Goal: Task Accomplishment & Management: Complete application form

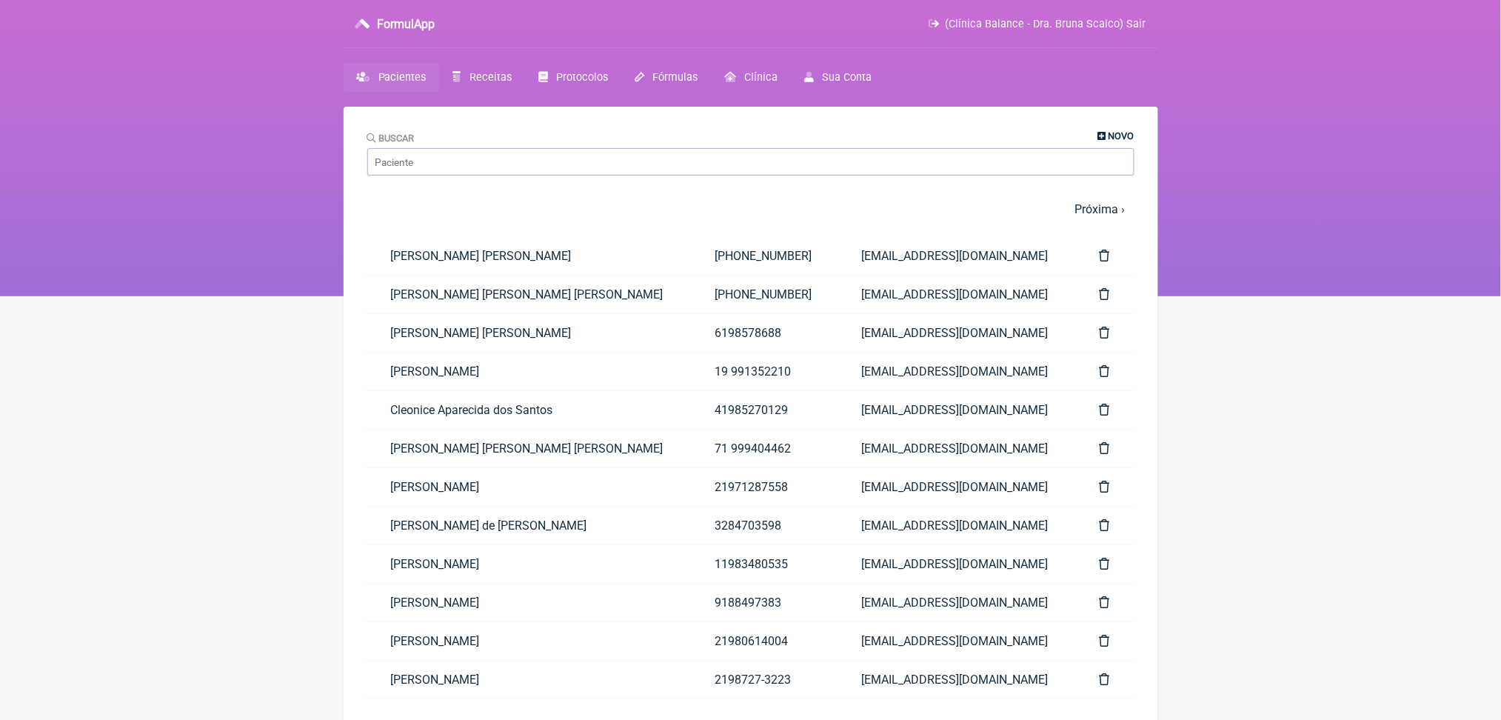
click at [1108, 141] on span "Novo" at bounding box center [1121, 135] width 26 height 11
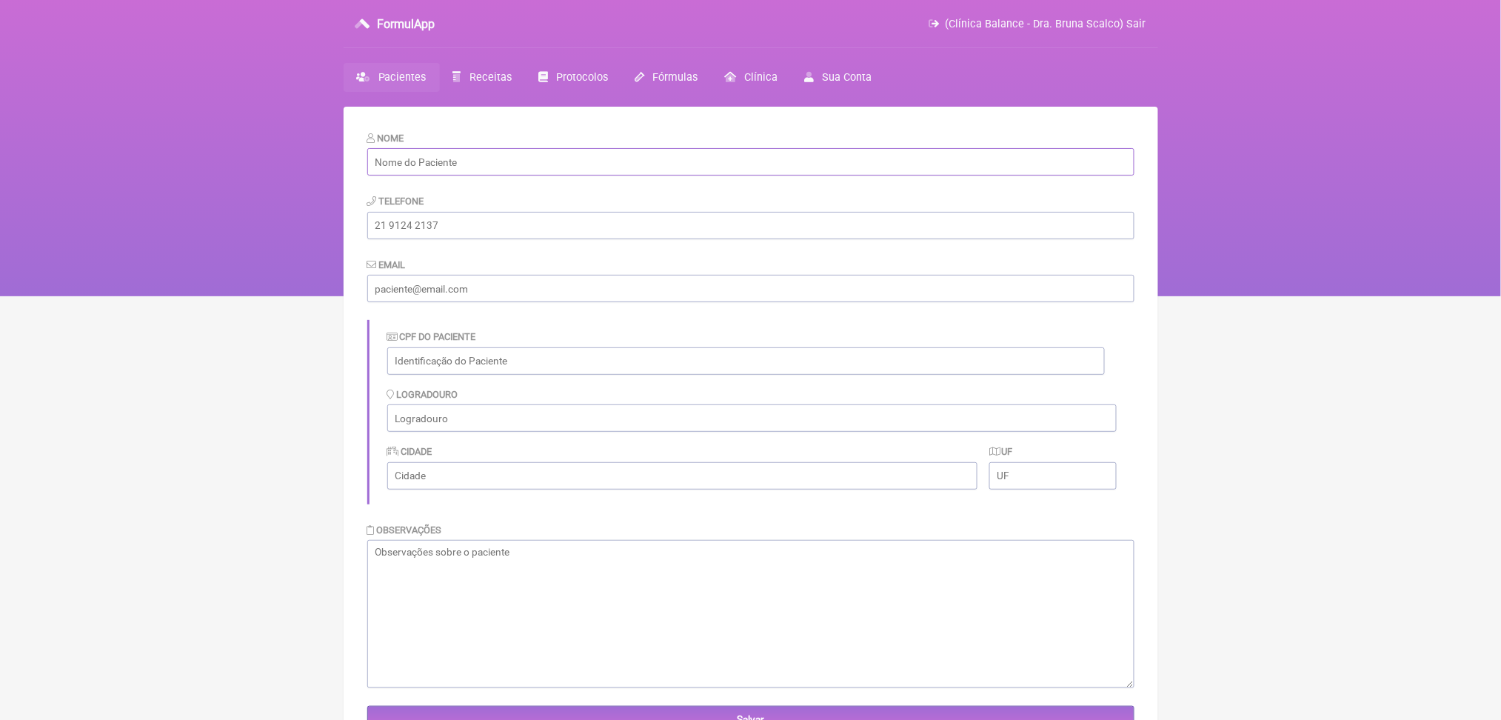
click at [496, 175] on input "text" at bounding box center [750, 161] width 767 height 27
paste input "[PERSON_NAME]"
type input "[PERSON_NAME]"
click at [502, 375] on input "text" at bounding box center [745, 360] width 717 height 27
paste input "447.102.028-50"
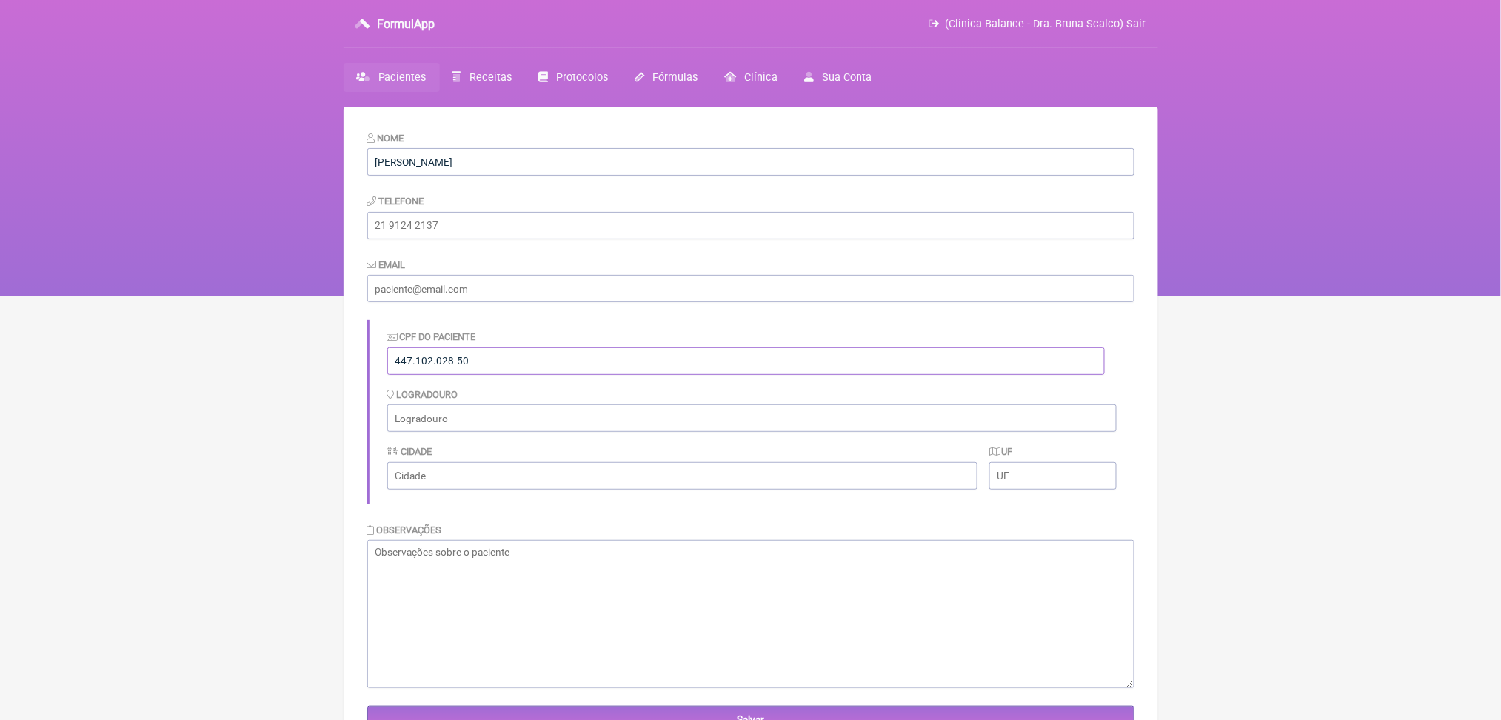
type input "447.102.028-50"
click at [490, 302] on input "email" at bounding box center [750, 288] width 767 height 27
paste input "poliana@aliancarepresentacoes.com.br"
type input "poliana@aliancarepresentacoes.com.br"
click at [523, 239] on input "tel" at bounding box center [750, 225] width 767 height 27
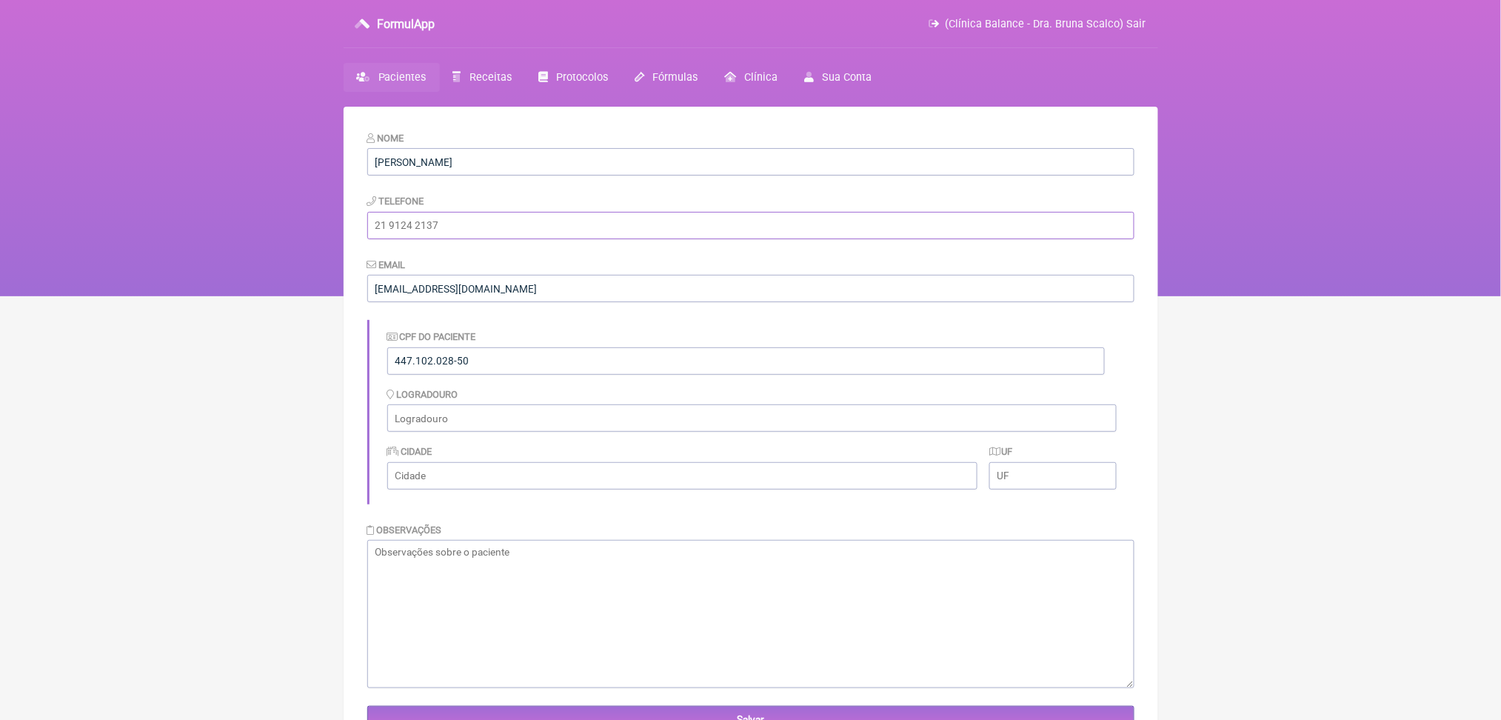
paste input "(16) 98122-8686"
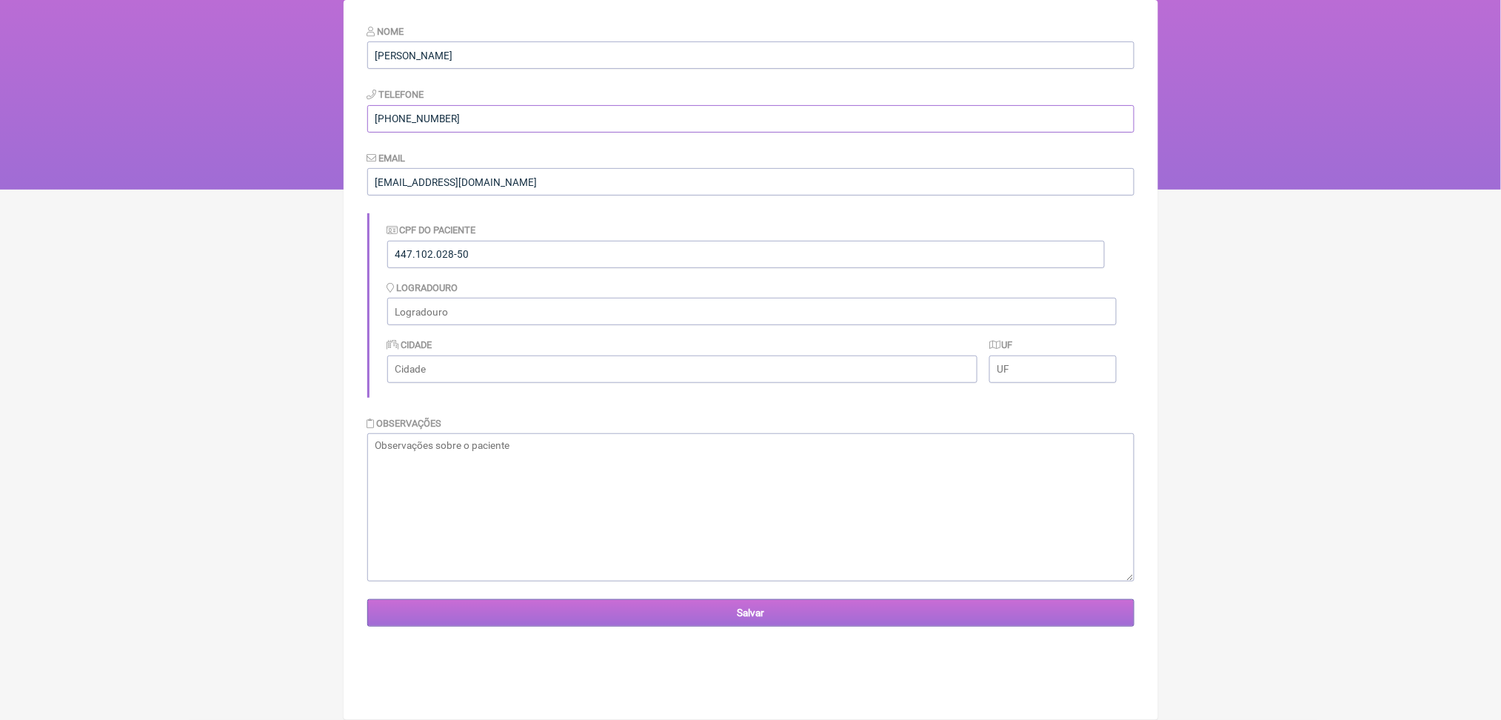
type input "(16) 98122-8686"
click at [575, 626] on input "Salvar" at bounding box center [750, 612] width 767 height 27
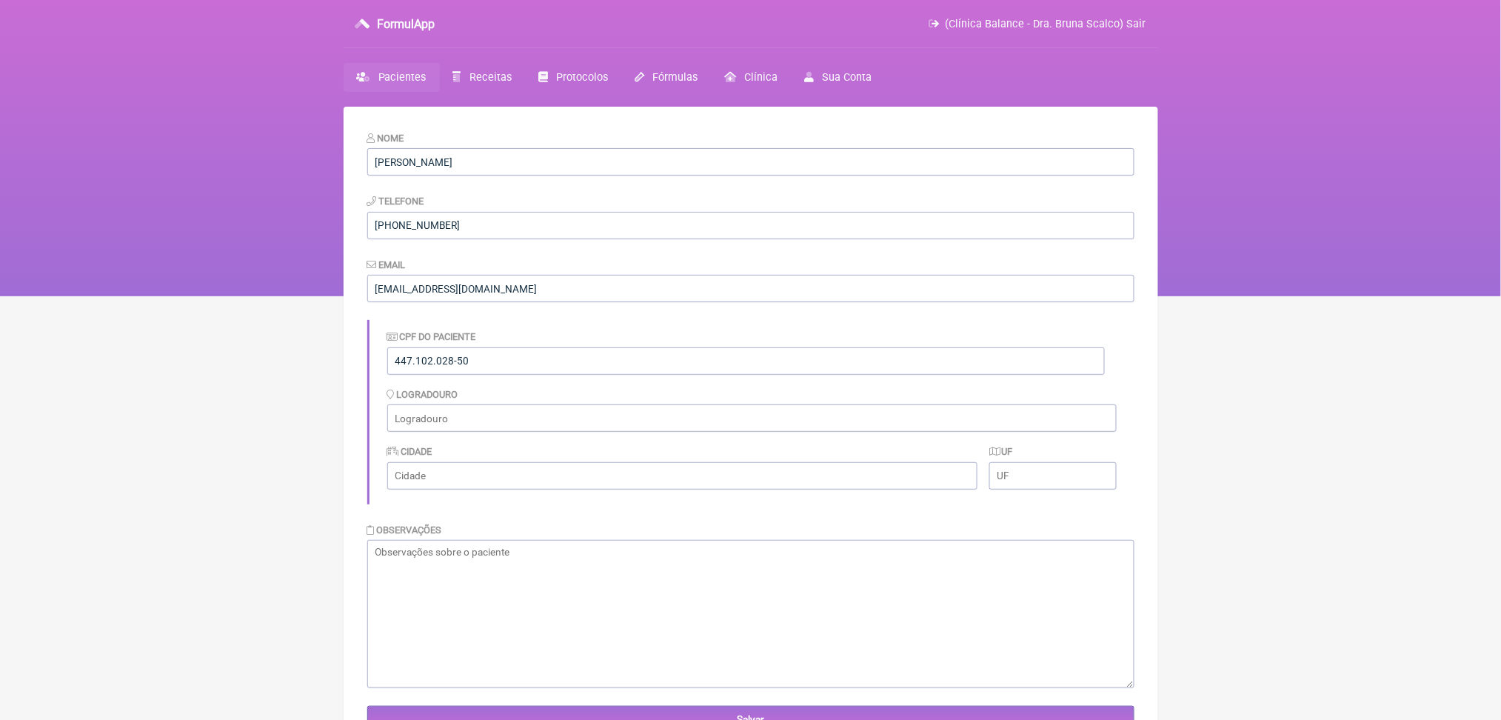
scroll to position [241, 0]
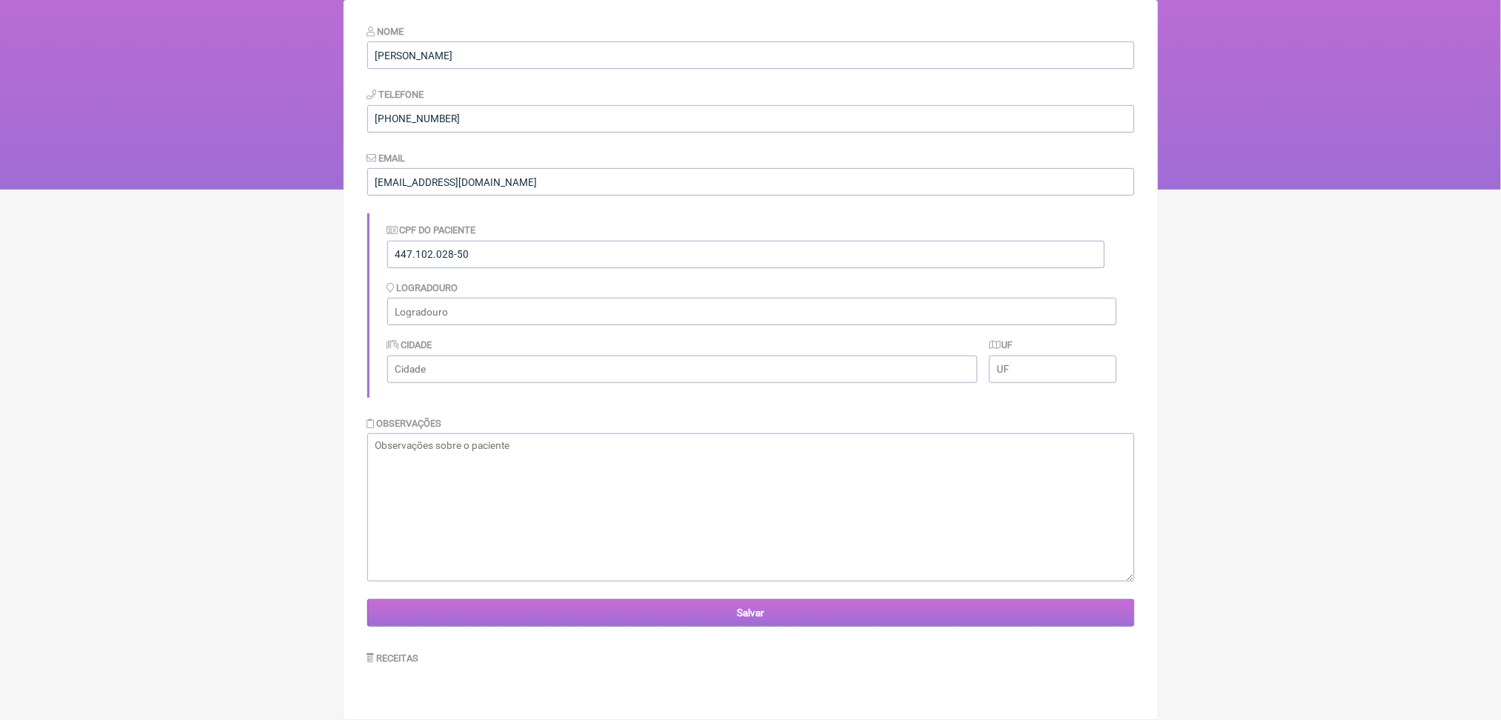
click at [717, 601] on input "Salvar" at bounding box center [750, 612] width 767 height 27
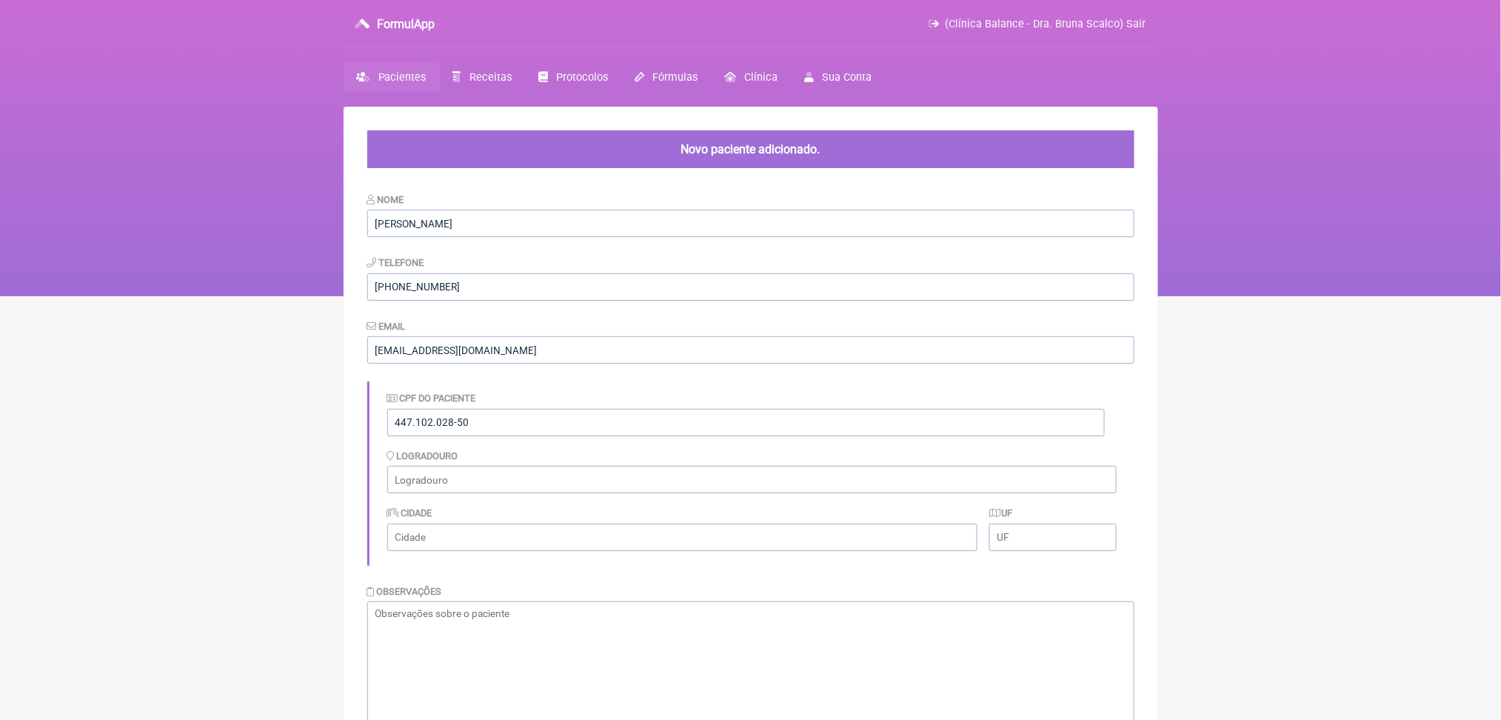
click at [426, 84] on span "Pacientes" at bounding box center [402, 77] width 48 height 13
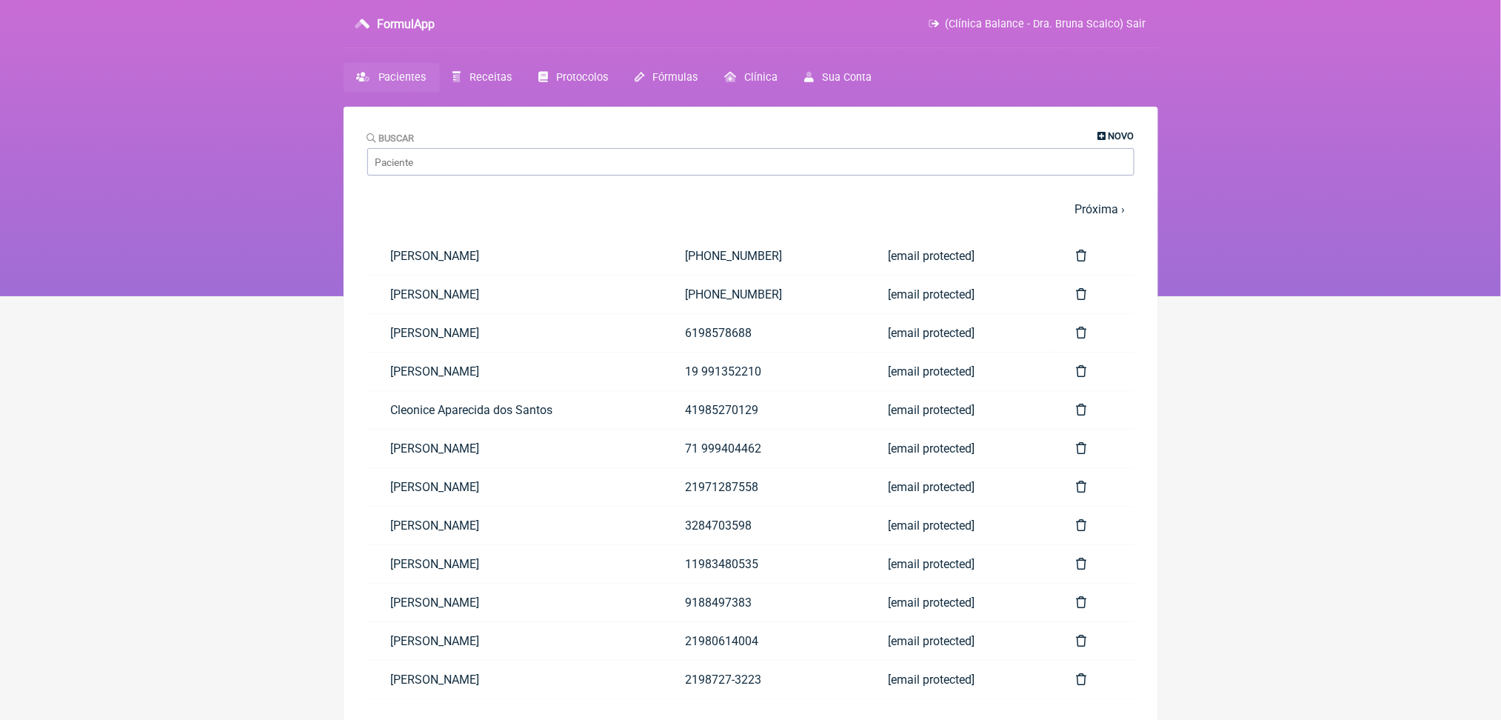
click at [1117, 141] on span "Novo" at bounding box center [1121, 135] width 26 height 11
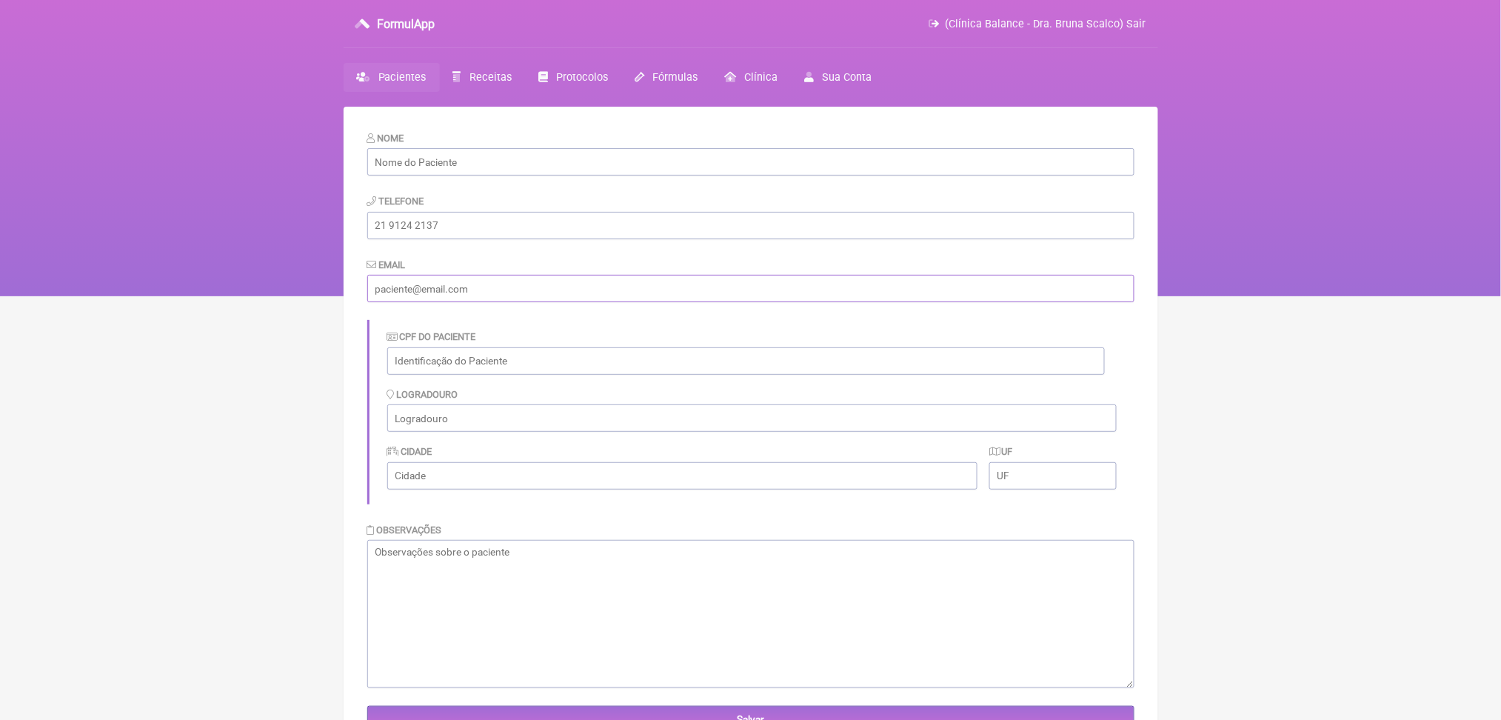
click at [474, 302] on input "email" at bounding box center [750, 288] width 767 height 27
paste input "[EMAIL_ADDRESS][DOMAIN_NAME]"
type input "[EMAIL_ADDRESS][DOMAIN_NAME]"
click at [431, 239] on input "tel" at bounding box center [750, 225] width 767 height 27
paste input "[PHONE_NUMBER]"
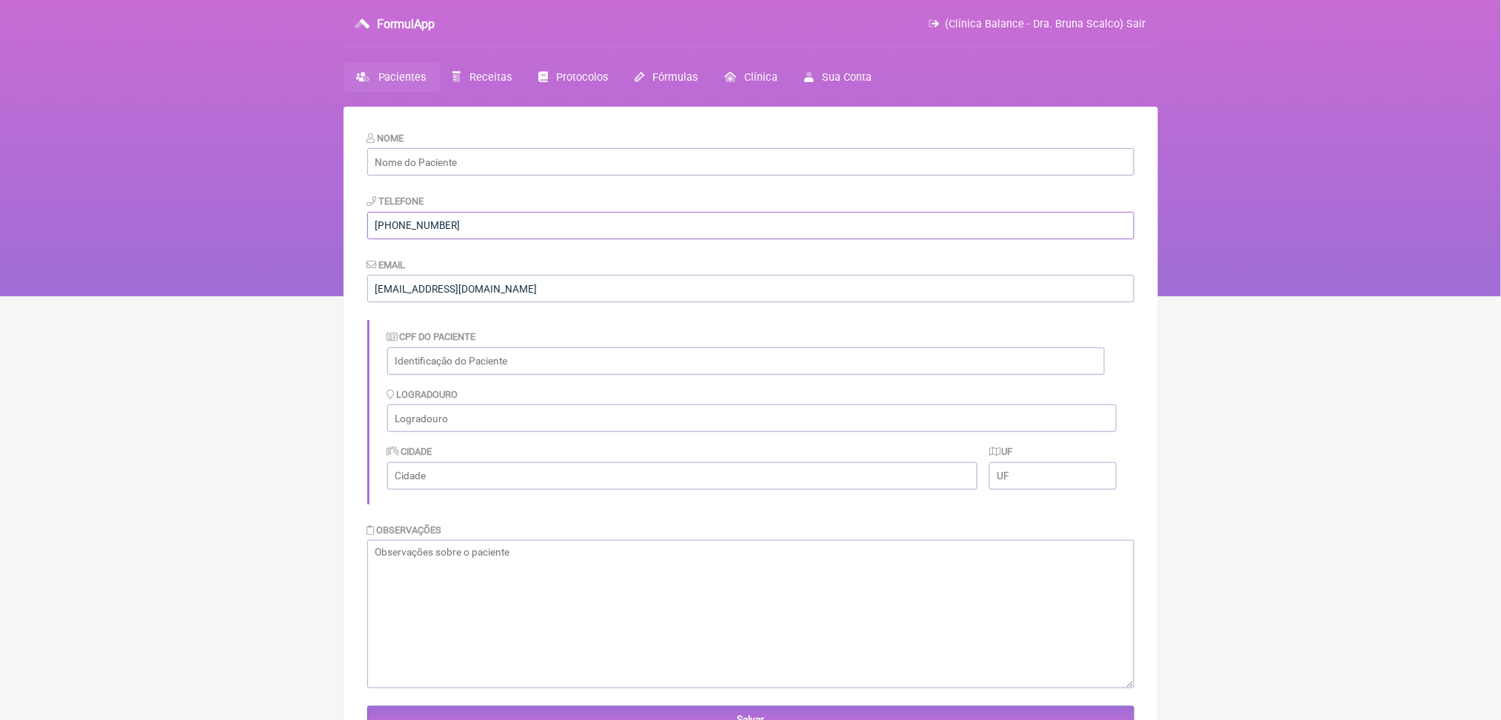
type input "[PHONE_NUMBER]"
click at [495, 175] on input "text" at bounding box center [750, 161] width 767 height 27
paste input "Eneida [PERSON_NAME][GEOGRAPHIC_DATA]"
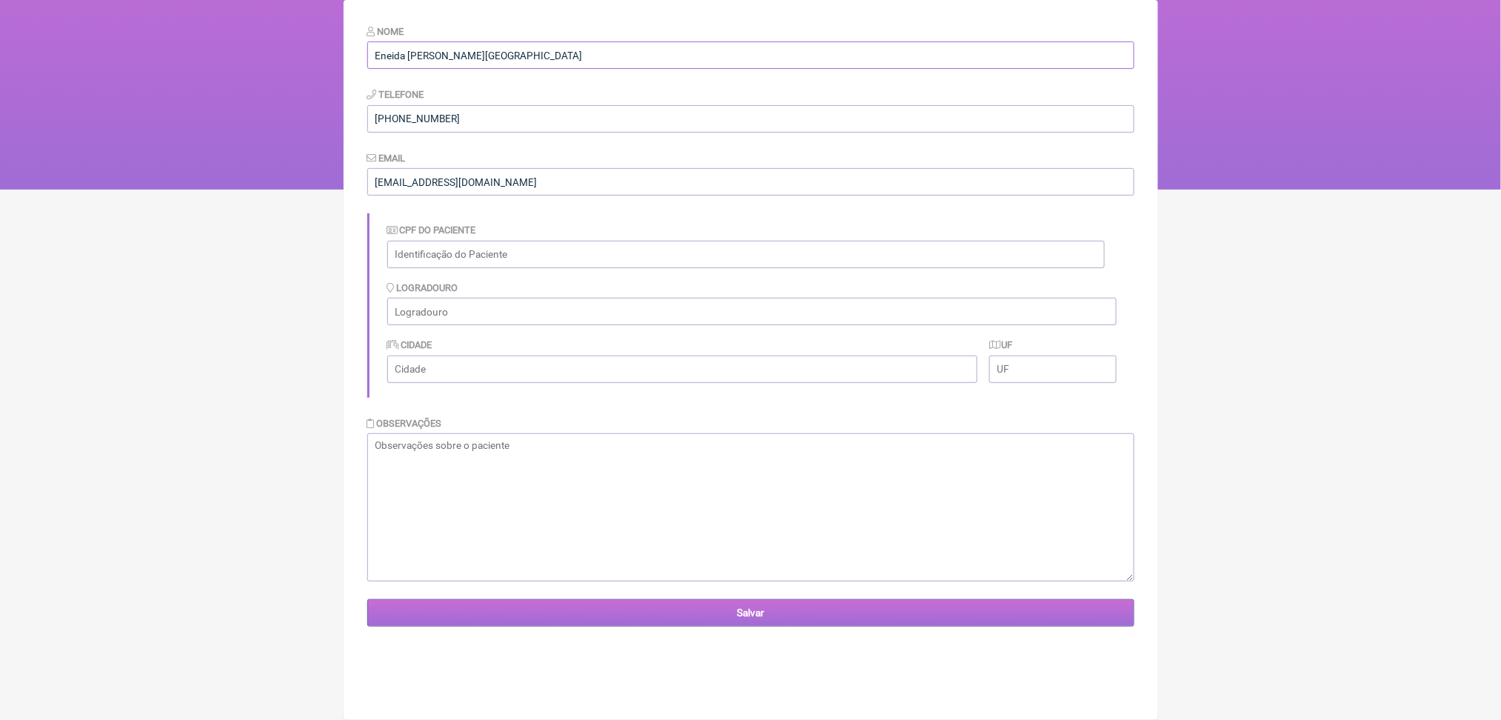
type input "Eneida [PERSON_NAME][GEOGRAPHIC_DATA]"
click at [706, 626] on input "Salvar" at bounding box center [750, 612] width 767 height 27
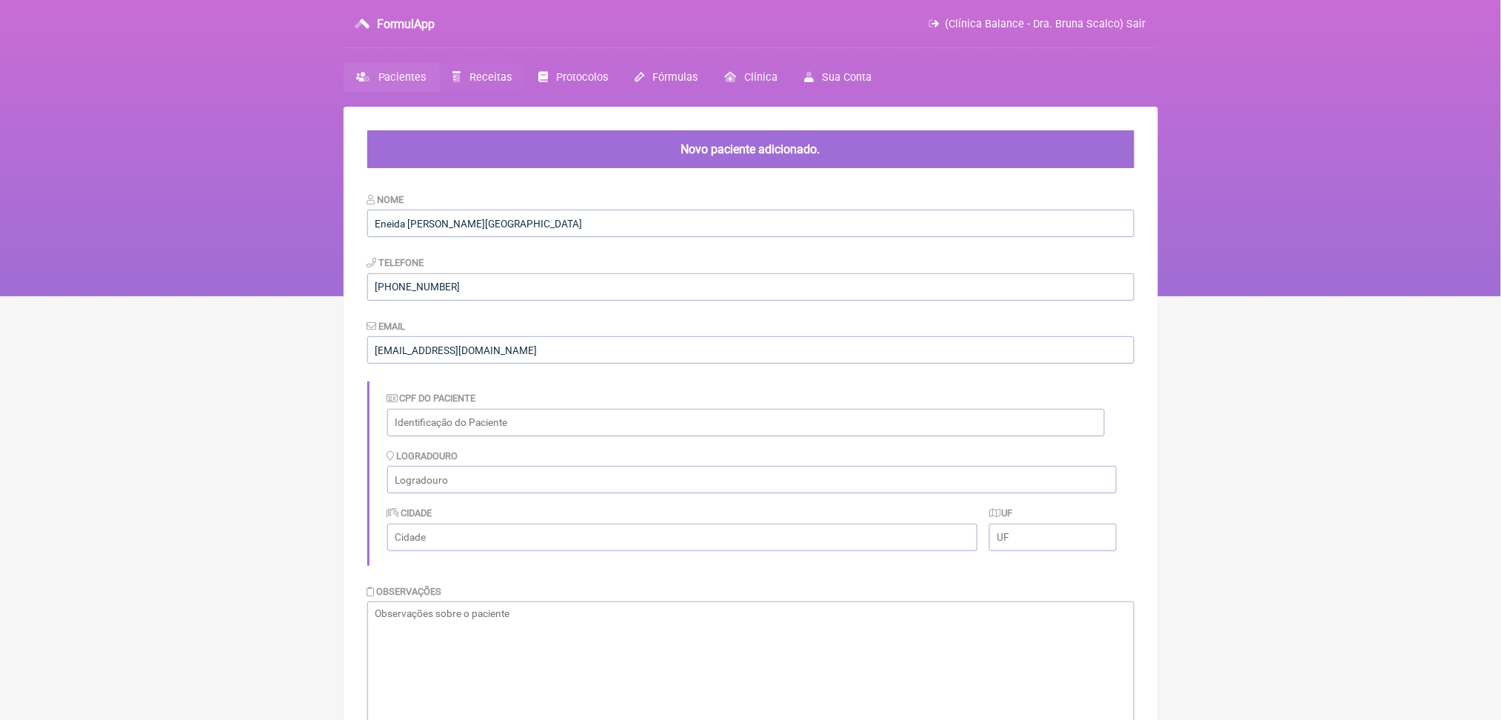
click at [512, 84] on span "Receitas" at bounding box center [490, 77] width 42 height 13
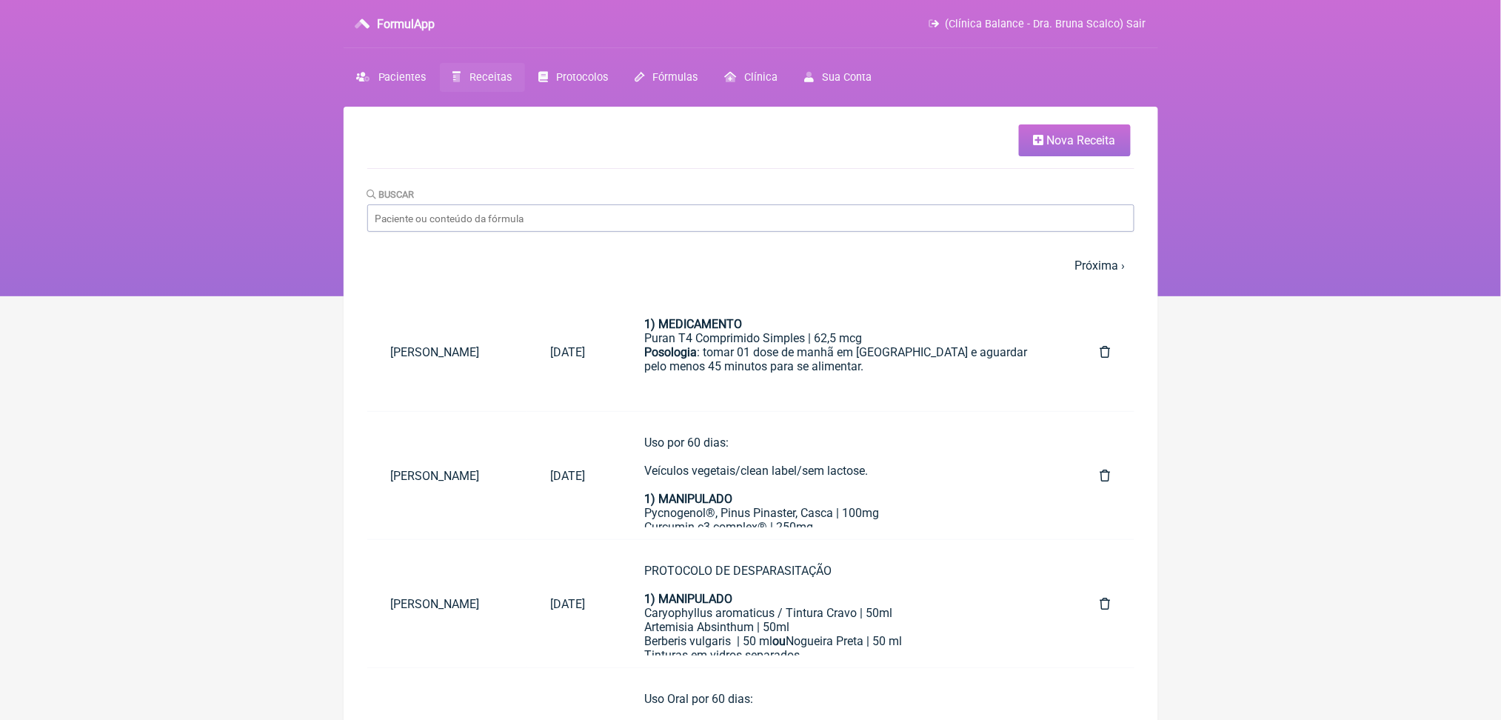
click at [1047, 147] on span "Nova Receita" at bounding box center [1081, 140] width 69 height 14
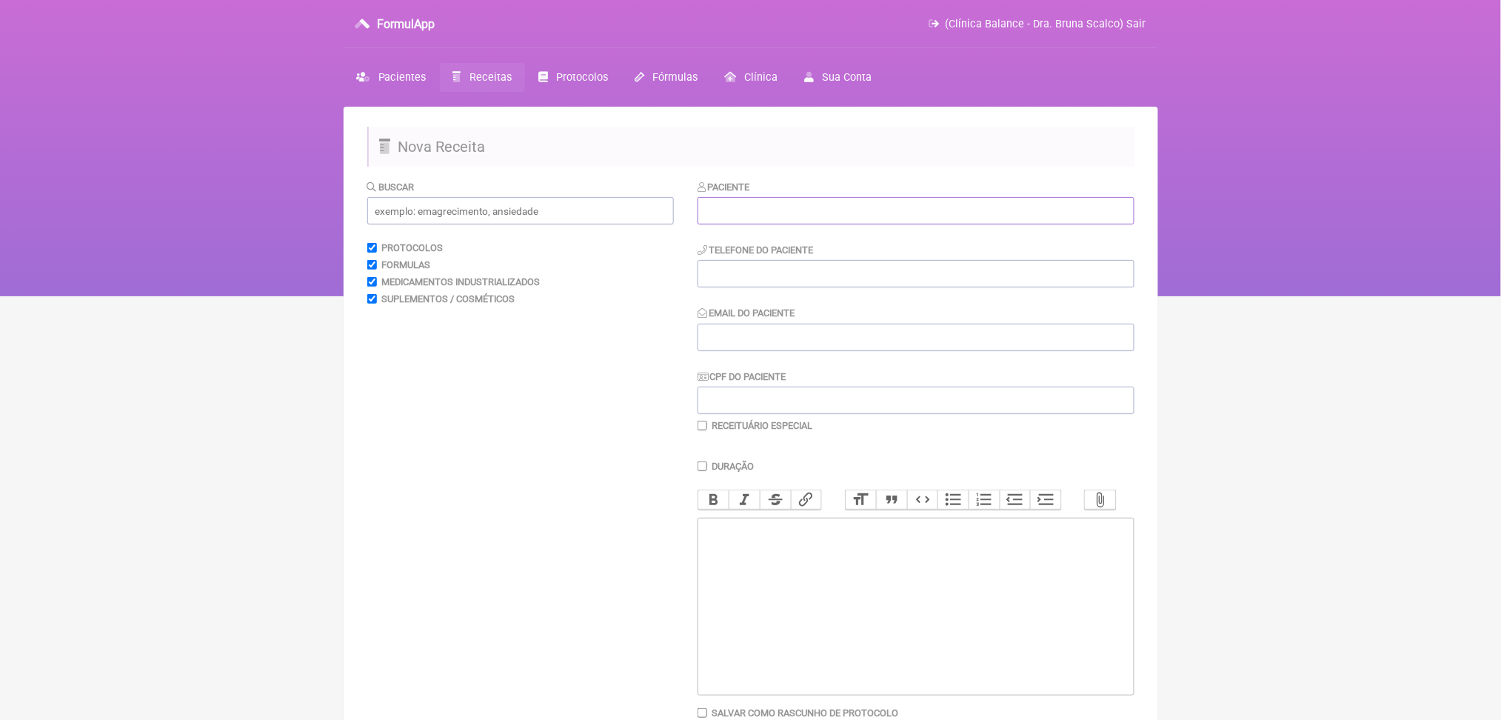
click at [758, 224] on input "text" at bounding box center [915, 210] width 437 height 27
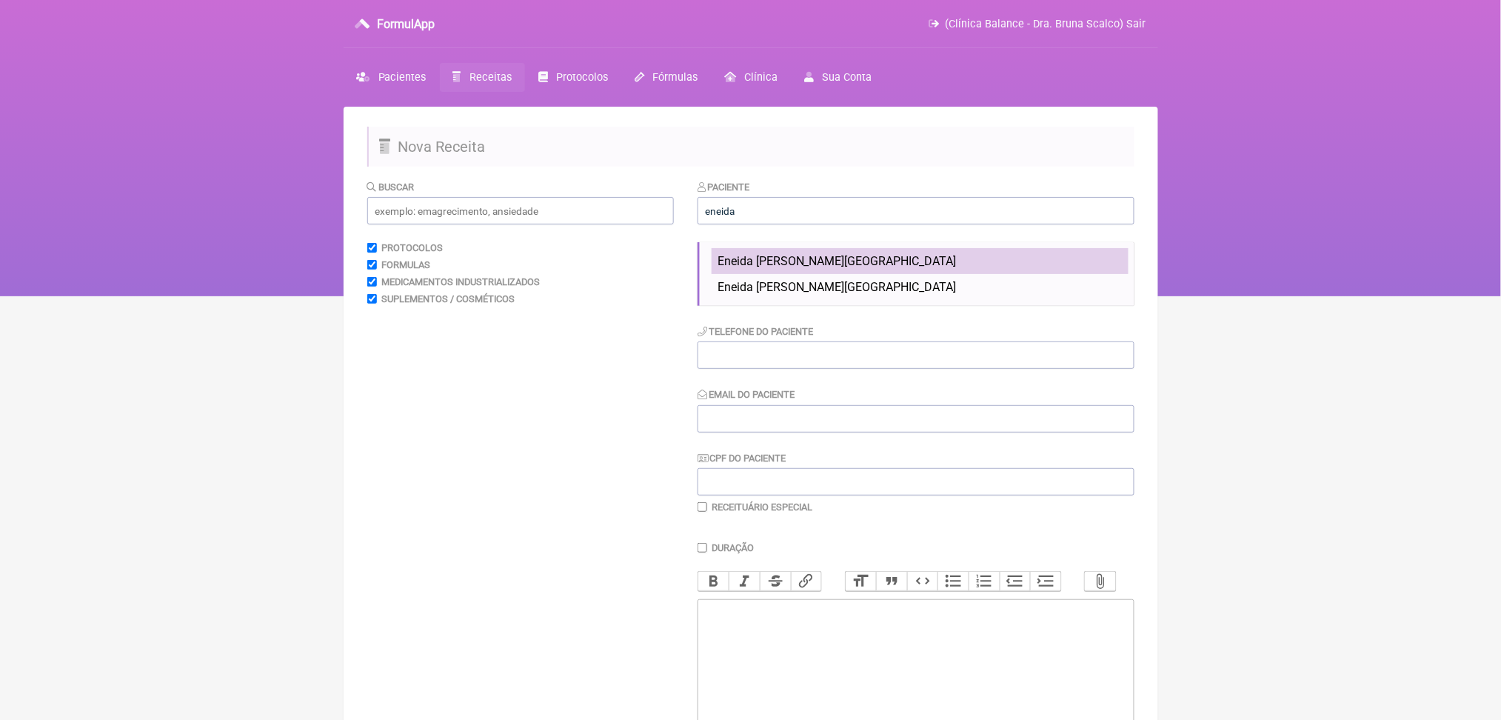
click at [776, 268] on span "Eneida Isabel Grilo Viana Machado França" at bounding box center [836, 261] width 239 height 14
type input "Eneida Isabel Grilo Viana Machado França"
type input "(21) 99151-6016"
type input "eneidafranca2018@gmail.com"
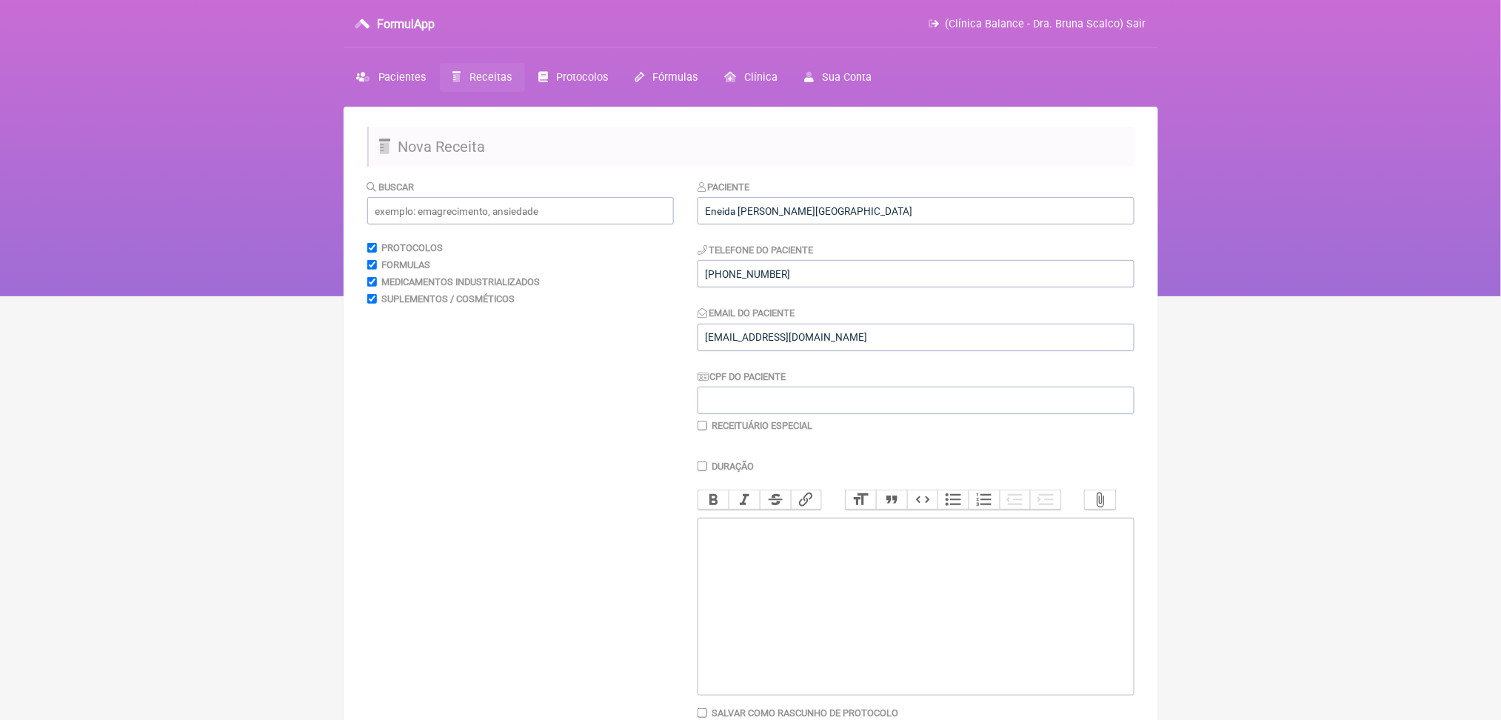
click at [885, 670] on trix-editor at bounding box center [915, 606] width 437 height 178
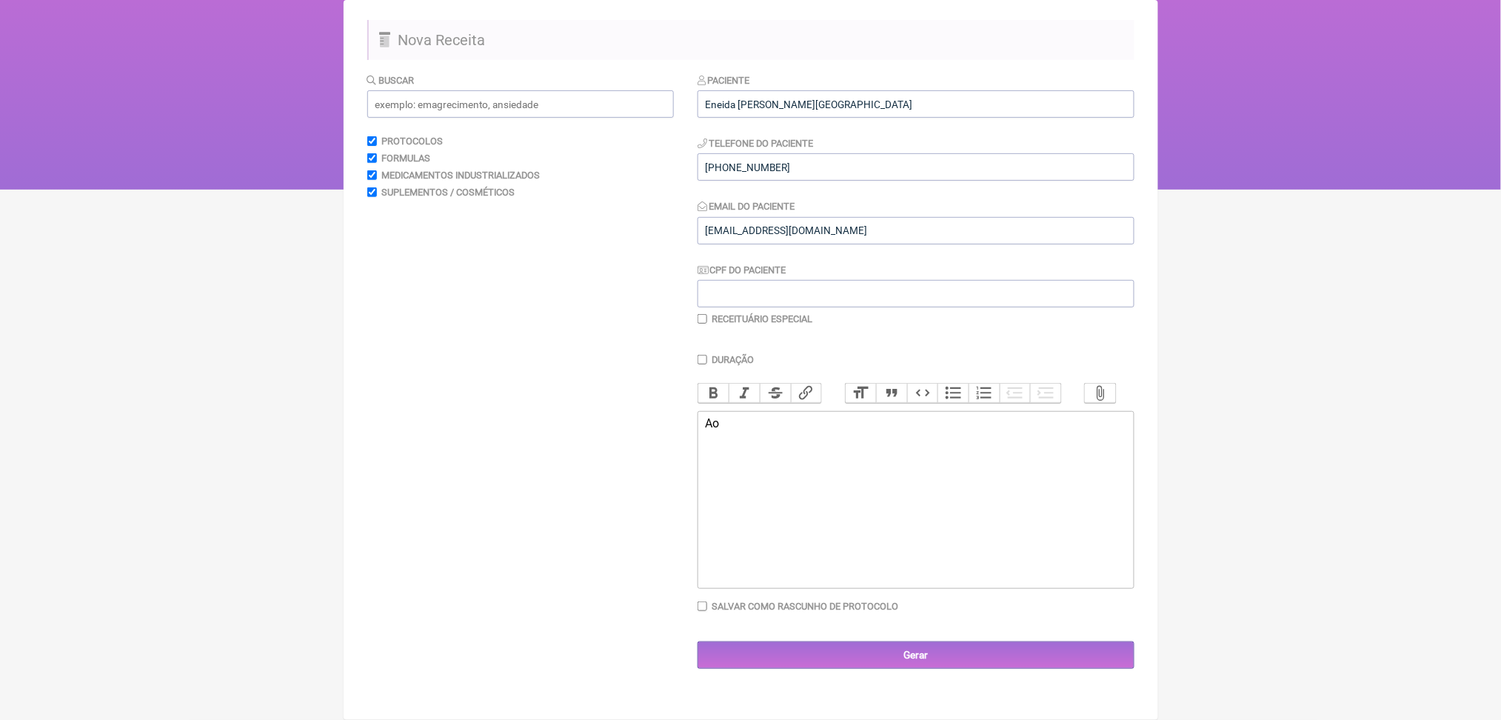
scroll to position [237, 0]
type trix-editor "<div>A</div>"
click at [714, 420] on div "Encaminho ao Urologista" at bounding box center [915, 423] width 420 height 14
click at [925, 420] on div "Encaminho ao Urologista" at bounding box center [915, 423] width 420 height 14
paste trix-editor "<div>Encaminho ao Urologista<br><br>Justificativa:&nbsp; ultrassonografia de ab…"
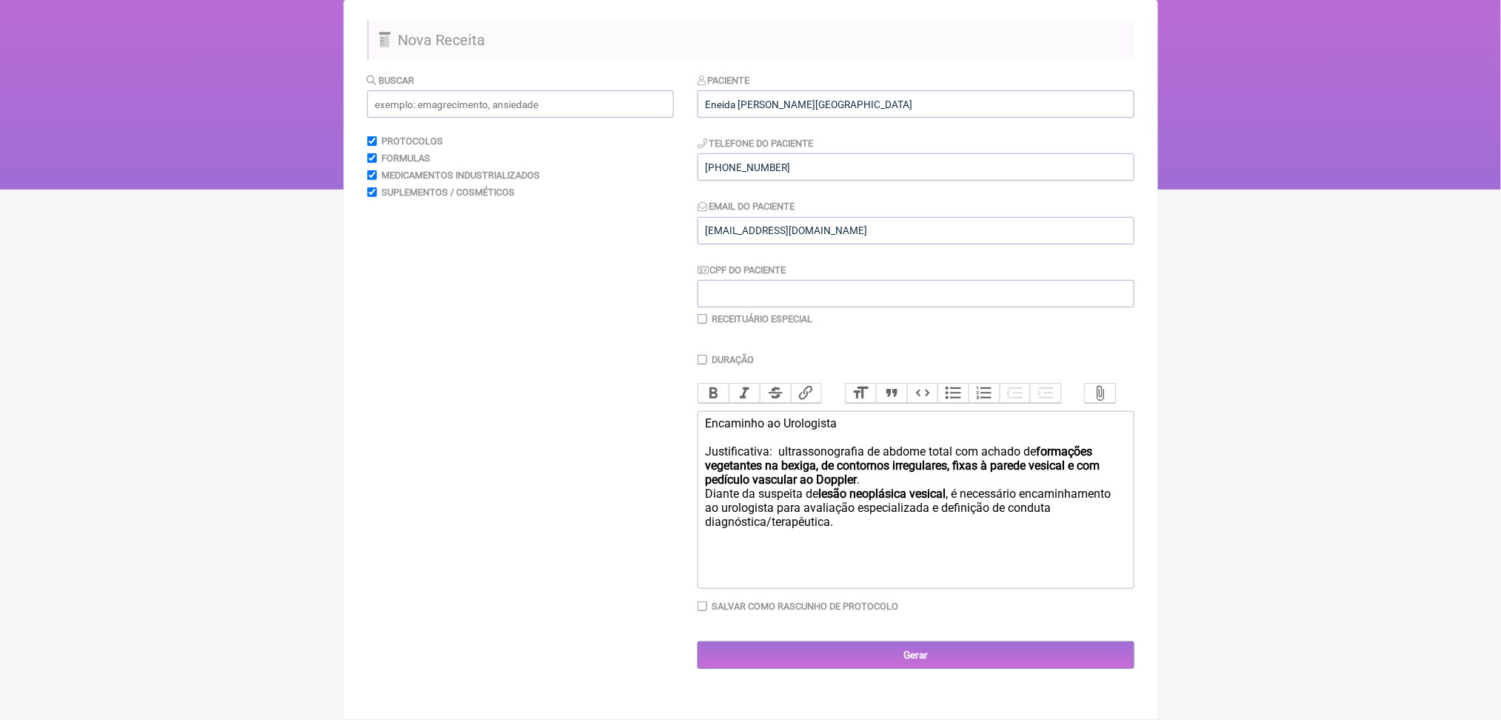
click at [805, 444] on div "Encaminho ao Urologista Justificativa: ultrassonografia de abdome total com ach…" at bounding box center [915, 472] width 420 height 113
drag, startPoint x: 733, startPoint y: 468, endPoint x: 779, endPoint y: 506, distance: 59.9
click at [779, 506] on div "Encaminho ao Urologista Justificativa: ultrassonografia de abdome total com ach…" at bounding box center [915, 472] width 420 height 113
click at [727, 383] on button "Bold" at bounding box center [713, 392] width 31 height 19
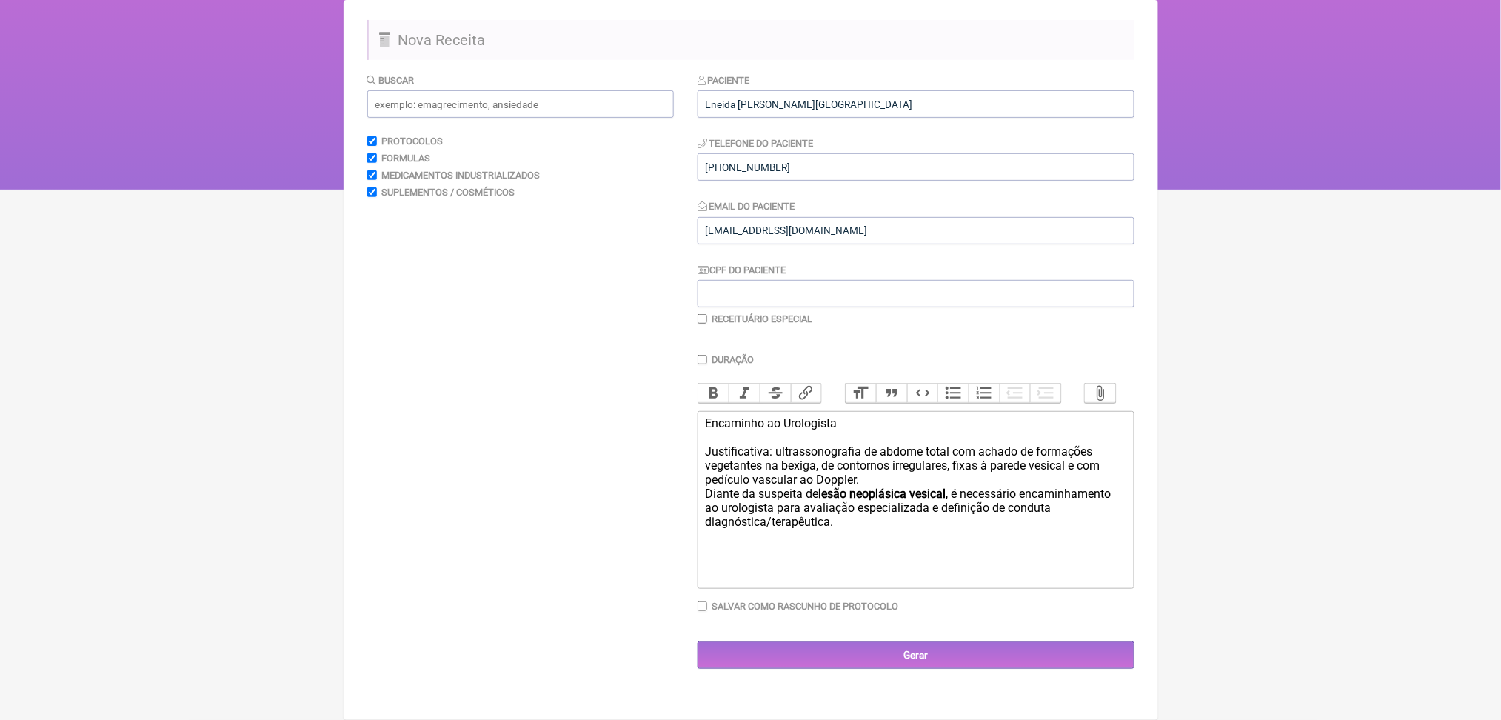
click at [800, 502] on div "Encaminho ao Urologista Justificativa: ultrassonografia de abdome total com ach…" at bounding box center [915, 472] width 420 height 113
drag, startPoint x: 708, startPoint y: 412, endPoint x: 761, endPoint y: 416, distance: 53.5
click at [761, 416] on trix-editor "Encaminho ao Urologista Justificativa: ultrassonografia de abdome total com ach…" at bounding box center [915, 500] width 437 height 178
click at [761, 416] on div "Encaminho ao Urologista Justificativa: ultrassonografia de abdome total com ach…" at bounding box center [915, 472] width 420 height 113
click at [783, 416] on div "Encaminho ao Urologista Justificativa: ultrassonografia de abdome total com ach…" at bounding box center [915, 472] width 420 height 113
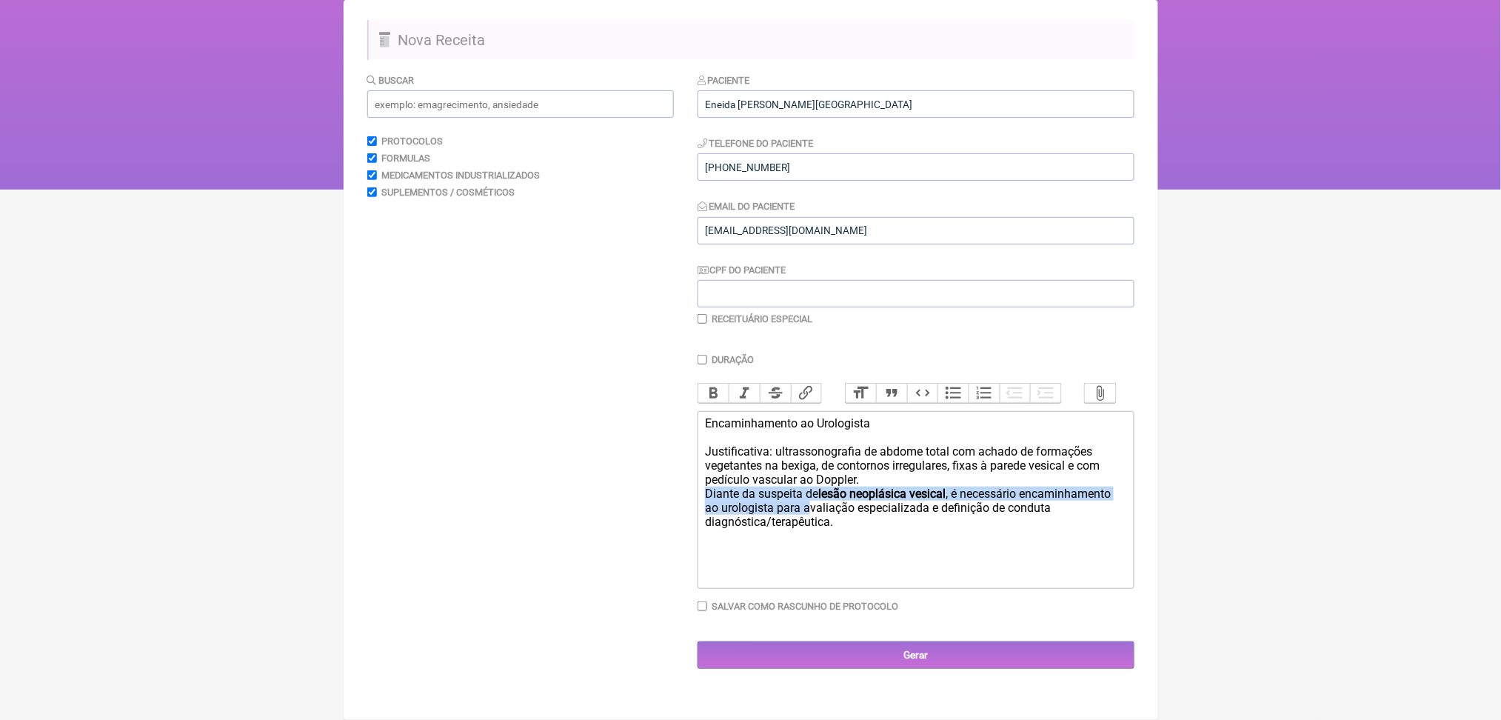
drag, startPoint x: 708, startPoint y: 526, endPoint x: 962, endPoint y: 545, distance: 253.9
click at [962, 545] on trix-editor "Encaminhamento ao Urologista Justificativa: ultrassonografia de abdome total co…" at bounding box center [915, 500] width 437 height 178
click at [780, 451] on div "Encaminhamento ao Urologista Justificativa: ultrassonografia de abdome total co…" at bounding box center [915, 472] width 420 height 113
click at [719, 383] on button "Bold" at bounding box center [713, 392] width 31 height 19
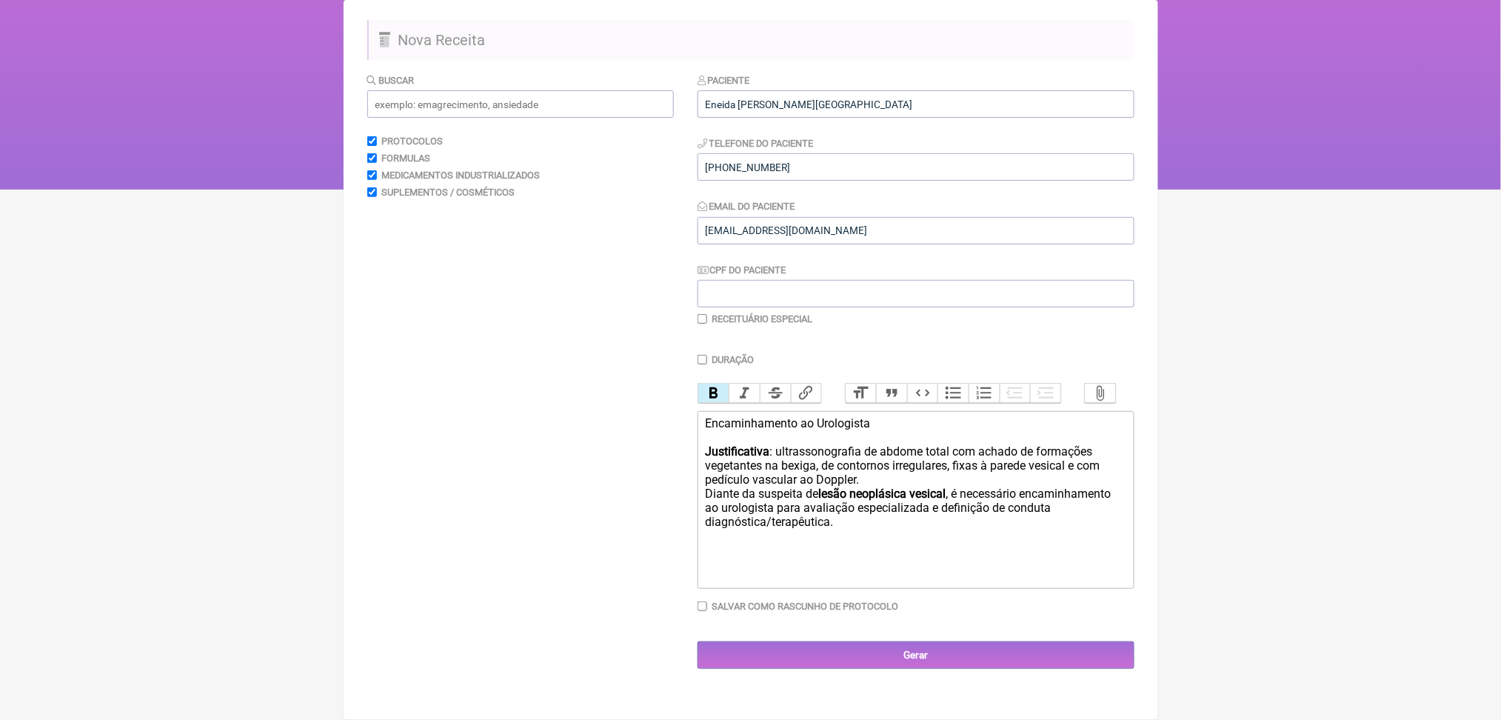
click at [832, 505] on div "Encaminhamento ao Urologista Justificativa : ultrassonografia de abdome total c…" at bounding box center [915, 472] width 420 height 113
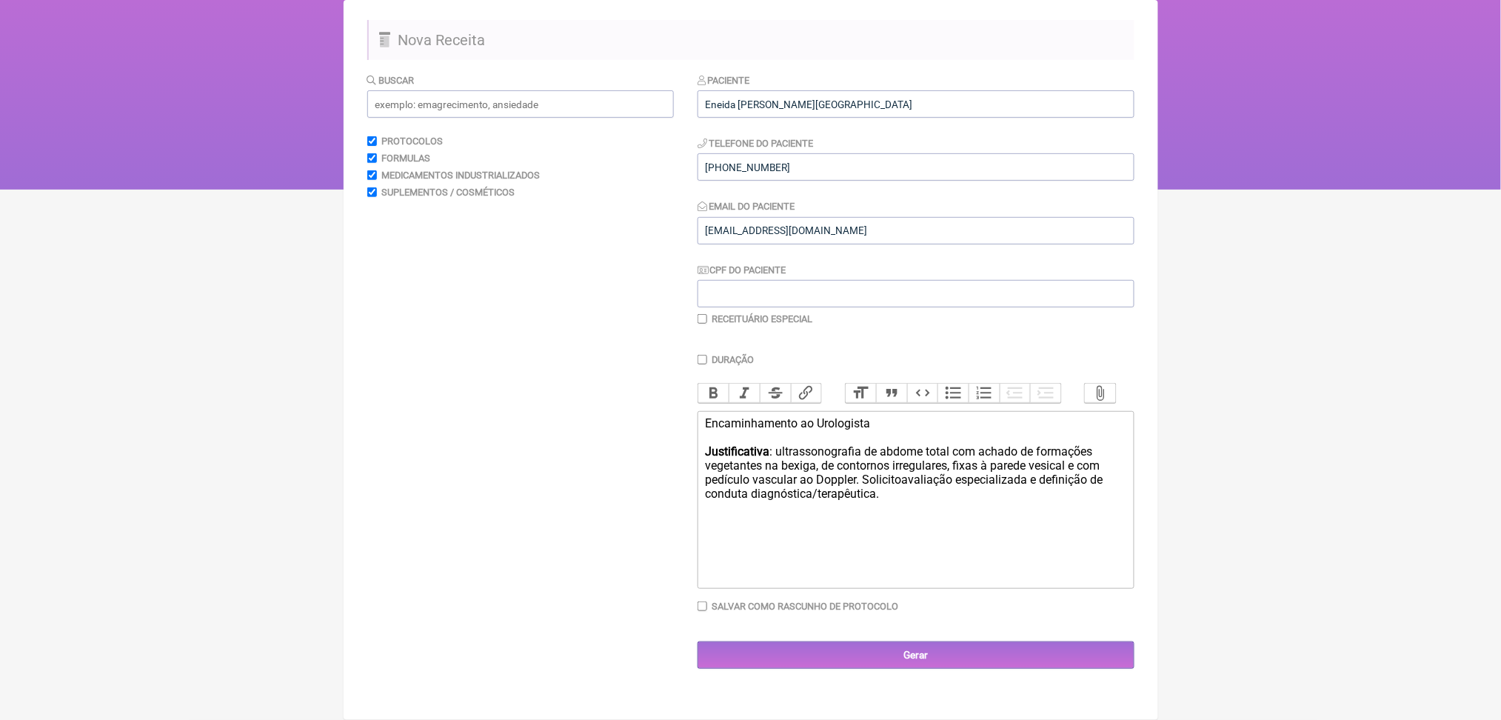
type trix-editor "<div>Encaminhamento ao Urologista<br><br><strong>Justificativa</strong>: ultras…"
click at [861, 500] on div "Encaminhamento ao Urologista Justificativa : ultrassonografia de abdome total c…" at bounding box center [915, 458] width 420 height 84
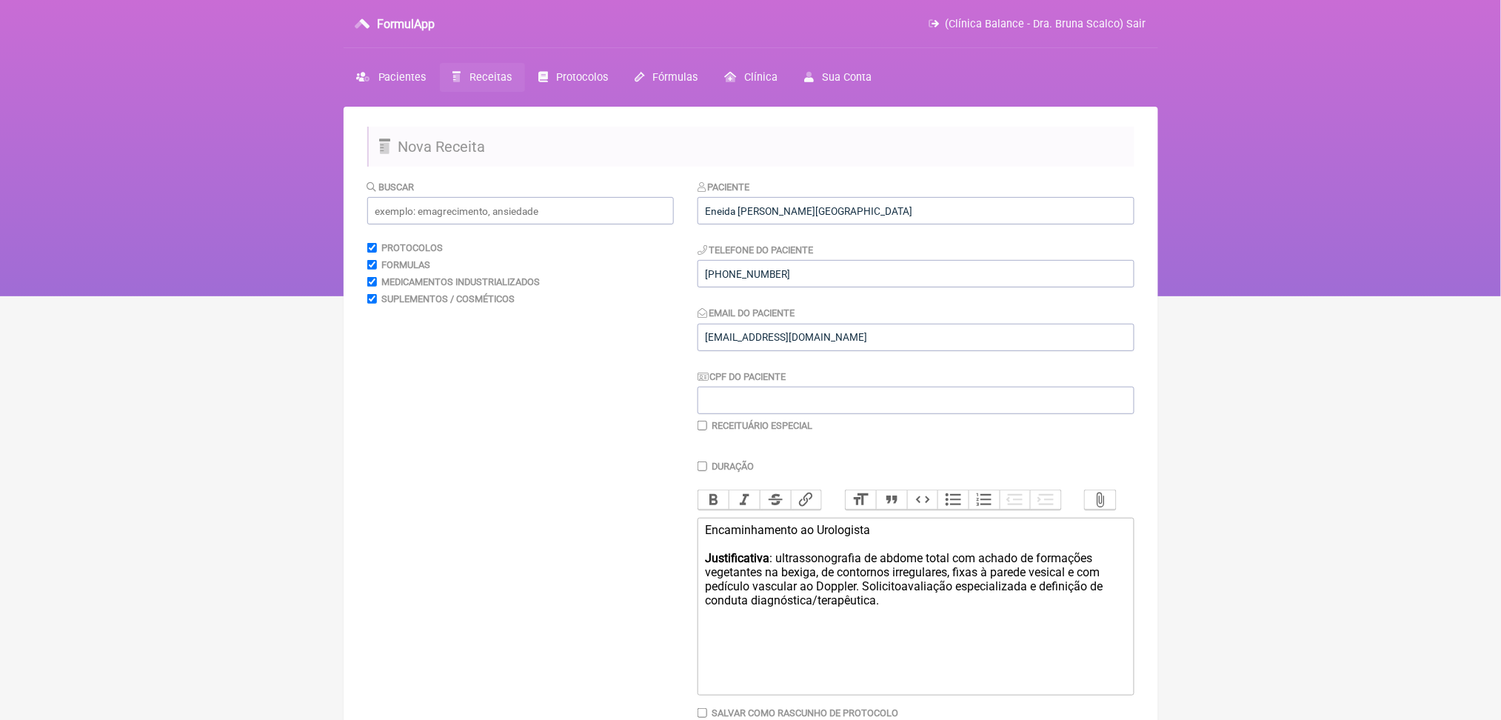
scroll to position [267, 0]
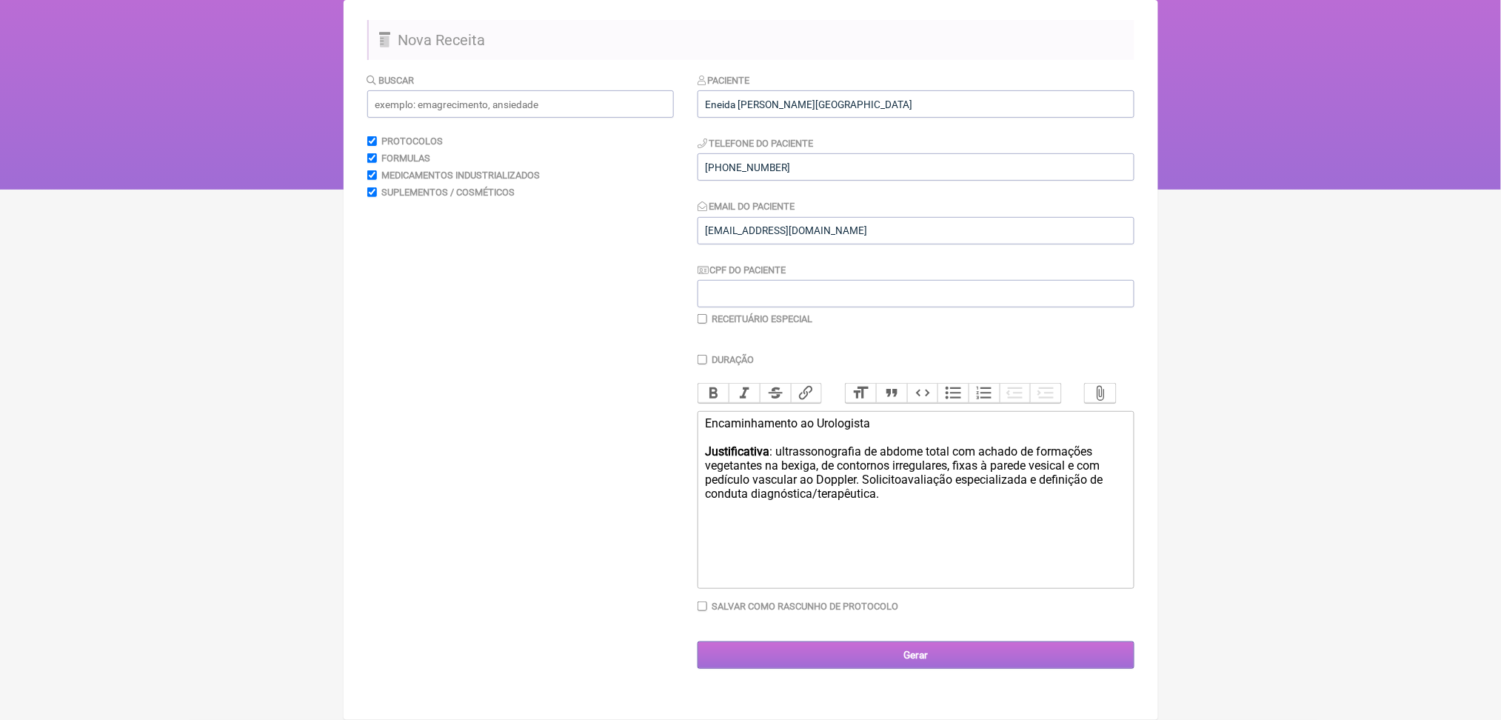
click at [951, 668] on input "Gerar" at bounding box center [915, 654] width 437 height 27
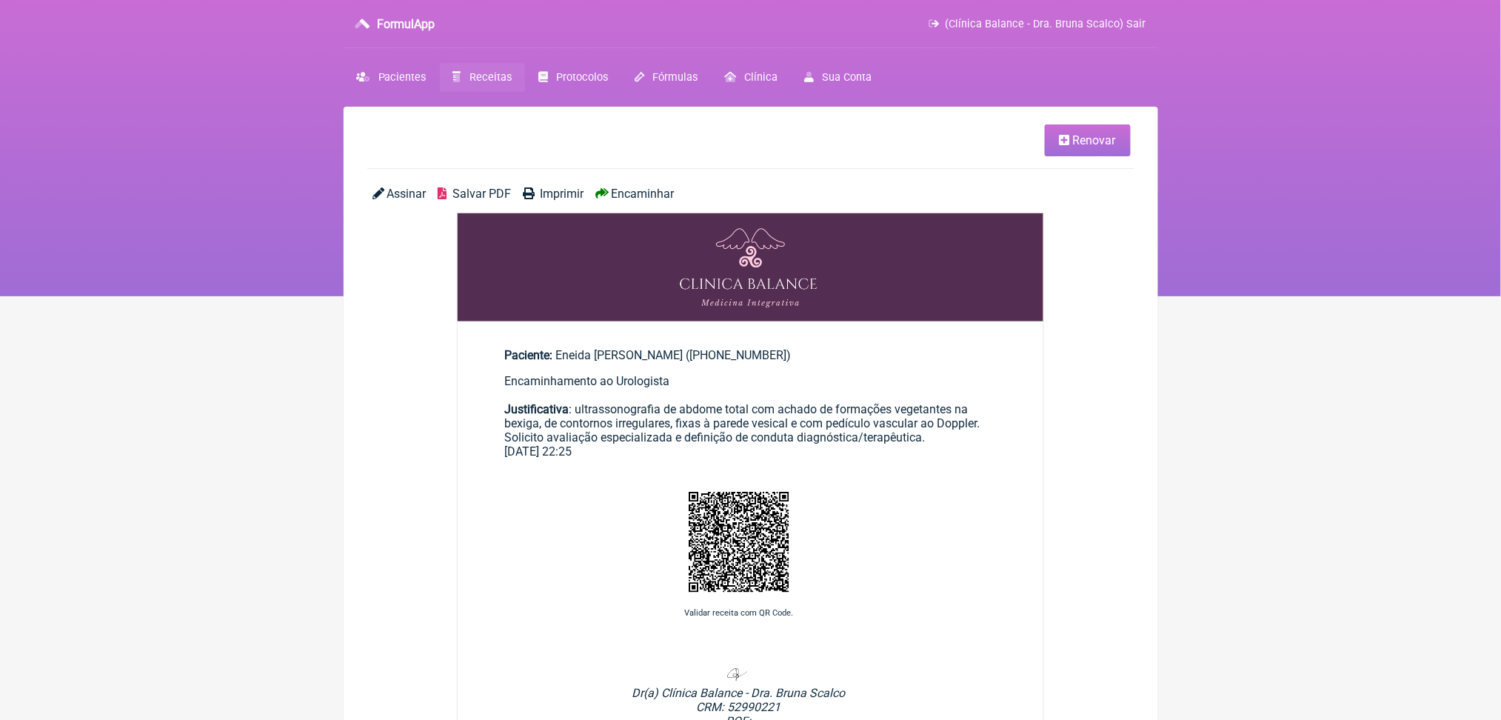
click at [511, 201] on span "Salvar PDF" at bounding box center [481, 194] width 58 height 14
click at [508, 84] on span "Receitas" at bounding box center [490, 77] width 42 height 13
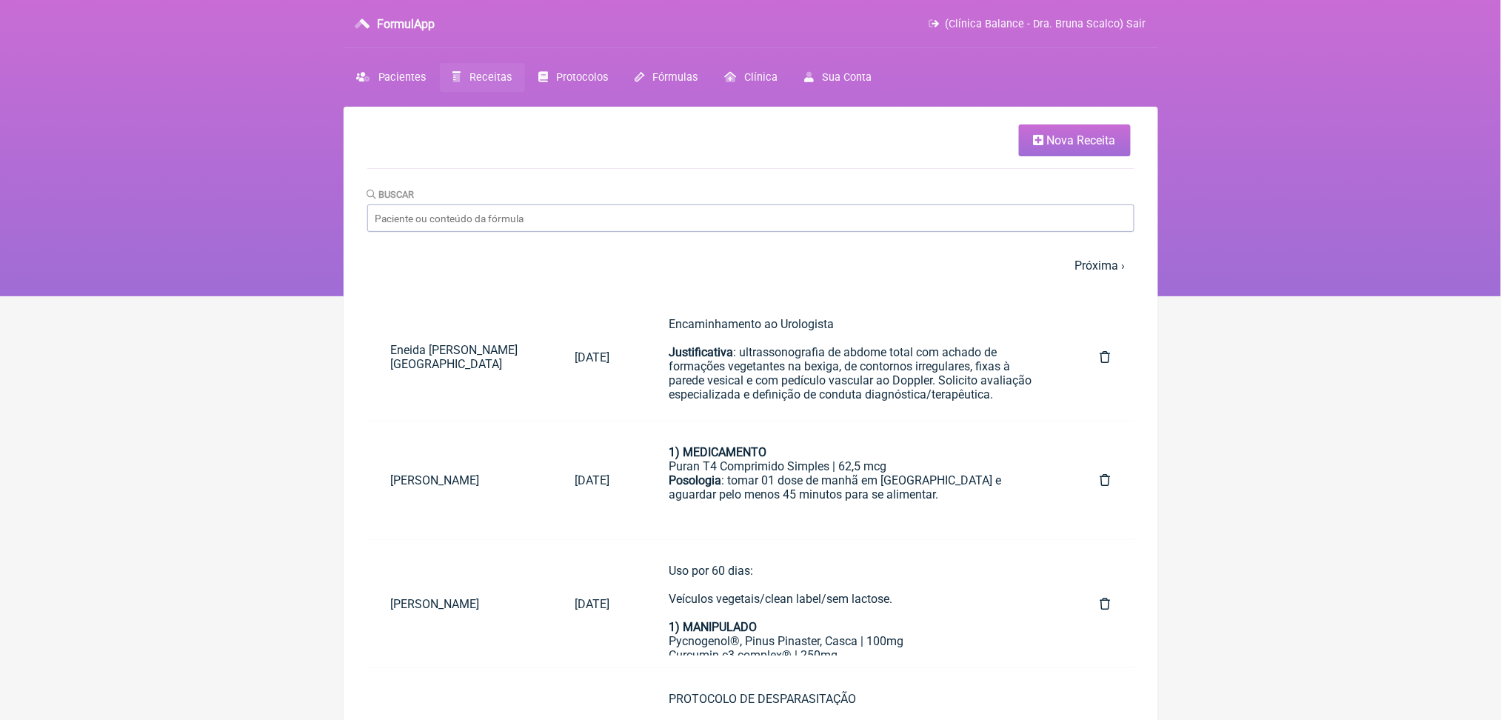
click at [1056, 147] on span "Nova Receita" at bounding box center [1081, 140] width 69 height 14
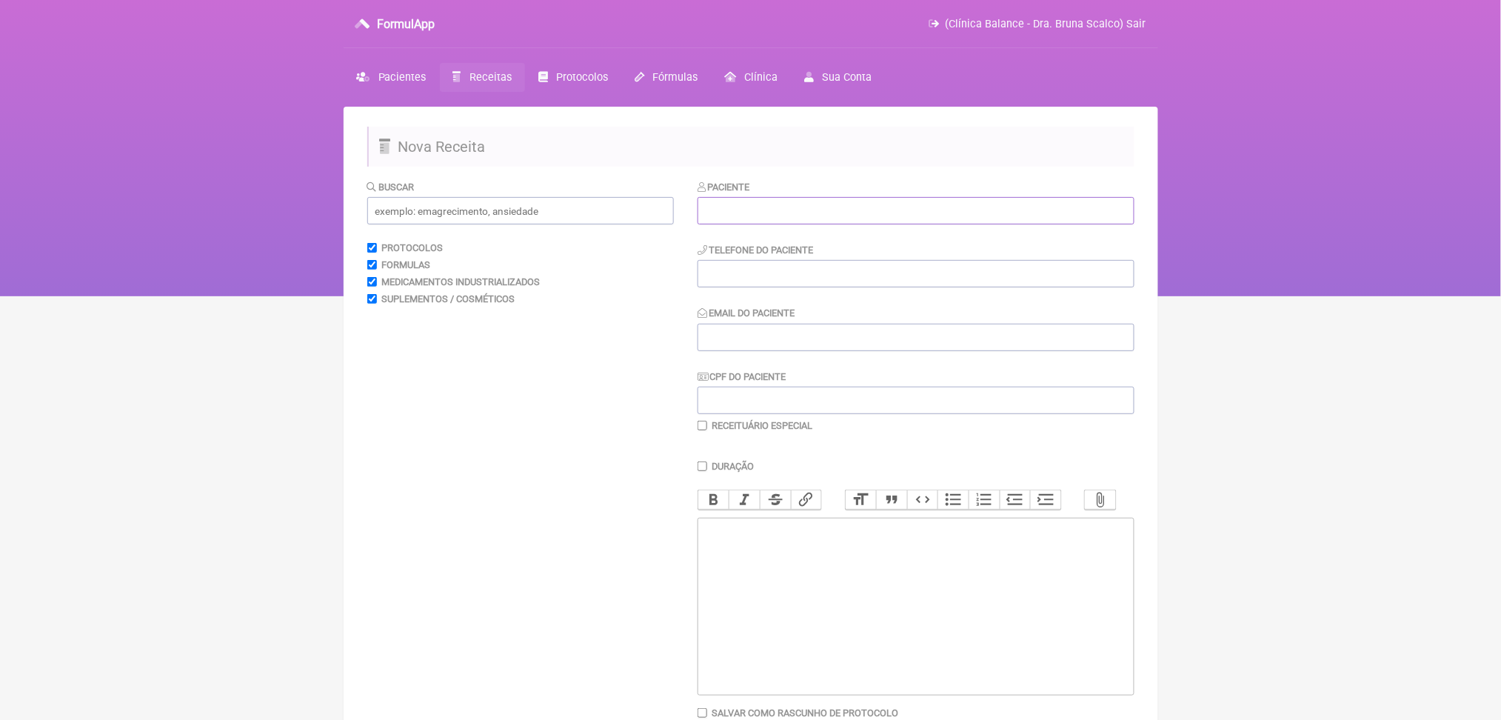
click at [739, 224] on input "text" at bounding box center [915, 210] width 437 height 27
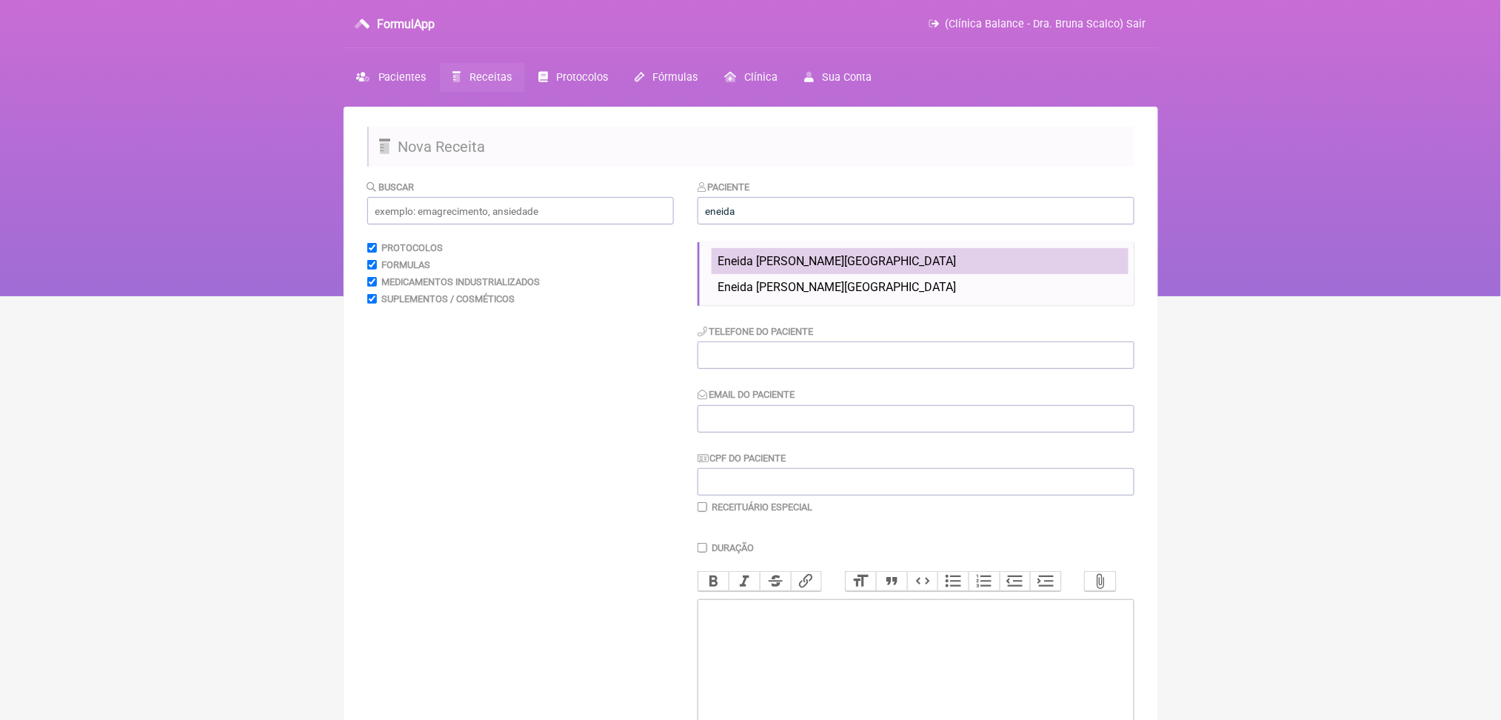
click at [797, 274] on li "Eneida [PERSON_NAME][GEOGRAPHIC_DATA]" at bounding box center [919, 261] width 417 height 26
type input "Eneida [PERSON_NAME][GEOGRAPHIC_DATA]"
type input "[PHONE_NUMBER]"
type input "eneidafranca2018@gmail.com"
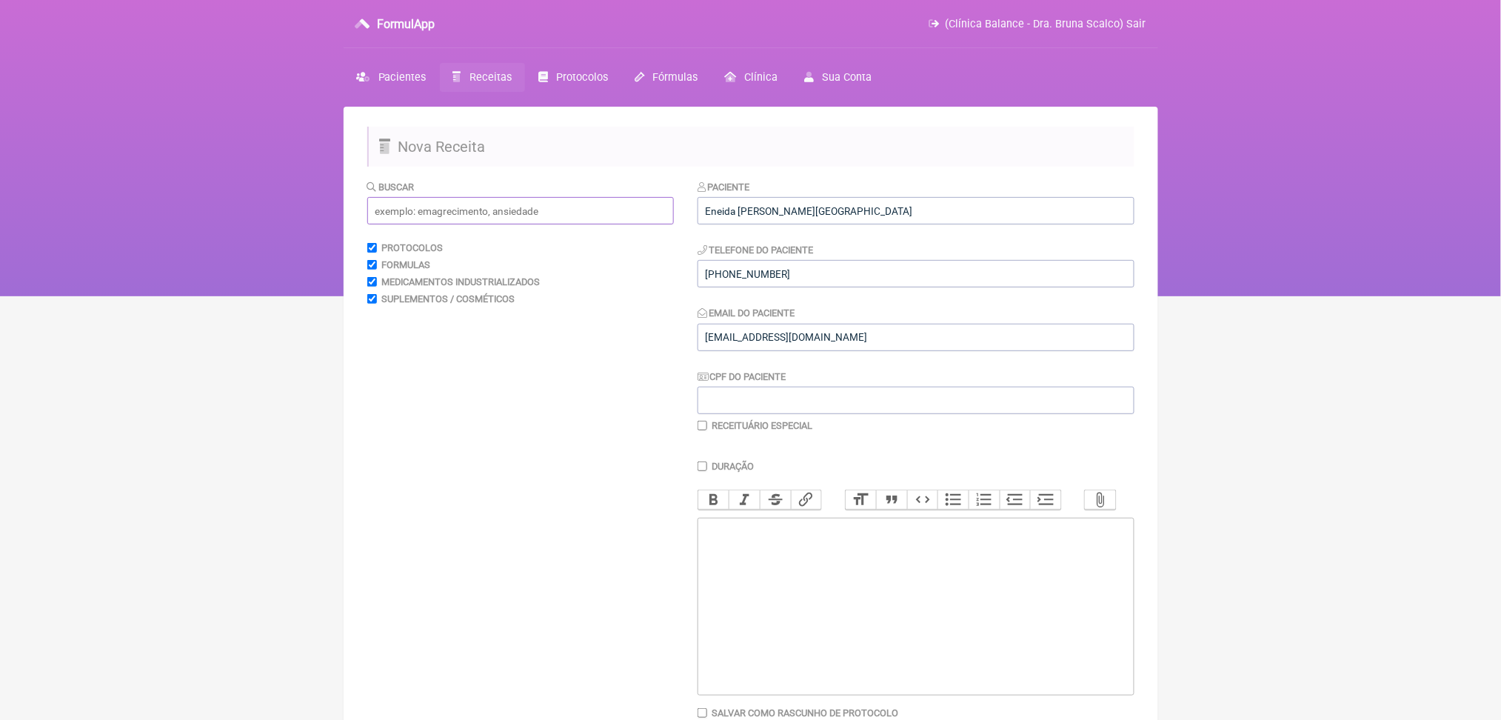
click at [619, 224] on input "text" at bounding box center [520, 210] width 306 height 27
click at [503, 224] on input "text" at bounding box center [520, 210] width 306 height 27
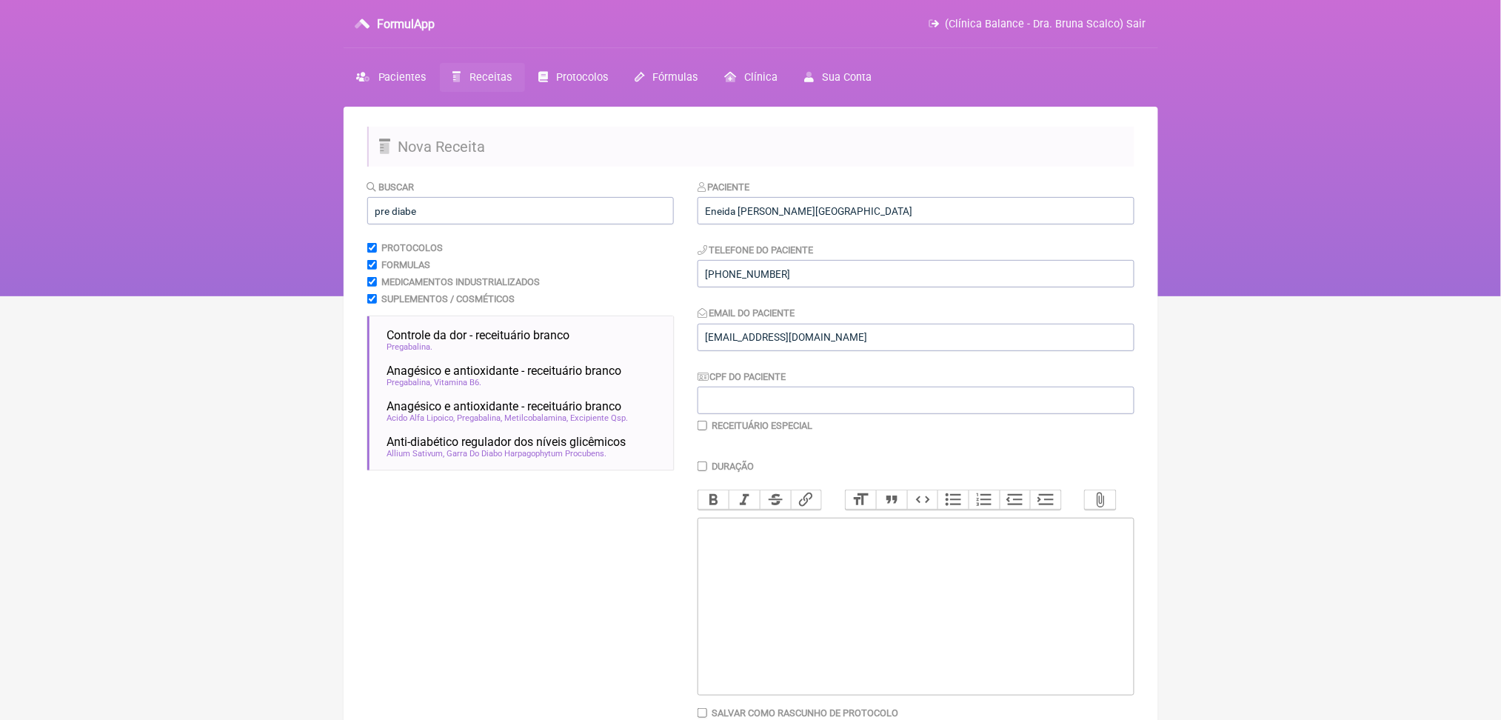
click at [283, 296] on html "FormulApp (Clínica Balance - Dra. Bruna Scalco) Sair Pacientes Receitas Protoco…" at bounding box center [750, 148] width 1501 height 296
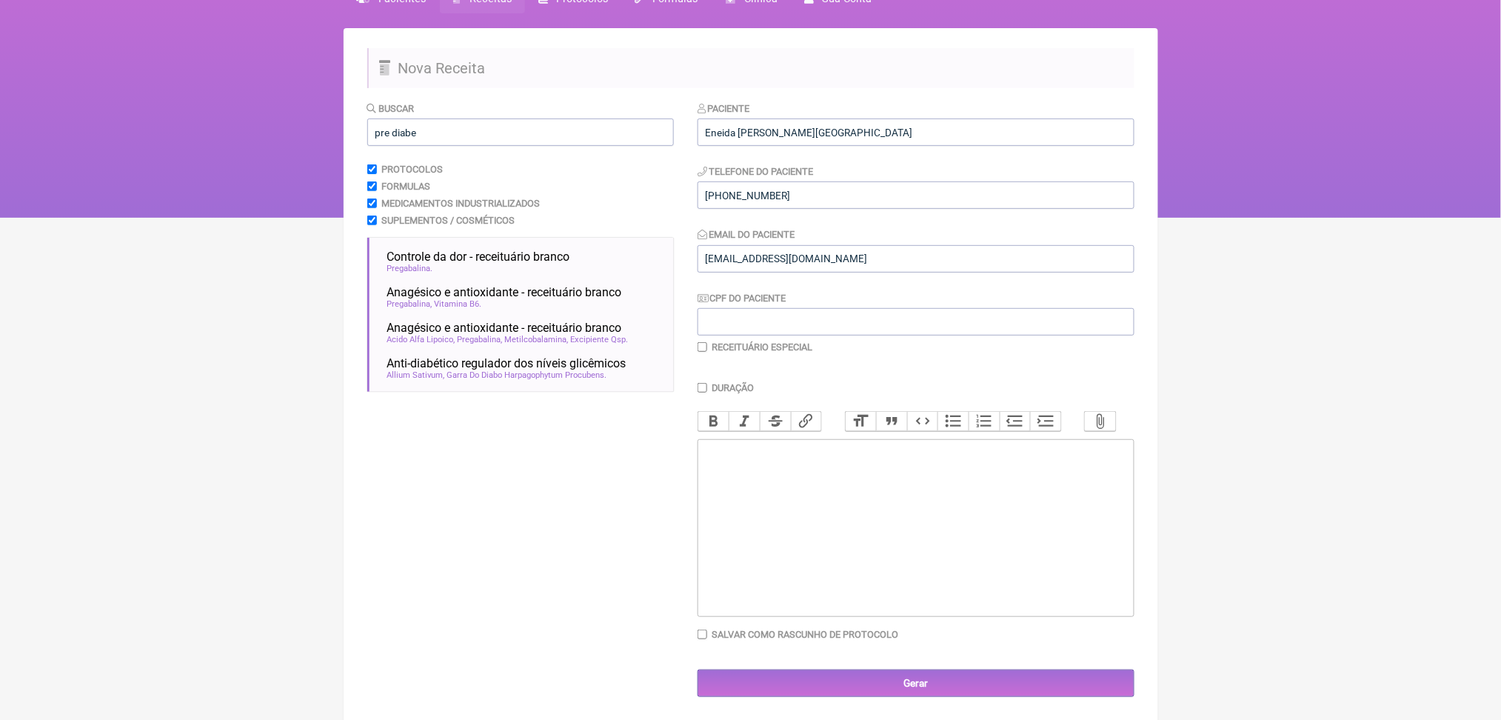
scroll to position [118, 0]
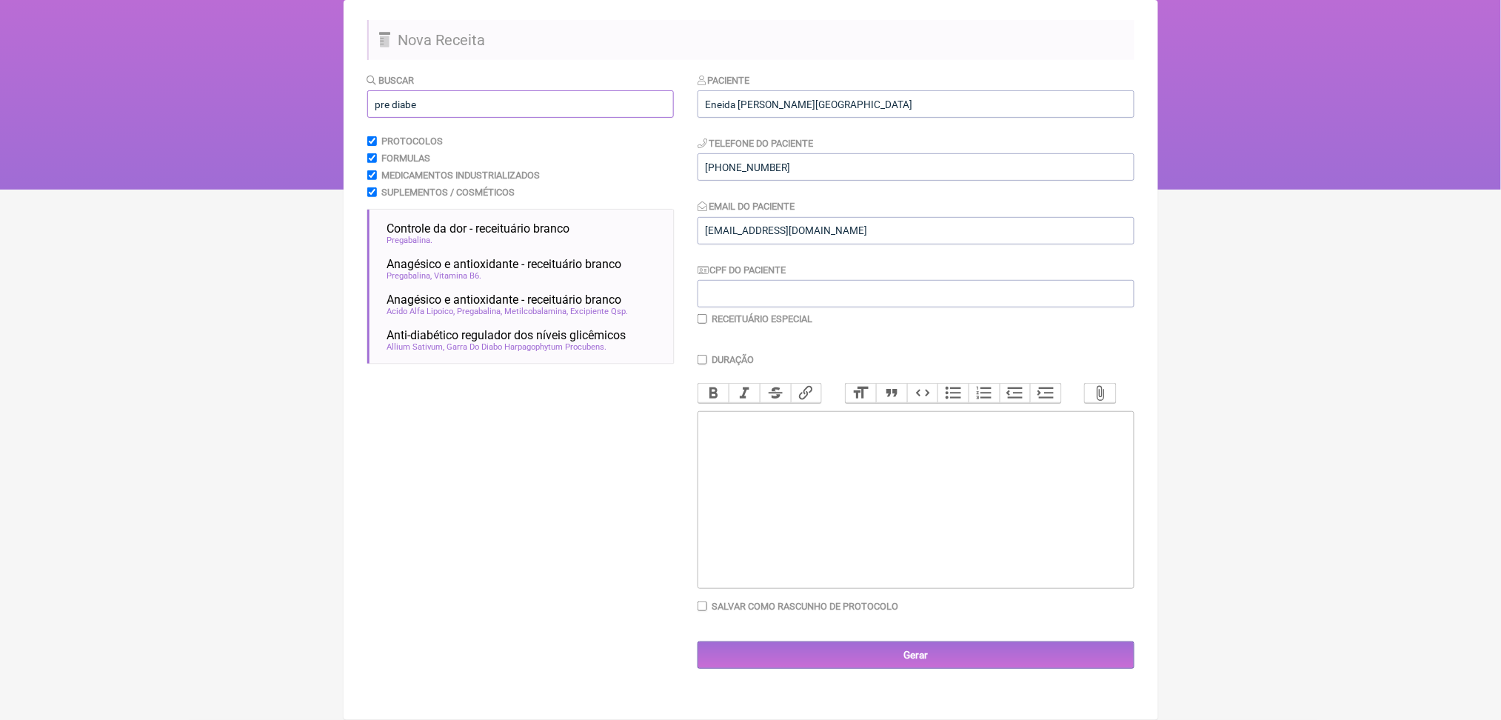
click at [420, 113] on input "pre diabe" at bounding box center [520, 103] width 306 height 27
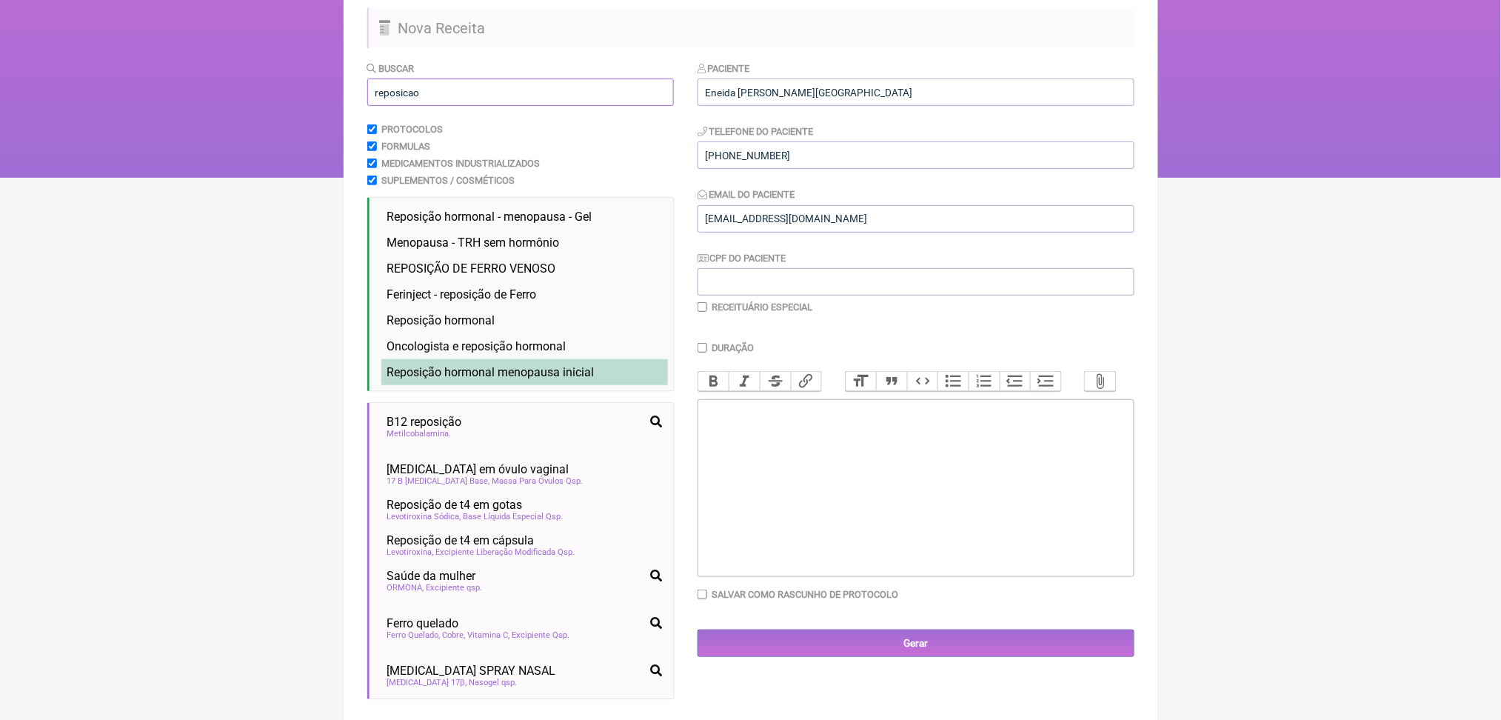
type input "reposicao"
click at [536, 379] on span "Reposição hormonal menopausa inicial" at bounding box center [490, 372] width 207 height 14
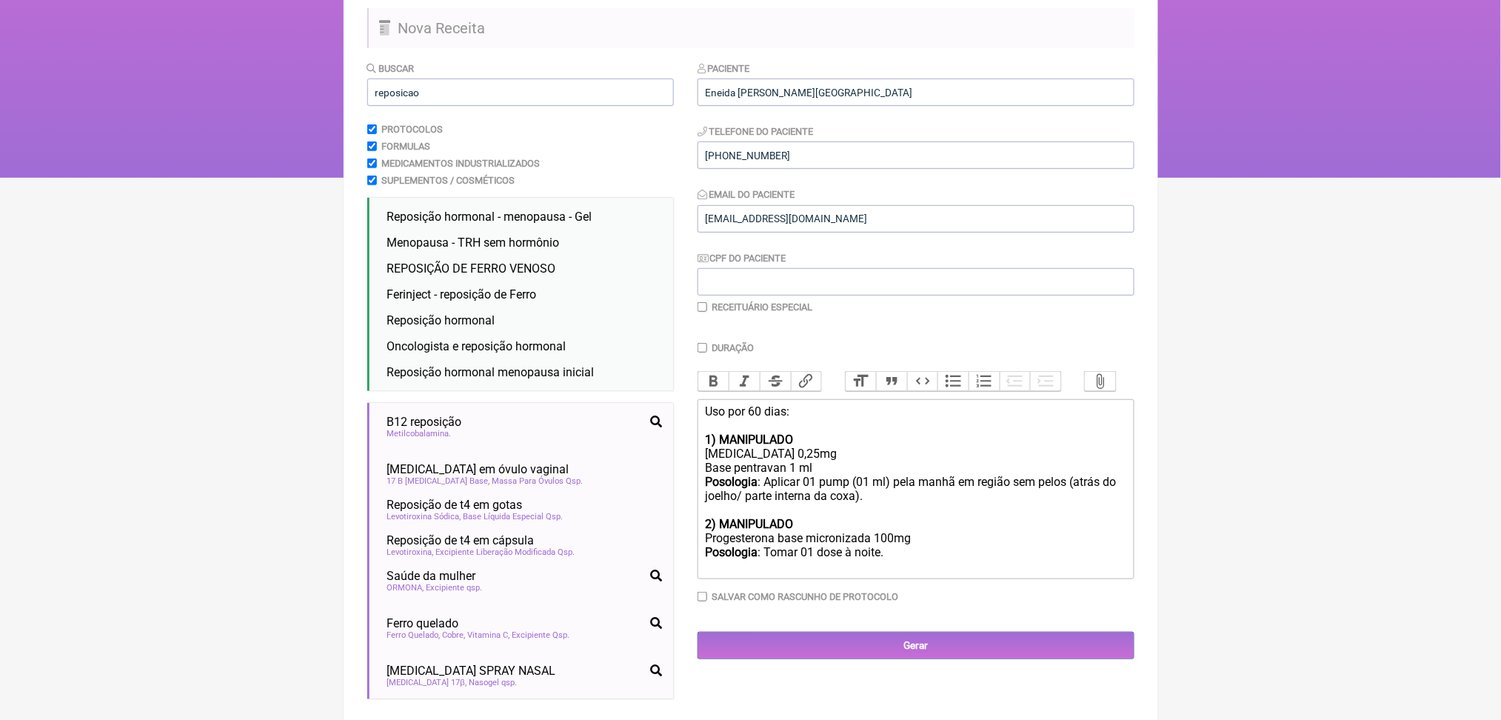
scroll to position [277, 0]
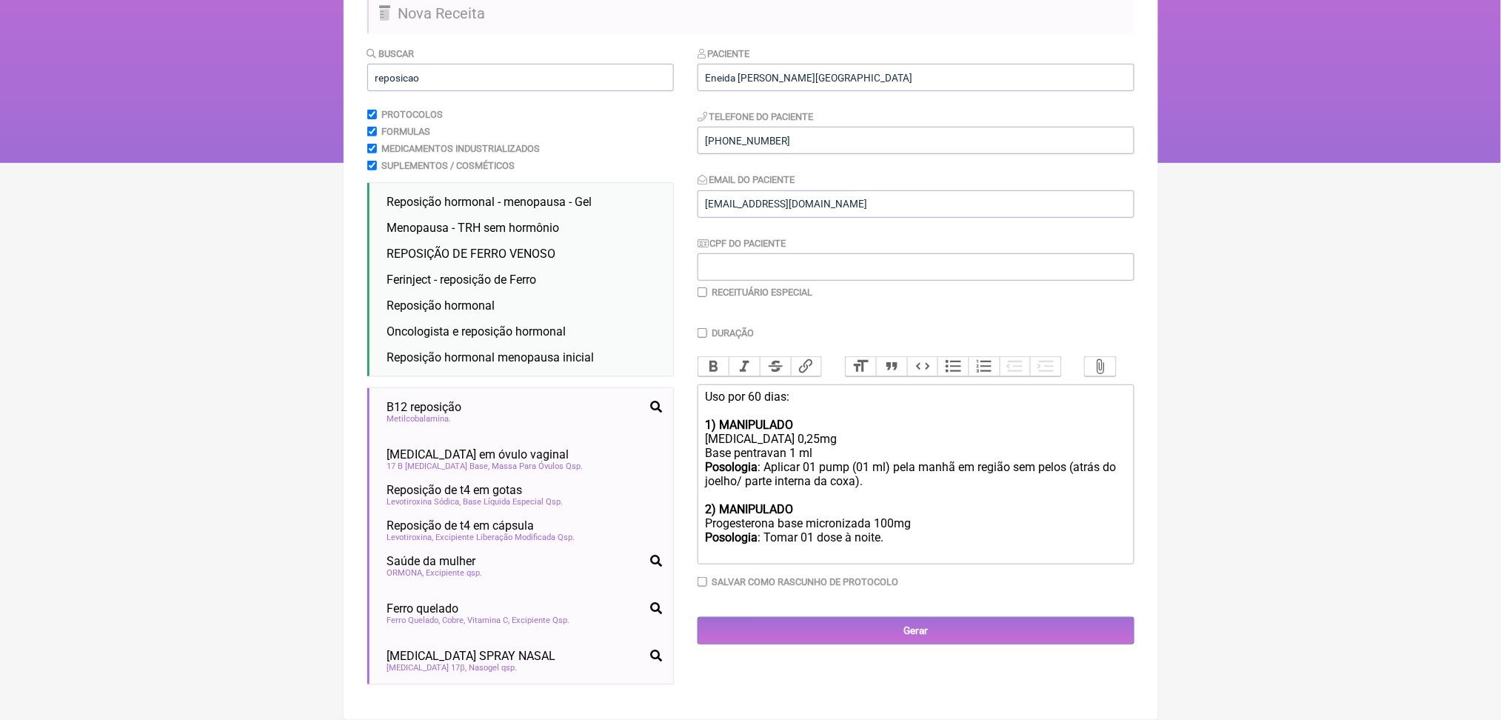
click at [800, 420] on div "Uso por 60 dias: 1) MANIPULADO Estradiol 0,25mg Base pentravan 1 ml Posologia :…" at bounding box center [915, 473] width 420 height 169
click at [927, 515] on div "Uso por 60 dias: 1) MANIPULADO Estradiol 1,5mg Base pentravan 1 ml Posologia : …" at bounding box center [915, 473] width 420 height 169
click at [984, 554] on div "Uso por 60 dias: 1) MANIPULADO Estradiol 1,5mg Base pentravan 1 ml Posologia : …" at bounding box center [915, 473] width 420 height 169
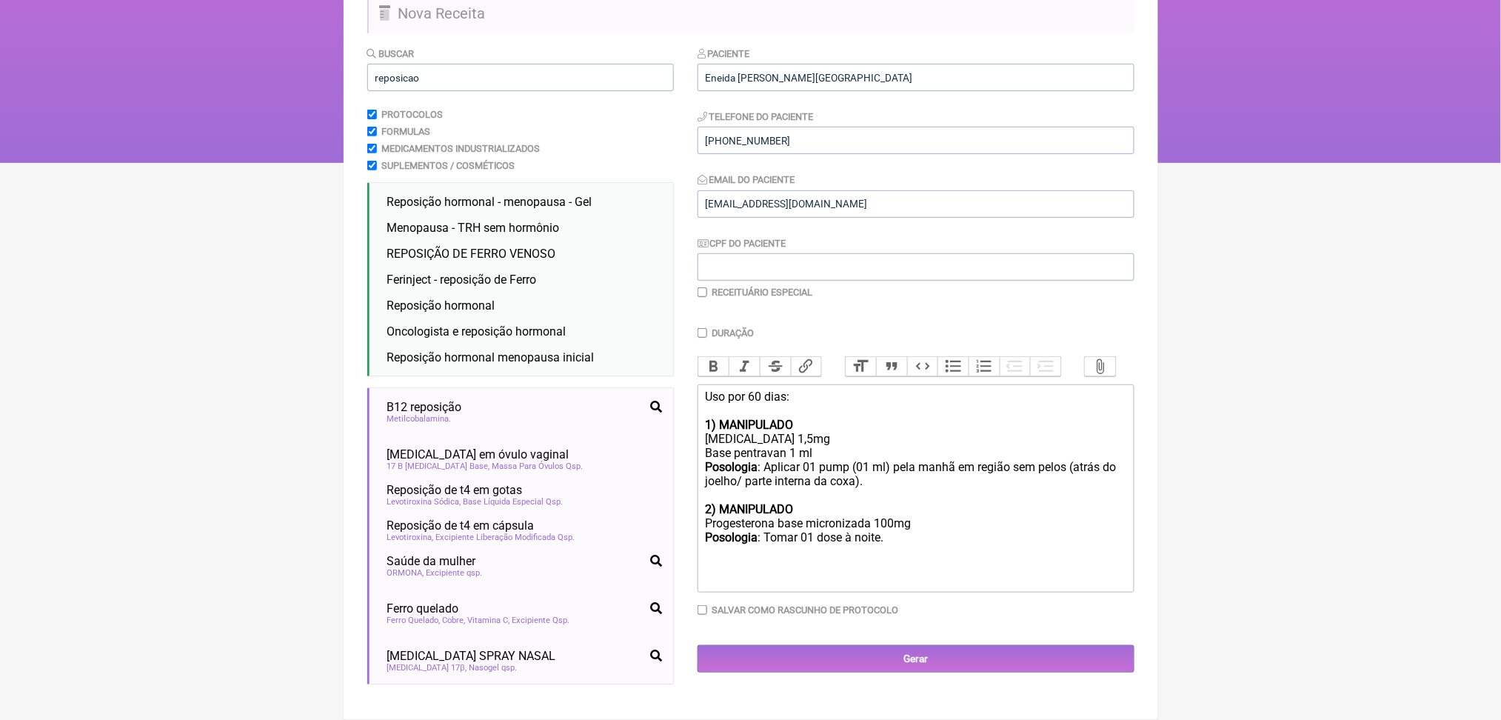
type trix-editor "<div>Uso por 60 dias:<br>&nbsp;<br><strong>1) MANIPULADO <br></strong>Estradiol…"
click at [224, 100] on html "FormulApp (Clínica Balance - Dra. Bruna Scalco) Sair Pacientes Receitas Protoco…" at bounding box center [750, 15] width 1501 height 296
click at [452, 81] on input "reposicao" at bounding box center [520, 77] width 306 height 27
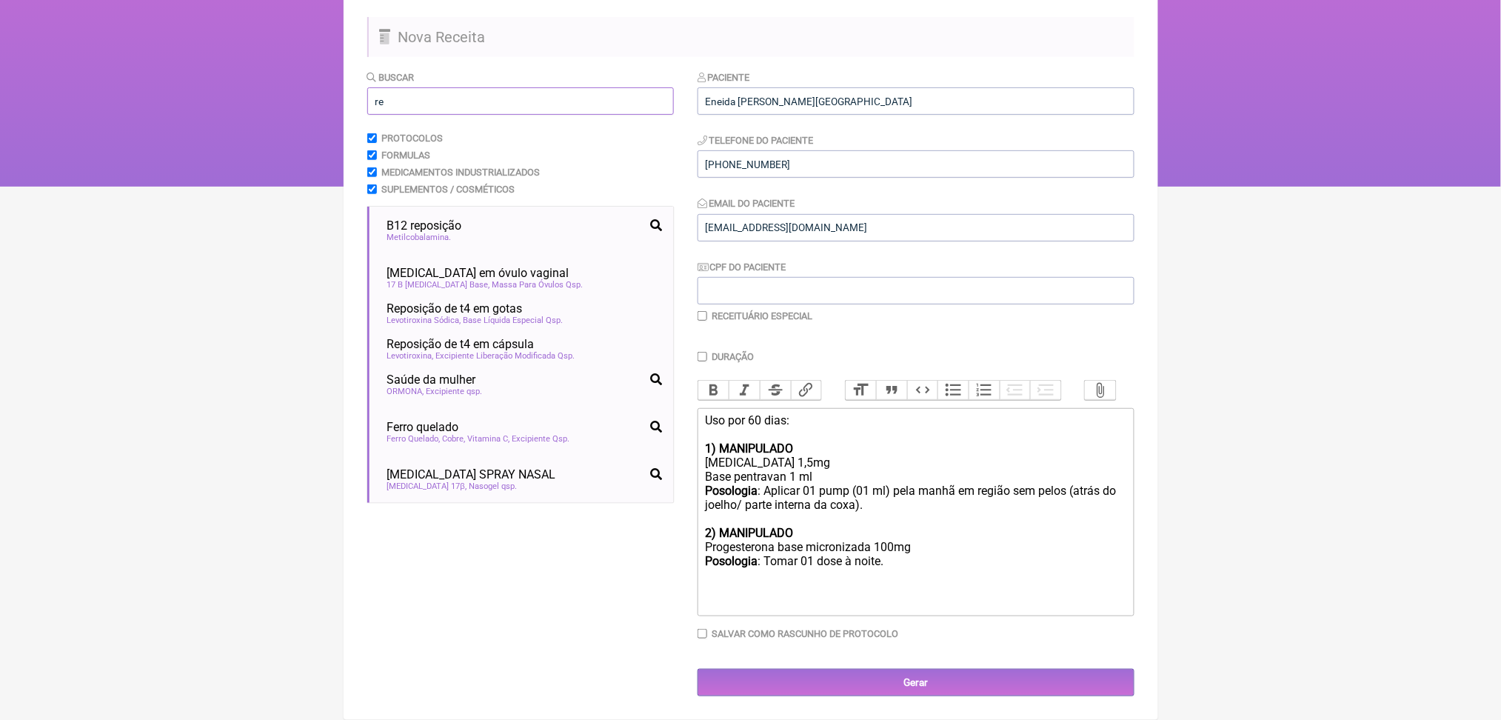
type input "r"
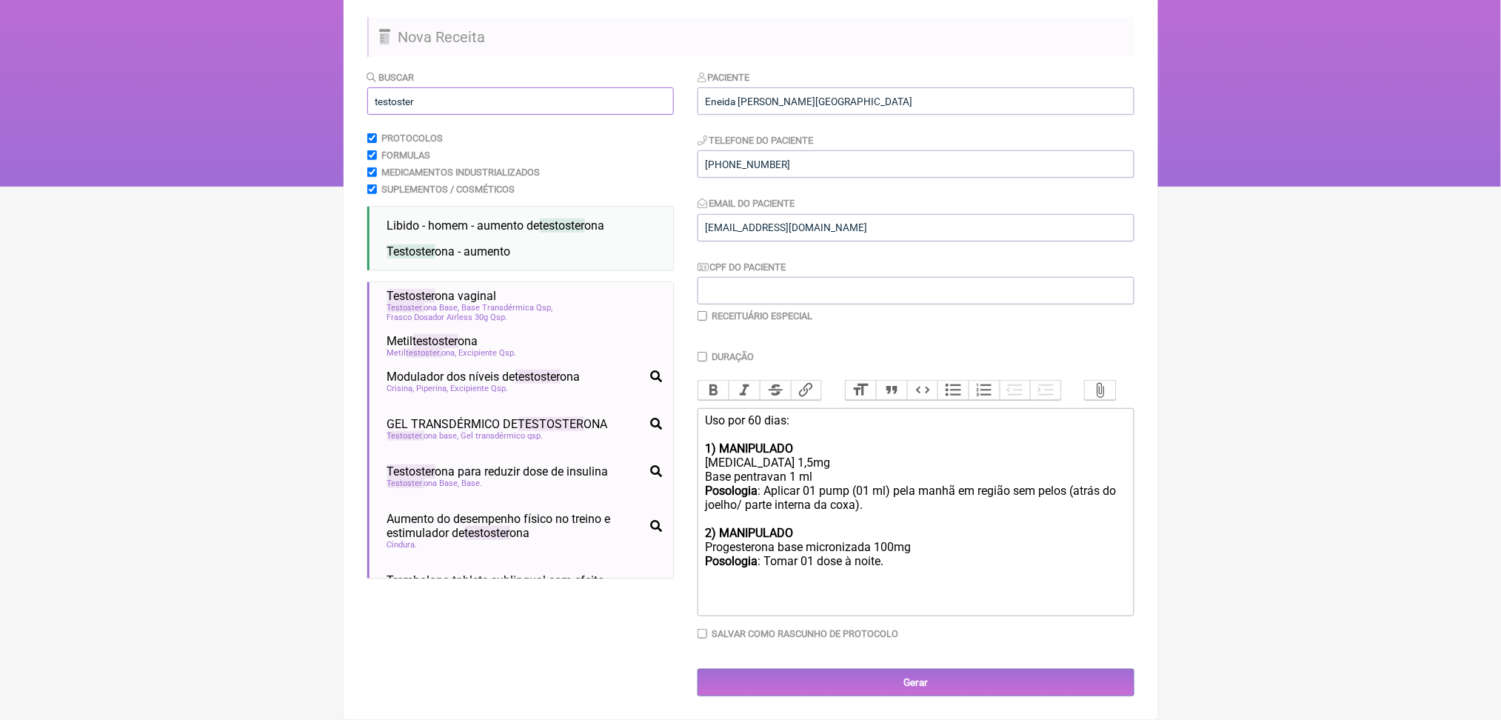
scroll to position [452, 0]
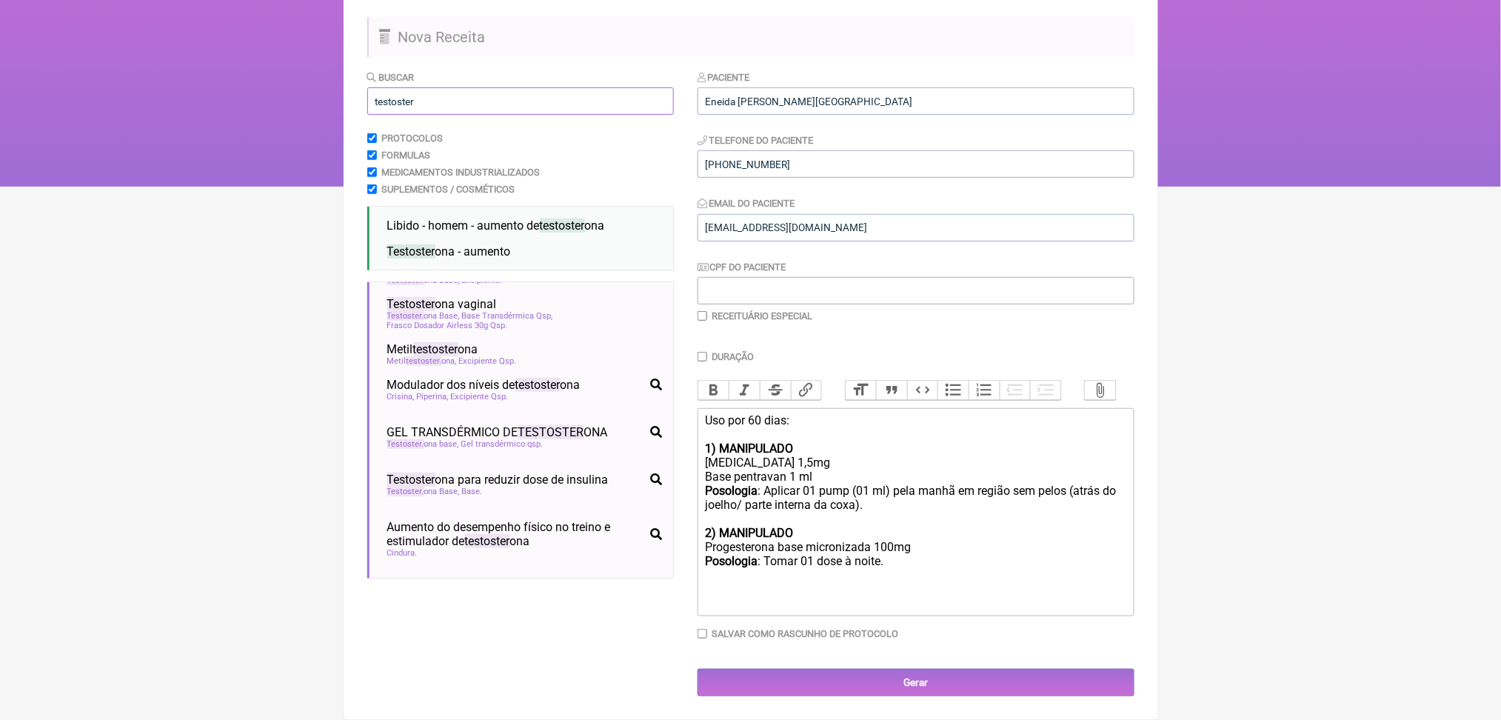
type input "testoster"
click at [537, 204] on span "Testoster ona transdérmica para mulheres" at bounding box center [496, 197] width 218 height 14
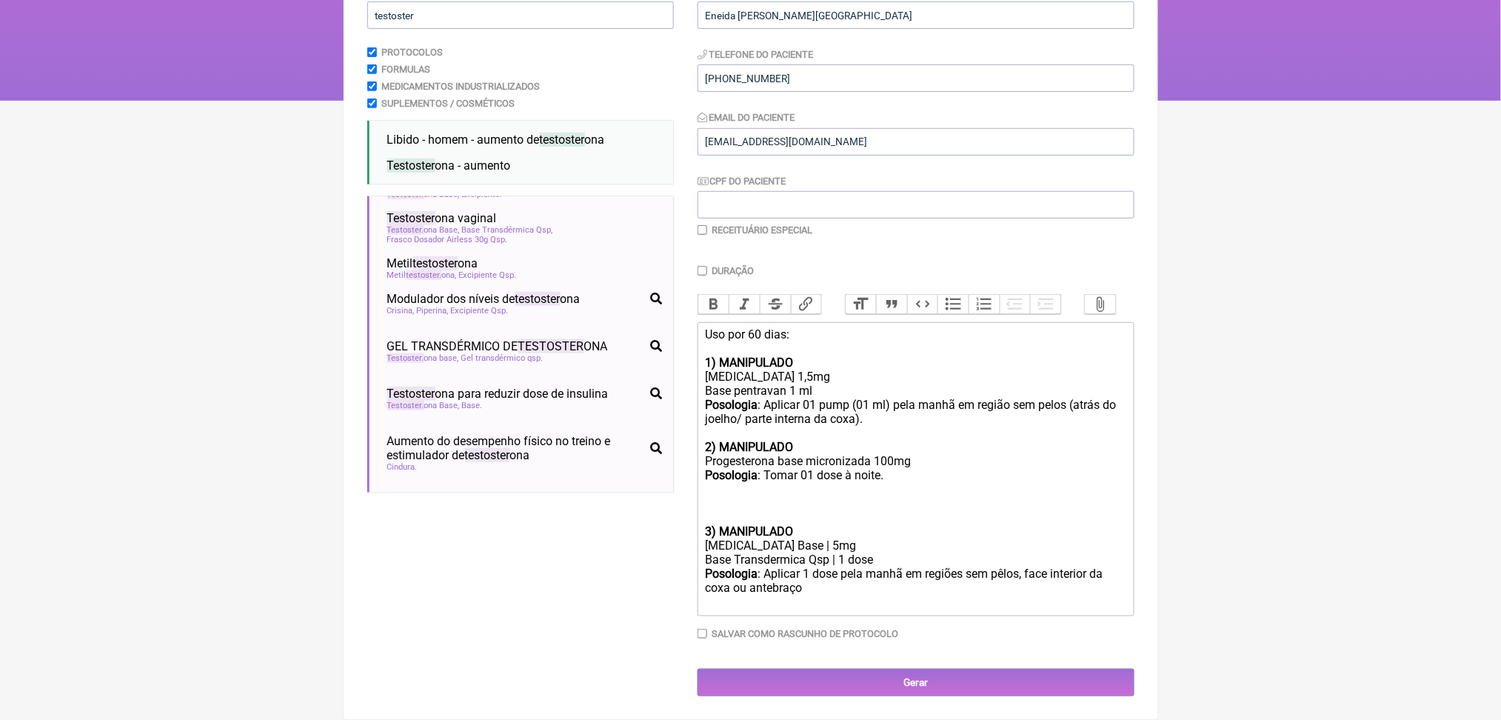
scroll to position [312, 0]
click at [729, 524] on div "Uso por 60 dias: 1) MANIPULADO Estradiol 1,5mg Base pentravan 1 ml Posologia : …" at bounding box center [915, 425] width 420 height 197
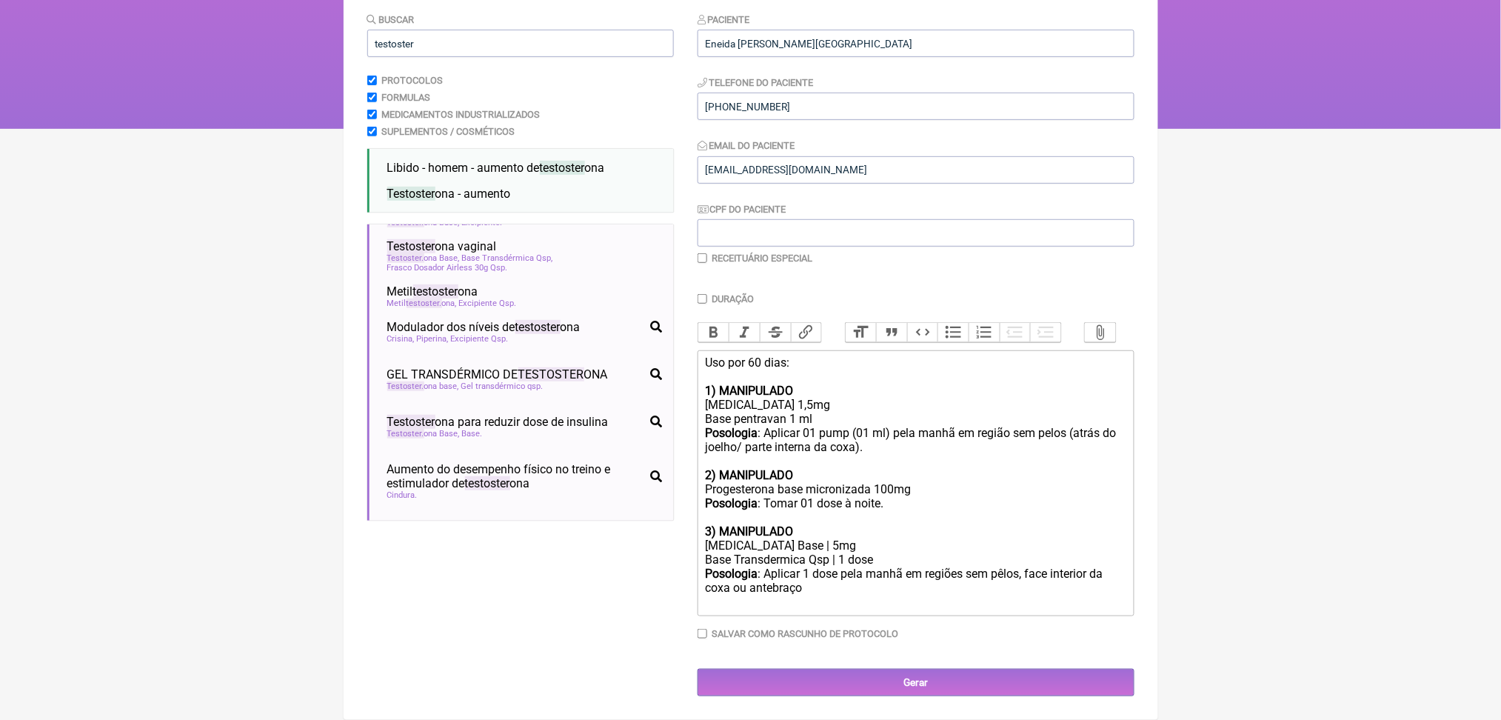
click at [786, 566] on div "Base Transdermica Qsp | 1 dose" at bounding box center [915, 559] width 420 height 14
click at [786, 566] on div "Base Trans dérmica Qsp | 1 dose" at bounding box center [915, 559] width 420 height 14
click at [752, 552] on div "Testosterona Base | 5mg" at bounding box center [915, 545] width 420 height 14
click at [814, 501] on div "Uso por 60 dias: 1) MANIPULADO Estradiol 1,5mg Base pentravan 1 ml Posologia : …" at bounding box center [915, 446] width 420 height 183
click at [897, 566] on div "Base transdérmica Qsp | 1 dose" at bounding box center [915, 559] width 420 height 14
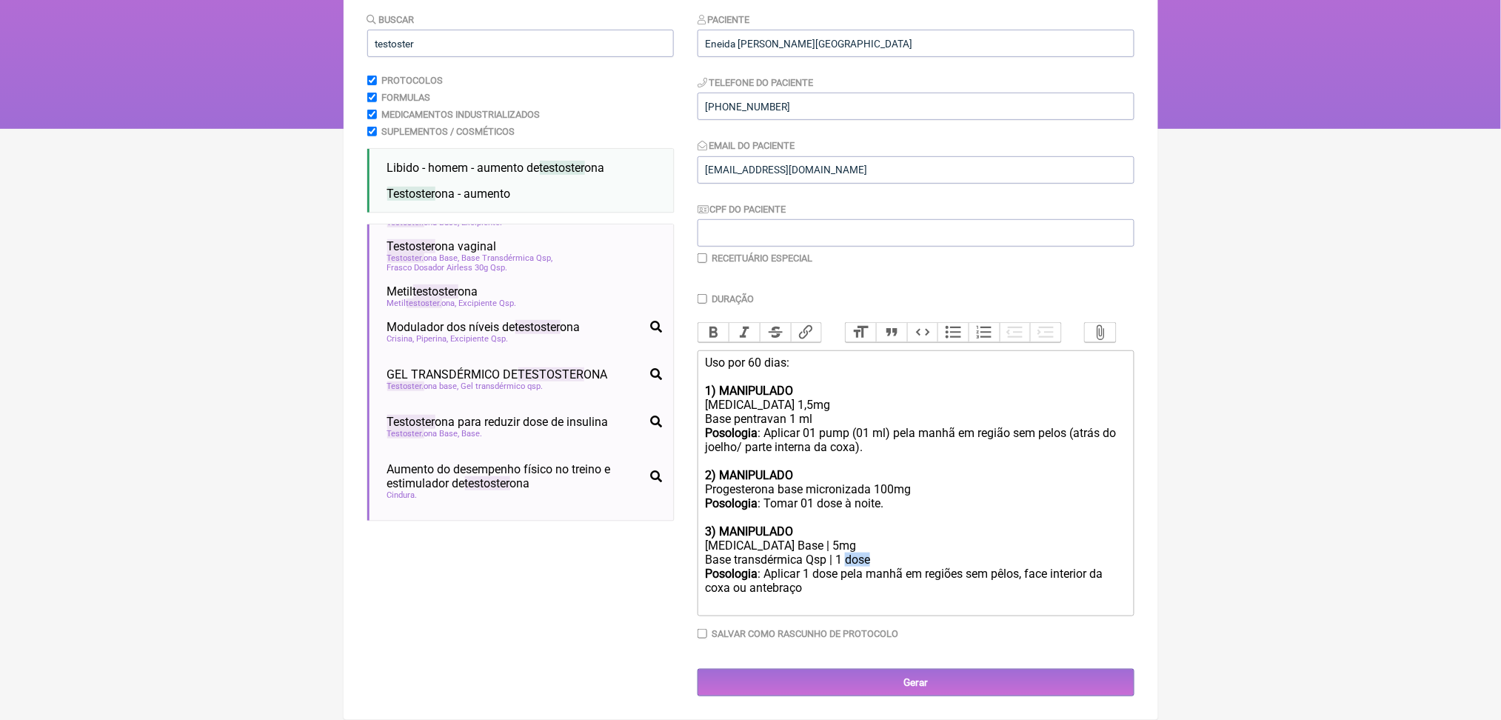
click at [897, 566] on div "Base transdérmica Qsp | 1 dose" at bounding box center [915, 559] width 420 height 14
click at [845, 609] on div "Posologia : Aplicar 1 dose pela manhã em regiões sem pêlos, face interior da co…" at bounding box center [915, 588] width 420 height 44
click at [730, 610] on div "Posologia : Aplicar 1 pump (1ml) pela manhã em regiões sem pêlos, face interior…" at bounding box center [915, 588] width 420 height 44
click at [814, 610] on div "Posologia : Aplicar 1 pump (1ml) pela manhã em regiões sem pelos, face interior…" at bounding box center [915, 588] width 420 height 44
drag, startPoint x: 988, startPoint y: 634, endPoint x: 749, endPoint y: 625, distance: 239.3
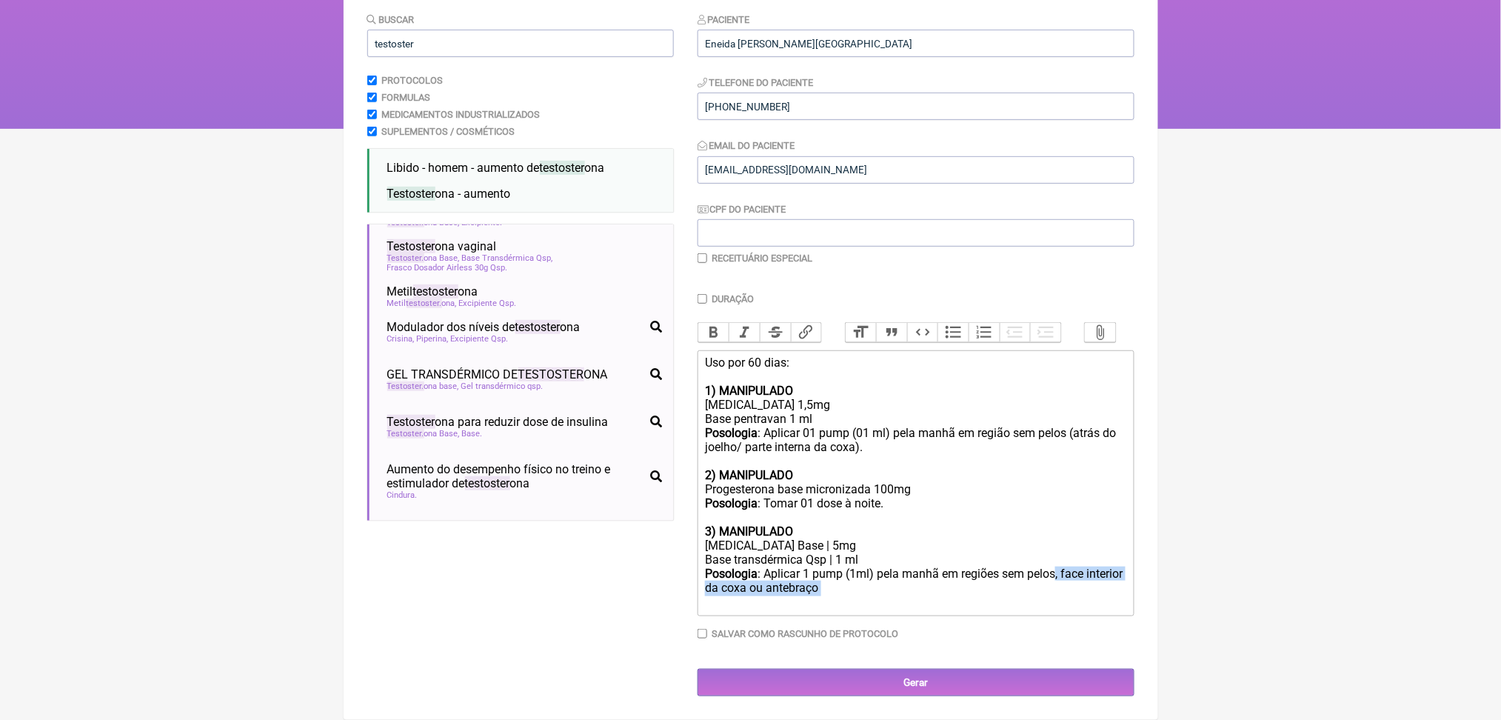
click at [749, 610] on div "Posologia : Aplicar 1 pump (1ml) pela manhã em regiões sem pelos, face interior…" at bounding box center [915, 588] width 420 height 44
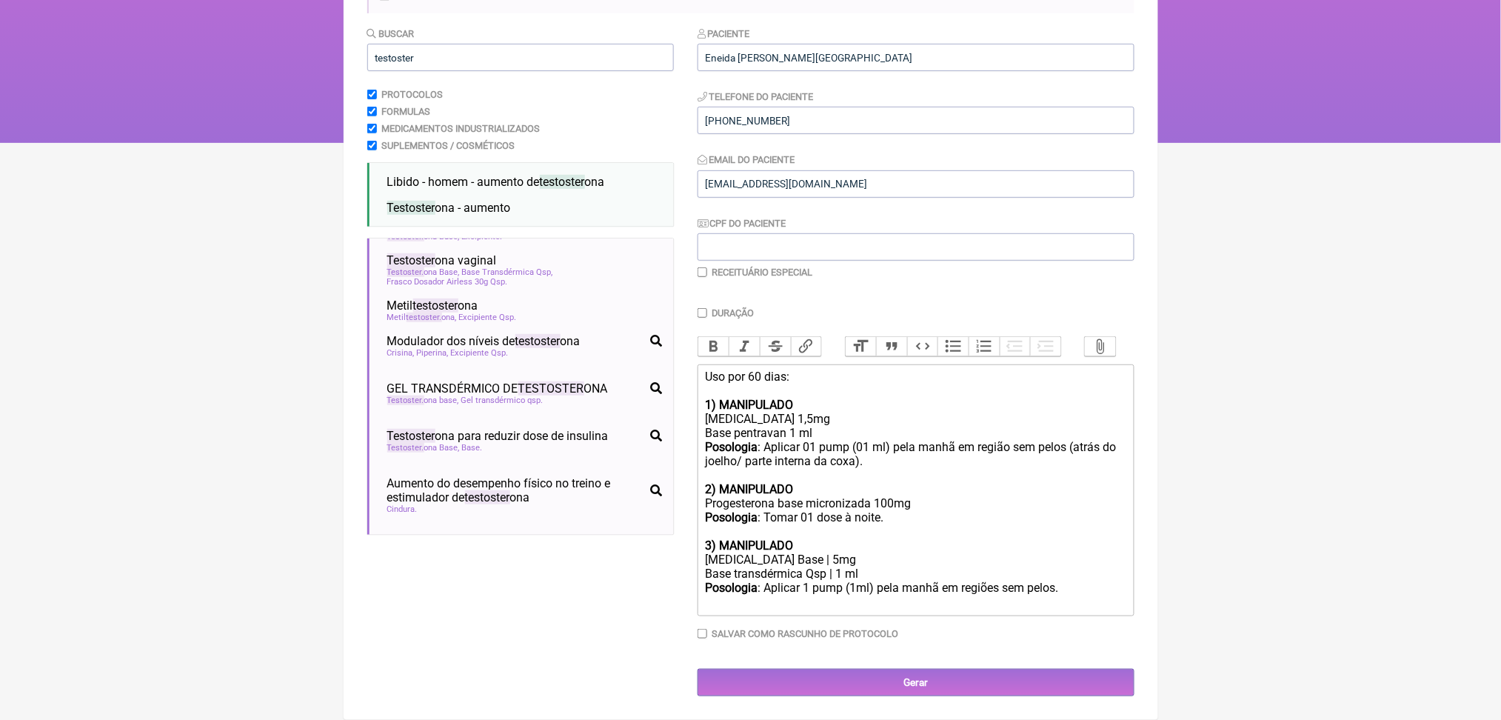
click at [851, 566] on div "Testosterona Base | 5mg" at bounding box center [915, 559] width 420 height 14
click at [829, 610] on div "Posologia : Aplicar 1 pump (1ml) pela manhã em regiões sem pelos.ㅤ" at bounding box center [915, 595] width 420 height 30
click at [897, 420] on div "Uso por 60 dias: 1) MANIPULADO Estradiol 1,5mg Base pentravan 1 ml Posologia : …" at bounding box center [915, 460] width 420 height 183
click at [855, 566] on div "Base transdérmica Qsp | 1 ml" at bounding box center [915, 573] width 420 height 14
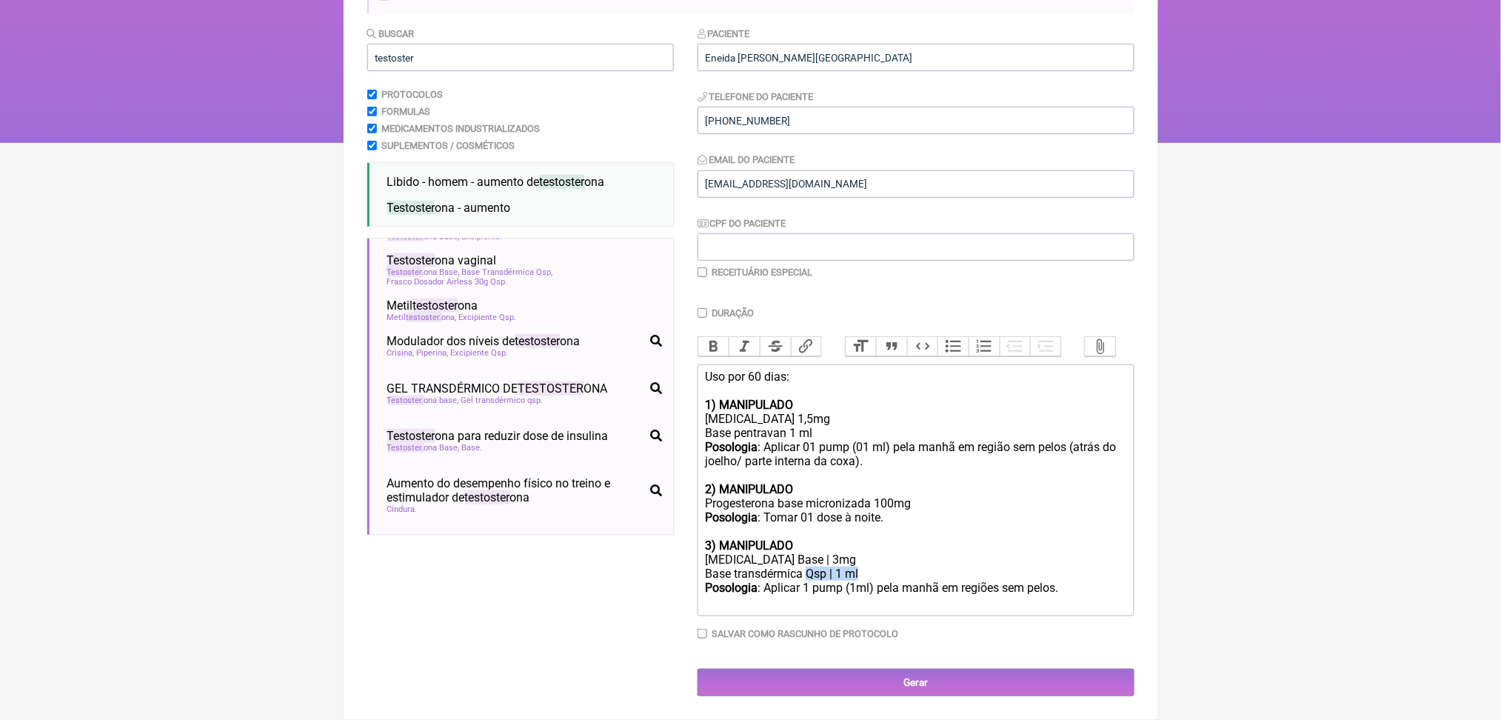
drag, startPoint x: 841, startPoint y: 569, endPoint x: 924, endPoint y: 562, distance: 83.2
click at [924, 566] on div "Base transdérmica Qsp | 1 ml" at bounding box center [915, 573] width 420 height 14
copy div "Qsp | 1 ml"
drag, startPoint x: 822, startPoint y: 382, endPoint x: 860, endPoint y: 381, distance: 37.8
click at [860, 381] on div "Uso por 60 dias: 1) MANIPULADO Estradiol 1,5mg Base pentravan 1 ml Posologia : …" at bounding box center [915, 460] width 420 height 183
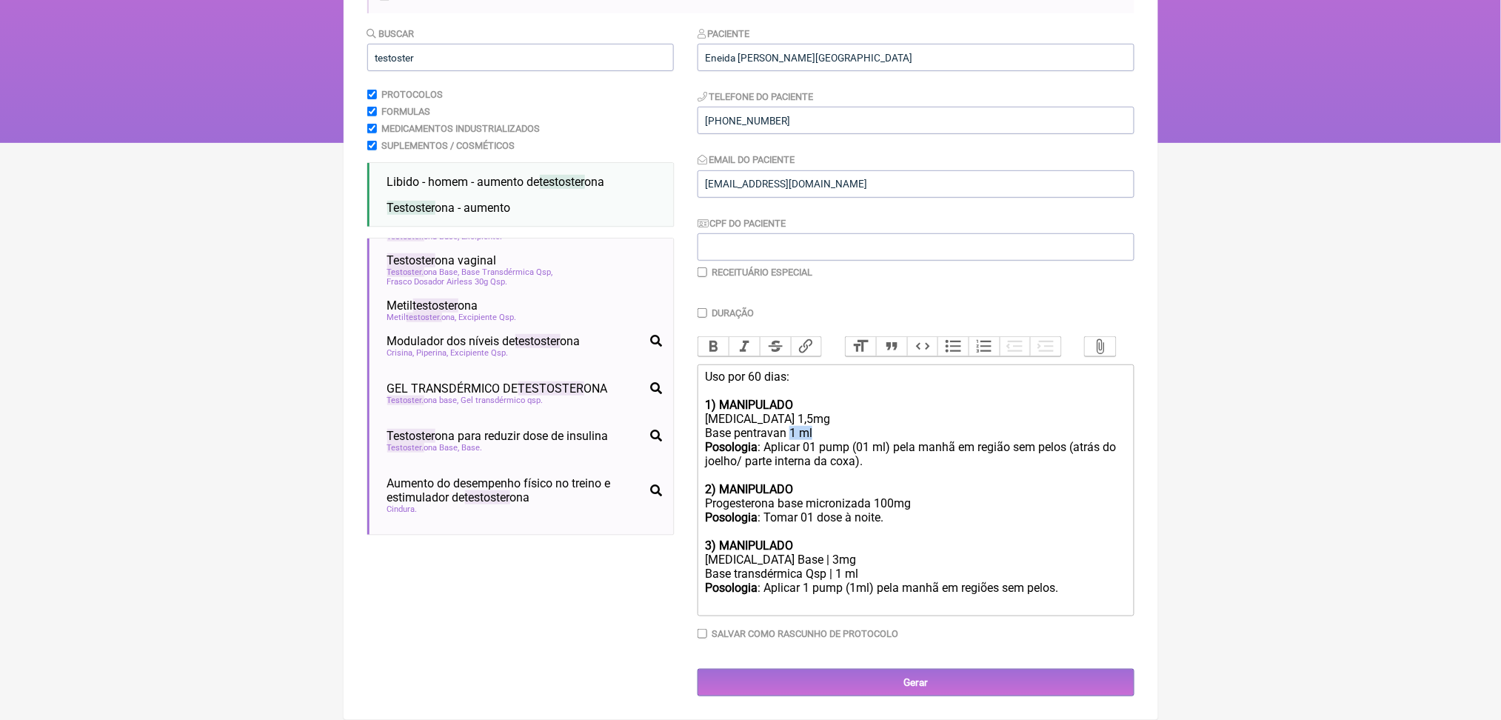
paste trix-editor "Qsp |"
click at [801, 587] on trix-editor "Uso por 60 dias: 1) MANIPULADO Estradiol 1,5mg Base pentravan Qsp | 1 ml Posolo…" at bounding box center [915, 490] width 437 height 252
click at [840, 580] on div "Posologia : Aplicar 1 pump (1ml) pela manhã em regiões sem pelos.ㅤ" at bounding box center [915, 595] width 420 height 30
click at [905, 580] on div "Posologia : Aplicar 01 pump (1ml) pela manhã em regiões sem pelos.ㅤ" at bounding box center [915, 595] width 420 height 30
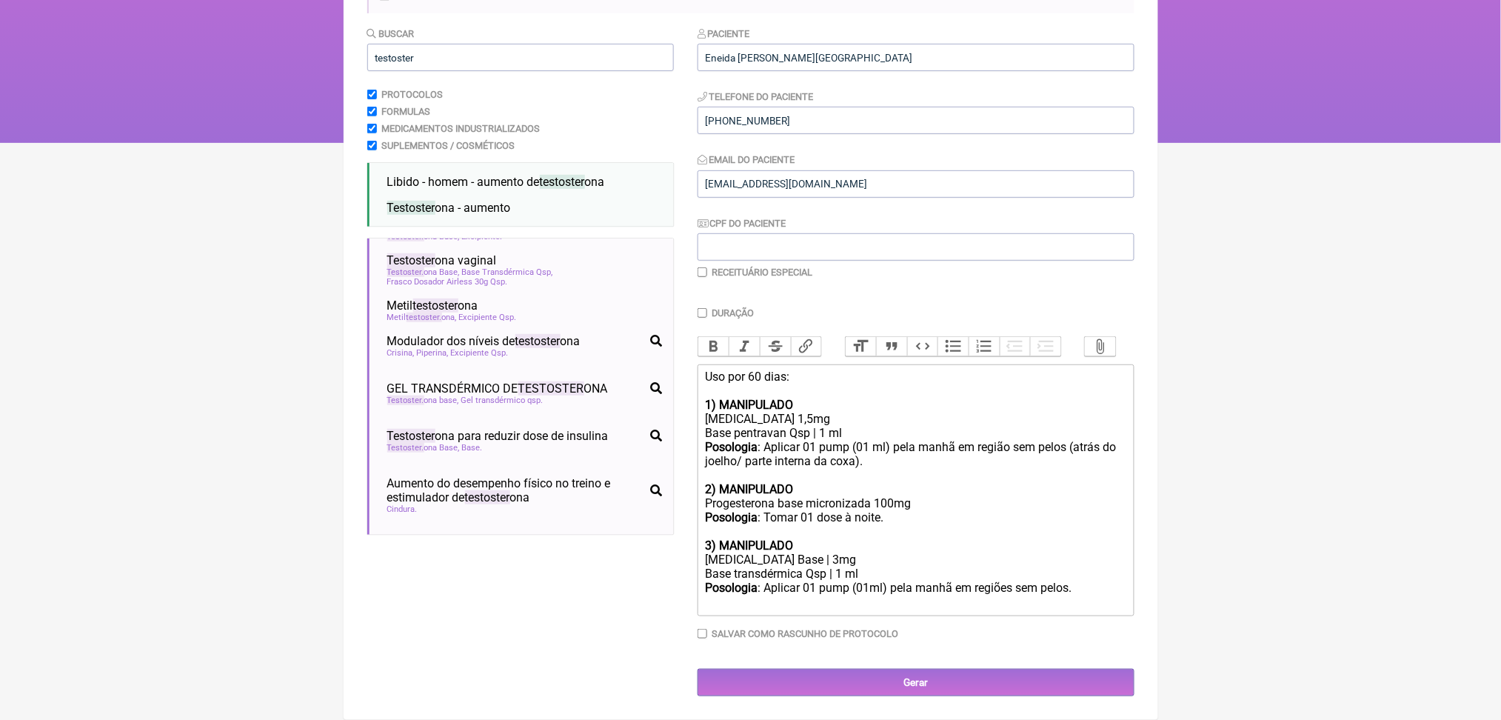
click at [1014, 580] on div "Posologia : Aplicar 01 pump (01ml) pela manhã em regiões sem pelos.ㅤ" at bounding box center [915, 595] width 420 height 30
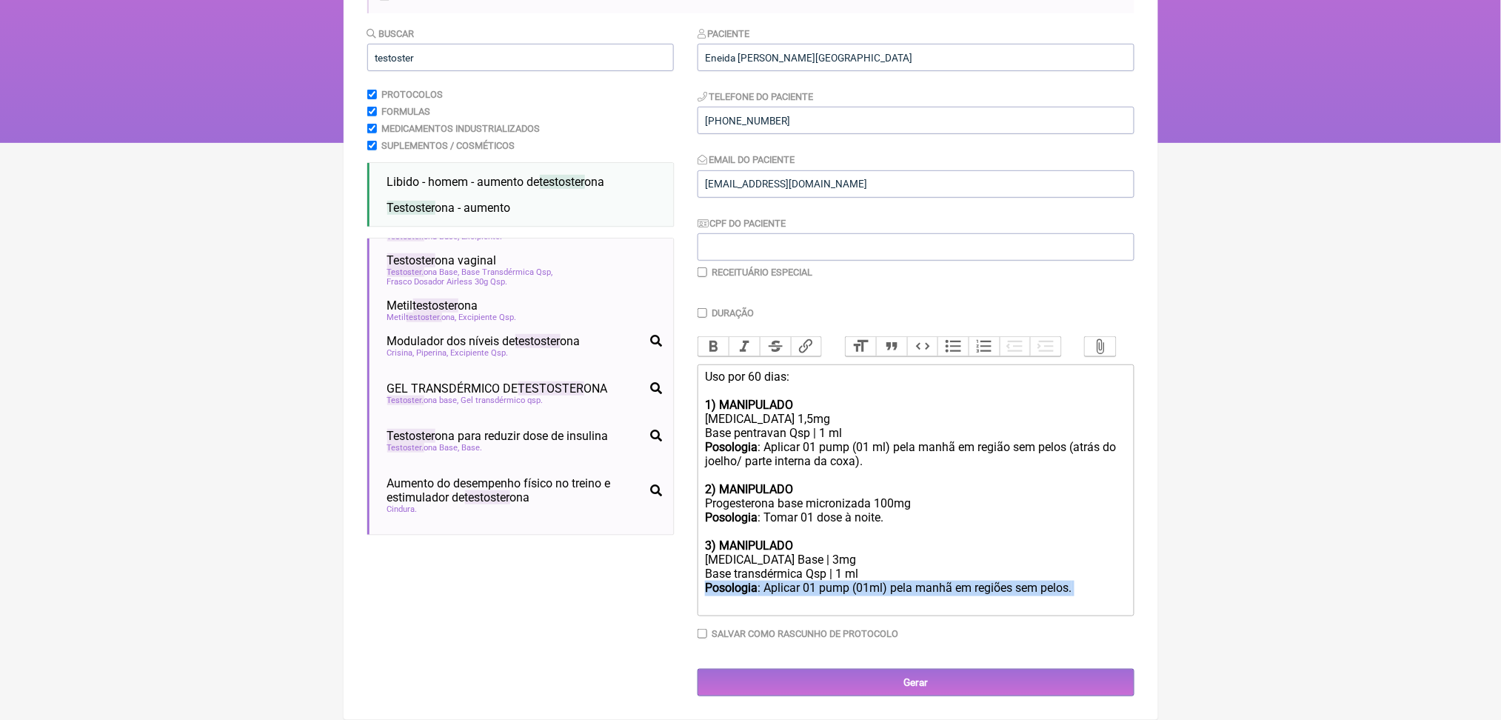
click at [1070, 580] on div "Posologia : Aplicar 01 pump (01ml) pela manhã em regiões sem pelos.ㅤ" at bounding box center [915, 595] width 420 height 30
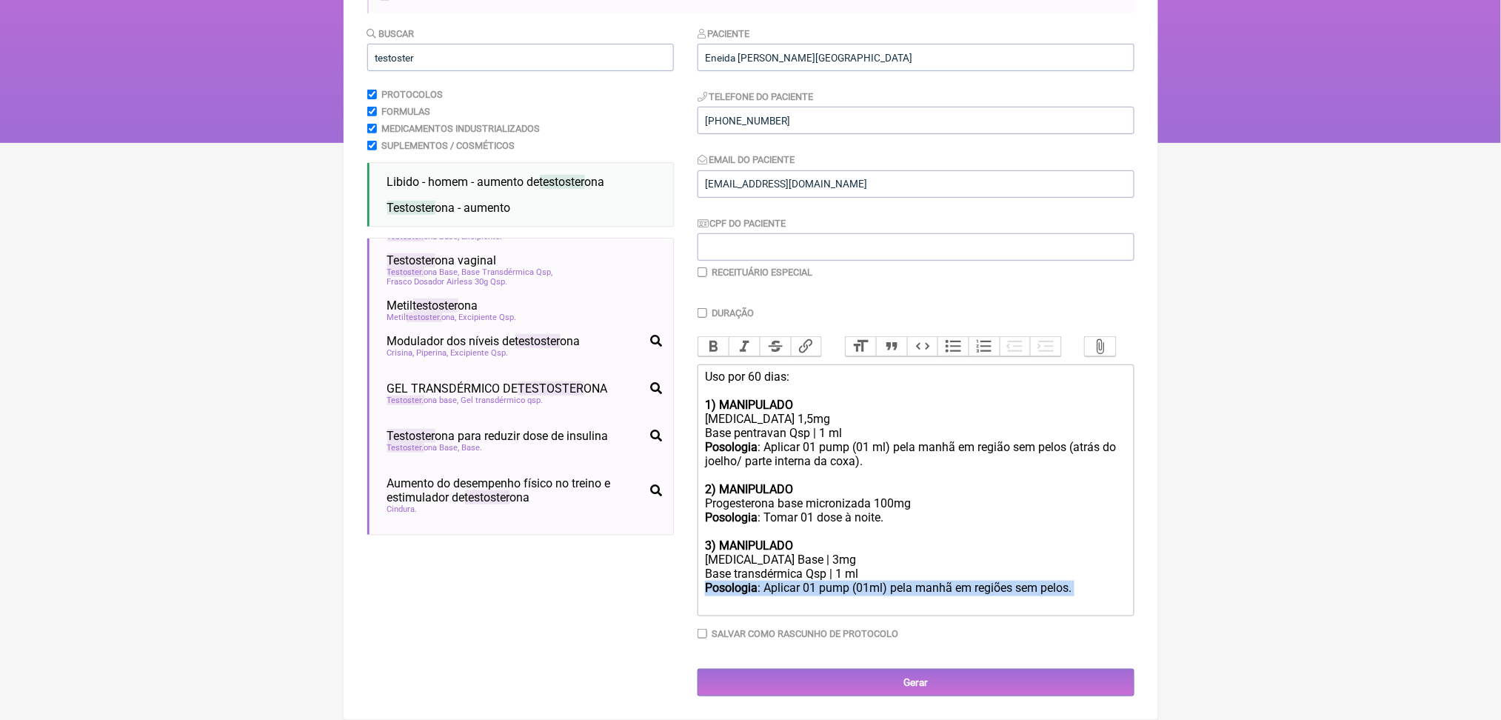
click at [1070, 580] on div "Posologia : Aplicar 01 pump (01ml) pela manhã em regiões sem pelos.ㅤ" at bounding box center [915, 595] width 420 height 30
click at [961, 580] on div "Posologia : Aplicar 01 pump (01ml) pela manhã em regiões sem pelos.ㅤ" at bounding box center [915, 595] width 420 height 30
type trix-editor "<div>Uso por 60 dias:<br>&nbsp;<br><strong>1) MANIPULADO <br></strong>Estradiol…"
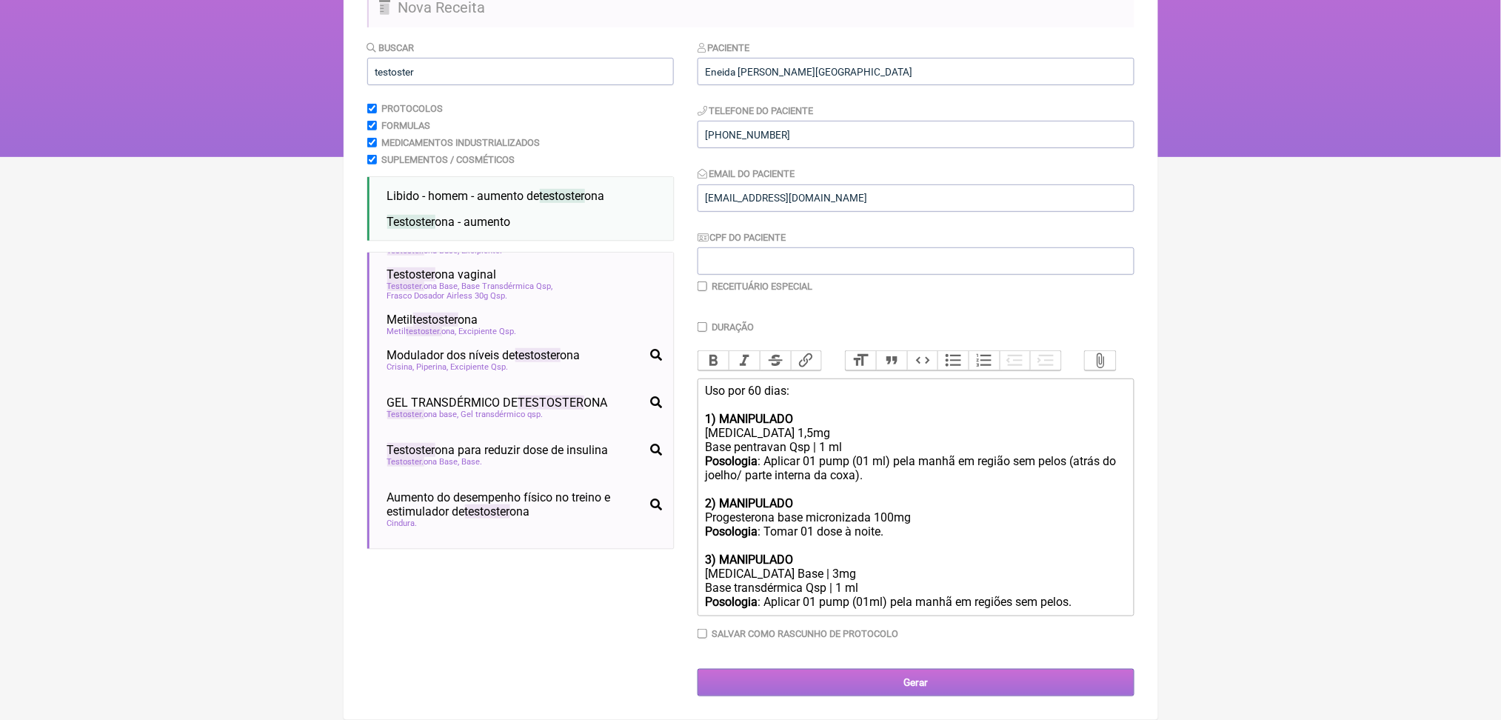
click at [984, 672] on input "Gerar" at bounding box center [915, 681] width 437 height 27
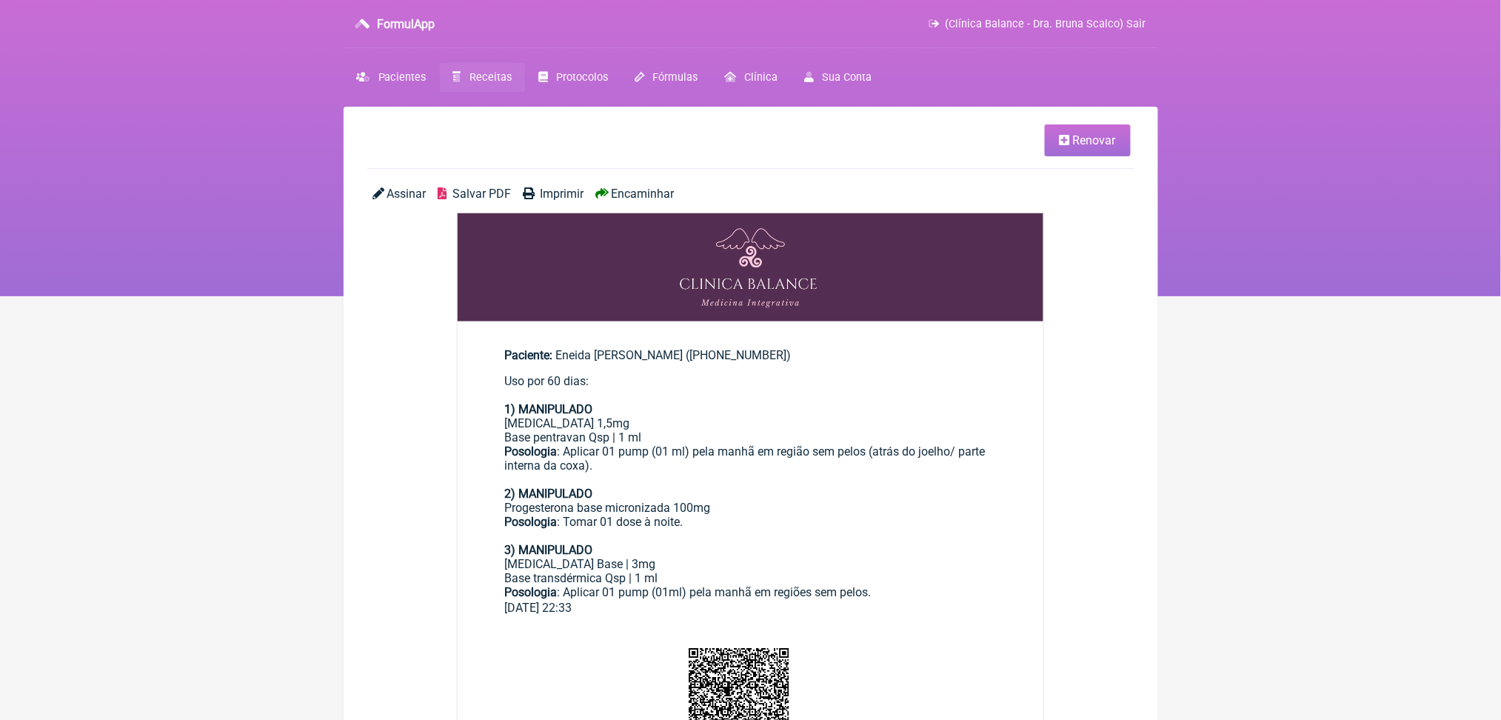
click at [499, 201] on span "Salvar PDF" at bounding box center [481, 194] width 58 height 14
click at [512, 84] on span "Receitas" at bounding box center [490, 77] width 42 height 13
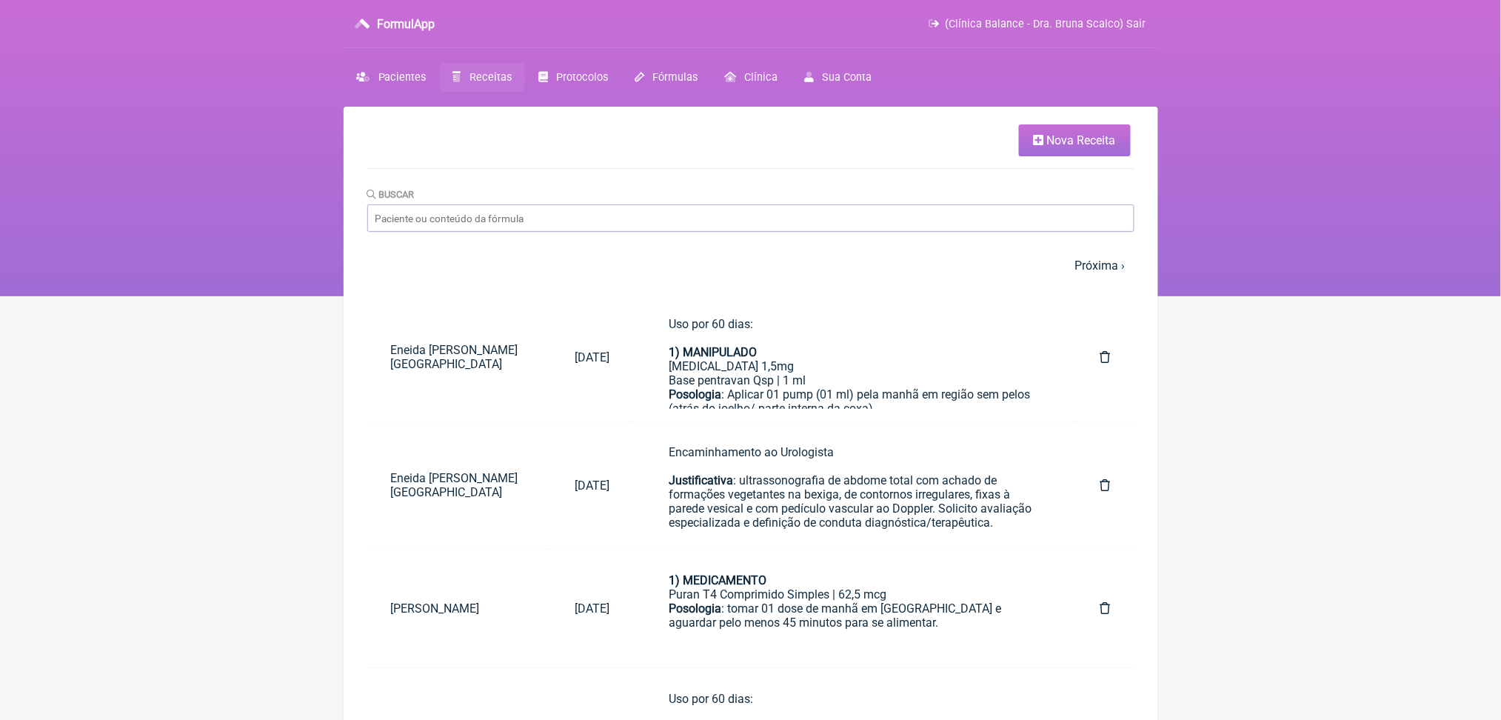
click at [1066, 137] on link "Nova Receita" at bounding box center [1075, 140] width 112 height 32
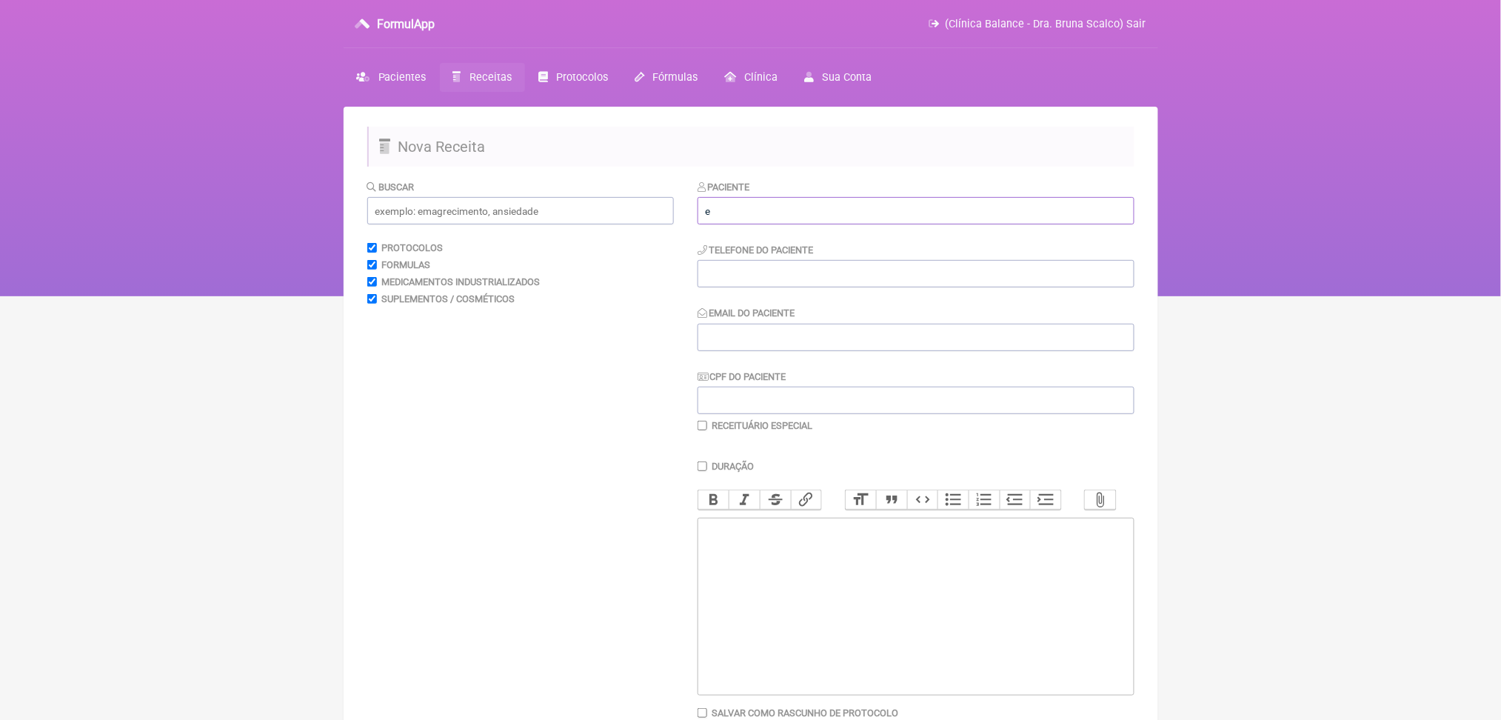
click at [763, 224] on input "e" at bounding box center [915, 210] width 437 height 27
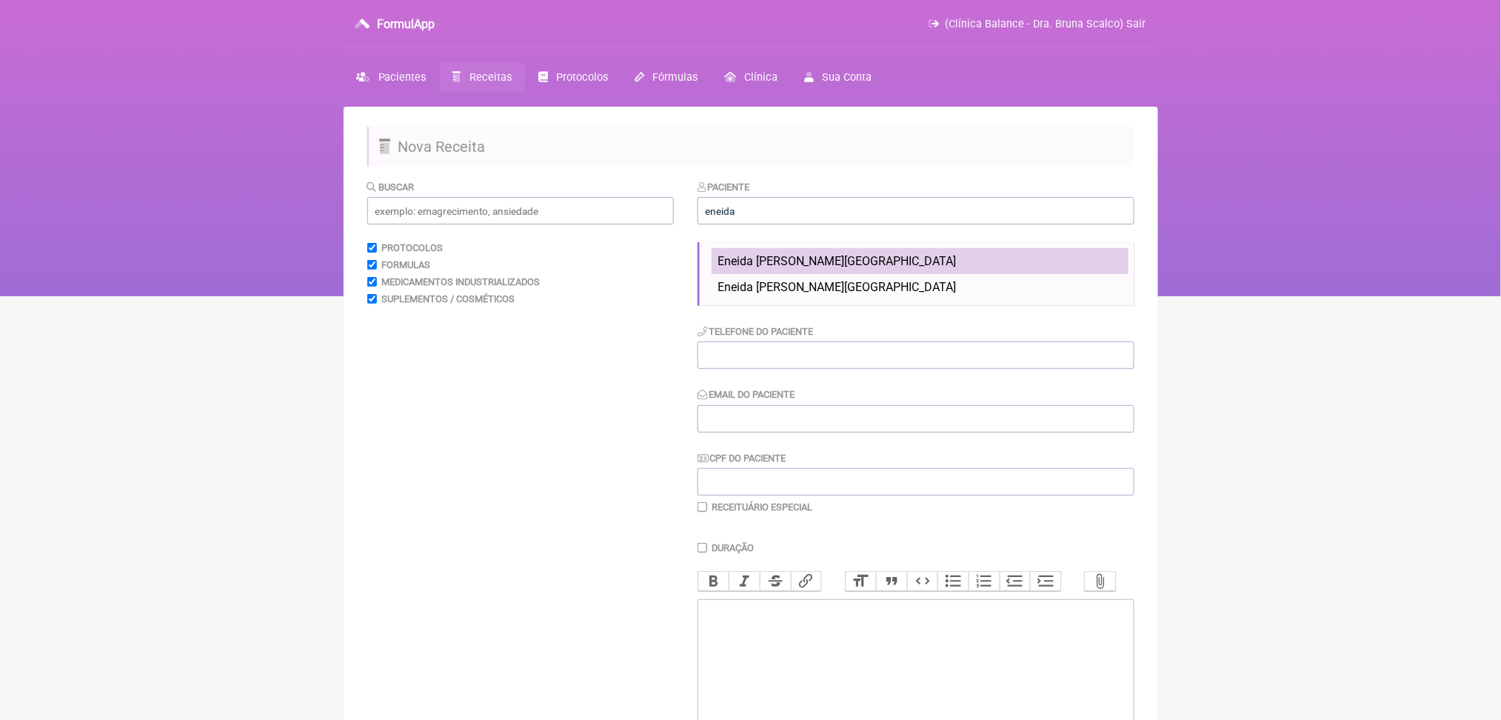
click at [802, 268] on span "Eneida [PERSON_NAME][GEOGRAPHIC_DATA]" at bounding box center [836, 261] width 239 height 14
type input "Eneida [PERSON_NAME][GEOGRAPHIC_DATA]"
type input "[PHONE_NUMBER]"
type input "[EMAIL_ADDRESS][DOMAIN_NAME]"
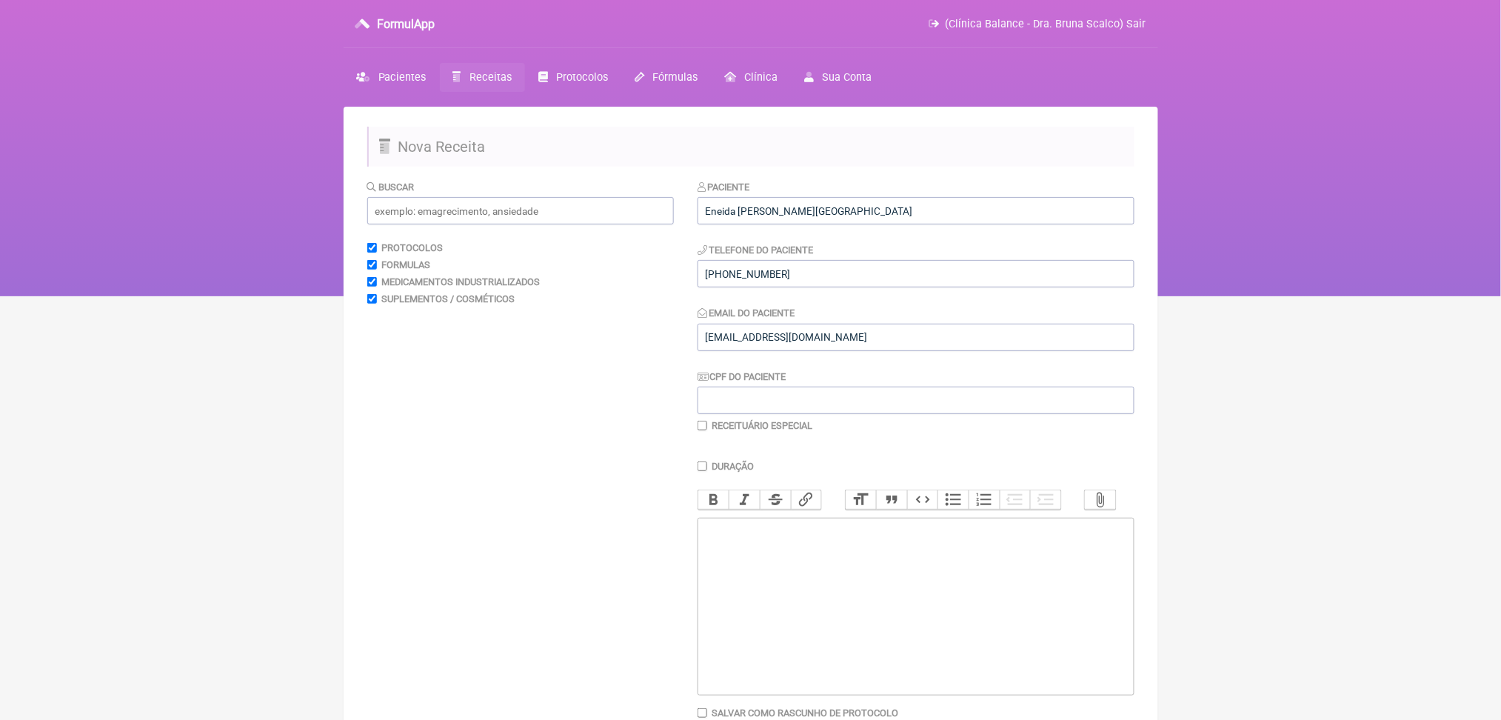
click at [798, 692] on trix-editor at bounding box center [915, 606] width 437 height 178
paste trix-editor "<div><br>Mineralograma Capilar (análise de macro, microminerais e metais tóxico…"
click at [711, 654] on trix-editor "Mineralograma Capilar (análise de macro, microminerais e metais tóxicos)." at bounding box center [915, 606] width 437 height 178
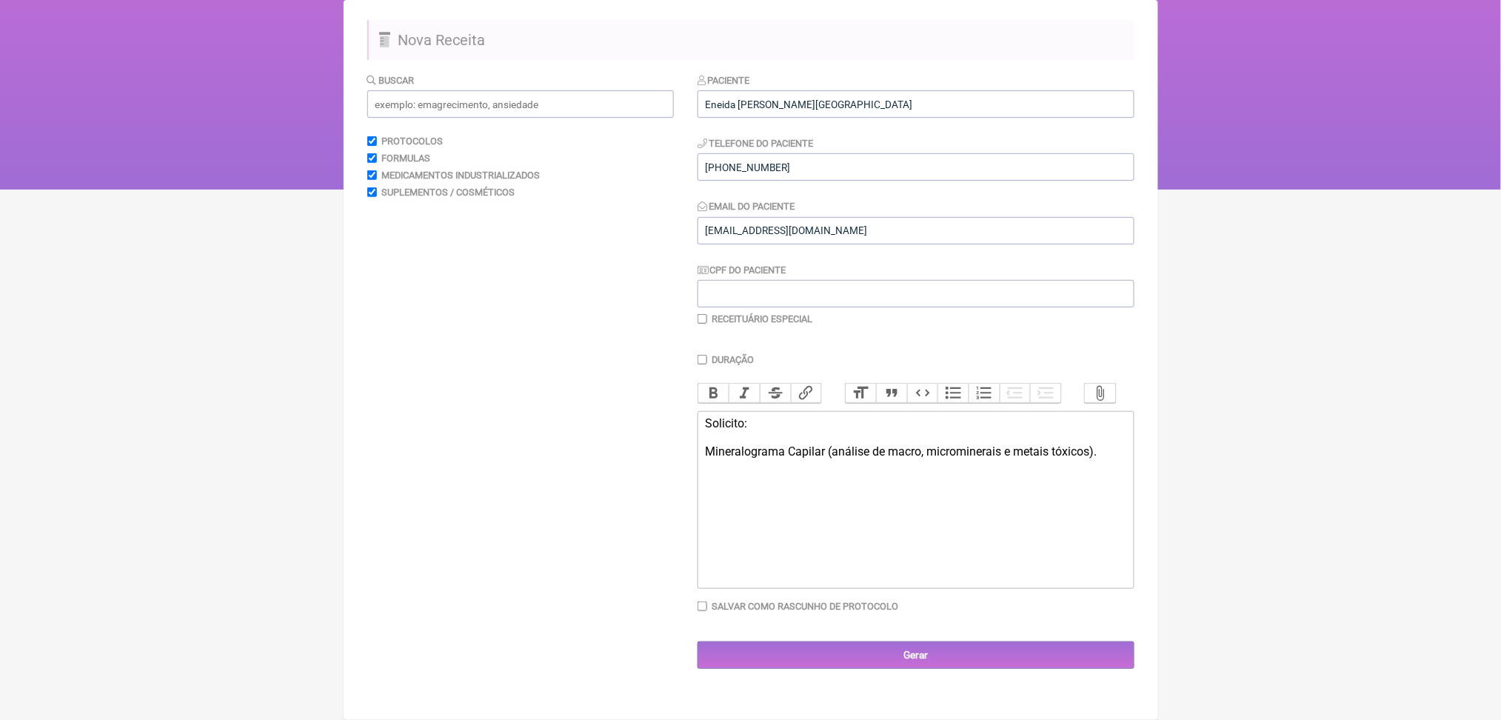
scroll to position [198, 0]
click at [827, 472] on div "Solicito: Mineralograma Capilar (análise de macro, microminerais e metais tóxic…" at bounding box center [915, 444] width 420 height 56
click at [877, 472] on div "Solicito: Mineralograma capilar (análise de macro, microminerais e metais tóxic…" at bounding box center [915, 444] width 420 height 56
paste trix-editor "<div>Solicito: <br><br>Mineralograma capilar (análise de macro, microminerais e…"
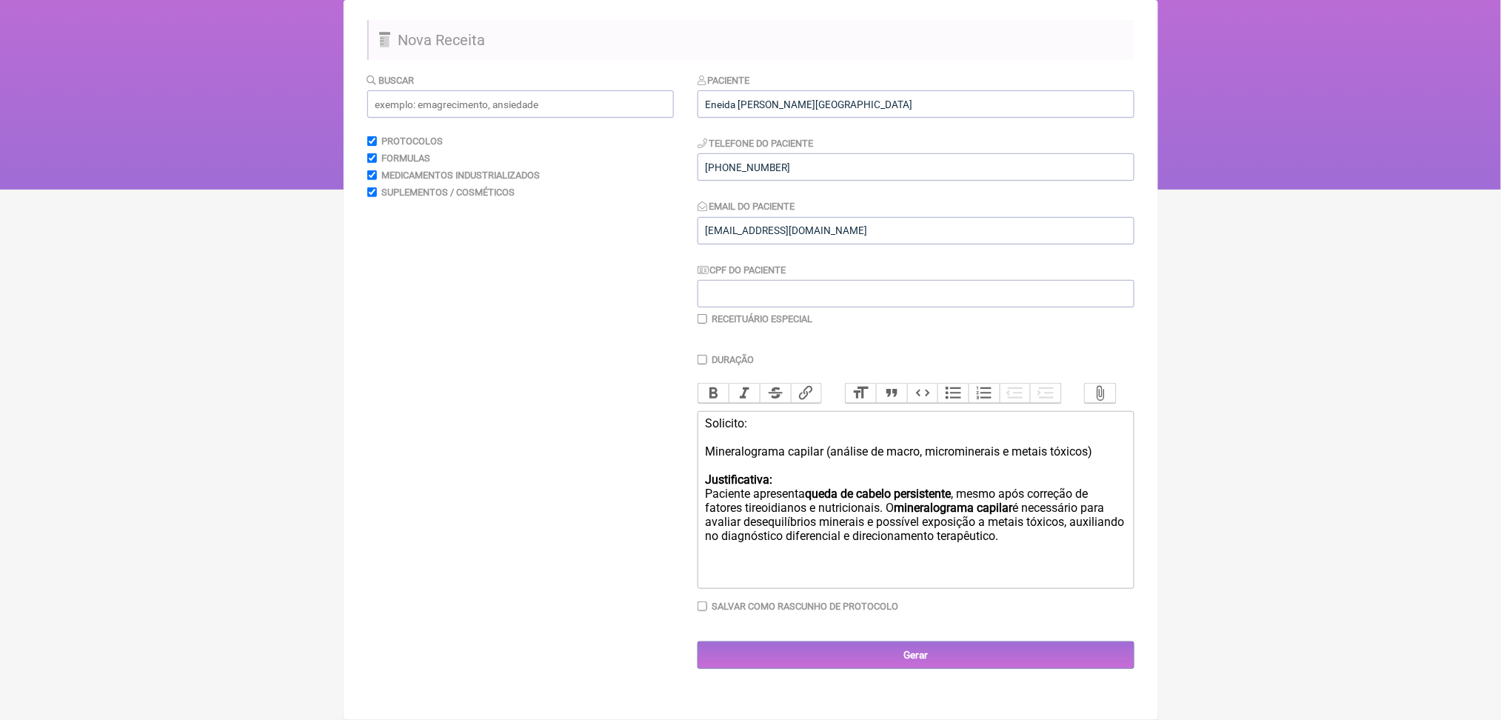
click at [800, 557] on div "Solicito: Mineralograma capilar (análise de macro, microminerais e metais tóxic…" at bounding box center [915, 486] width 420 height 141
drag, startPoint x: 846, startPoint y: 560, endPoint x: 1028, endPoint y: 557, distance: 181.4
click at [951, 500] on strong "queda de cabelo persistente" at bounding box center [878, 493] width 146 height 14
click at [708, 403] on button "Bold" at bounding box center [713, 392] width 31 height 19
drag, startPoint x: 859, startPoint y: 603, endPoint x: 707, endPoint y: 599, distance: 151.8
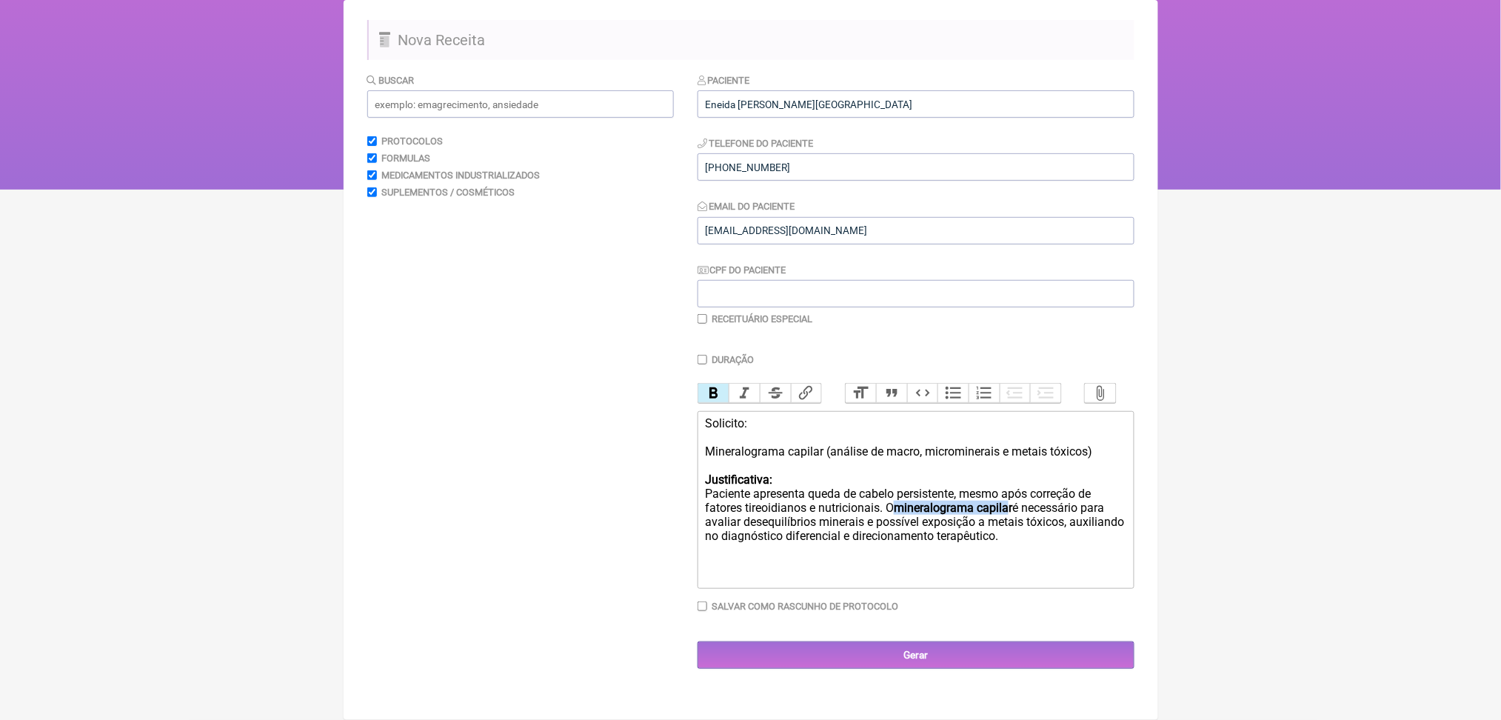
click at [707, 589] on trix-editor "Solicito: Mineralograma capilar (análise de macro, microminerais e metais tóxic…" at bounding box center [915, 500] width 437 height 178
drag, startPoint x: 862, startPoint y: 602, endPoint x: 708, endPoint y: 594, distance: 154.9
click at [708, 589] on trix-editor "Solicito: Mineralograma capilar (análise de macro, microminerais e metais tóxic…" at bounding box center [915, 500] width 437 height 178
click at [715, 403] on button "Bold" at bounding box center [713, 392] width 31 height 19
click at [871, 557] on div "Solicito: Mineralograma capilar (análise de macro, microminerais e metais tóxic…" at bounding box center [915, 486] width 420 height 141
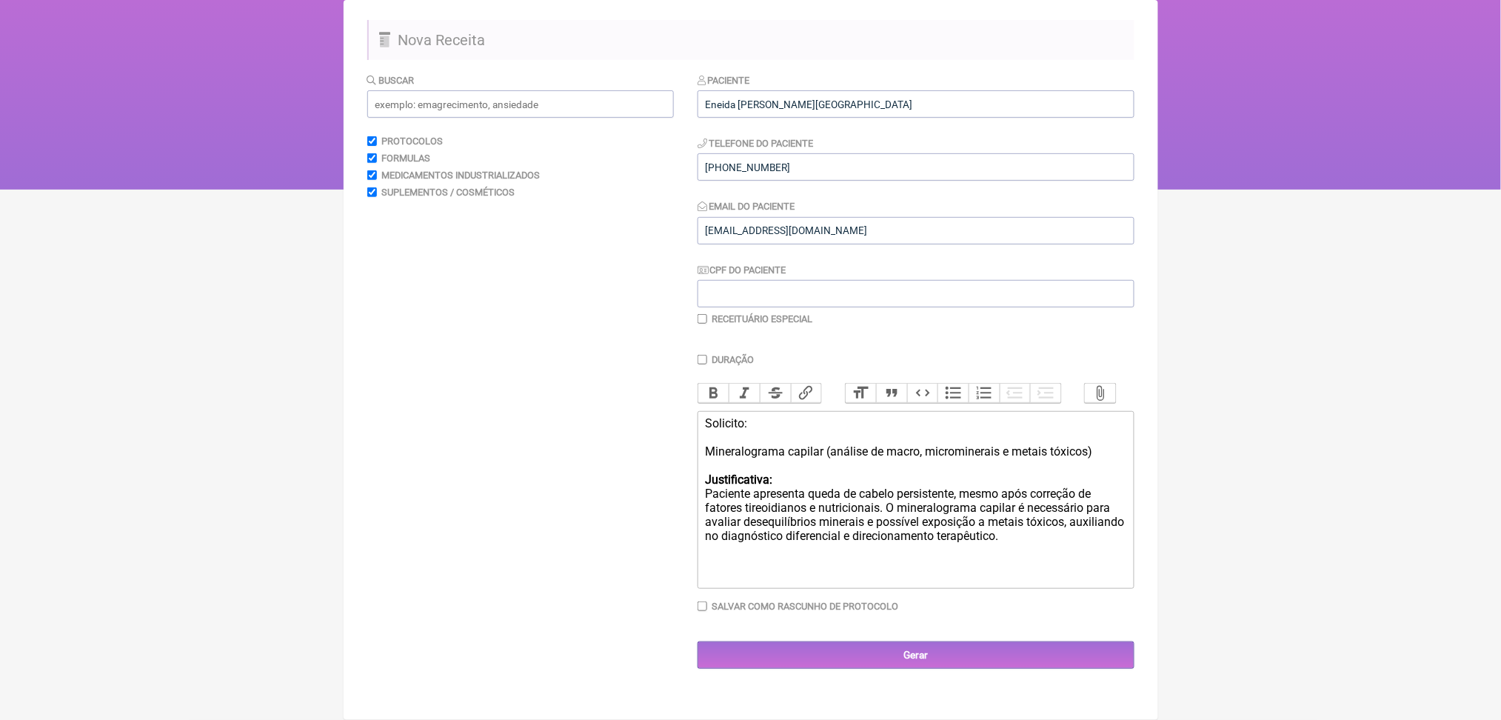
click at [835, 557] on div "Solicito: Mineralograma capilar (análise de macro, microminerais e metais tóxic…" at bounding box center [915, 486] width 420 height 141
click at [802, 557] on div "Solicito: Mineralograma capilar (análise de macro, microminerais e metais tóxic…" at bounding box center [915, 486] width 420 height 141
click at [877, 517] on div "Solicito: Mineralograma capilar (análise de macro, microminerais e metais tóxic…" at bounding box center [915, 486] width 420 height 141
click at [851, 519] on div "Solicito: Mineralograma capilar (análise de macro, microminerais e metais tóxic…" at bounding box center [915, 486] width 420 height 141
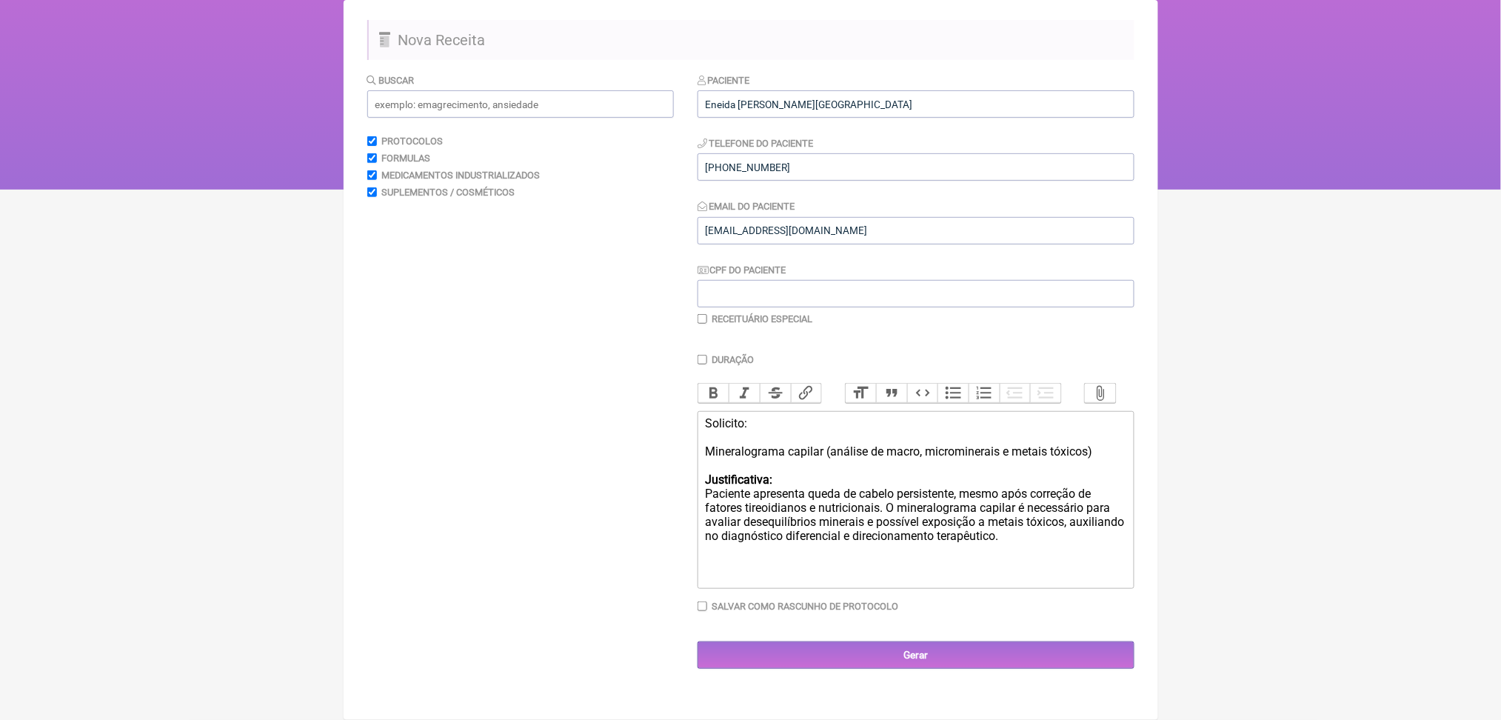
click at [965, 518] on div "Solicito: Mineralograma capilar (análise de macro, microminerais e metais tóxic…" at bounding box center [915, 486] width 420 height 141
click at [789, 536] on div "Solicito: Mineralograma capilar (análise de macro, microminerais e metais tóxic…" at bounding box center [915, 486] width 420 height 141
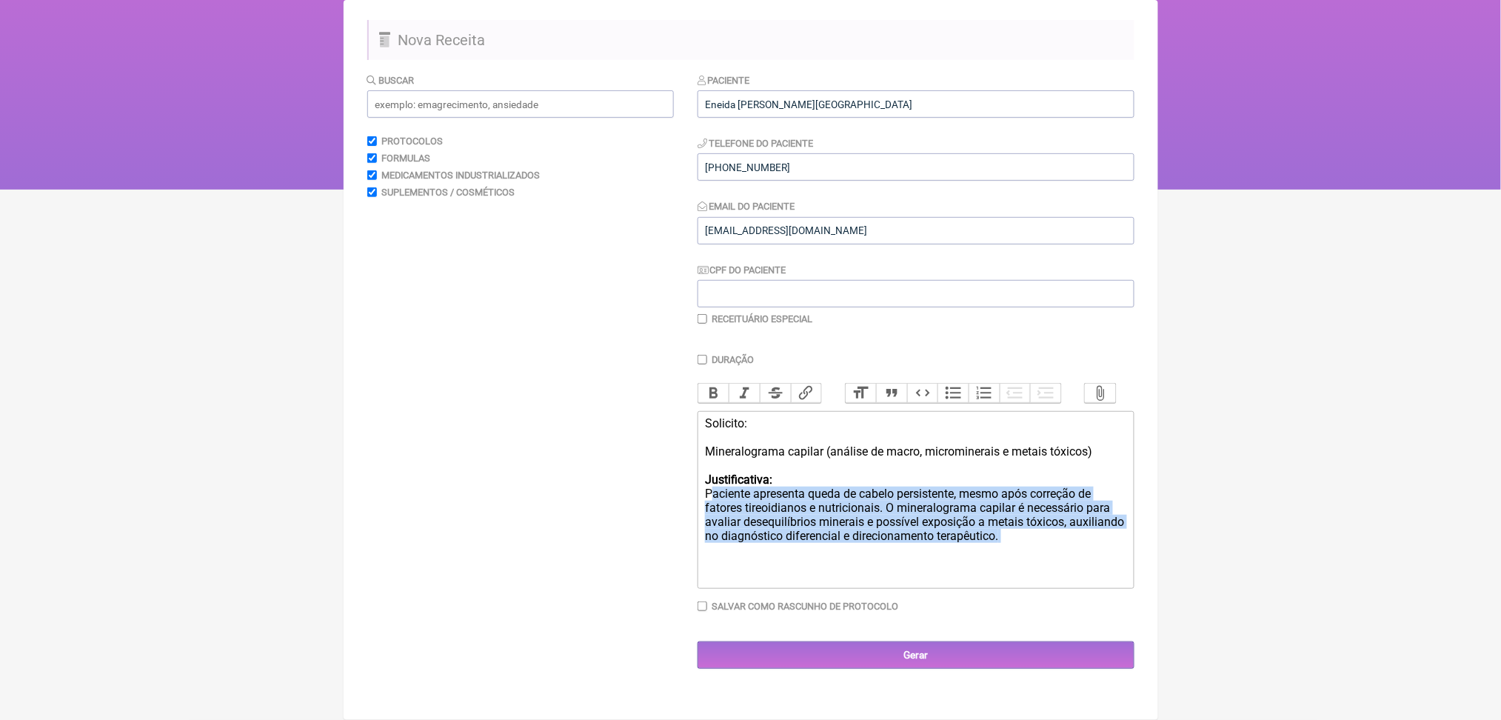
click at [789, 536] on div "Solicito: Mineralograma capilar (análise de macro, microminerais e metais tóxic…" at bounding box center [915, 486] width 420 height 141
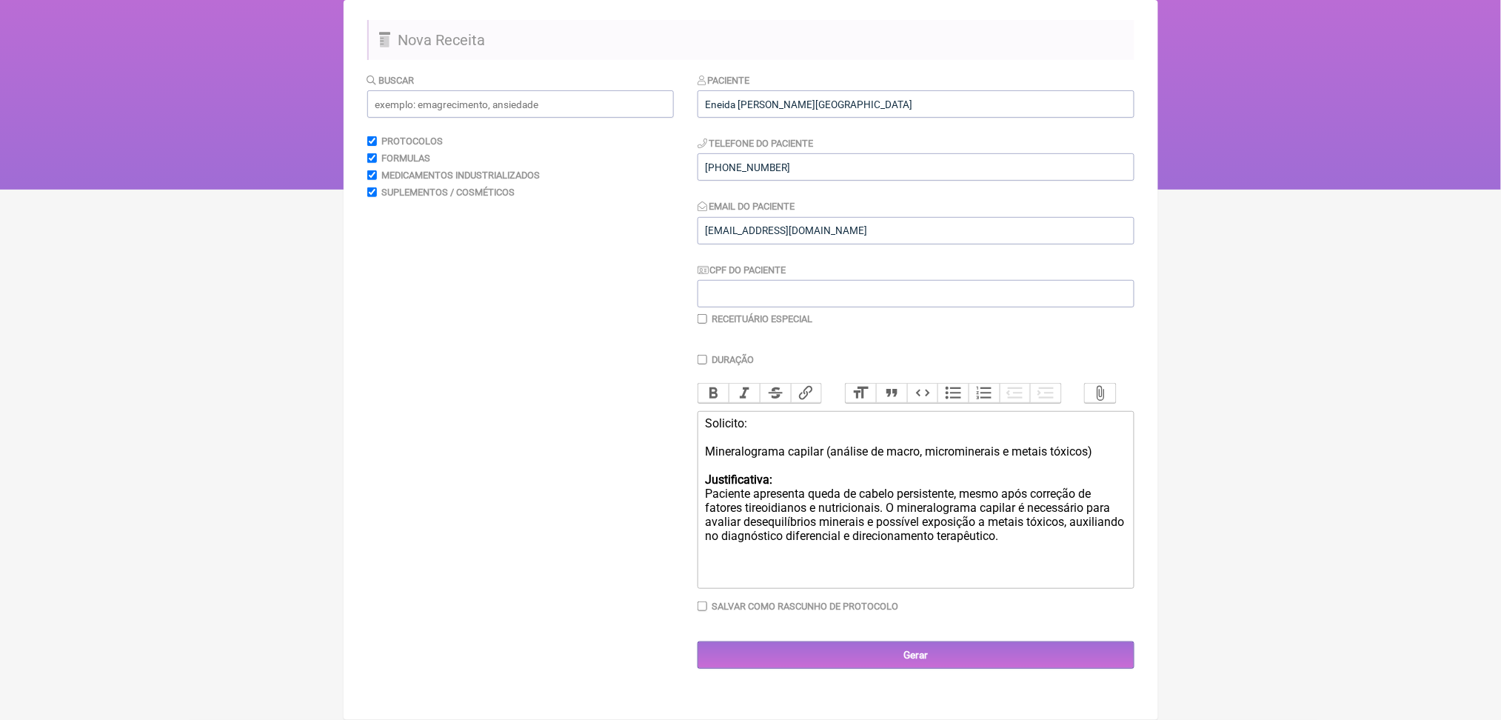
click at [842, 507] on div "Solicito: Mineralograma capilar (análise de macro, microminerais e metais tóxic…" at bounding box center [915, 486] width 420 height 141
click at [1058, 486] on div "Solicito: Mineralograma capilar (análise de macro, microminerais e metais tóxic…" at bounding box center [915, 486] width 420 height 141
click at [972, 485] on div "Solicito: Mineralograma capilar (análise de macro, microminerais e metais tóxic…" at bounding box center [915, 486] width 420 height 141
drag, startPoint x: 790, startPoint y: 499, endPoint x: 973, endPoint y: 503, distance: 182.9
click at [973, 503] on div "Solicito: Mineralograma capilar (análise de macro, microminerais e metais tóxic…" at bounding box center [915, 486] width 420 height 141
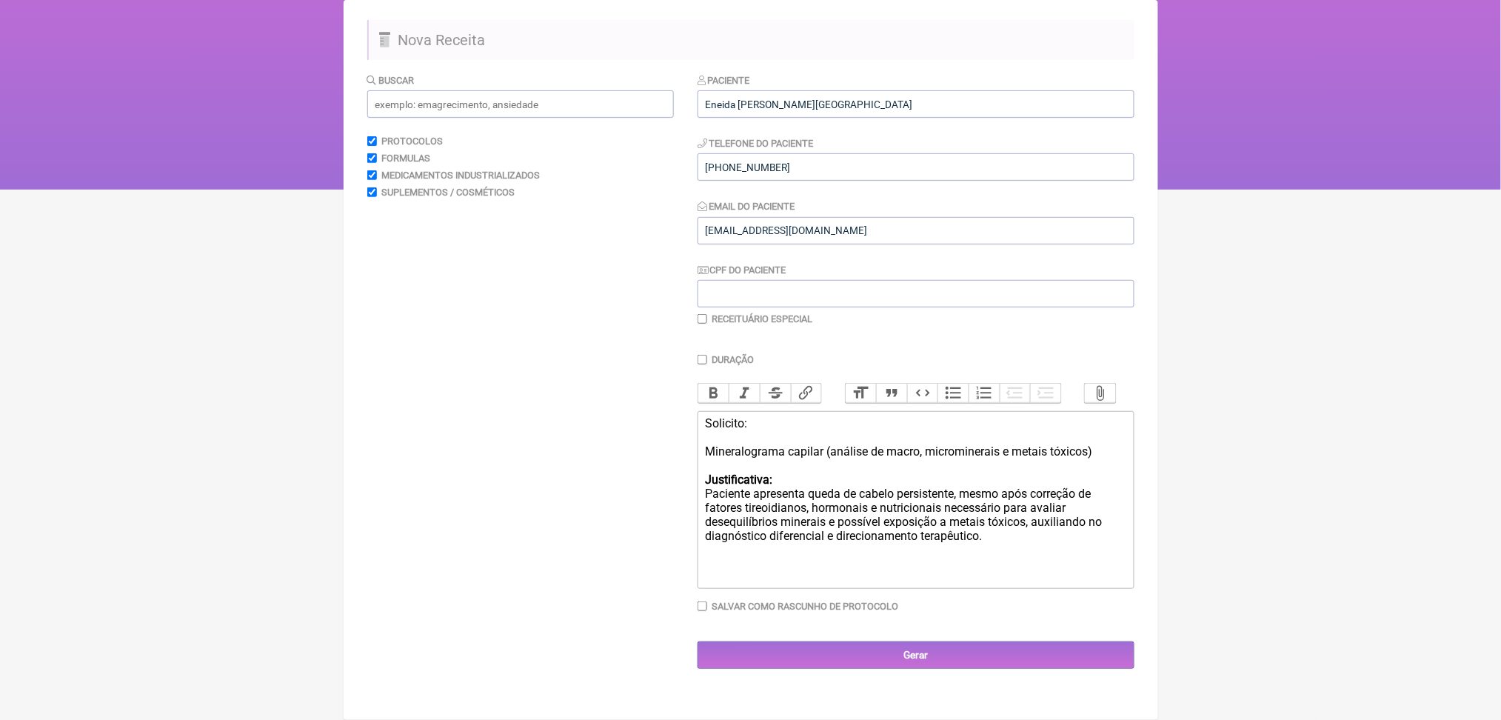
scroll to position [277, 0]
click at [886, 523] on div "Solicito: Mineralograma capilar (análise de macro, microminerais e metais tóxic…" at bounding box center [915, 486] width 420 height 141
click at [849, 514] on div "Solicito: Mineralograma capilar (análise de macro, microminerais e metais tóxic…" at bounding box center [915, 486] width 420 height 141
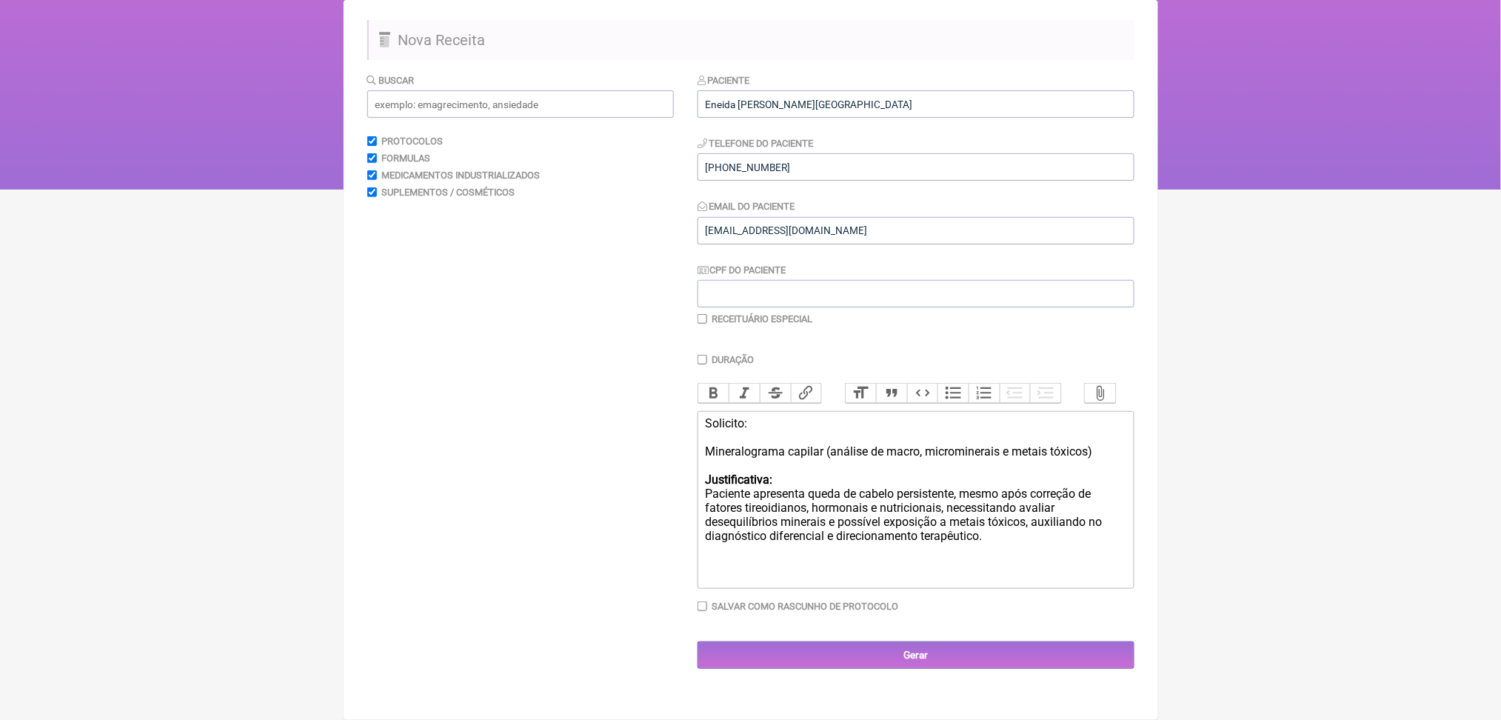
click at [925, 503] on div "Solicito: Mineralograma capilar (análise de macro, microminerais e metais tóxic…" at bounding box center [915, 486] width 420 height 141
click at [820, 542] on div "Solicito: Mineralograma capilar (análise de macro, microminerais e metais tóxic…" at bounding box center [915, 486] width 420 height 141
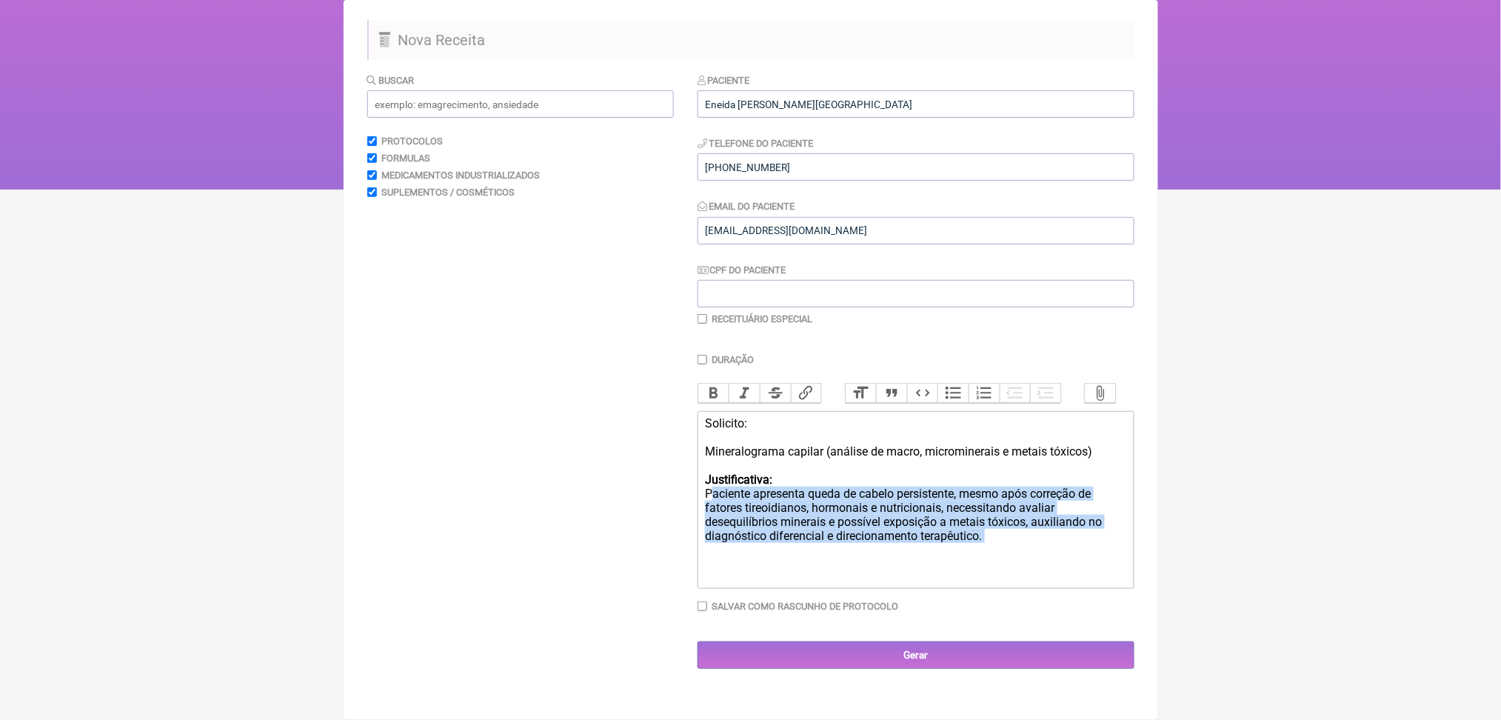
click at [820, 542] on div "Solicito: Mineralograma capilar (análise de macro, microminerais e metais tóxic…" at bounding box center [915, 486] width 420 height 141
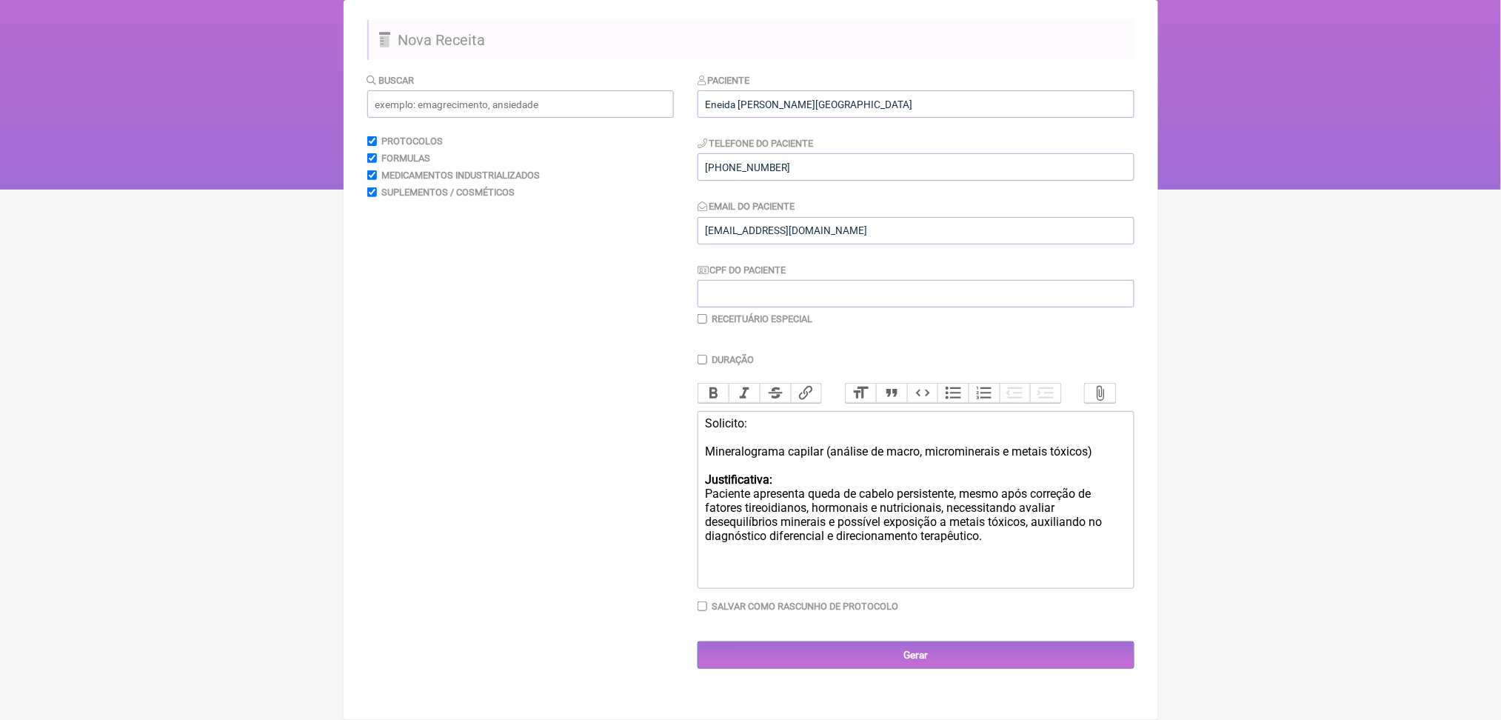
click at [820, 542] on div "Solicito: Mineralograma capilar (análise de macro, microminerais e metais tóxic…" at bounding box center [915, 486] width 420 height 141
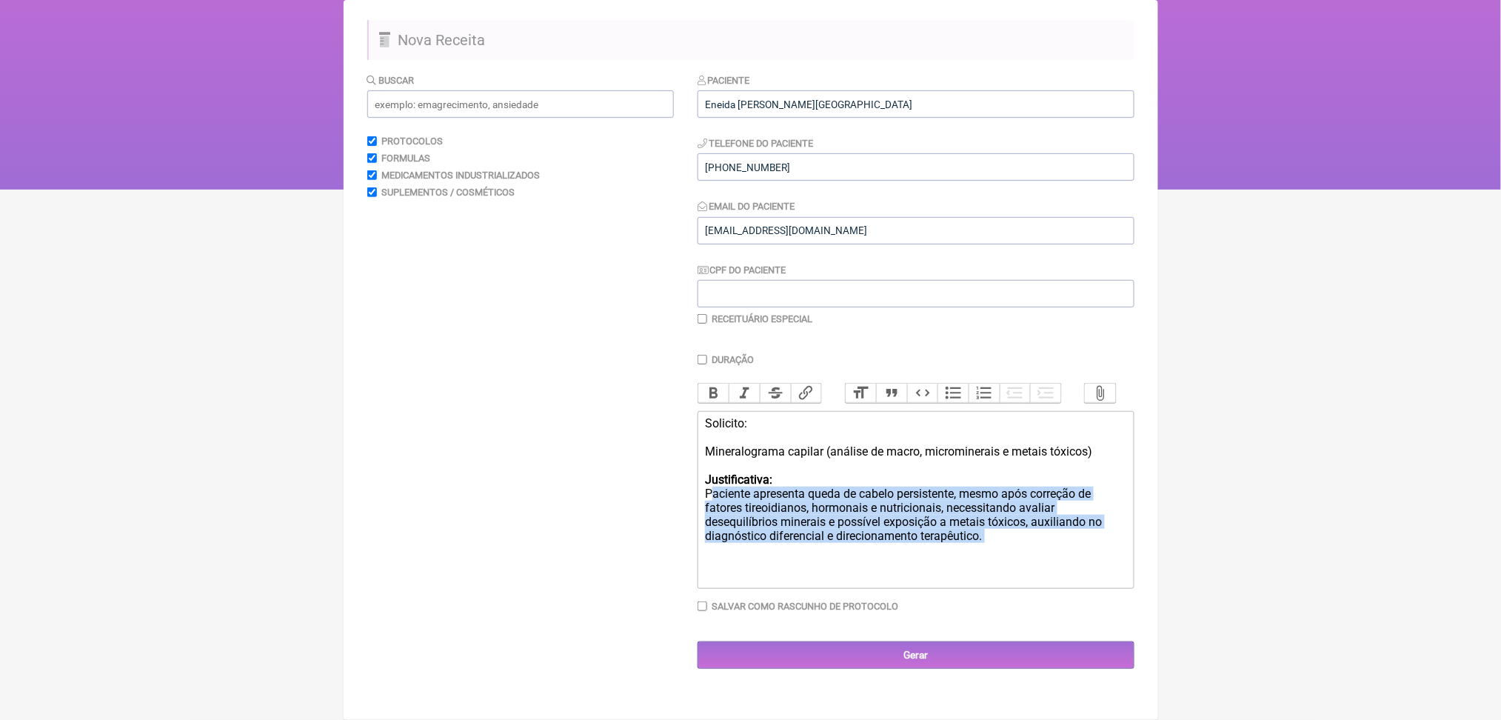
click at [820, 542] on div "Solicito: Mineralograma capilar (análise de macro, microminerais e metais tóxic…" at bounding box center [915, 486] width 420 height 141
click at [1102, 557] on div "Solicito: Mineralograma capilar (análise de macro, microminerais e metais tóxic…" at bounding box center [915, 486] width 420 height 141
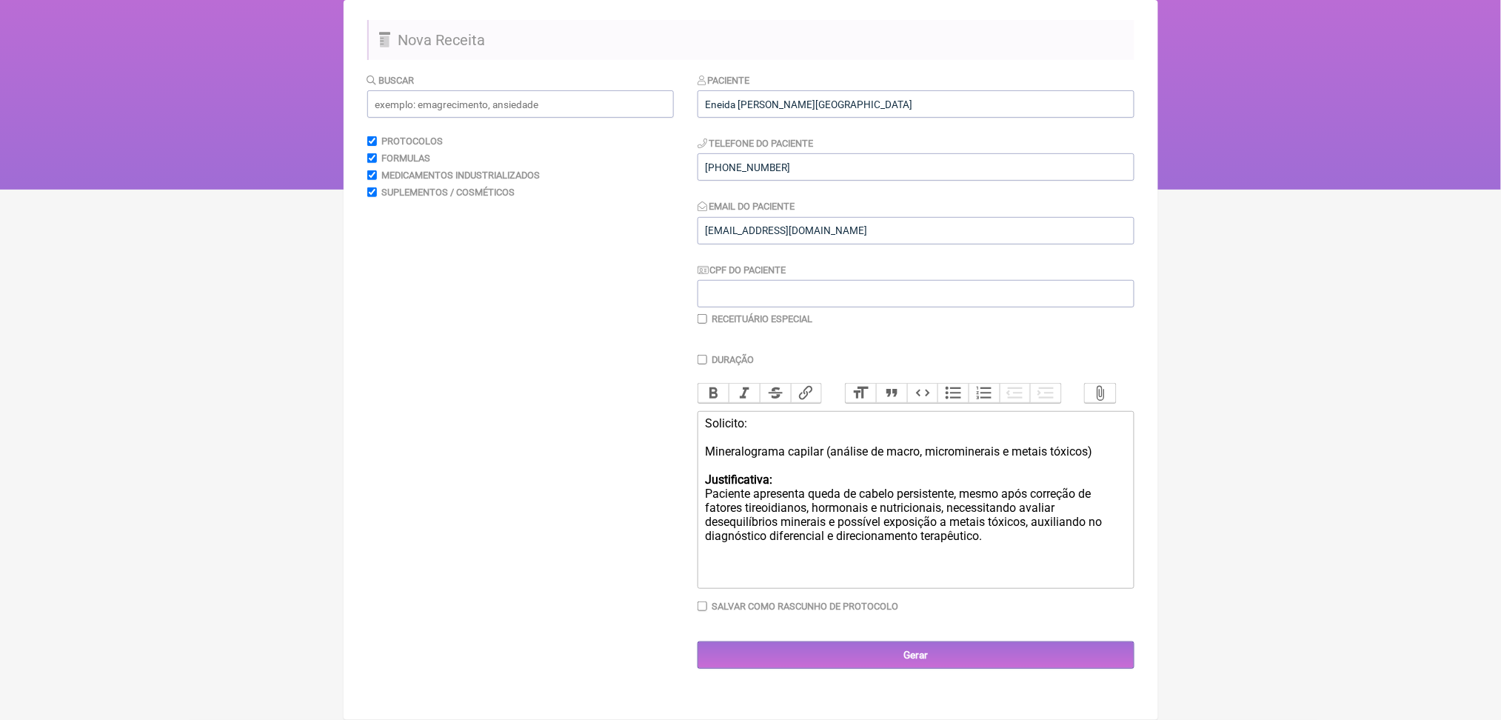
click at [1090, 556] on div "Solicito: Mineralograma capilar (análise de macro, microminerais e metais tóxic…" at bounding box center [915, 486] width 420 height 141
paste trix-editor "L65.9 – Alopecia não cicatricial<br><br></div><div><br>E61.8&nbsp;<br><br></div…"
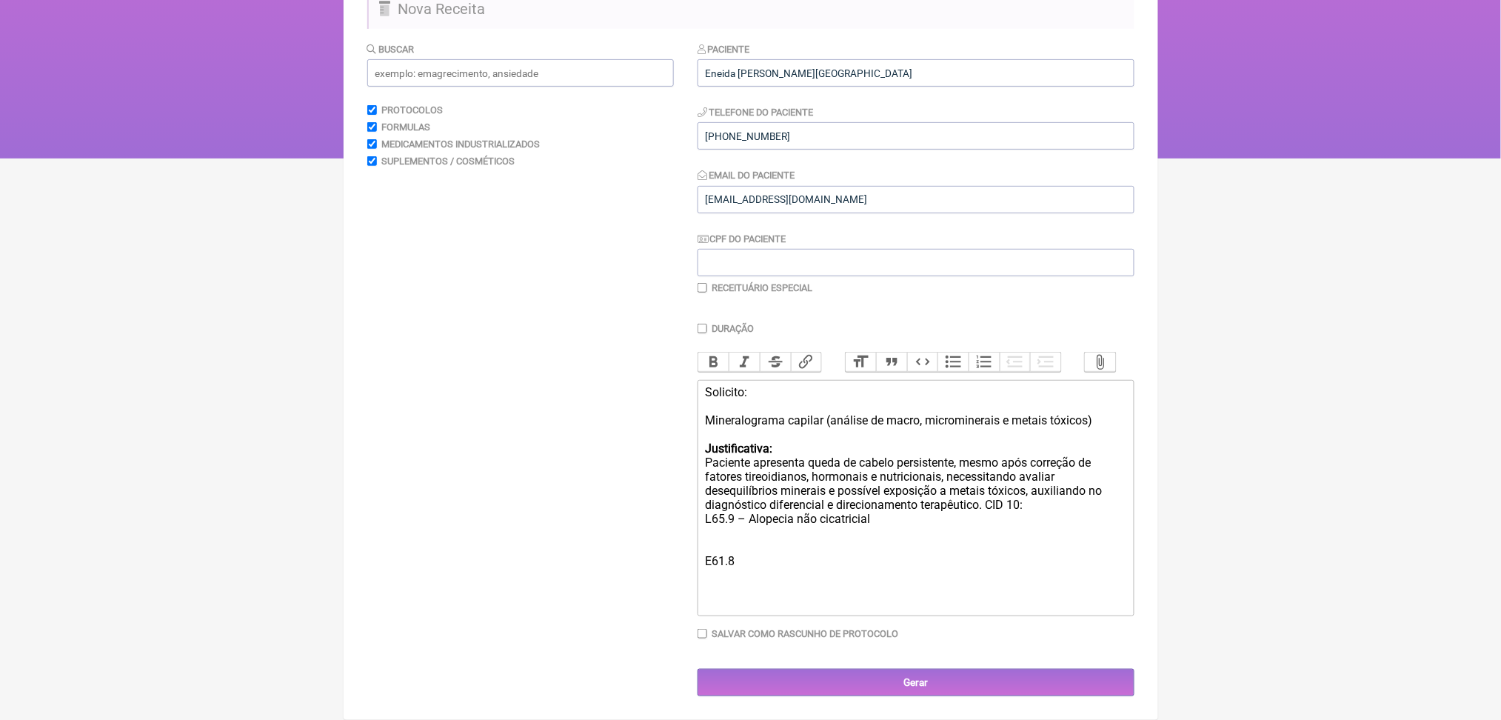
click at [754, 540] on div "Solicito: Mineralograma capilar (análise de macro, microminerais e metais tóxic…" at bounding box center [915, 462] width 420 height 155
drag, startPoint x: 785, startPoint y: 555, endPoint x: 963, endPoint y: 560, distance: 177.7
click at [963, 540] on div "Solicito: Mineralograma capilar (análise de macro, microminerais e metais tóxic…" at bounding box center [915, 462] width 420 height 155
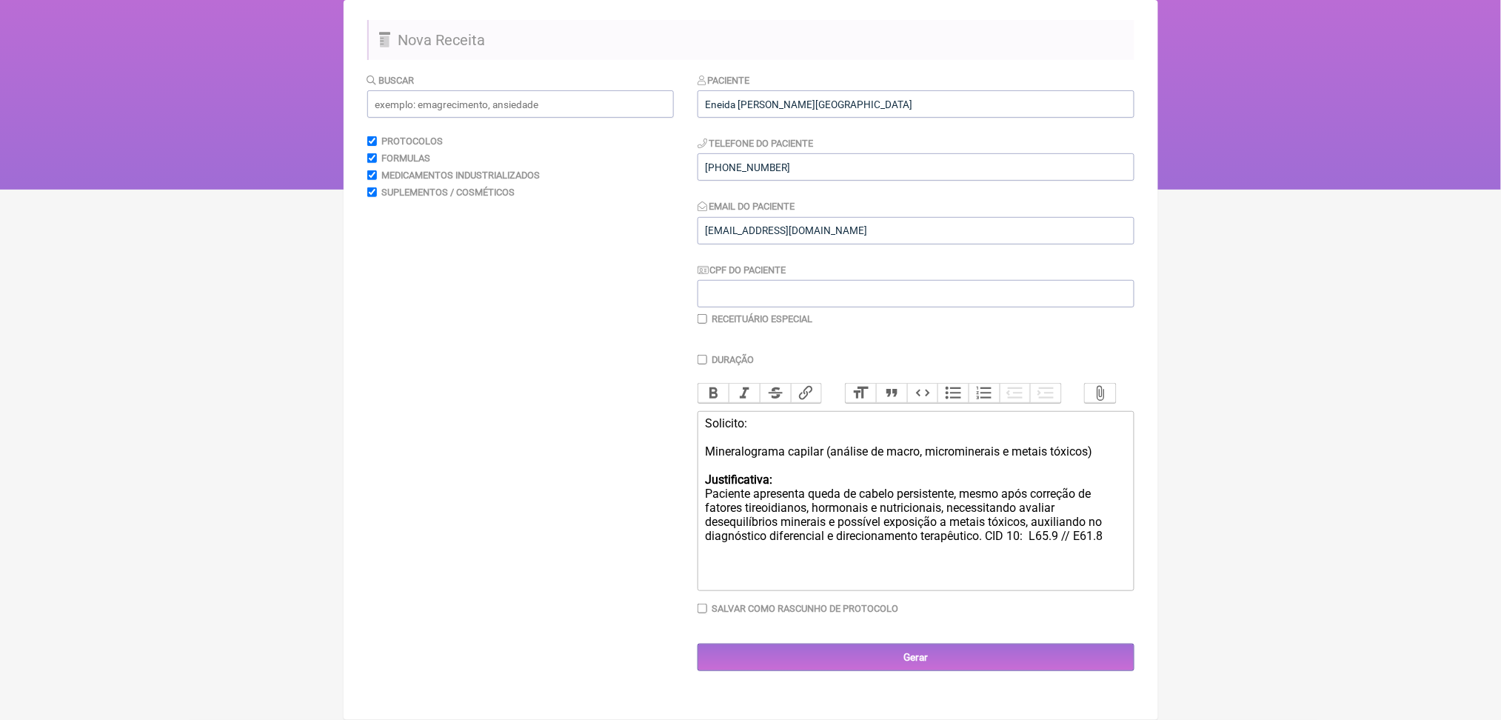
click at [1071, 535] on div "Solicito: Mineralograma capilar (análise de macro, microminerais e metais tóxic…" at bounding box center [915, 486] width 420 height 141
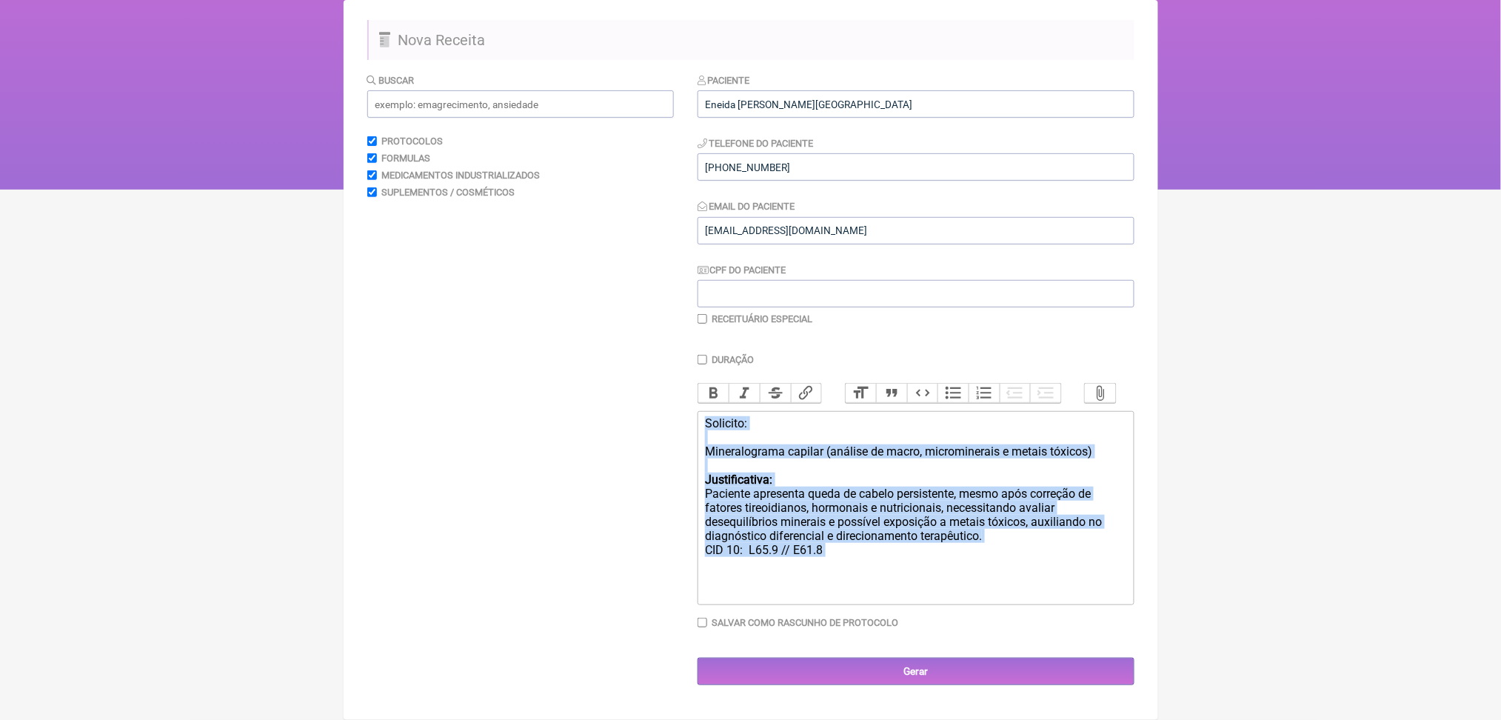
drag, startPoint x: 865, startPoint y: 583, endPoint x: 654, endPoint y: 346, distance: 316.7
click at [654, 346] on form "Buscar Protocolos Formulas Medicamentos Industrializados Suplementos / Cosmétic…" at bounding box center [750, 379] width 767 height 612
copy div "Solicito: Mineralograma capilar (análise de macro, microminerais e metais tóxic…"
paste trix-editor "<div><strong><br>Solicito:</strong><br> Mineralograma capilar (análise de macro…"
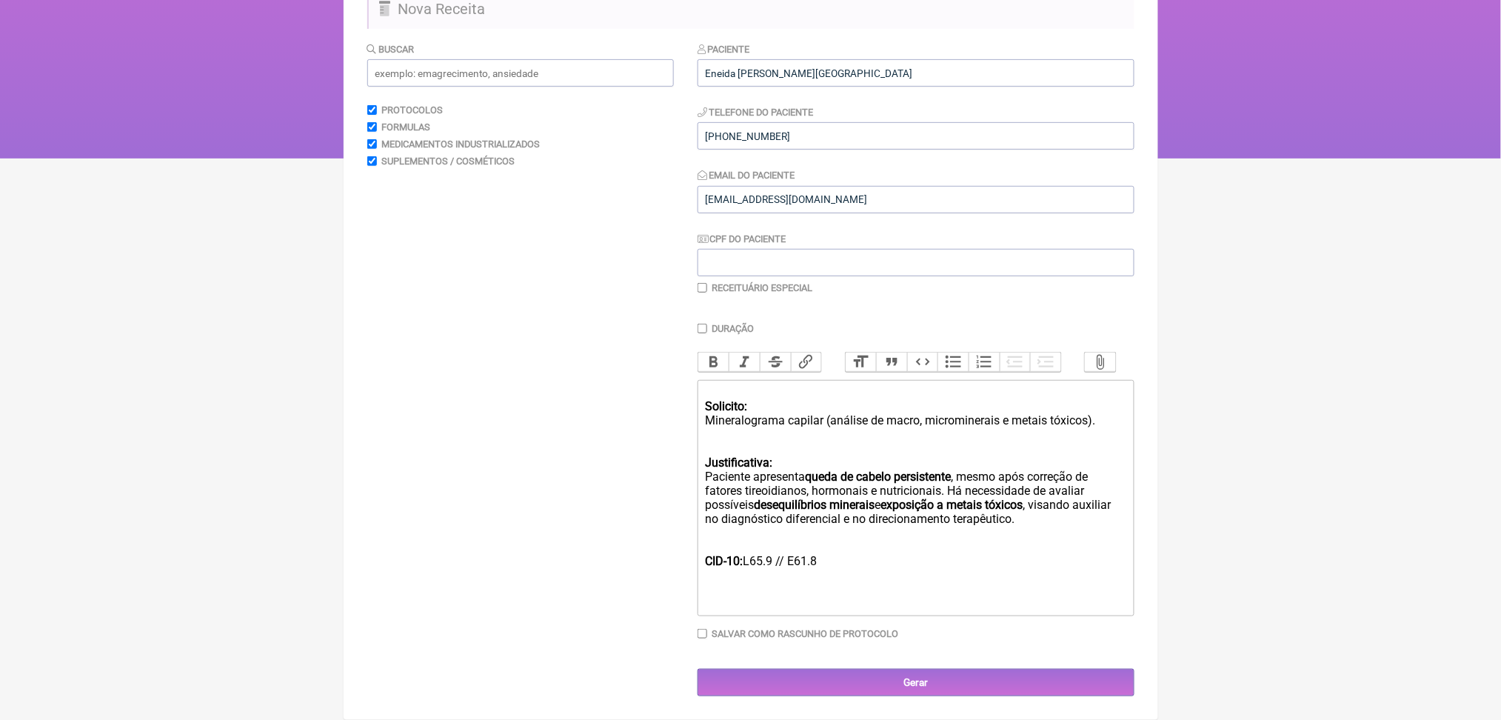
click at [738, 385] on div "Solicito: Mineralograma capilar (análise de macro, microminerais e metais tóxic…" at bounding box center [915, 413] width 420 height 56
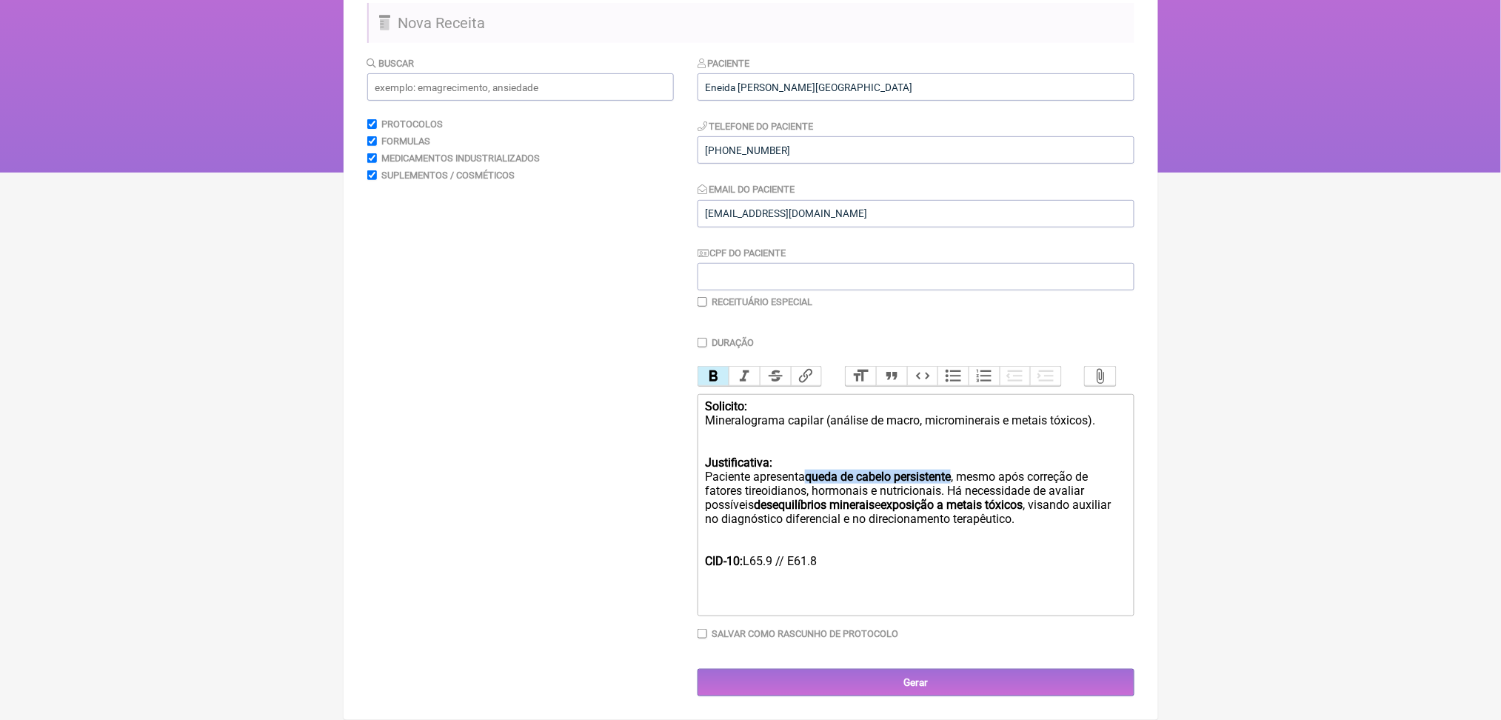
drag, startPoint x: 847, startPoint y: 463, endPoint x: 1027, endPoint y: 461, distance: 179.9
click at [951, 469] on strong "queda de cabelo persistente" at bounding box center [878, 476] width 146 height 14
click at [729, 366] on button "Bold" at bounding box center [713, 375] width 31 height 19
click at [840, 483] on div "Justificativa: Paciente apresenta queda de cabelo persistente, mesmo após corre…" at bounding box center [915, 490] width 420 height 98
click at [808, 500] on div "Justificativa: Paciente apresenta queda de cabelo persistente, mesmo após corre…" at bounding box center [915, 490] width 420 height 98
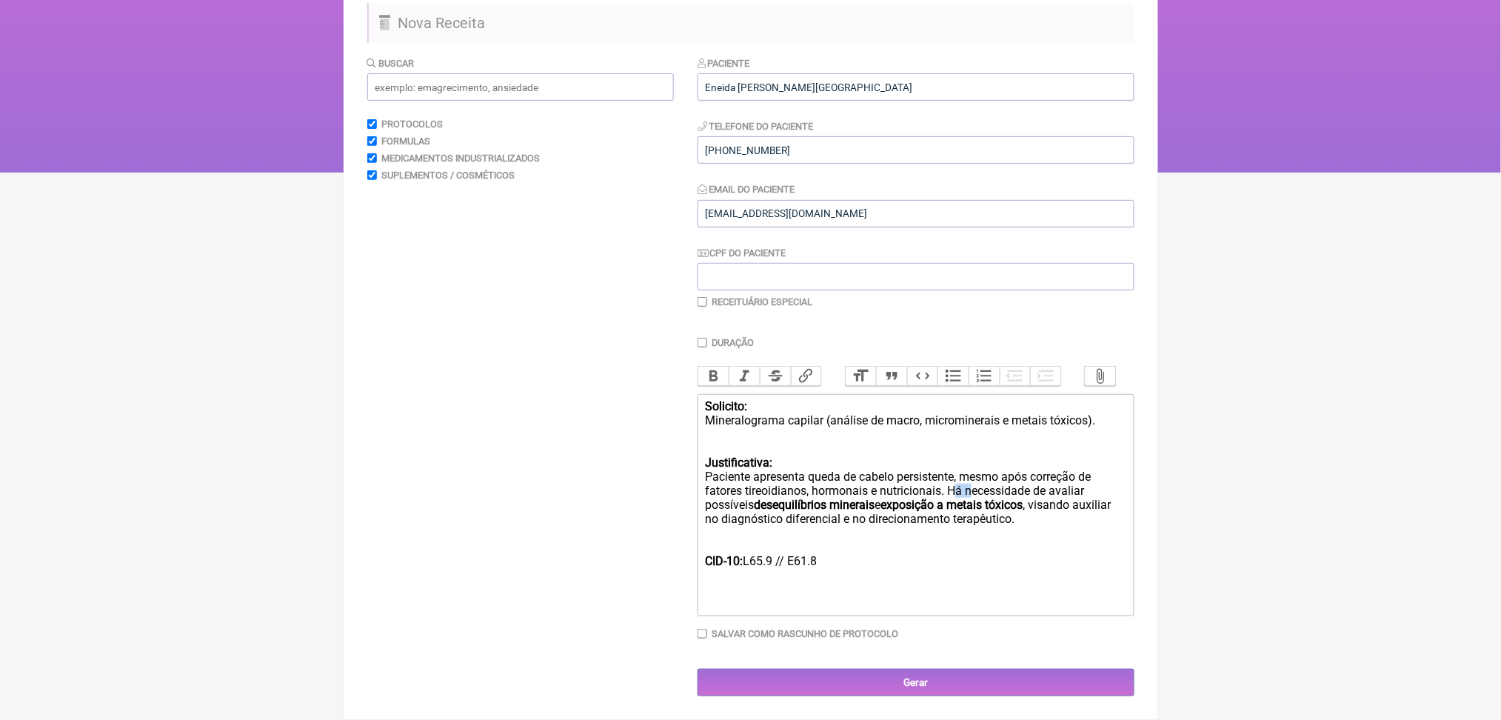
click at [808, 500] on div "Justificativa: Paciente apresenta queda de cabelo persistente, mesmo após corre…" at bounding box center [915, 490] width 420 height 98
drag, startPoint x: 1020, startPoint y: 499, endPoint x: 967, endPoint y: 520, distance: 57.2
click at [967, 520] on div "Justificativa: Paciente apresenta queda de cabelo persistente, mesmo após corre…" at bounding box center [915, 490] width 420 height 98
click at [726, 366] on button "Bold" at bounding box center [713, 375] width 31 height 19
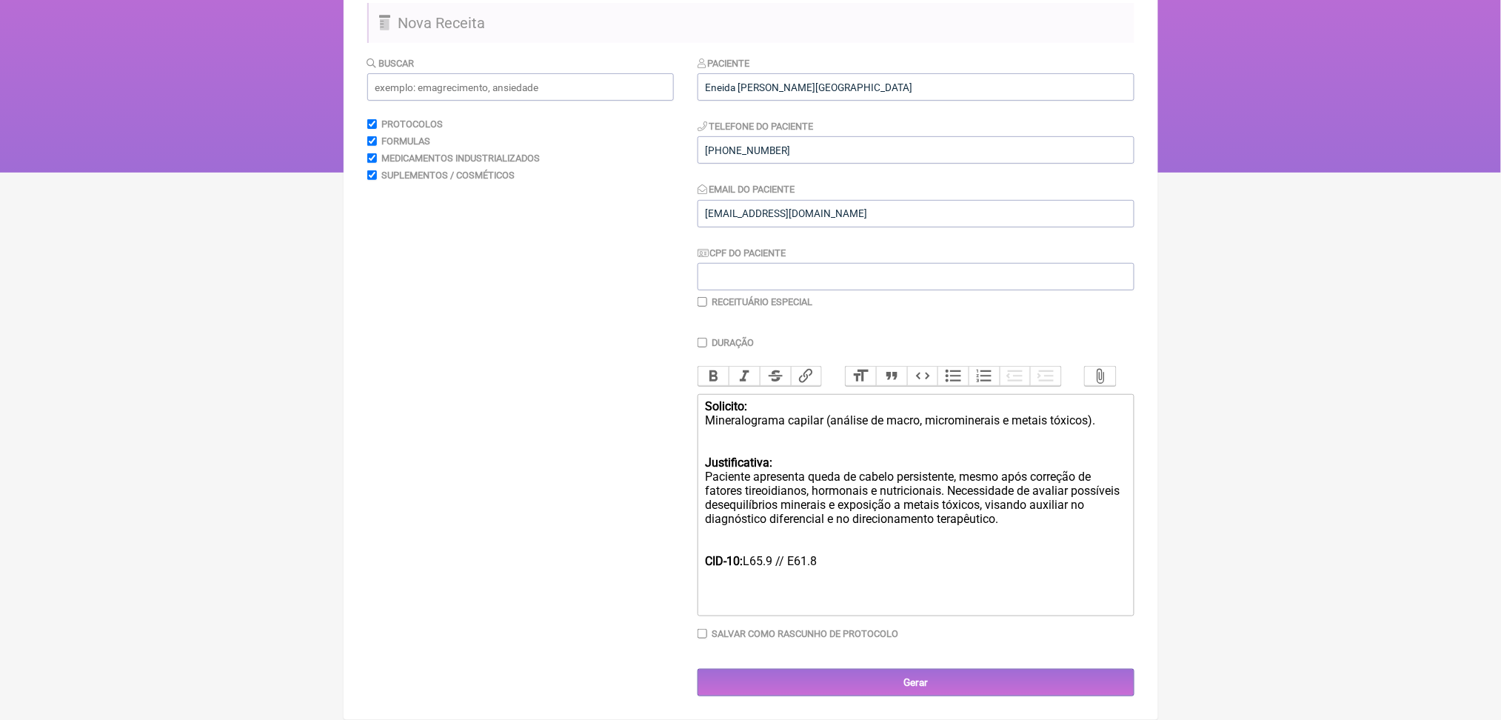
click at [904, 582] on div "CID-10: L65.9 // E61.8" at bounding box center [915, 561] width 420 height 42
click at [819, 567] on div "CID-10: L65.9 // E61.8" at bounding box center [915, 561] width 420 height 42
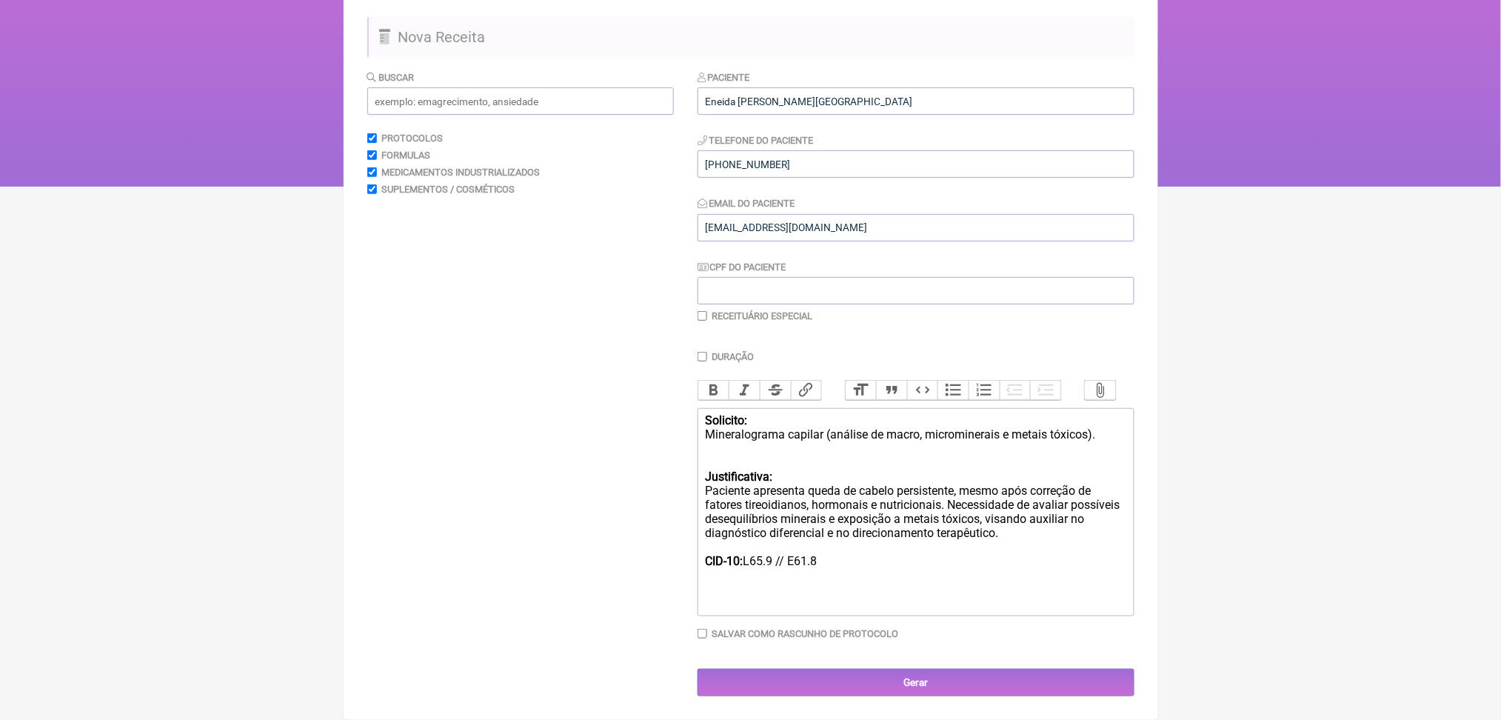
type trix-editor "<div><strong>Solicito:</strong><br> Mineralograma capilar (análise de macro, mi…"
click at [911, 675] on input "Gerar" at bounding box center [915, 681] width 437 height 27
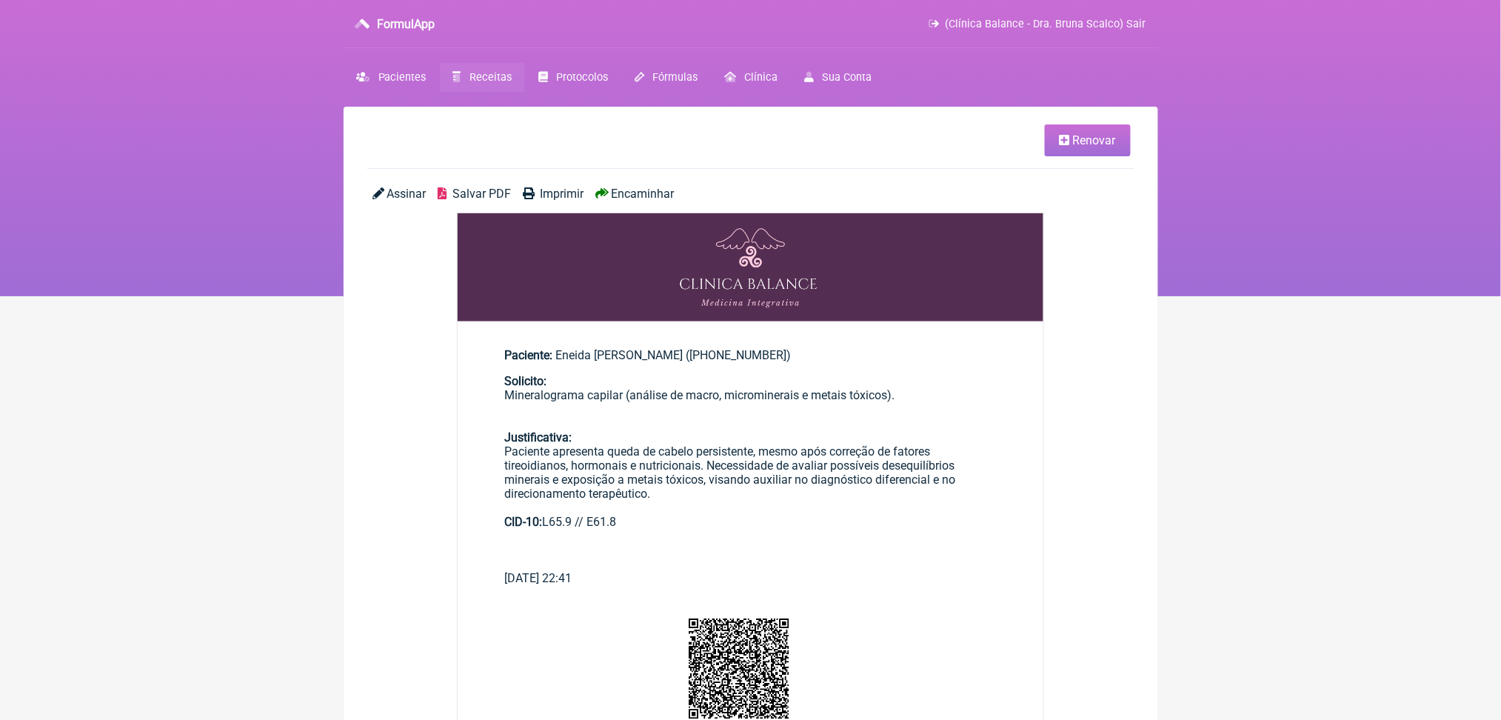
click at [511, 201] on span "Salvar PDF" at bounding box center [481, 194] width 58 height 14
click at [507, 87] on link "Receitas" at bounding box center [482, 77] width 85 height 29
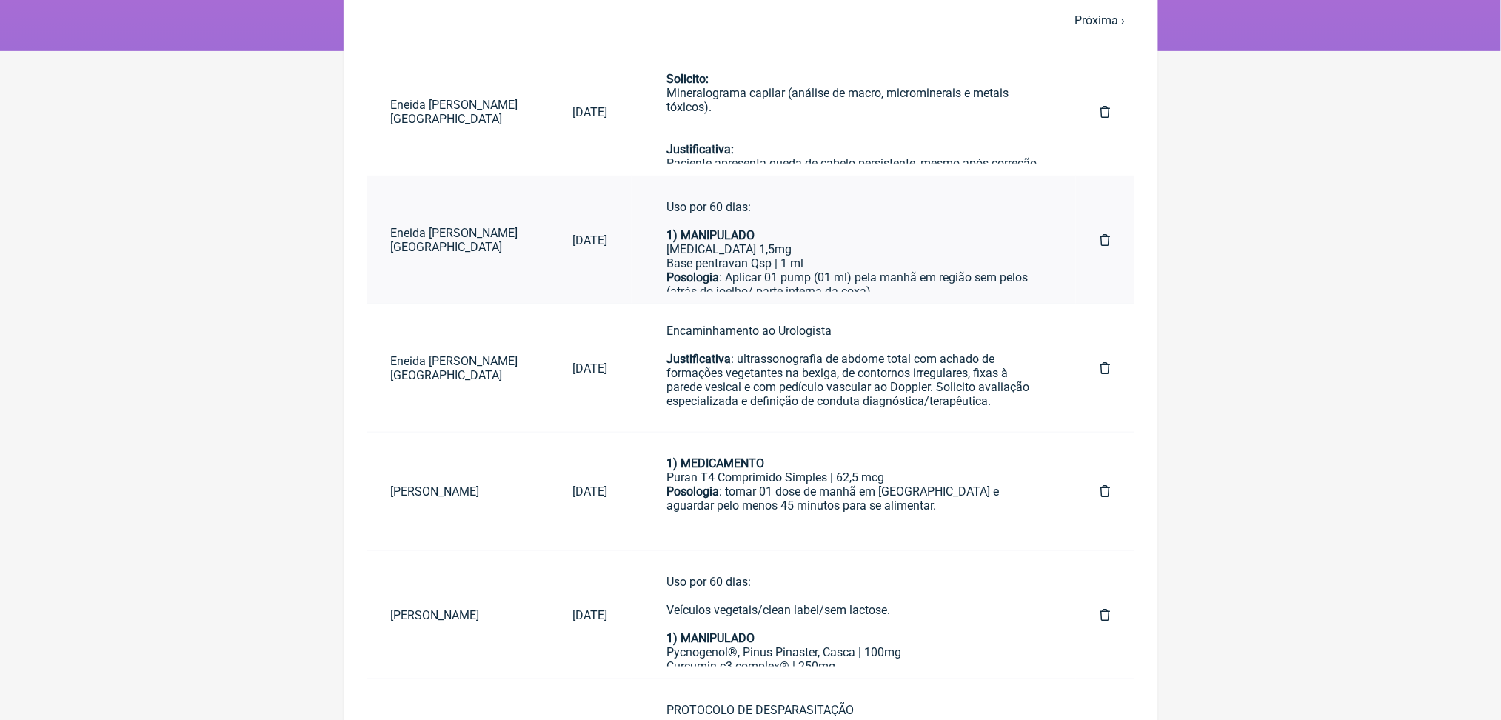
scroll to position [108, 0]
click at [847, 408] on div "Encaminhamento ao Urologista Justificativa : ultrassonografia de abdome total c…" at bounding box center [854, 366] width 374 height 84
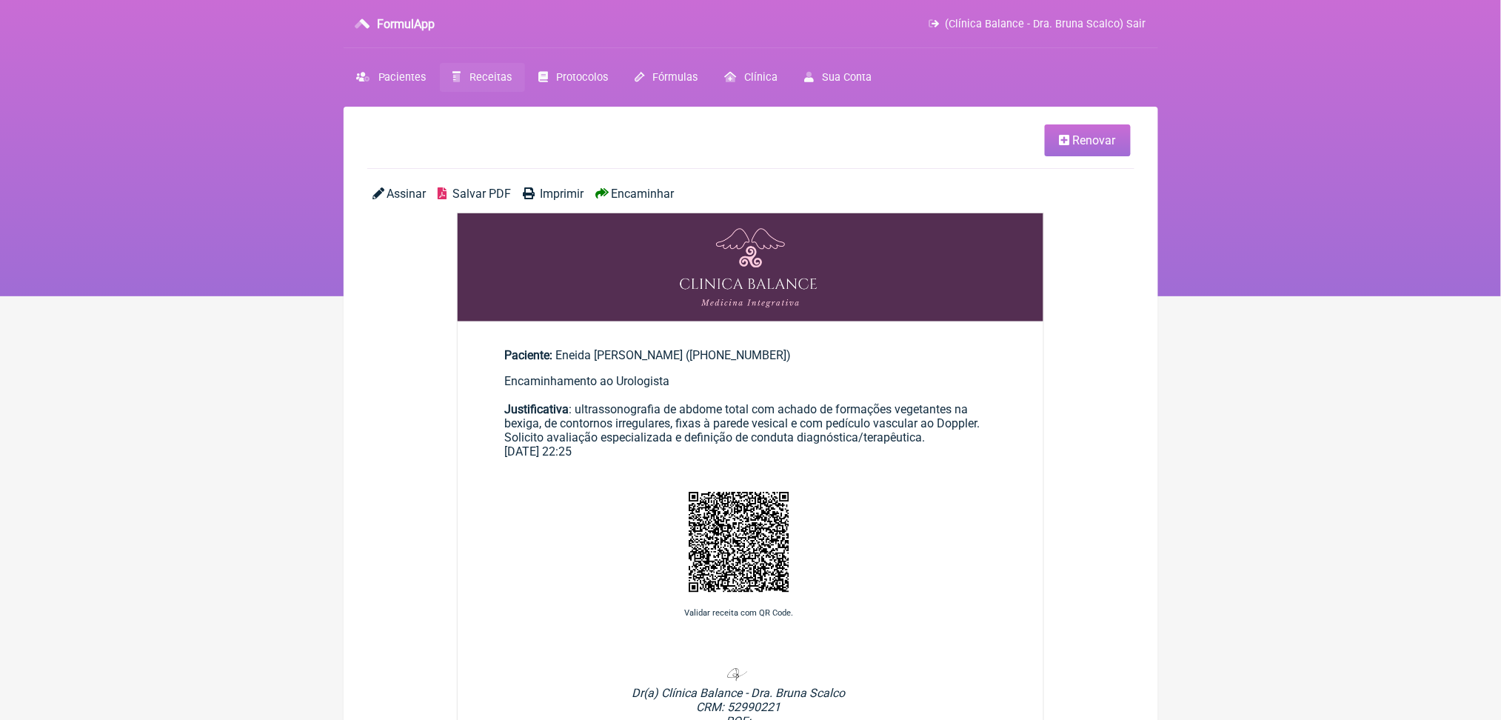
drag, startPoint x: 928, startPoint y: 515, endPoint x: 486, endPoint y: 418, distance: 452.5
click at [486, 418] on main "Paciente: Eneida [PERSON_NAME] ([PHONE_NUMBER]) Encaminhamento ao Urologista Ju…" at bounding box center [751, 397] width 586 height 146
copy div "Encaminhamento ao Urologista Justificativa : ultrassonografia de abdome total c…"
click at [1073, 147] on span "Renovar" at bounding box center [1094, 140] width 43 height 14
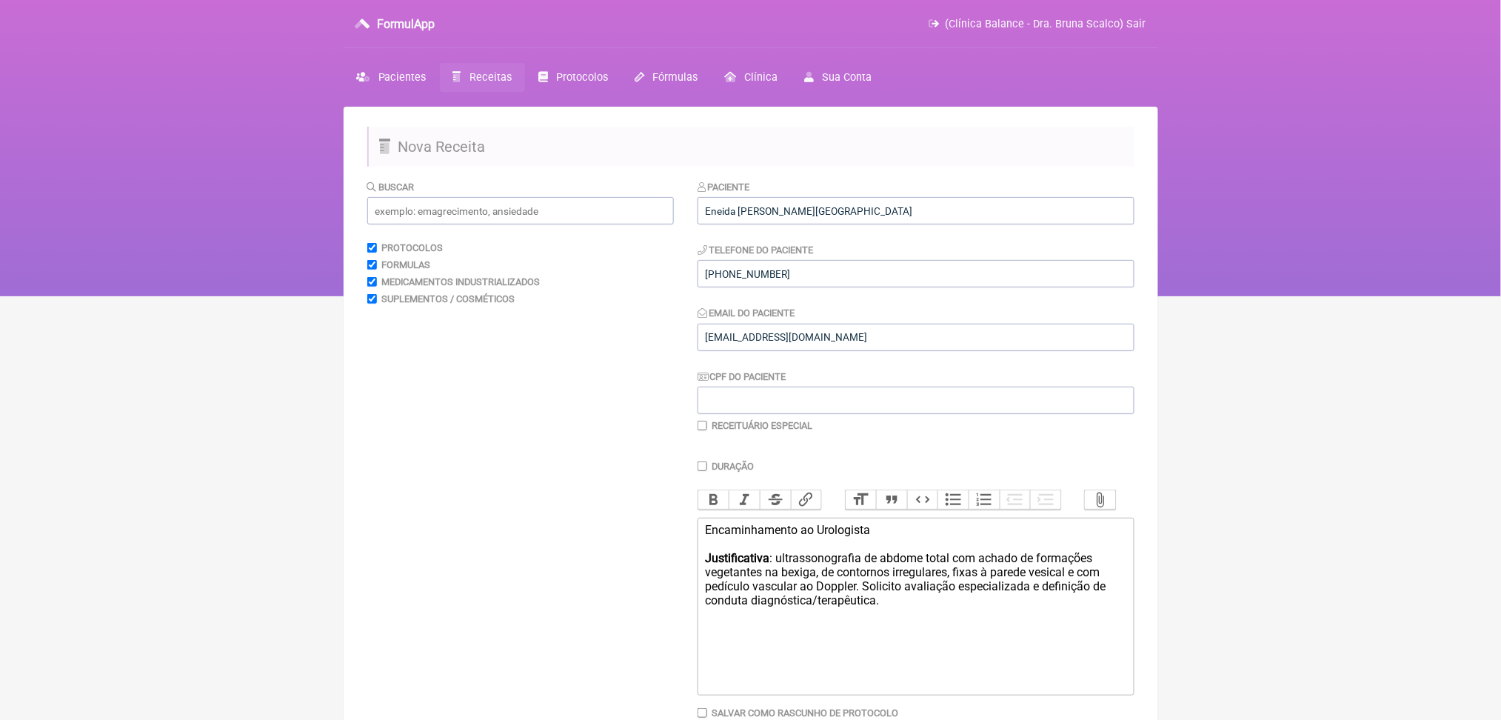
scroll to position [267, 0]
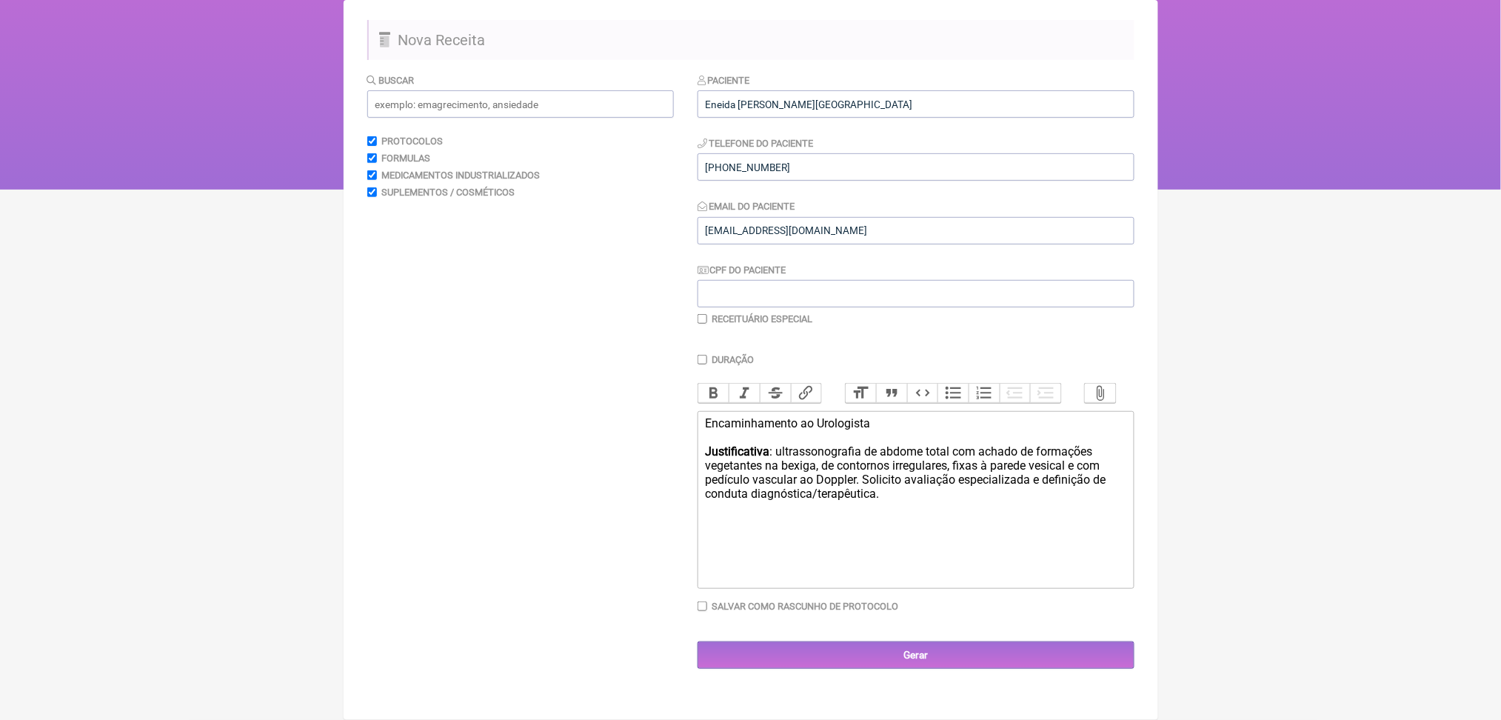
click at [1019, 500] on div "Encaminhamento ao Urologista Justificativa : ultrassonografia de abdome total c…" at bounding box center [915, 458] width 420 height 84
paste trix-editor "strong><br>CID-10: N32.9</strong> – Doença não especificada da bexiga<br><br></…"
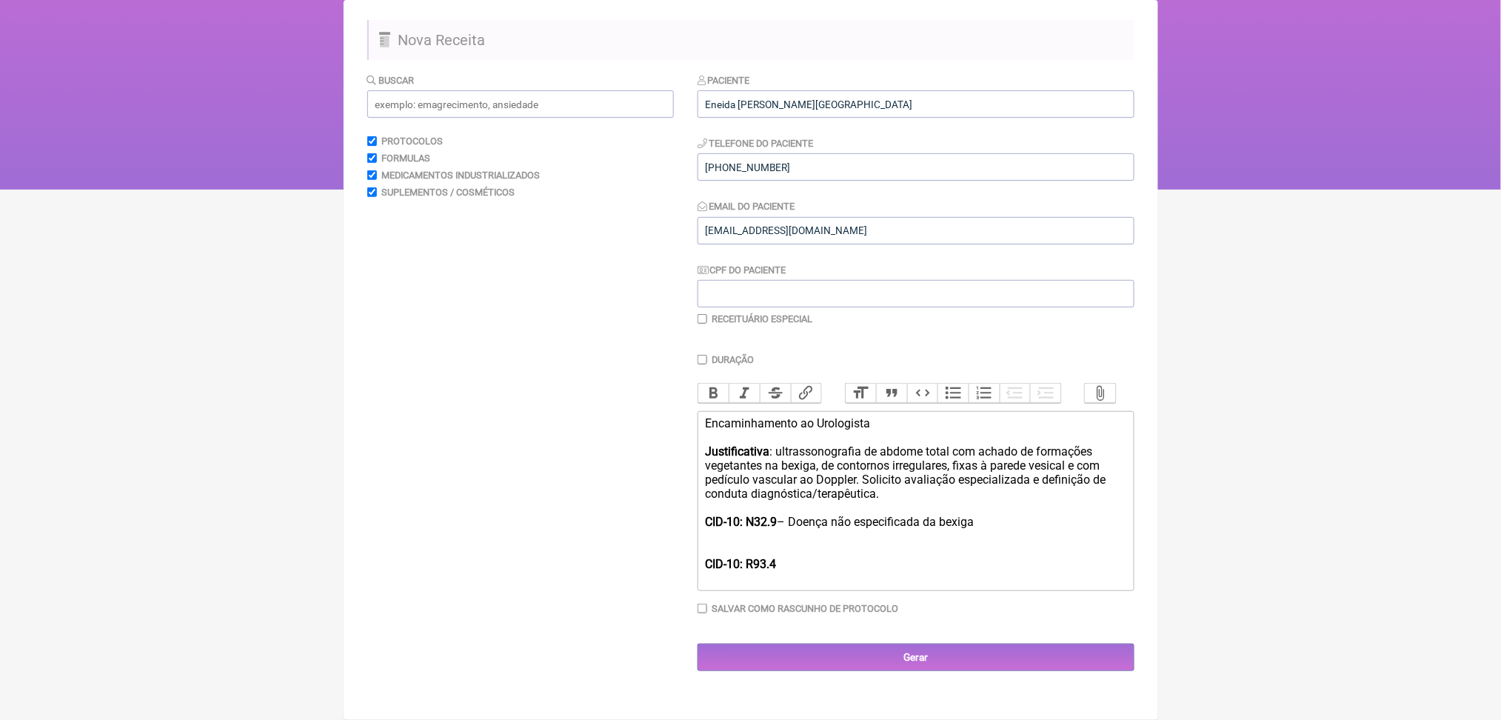
drag, startPoint x: 820, startPoint y: 528, endPoint x: 1078, endPoint y: 529, distance: 257.6
click at [1078, 529] on div "Encaminhamento ao Urologista Justificativa : ultrassonografia de abdome total c…" at bounding box center [915, 479] width 420 height 127
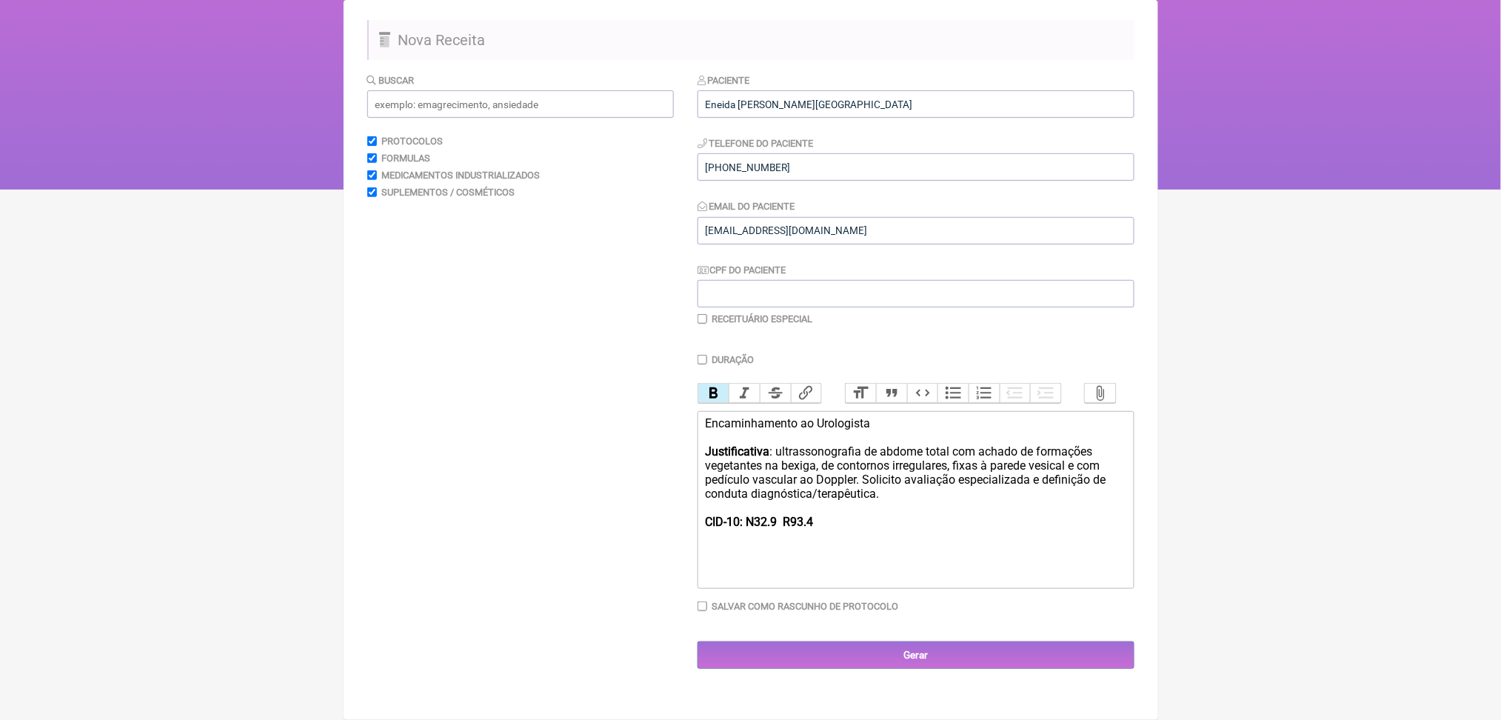
type trix-editor "<div>Encaminhamento ao Urologista<br><br><strong>Justificativa</strong>: ultras…"
drag, startPoint x: 768, startPoint y: 526, endPoint x: 882, endPoint y: 526, distance: 113.3
click at [882, 526] on div "Encaminhamento ao Urologista Justificativa : ultrassonografia de abdome total c…" at bounding box center [915, 479] width 420 height 127
click at [729, 383] on button "Bold" at bounding box center [713, 392] width 31 height 19
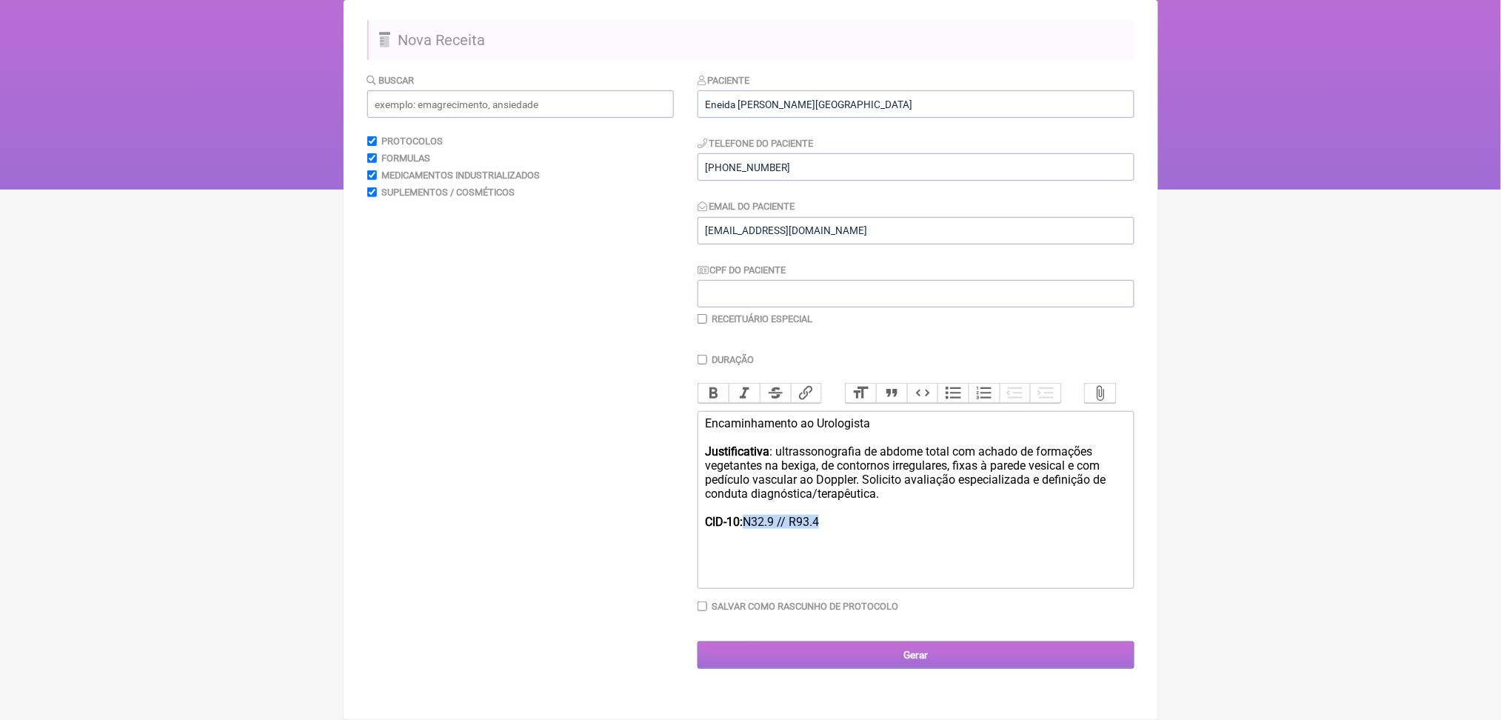
click at [907, 668] on input "Gerar" at bounding box center [915, 654] width 437 height 27
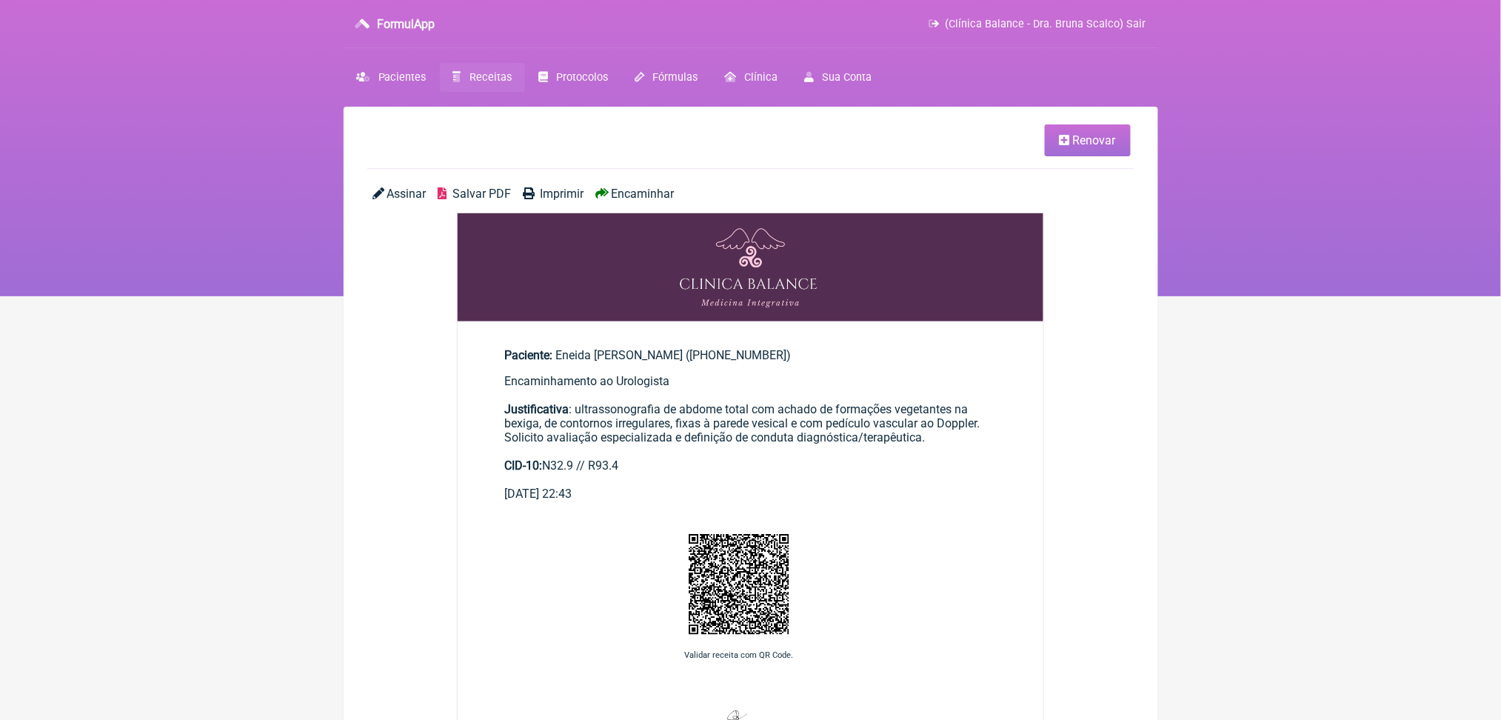
click at [509, 205] on main "Renovar Assinar Salvar PDF Imprimir Encaminhar Paciente: Eneida [PERSON_NAME] (…" at bounding box center [751, 550] width 814 height 886
click at [511, 201] on span "Salvar PDF" at bounding box center [481, 194] width 58 height 14
click at [512, 84] on span "Receitas" at bounding box center [490, 77] width 42 height 13
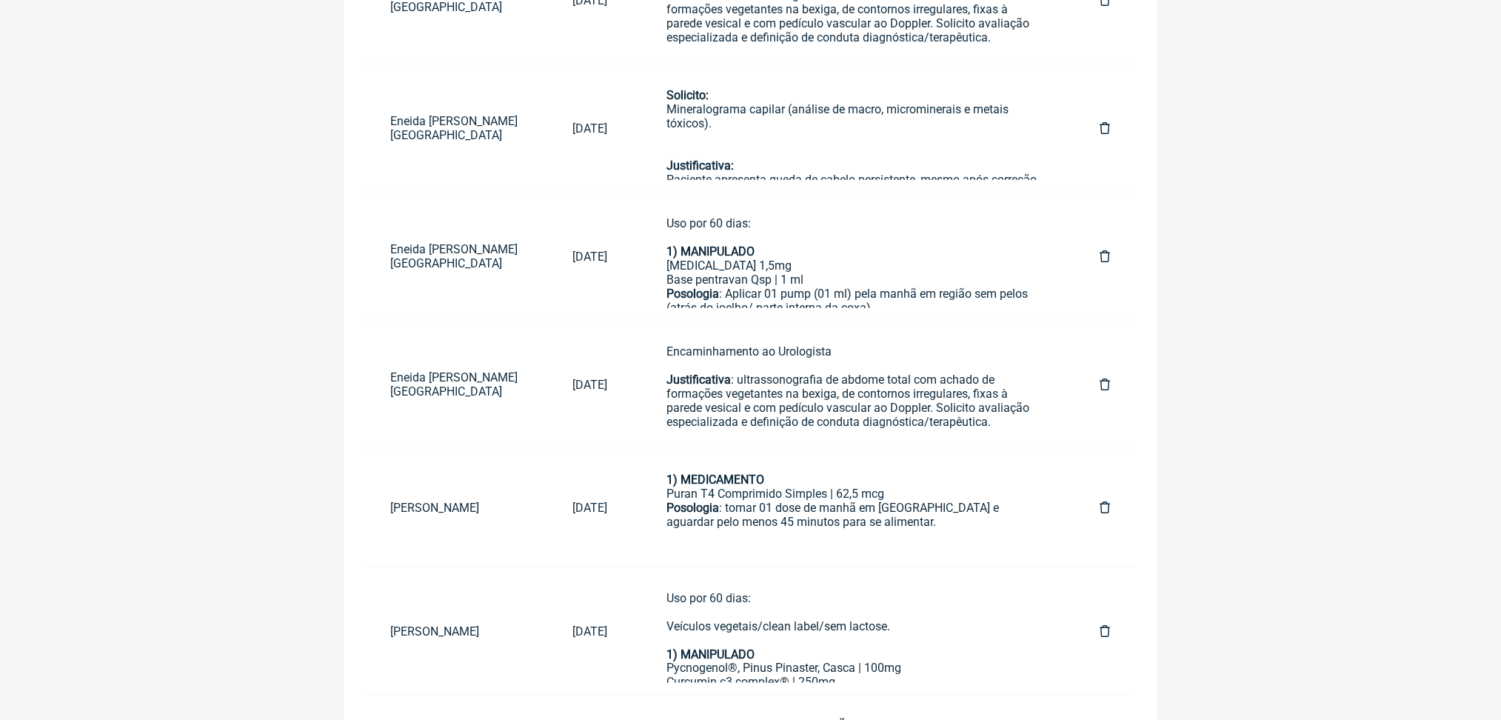
scroll to position [363, 0]
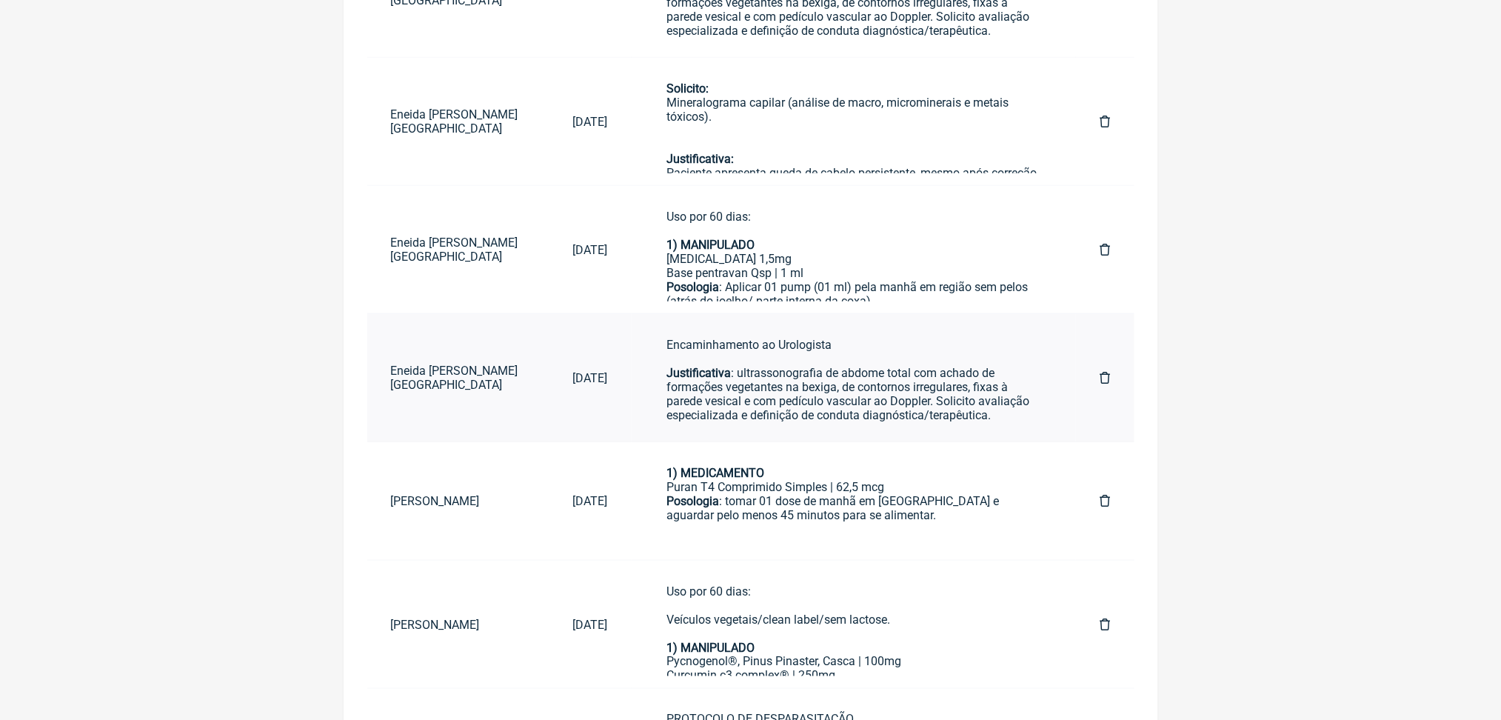
click at [1099, 383] on icon at bounding box center [1104, 378] width 10 height 12
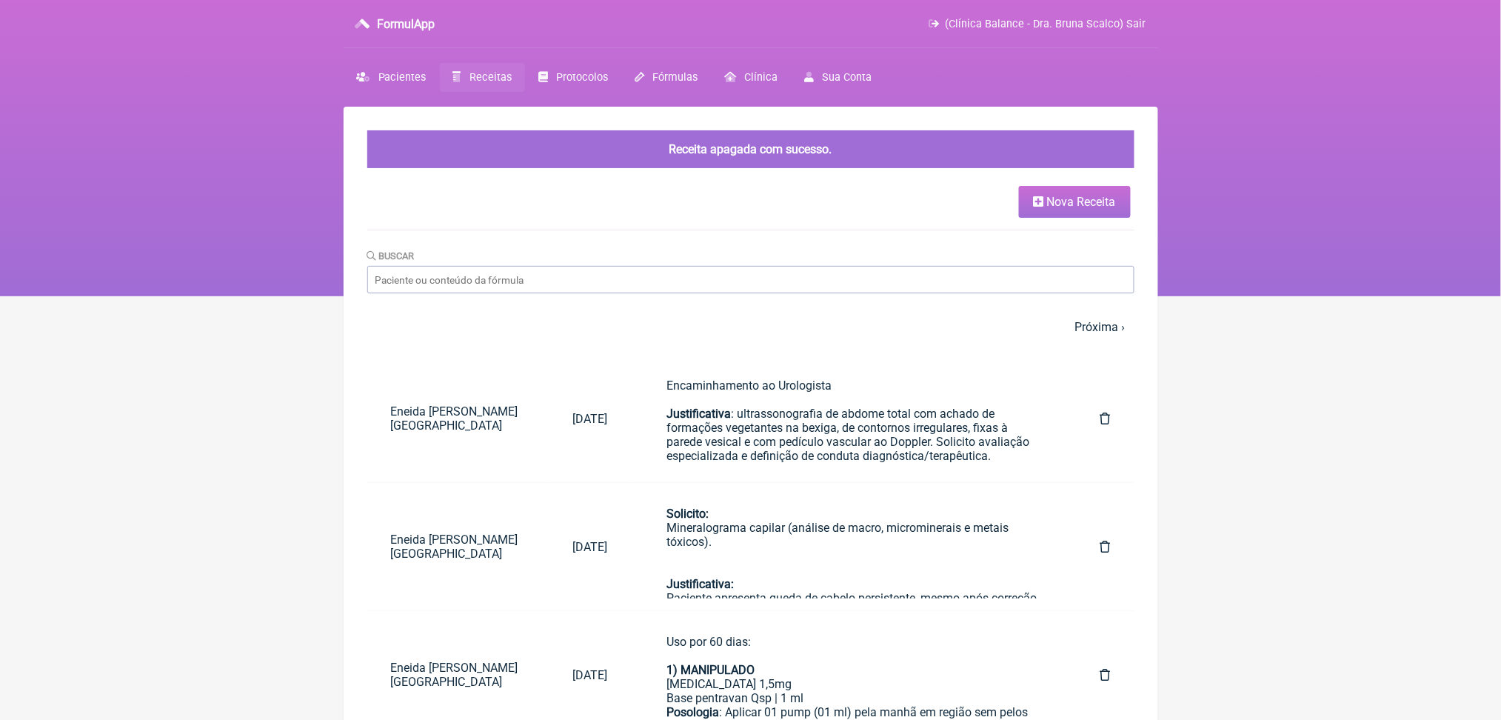
click at [1055, 209] on span "Nova Receita" at bounding box center [1081, 202] width 69 height 14
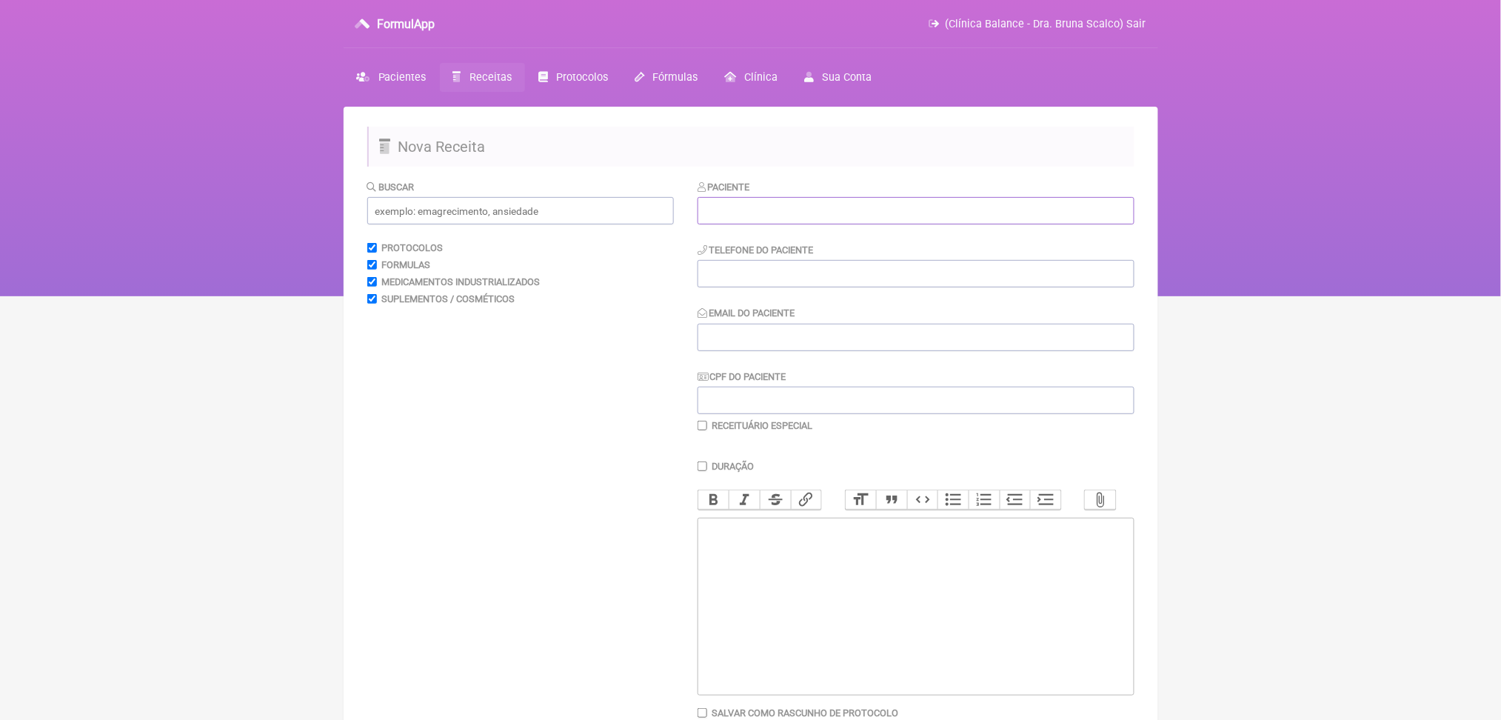
click at [799, 224] on input "text" at bounding box center [915, 210] width 437 height 27
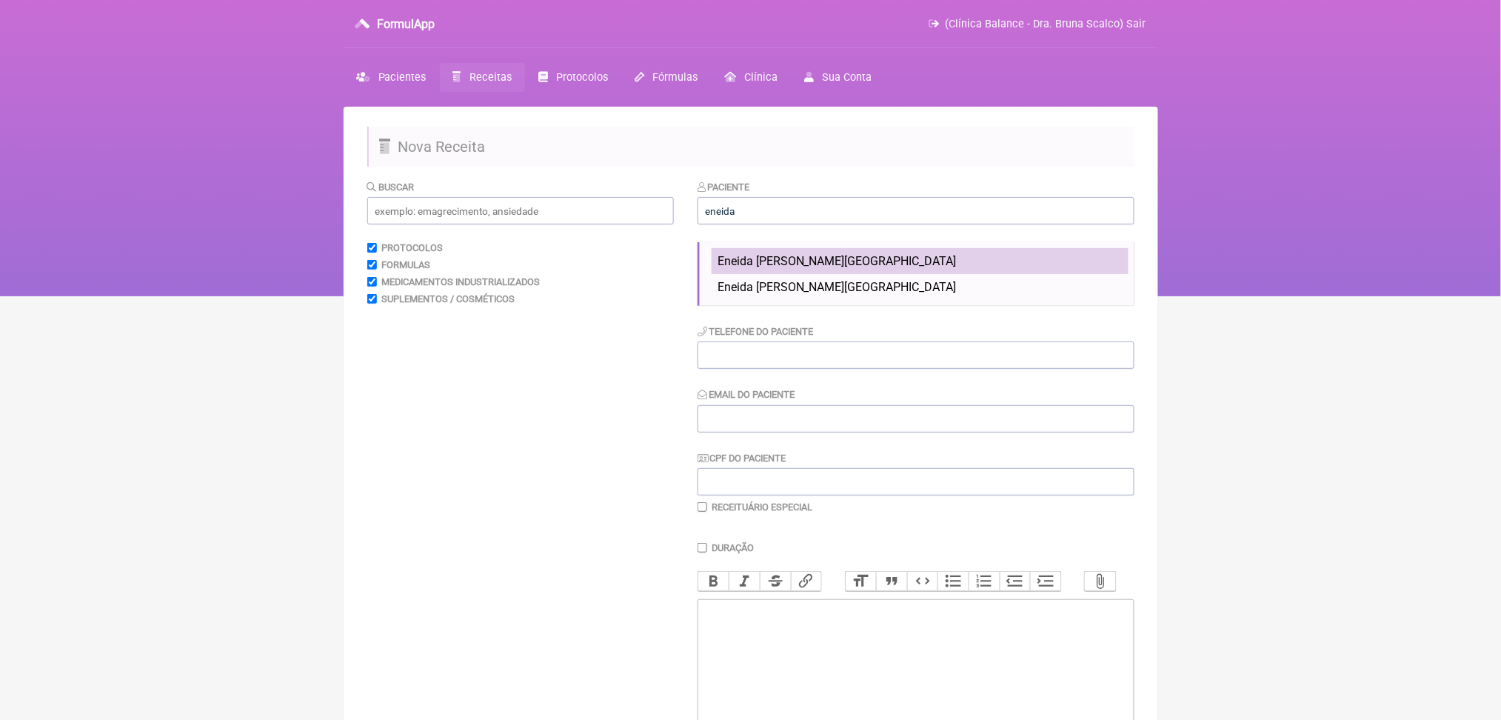
click at [810, 268] on span "Eneida [PERSON_NAME][GEOGRAPHIC_DATA]" at bounding box center [836, 261] width 239 height 14
type input "Eneida [PERSON_NAME][GEOGRAPHIC_DATA]"
type input "[PHONE_NUMBER]"
type input "[EMAIL_ADDRESS][DOMAIN_NAME]"
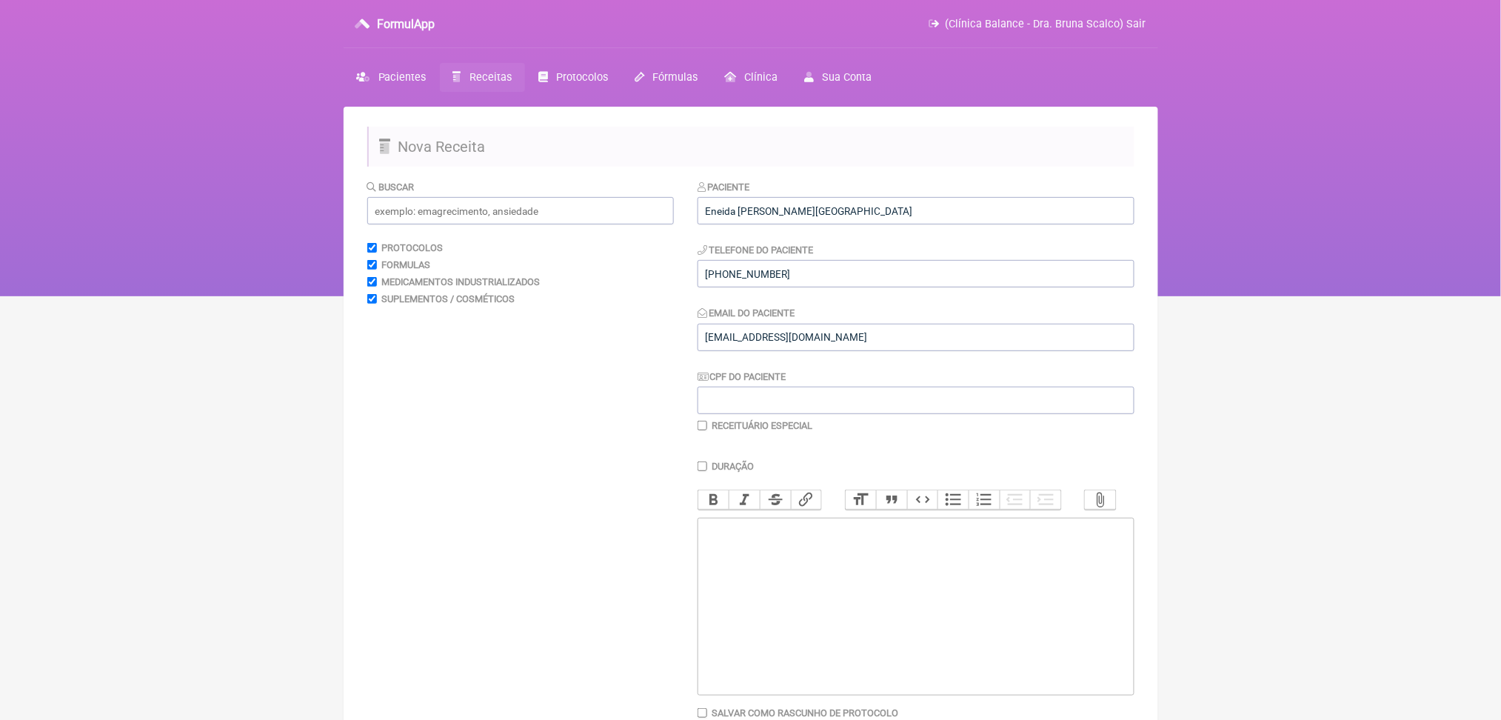
click at [809, 684] on trix-editor at bounding box center [915, 606] width 437 height 178
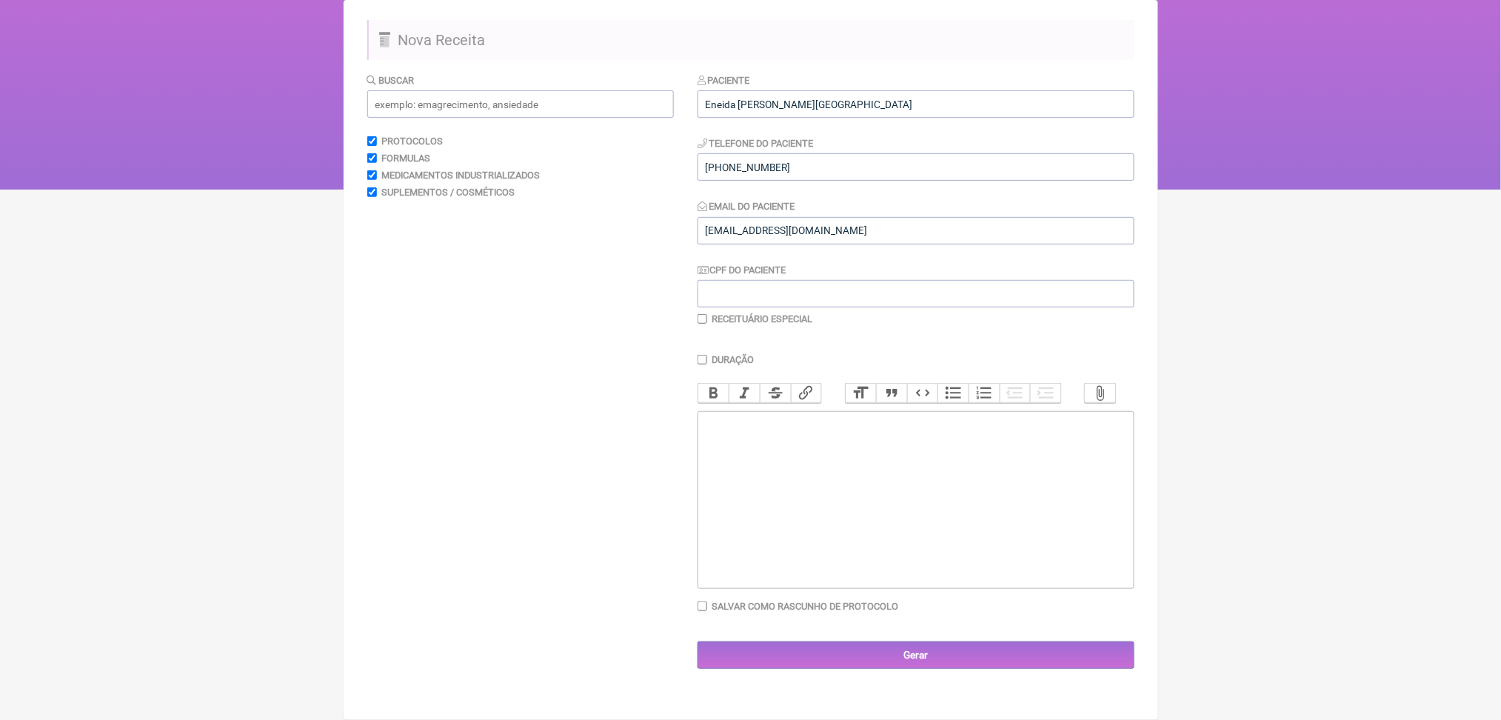
scroll to position [251, 0]
paste trix-editor "&nbsp;Dermatologia – avaliação de couro cabeludo com tricoscopia e definição de…"
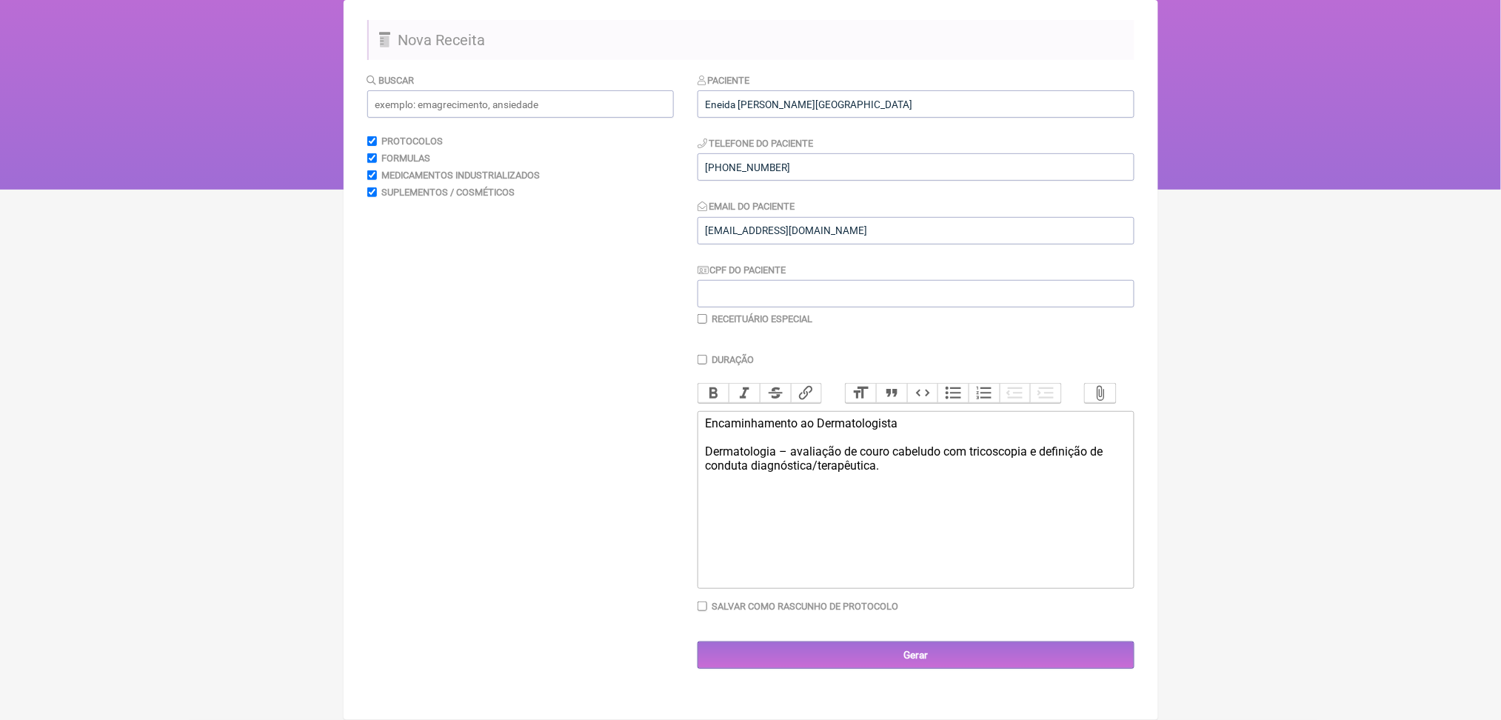
click at [776, 432] on div "Encaminhamento ao Dermatologista Dermatologia – avaliação de couro cabeludo com…" at bounding box center [915, 444] width 420 height 56
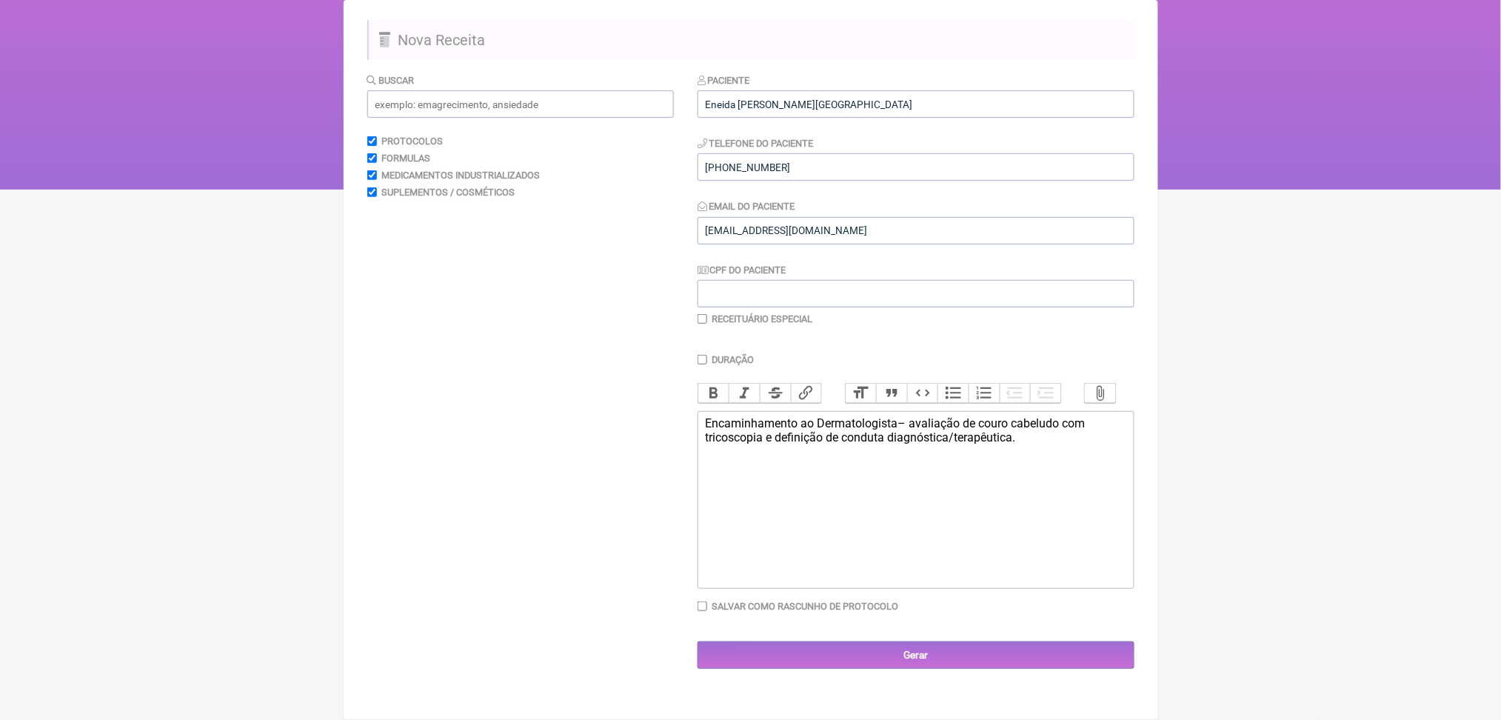
click at [904, 440] on div "Encaminhamento ao Dermatologista – avaliação de couro cabeludo com tricoscopia …" at bounding box center [915, 430] width 420 height 28
drag, startPoint x: 891, startPoint y: 420, endPoint x: 925, endPoint y: 452, distance: 46.6
click at [925, 452] on div "Encaminhamento ao Dermatologista – avaliação de couro cabeludo com tricoscopia …" at bounding box center [915, 444] width 420 height 56
paste trix-editor "<div>Encaminhamento ao Dermatologista – avaliação de couro cabeludo com tricosc…"
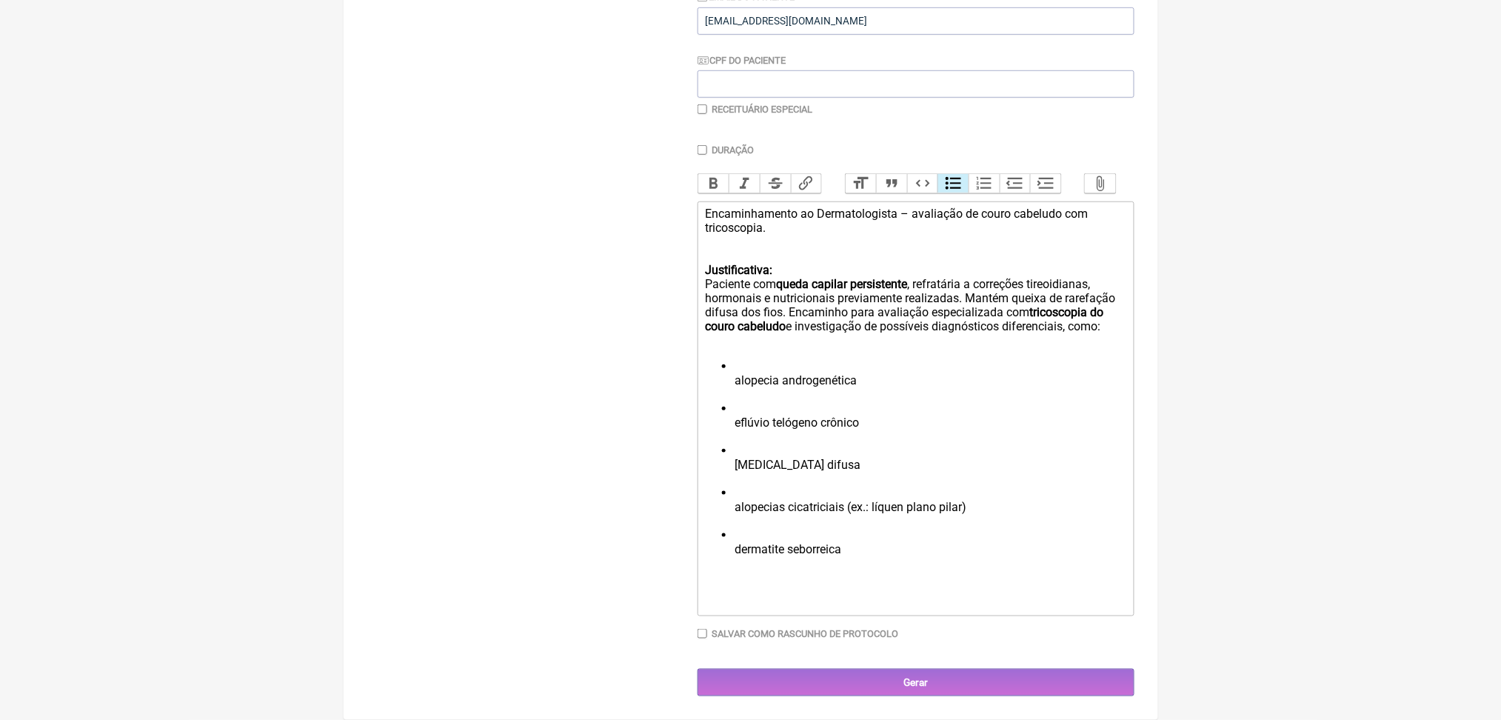
scroll to position [423, 0]
click at [798, 401] on li "alopecia androgenética" at bounding box center [929, 380] width 391 height 42
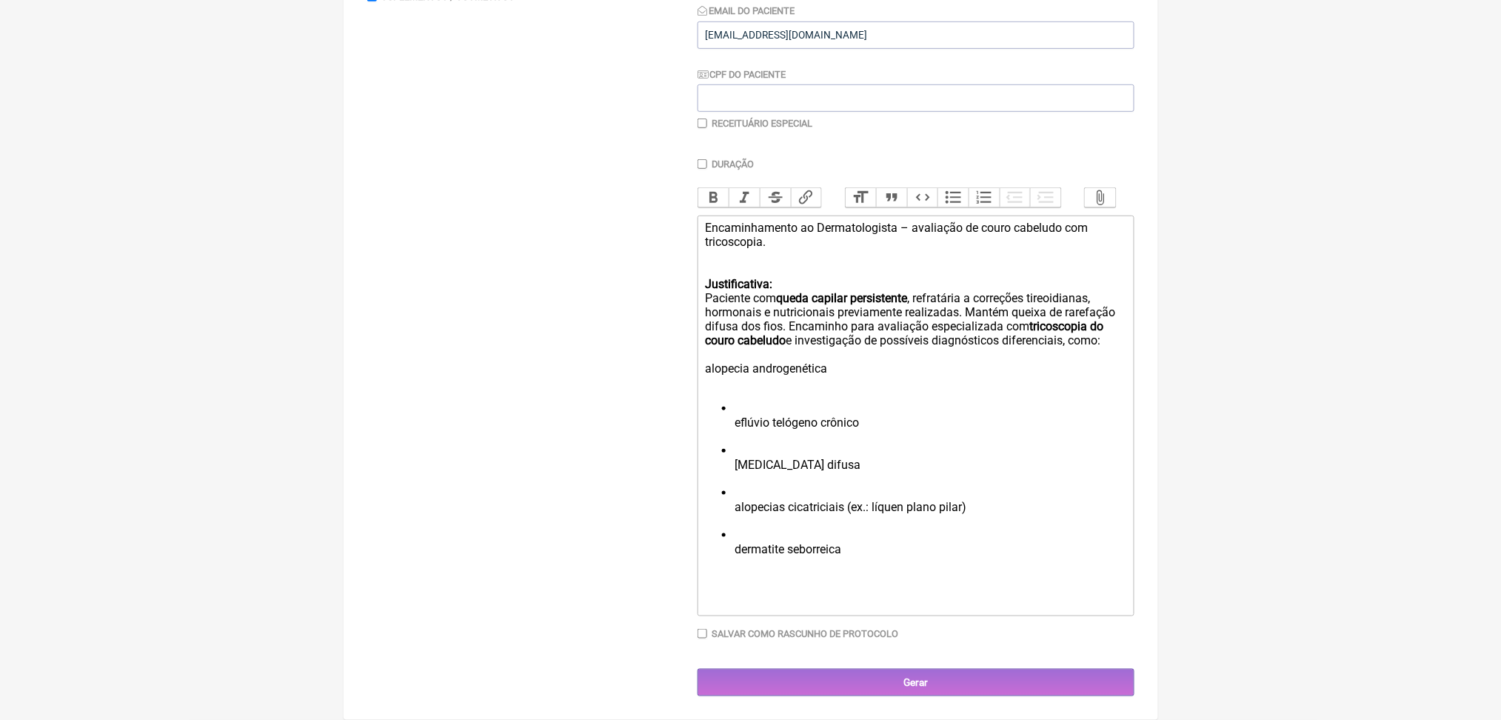
click at [731, 528] on ul "eflúvio telógeno crônico alopecia areata difusa alopecias cicatriciais (ex.: lí…" at bounding box center [915, 485] width 420 height 169
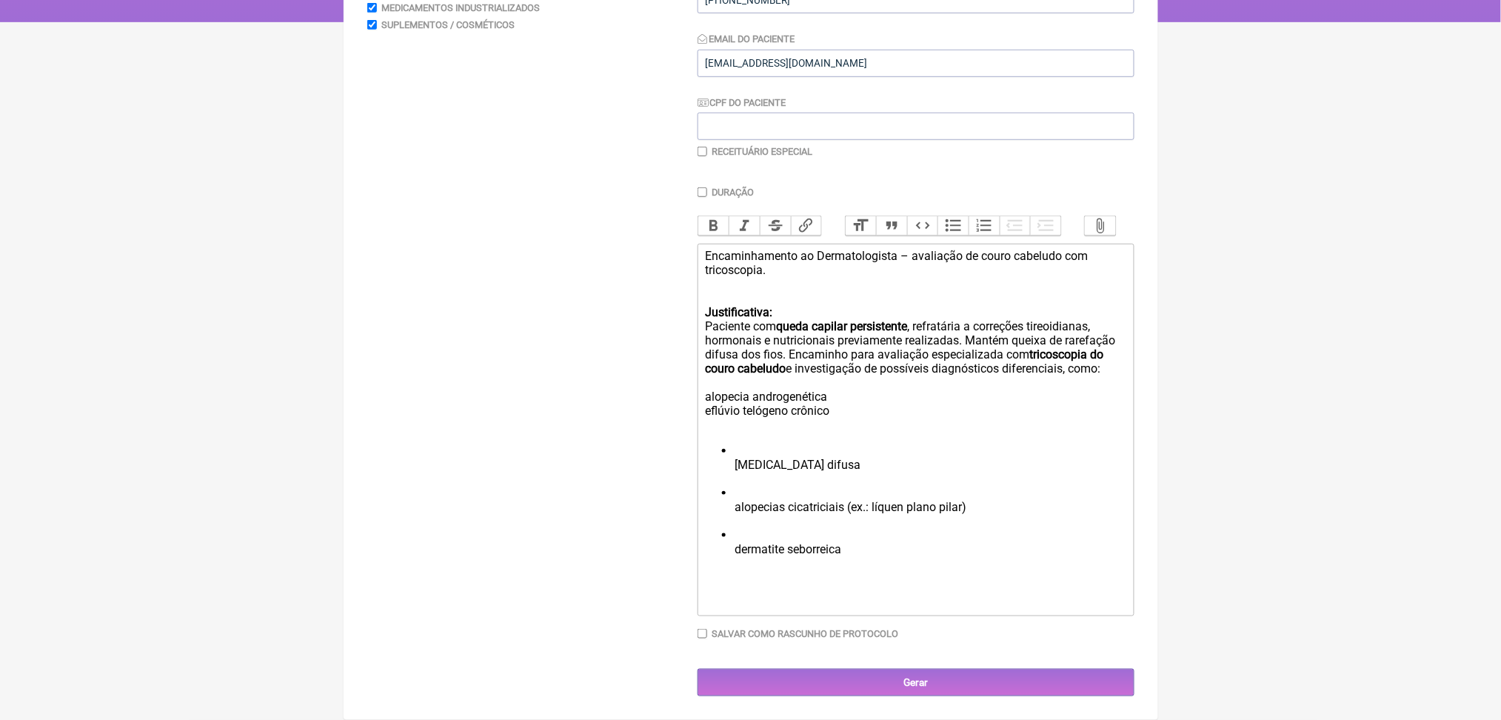
click at [731, 528] on ul "alopecia areata difusa alopecias cicatriciais (ex.: líquen plano pilar) dermati…" at bounding box center [915, 506] width 420 height 127
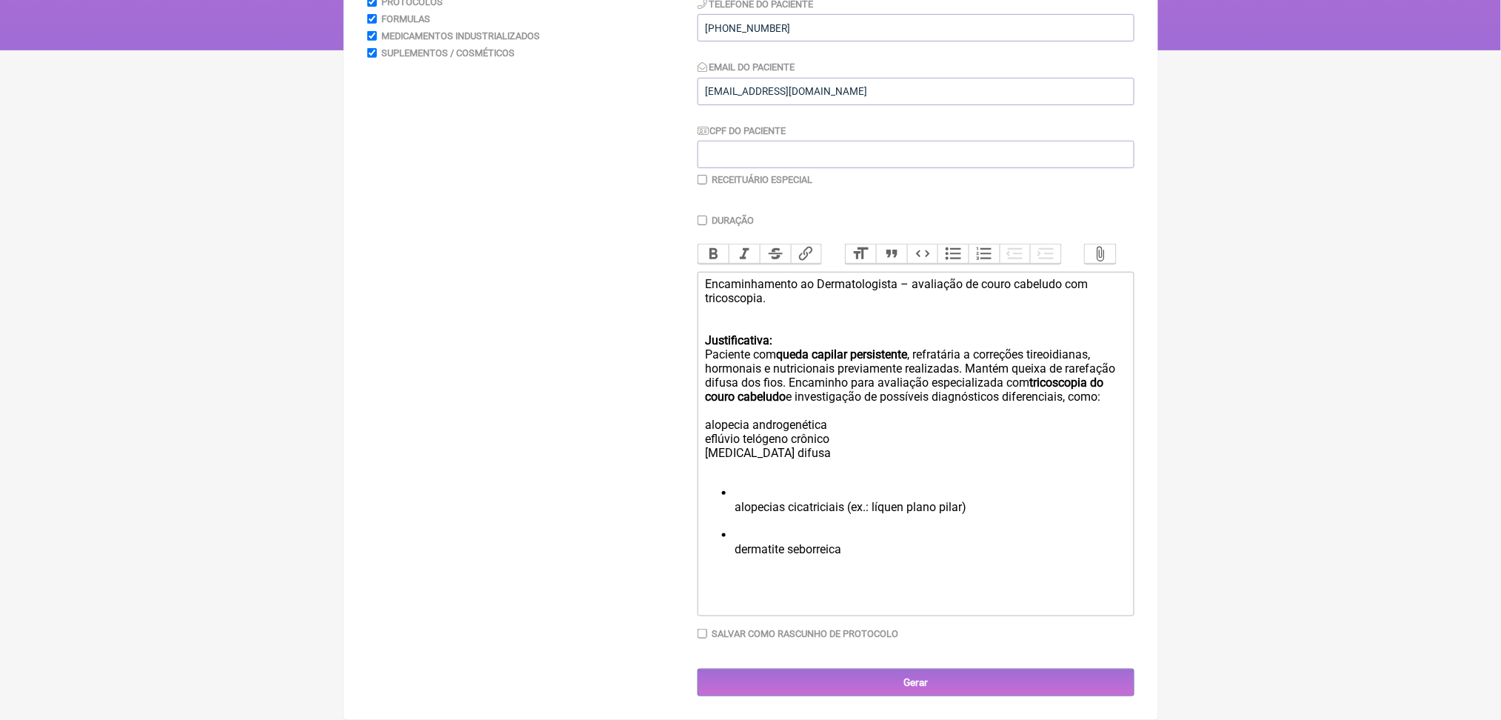
click at [744, 528] on li "alopecias cicatriciais (ex.: líquen plano pilar)" at bounding box center [929, 507] width 391 height 42
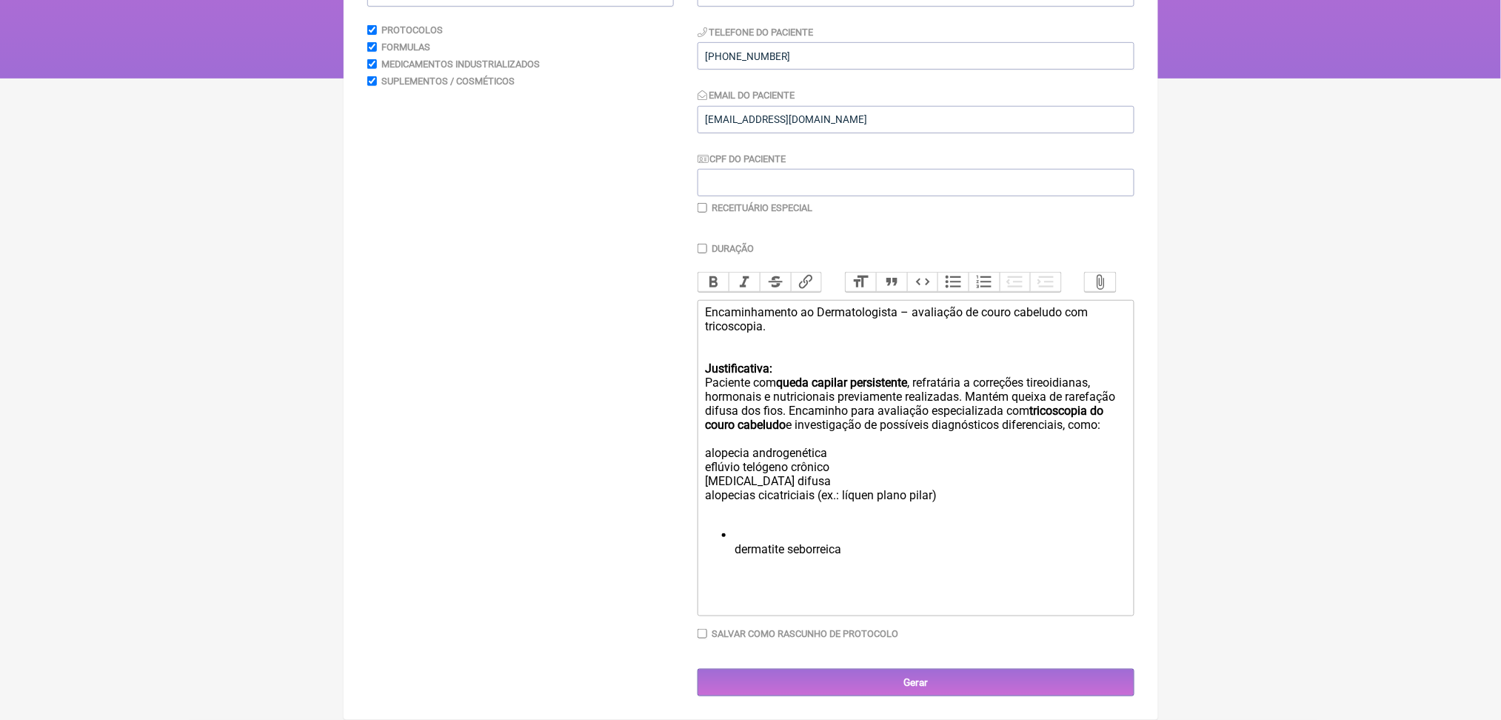
click at [744, 557] on li "dermatite seborreica" at bounding box center [929, 549] width 391 height 42
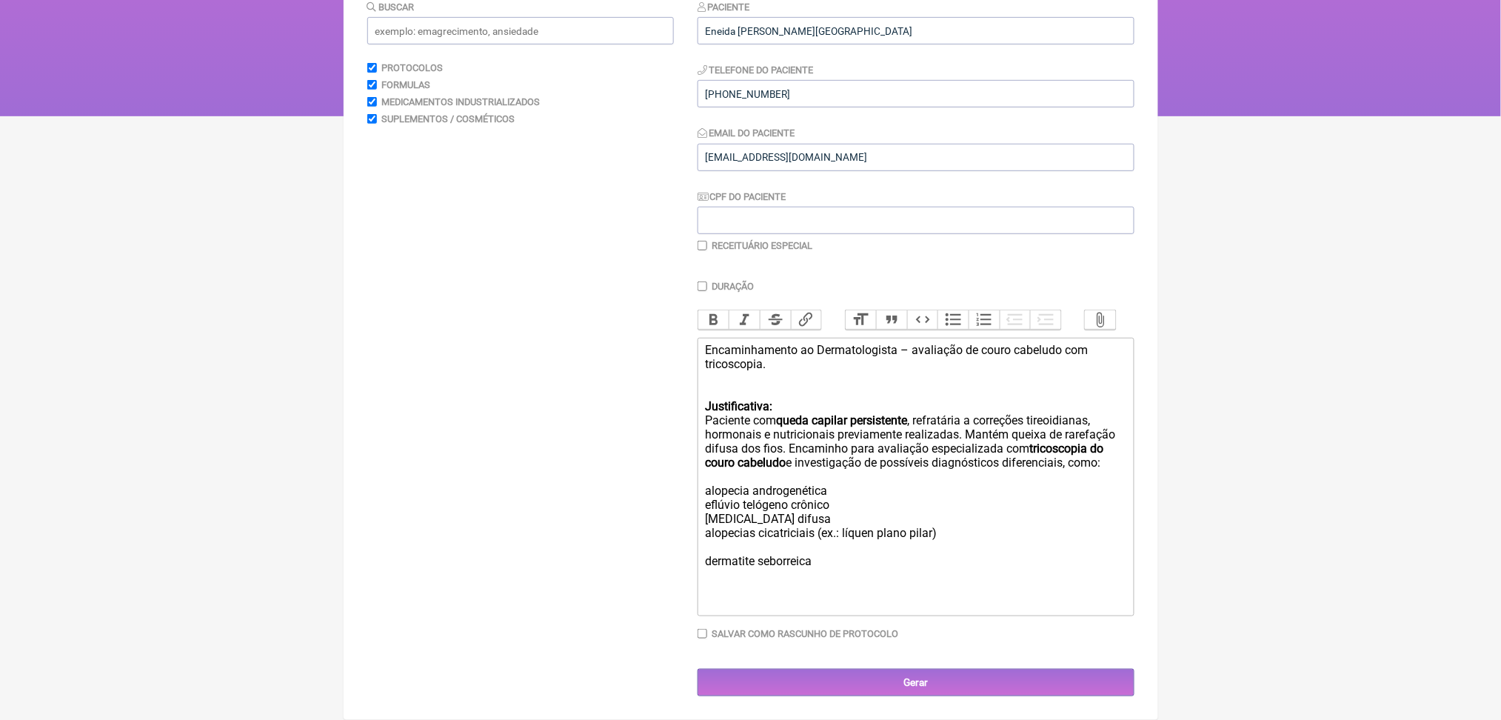
scroll to position [422, 0]
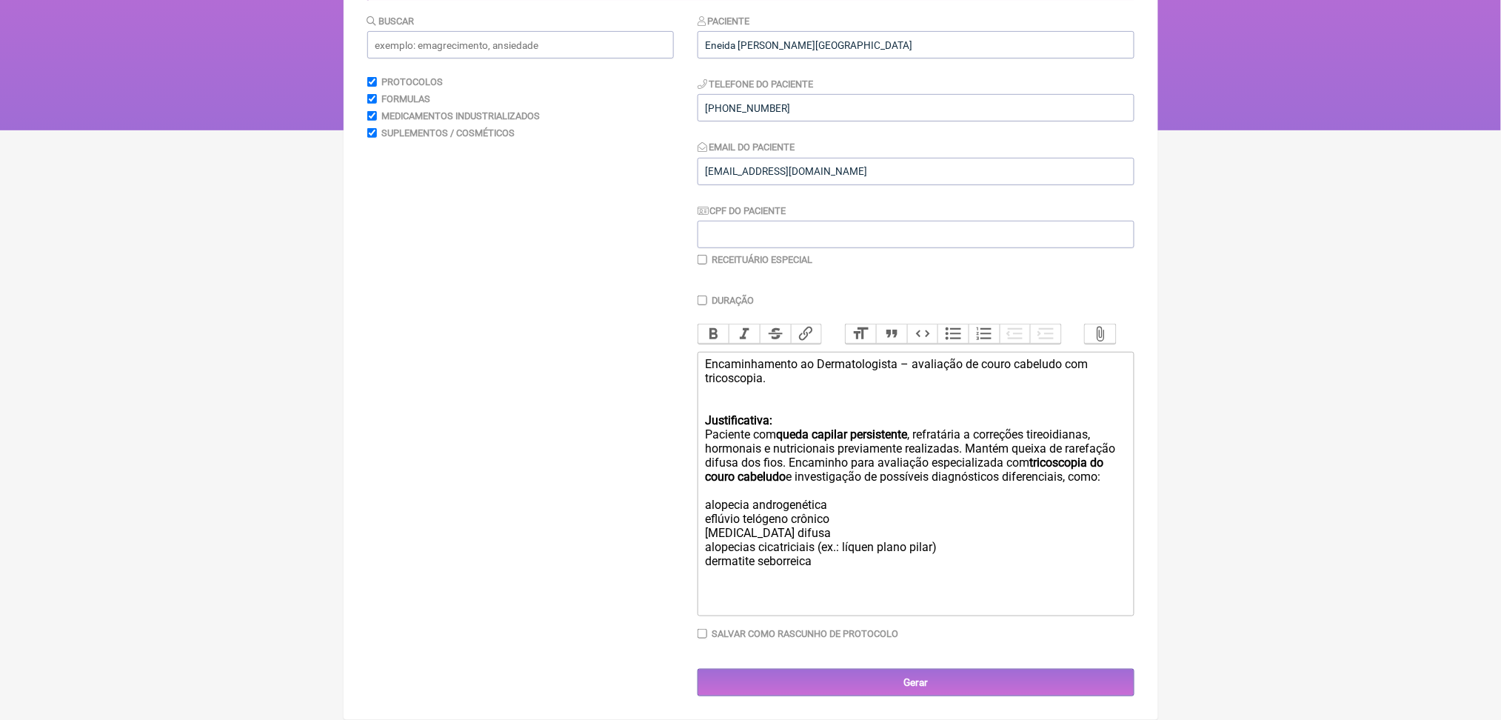
click at [828, 381] on div "Encaminhamento ao Dermatologista – avaliação de couro cabeludo com tricoscopia.…" at bounding box center [915, 427] width 420 height 141
click at [950, 357] on div "Encaminhamento ao Dermatologista – avaliação de couro cabeludo com tricoscopia.…" at bounding box center [915, 427] width 420 height 141
click at [788, 359] on div "Encaminhamento ao Dermatologista – avaliação de couro cabeludo com tricoscopia.…" at bounding box center [915, 427] width 420 height 141
click at [880, 362] on div "Encaminhamento ao Dermatologista – avaliação de couro cabeludo com tricoscopia.…" at bounding box center [915, 427] width 420 height 141
click at [972, 364] on div "Encaminhamento ao Dermatologista – avaliação de couro cabeludo com tricoscopia.…" at bounding box center [915, 427] width 420 height 141
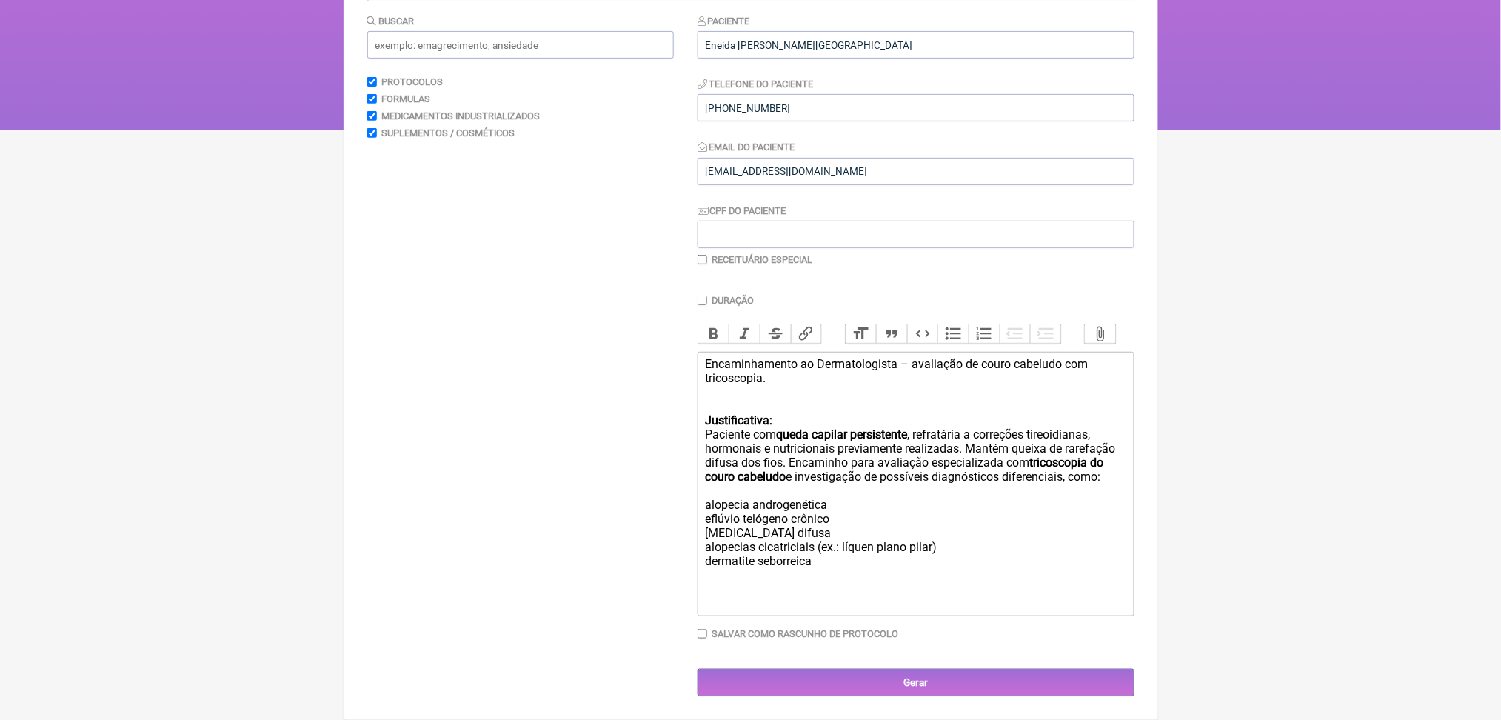
click at [845, 377] on div "Encaminhamento ao Dermatologista – avaliação de couro cabeludo com tricoscopia.…" at bounding box center [915, 427] width 420 height 141
click at [884, 394] on div "Encaminhamento ao Dermatologista – avaliação de couro cabeludo com tricoscopia.…" at bounding box center [915, 427] width 420 height 141
click at [824, 389] on div "Encaminhamento ao Dermatologista – avaliação de couro cabeludo com tricoscopia.…" at bounding box center [915, 427] width 420 height 141
click at [844, 420] on div "Encaminhamento ao Dermatologista – avaliação de couro cabeludo com tricoscopia.…" at bounding box center [915, 427] width 420 height 141
click at [783, 486] on div "Encaminhamento ao Dermatologista – avaliação de couro cabeludo com tricoscopia.…" at bounding box center [915, 469] width 420 height 225
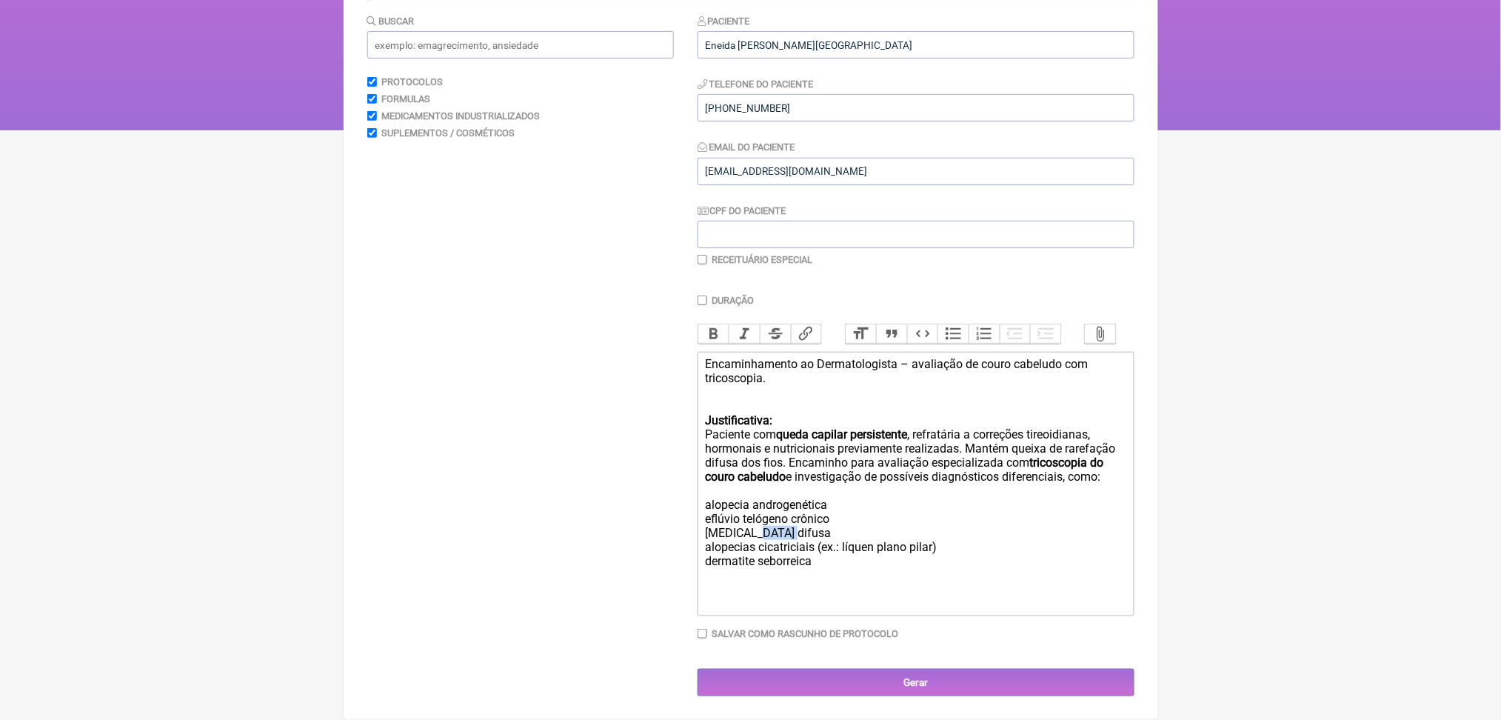
click at [783, 486] on div "Encaminhamento ao Dermatologista – avaliação de couro cabeludo com tricoscopia.…" at bounding box center [915, 469] width 420 height 225
click at [791, 500] on div "Encaminhamento ao Dermatologista – avaliação de couro cabeludo com tricoscopia.…" at bounding box center [915, 469] width 420 height 225
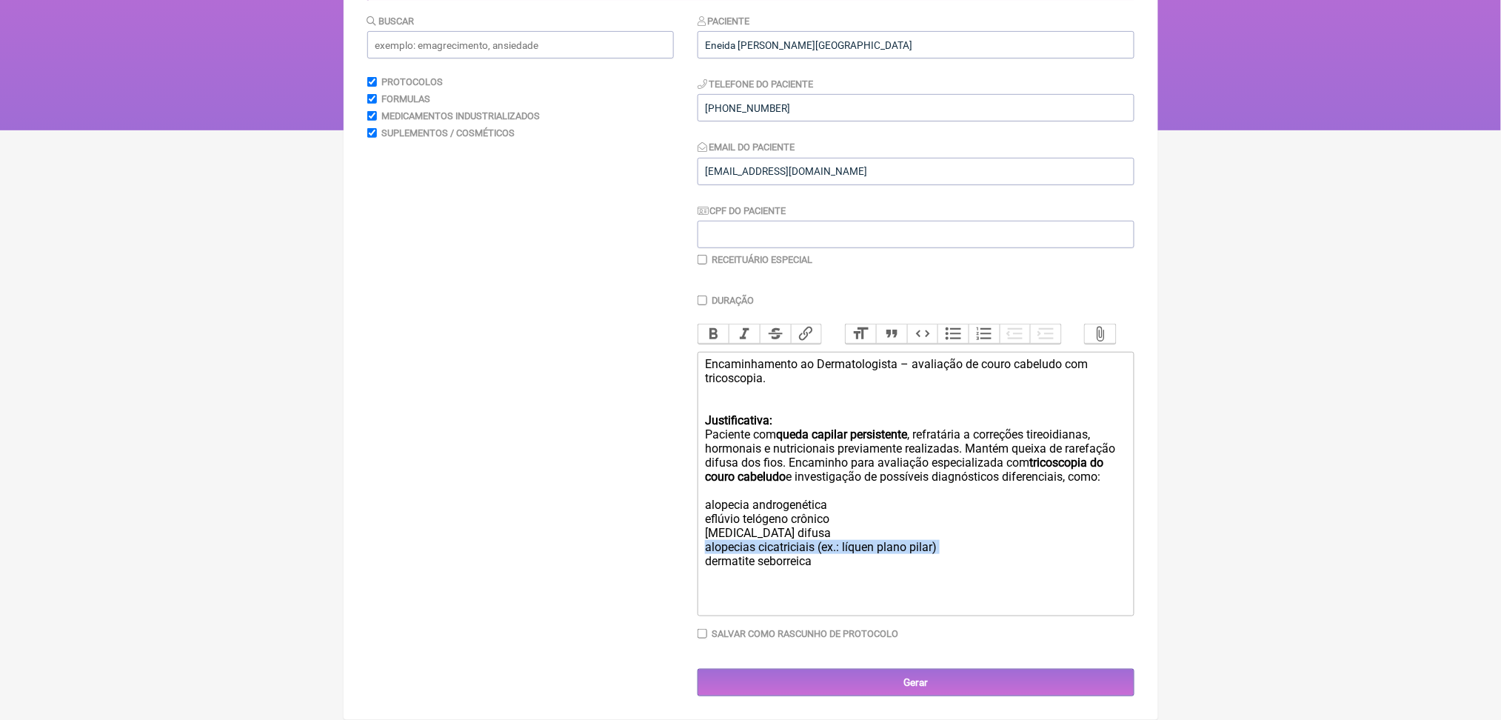
click at [791, 500] on div "Encaminhamento ao Dermatologista – avaliação de couro cabeludo com tricoscopia.…" at bounding box center [915, 469] width 420 height 225
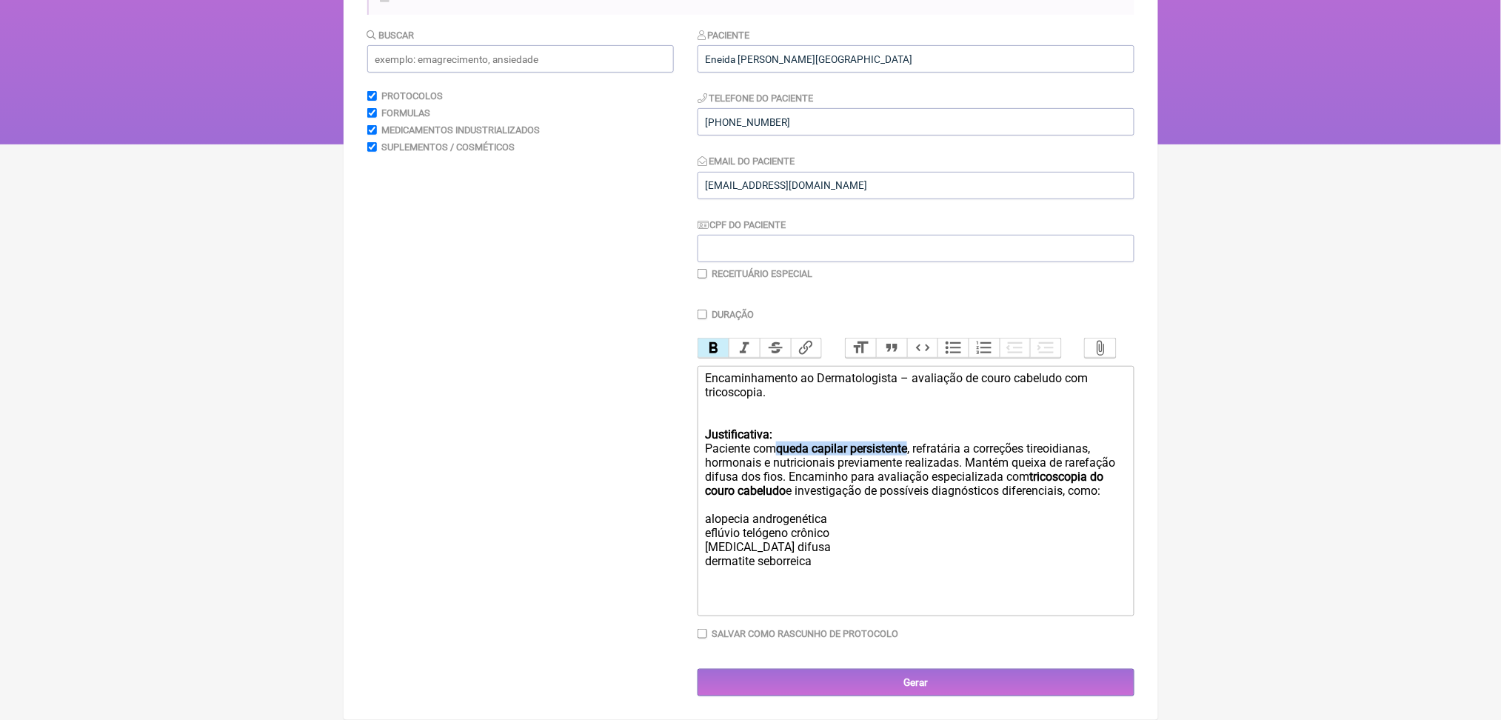
drag, startPoint x: 811, startPoint y: 338, endPoint x: 975, endPoint y: 341, distance: 164.4
click at [975, 371] on div "Encaminhamento ao Dermatologista – avaliação de couro cabeludo com tricoscopia.…" at bounding box center [915, 476] width 420 height 211
click at [721, 338] on button "Bold" at bounding box center [713, 347] width 31 height 19
click at [846, 463] on div "Encaminhamento ao Dermatologista – avaliação de couro cabeludo com tricoscopia.…" at bounding box center [915, 476] width 420 height 211
drag, startPoint x: 867, startPoint y: 533, endPoint x: 714, endPoint y: 463, distance: 168.6
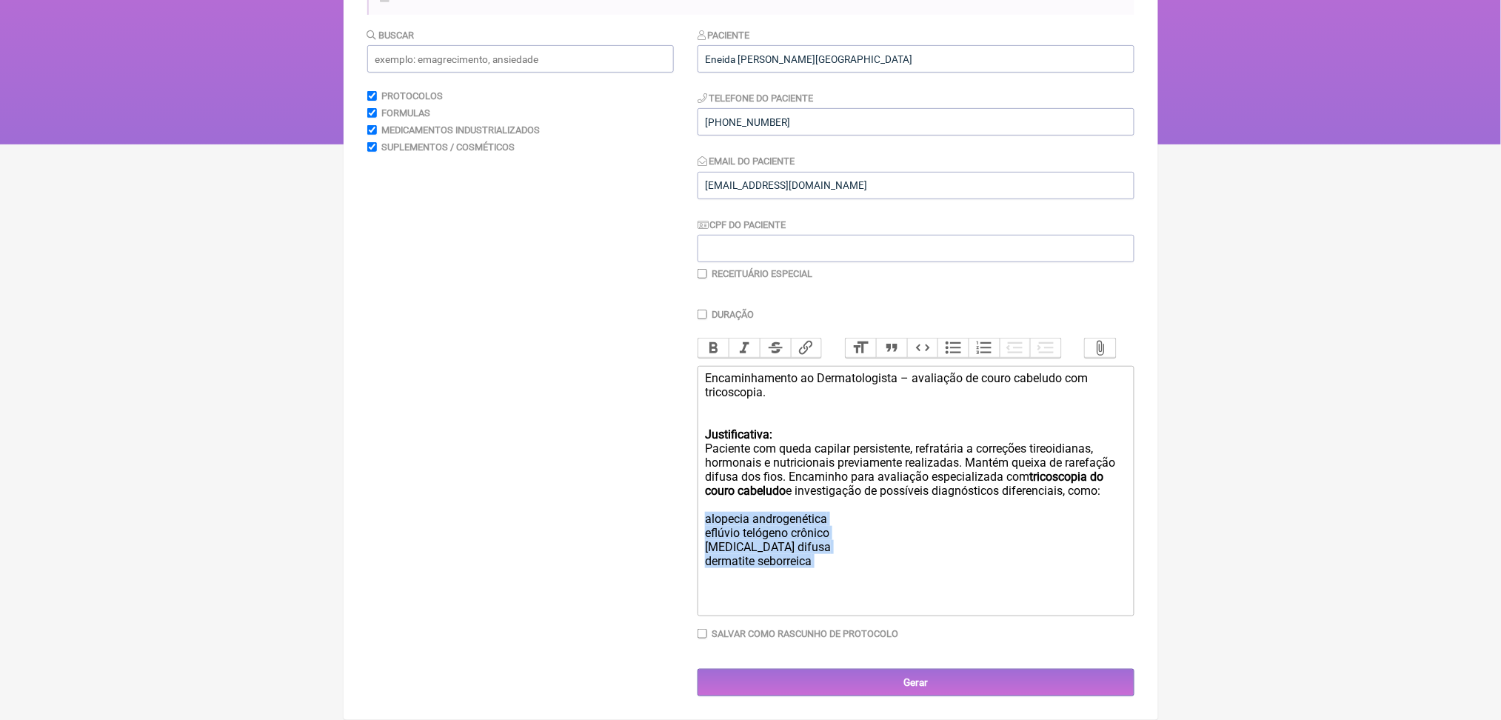
click at [714, 463] on div "Encaminhamento ao Dermatologista – avaliação de couro cabeludo com tricoscopia.…" at bounding box center [915, 476] width 420 height 211
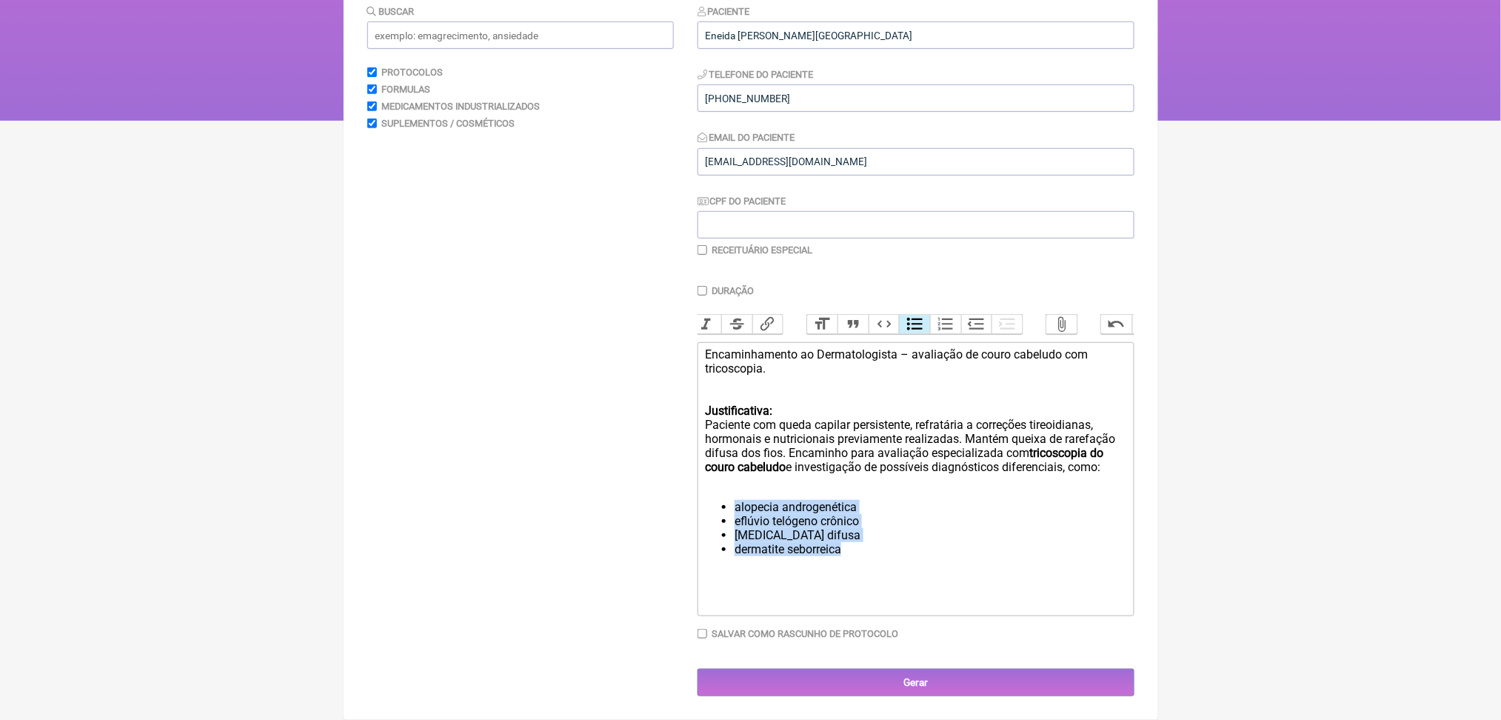
click at [930, 315] on button "Bullets" at bounding box center [914, 324] width 31 height 19
click at [844, 514] on li "eflúvio telógeno crônico" at bounding box center [929, 521] width 391 height 14
click at [779, 445] on div "Encaminhamento ao Dermatologista – avaliação de couro cabeludo com tricoscopia.…" at bounding box center [915, 417] width 420 height 141
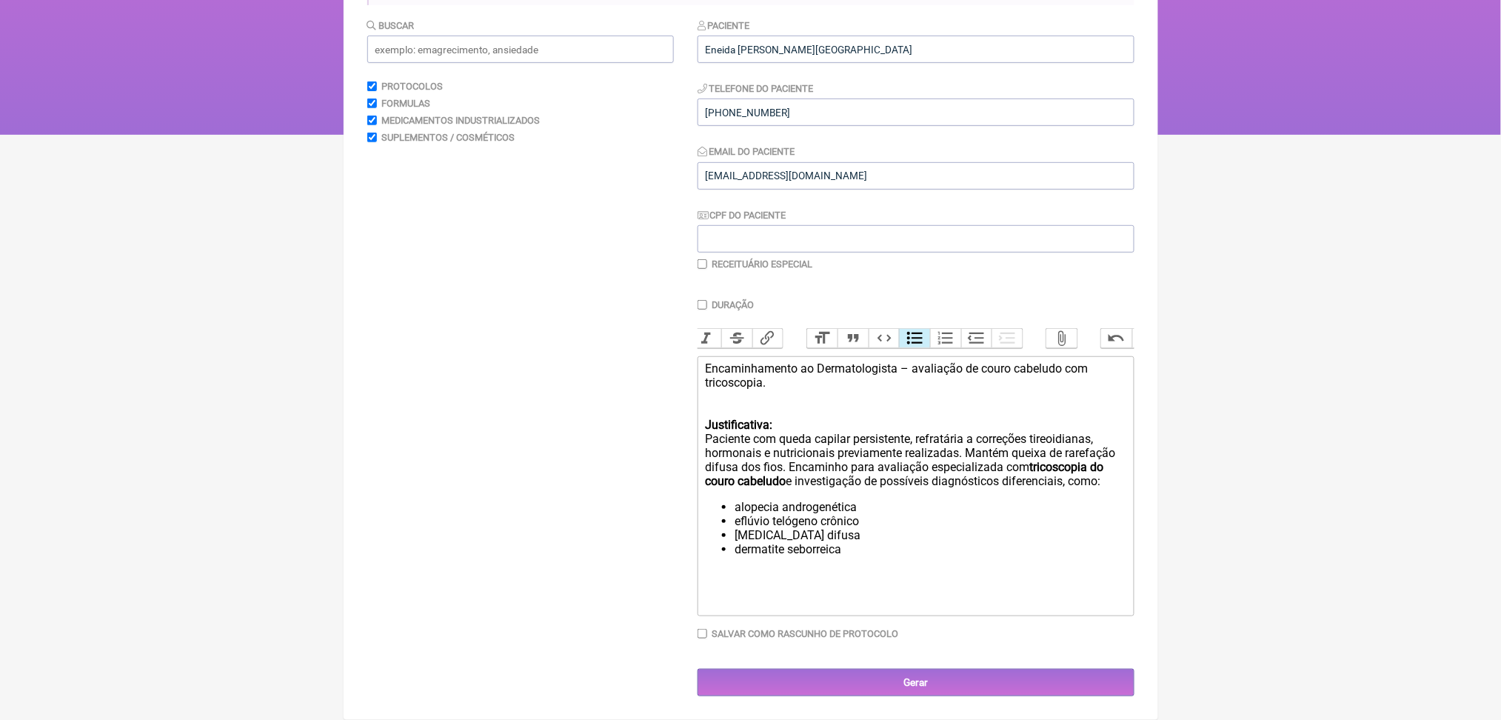
click at [930, 329] on button "Bullets" at bounding box center [914, 338] width 31 height 19
click at [908, 542] on li "dermatite seborreica" at bounding box center [929, 549] width 391 height 14
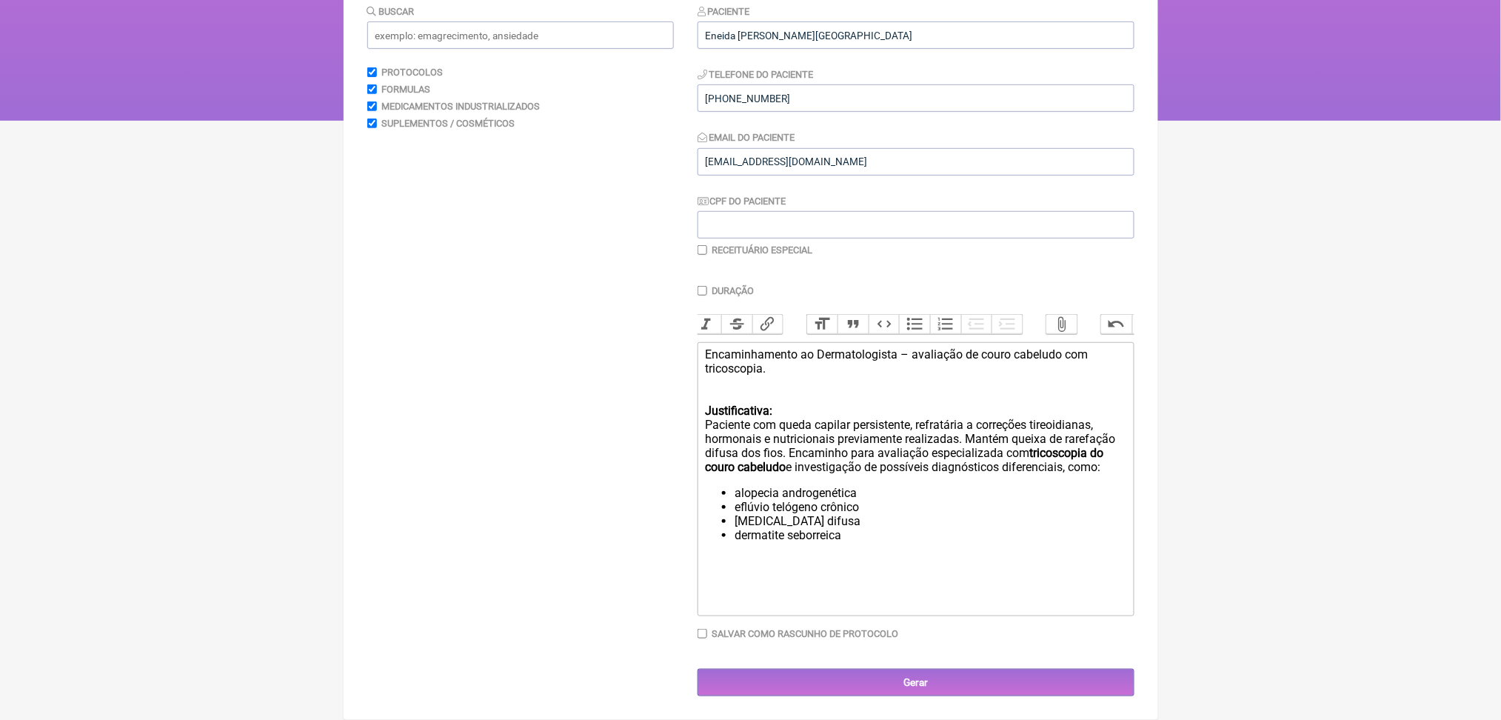
paste trix-editor "<div>Encaminhamento ao Dermatologista – avaliação de couro cabeludo com tricosc…"
click at [707, 537] on trix-editor "Encaminhamento ao Dermatologista – avaliação de couro cabeludo com tricoscopia.…" at bounding box center [915, 479] width 437 height 274
paste trix-editor "<div>Encaminhamento ao Dermatologista – avaliação de couro cabeludo com tricosc…"
click at [868, 603] on div at bounding box center [915, 596] width 420 height 28
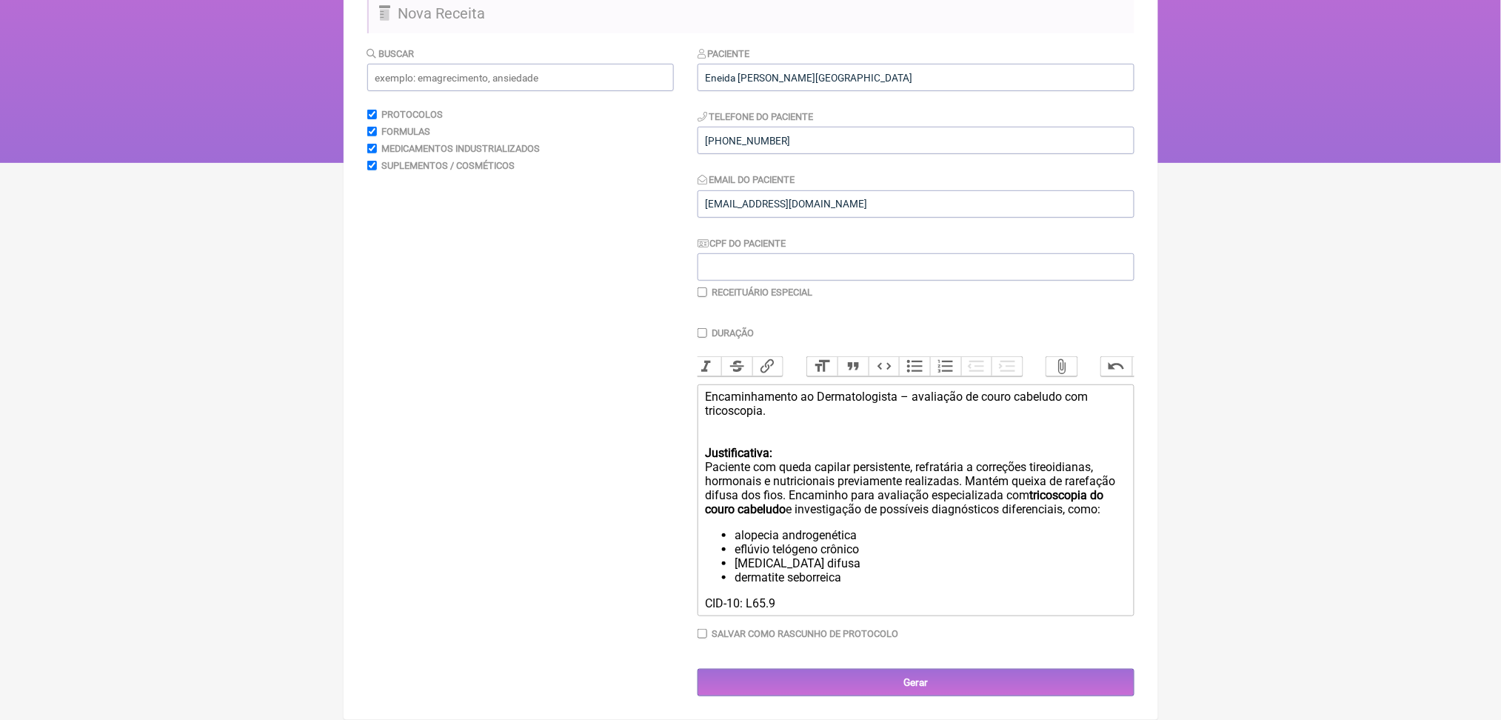
scroll to position [380, 0]
click at [737, 389] on div "Encaminhamento ao Dermatologista – avaliação de couro cabeludo com tricoscopia.…" at bounding box center [915, 452] width 420 height 127
type trix-editor "<div>Encaminhamento ao Dermatologista – avaliação de couro cabeludo com tricosc…"
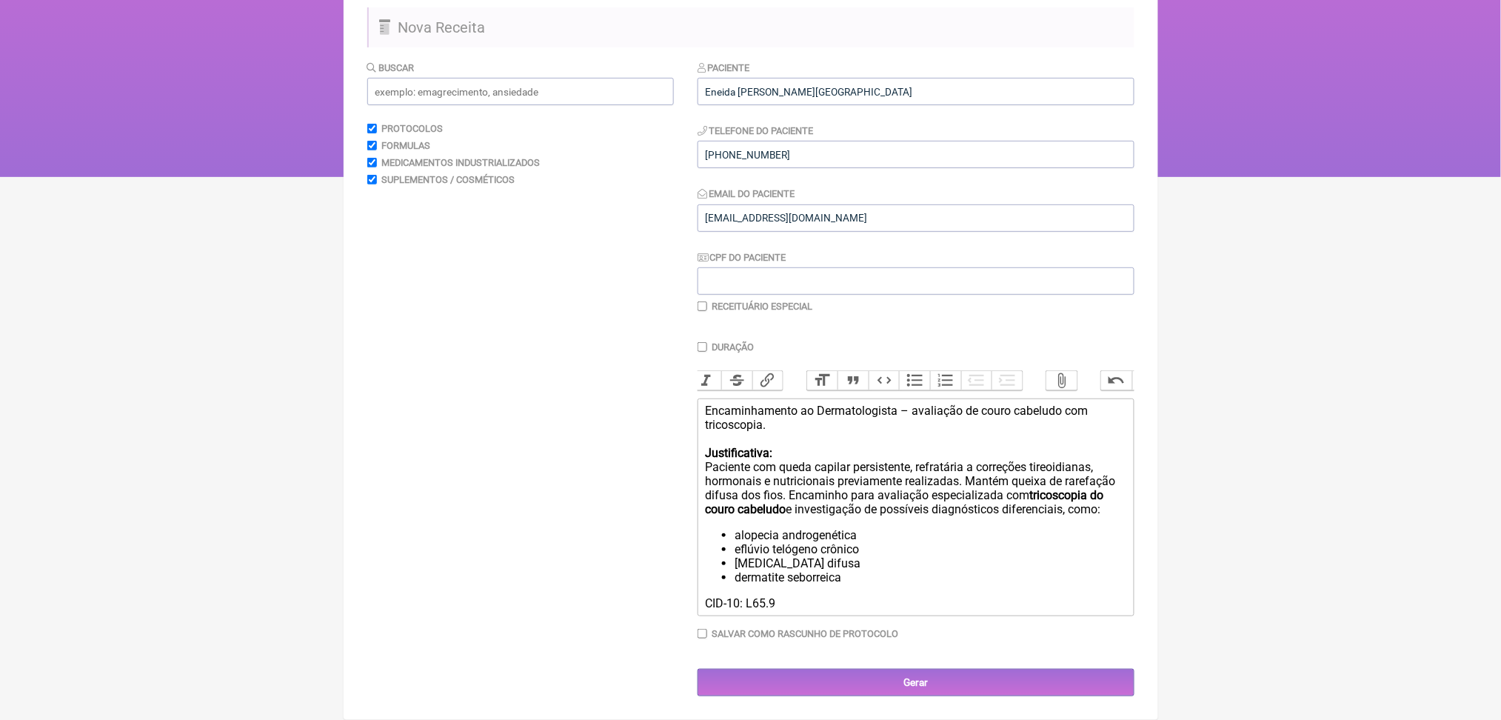
scroll to position [308, 0]
click at [967, 454] on div "Encaminhamento ao Dermatologista – avaliação de couro cabeludo com tricoscopia.…" at bounding box center [915, 459] width 420 height 113
copy div "rarefação"
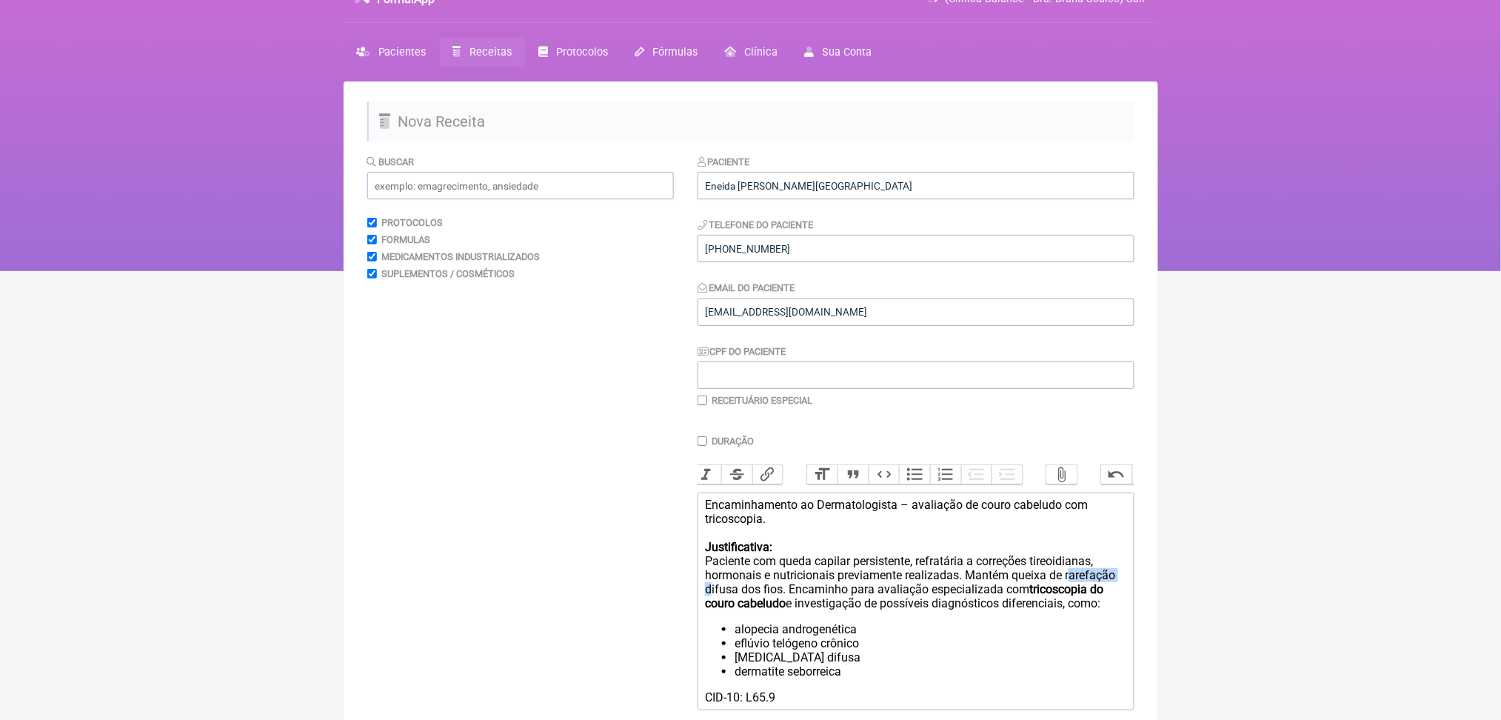
scroll to position [361, 0]
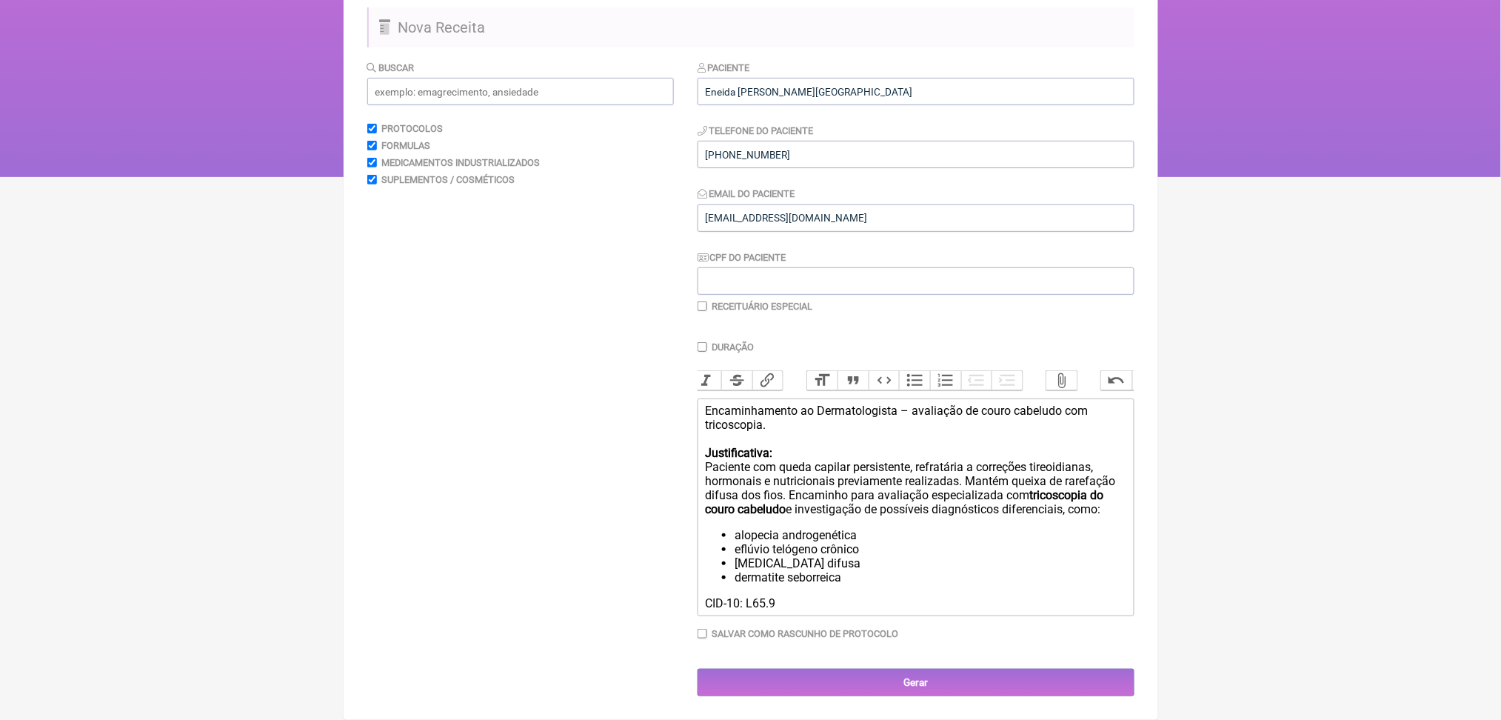
click at [836, 596] on div "CID-10: L65.9" at bounding box center [915, 603] width 420 height 14
click at [691, 571] on form "Buscar Protocolos Formulas Medicamentos Industrializados Suplementos / Cosmétic…" at bounding box center [750, 378] width 767 height 636
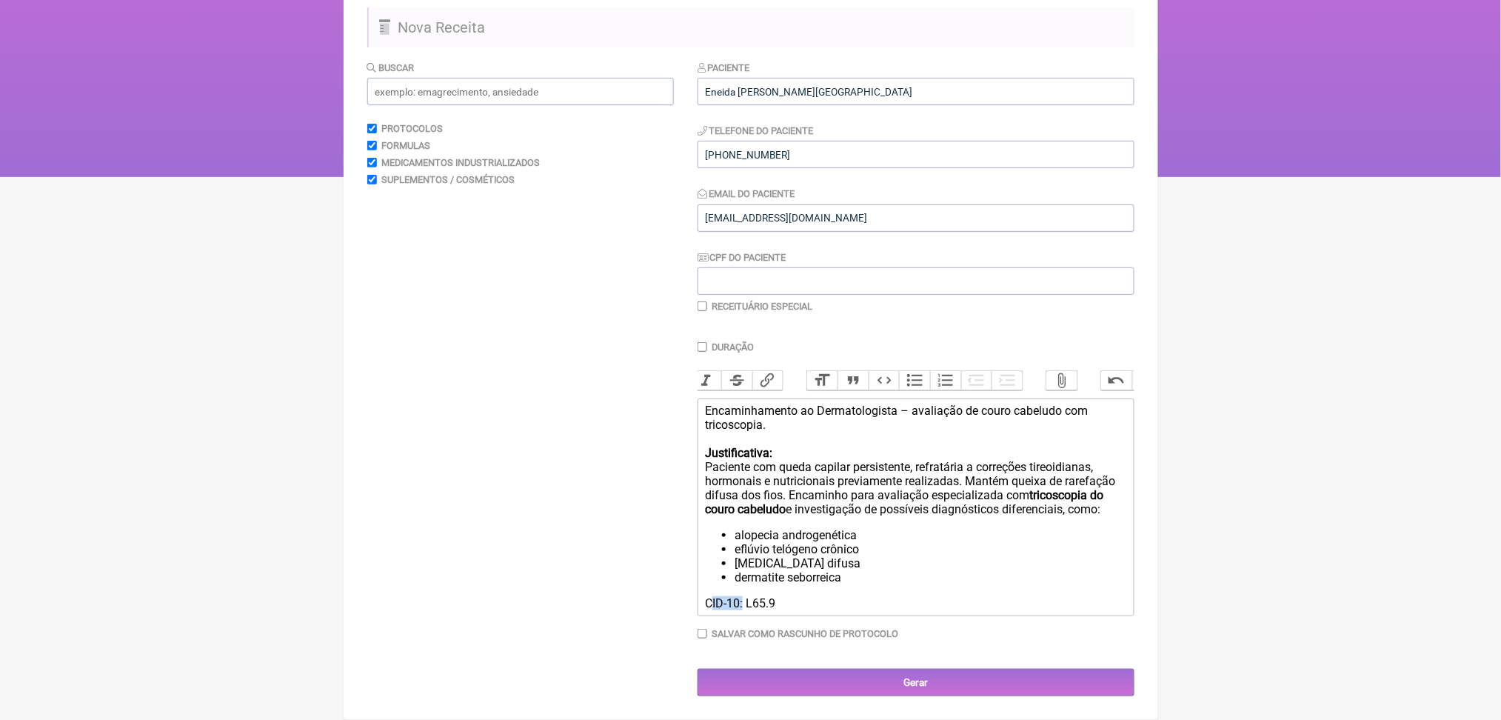
drag, startPoint x: 717, startPoint y: 572, endPoint x: 762, endPoint y: 582, distance: 45.6
click at [762, 596] on div "CID-10: L65.9" at bounding box center [915, 603] width 420 height 14
click at [719, 371] on button "Bold" at bounding box center [713, 380] width 31 height 19
click at [795, 542] on li "eflúvio telógeno crônico" at bounding box center [929, 549] width 391 height 14
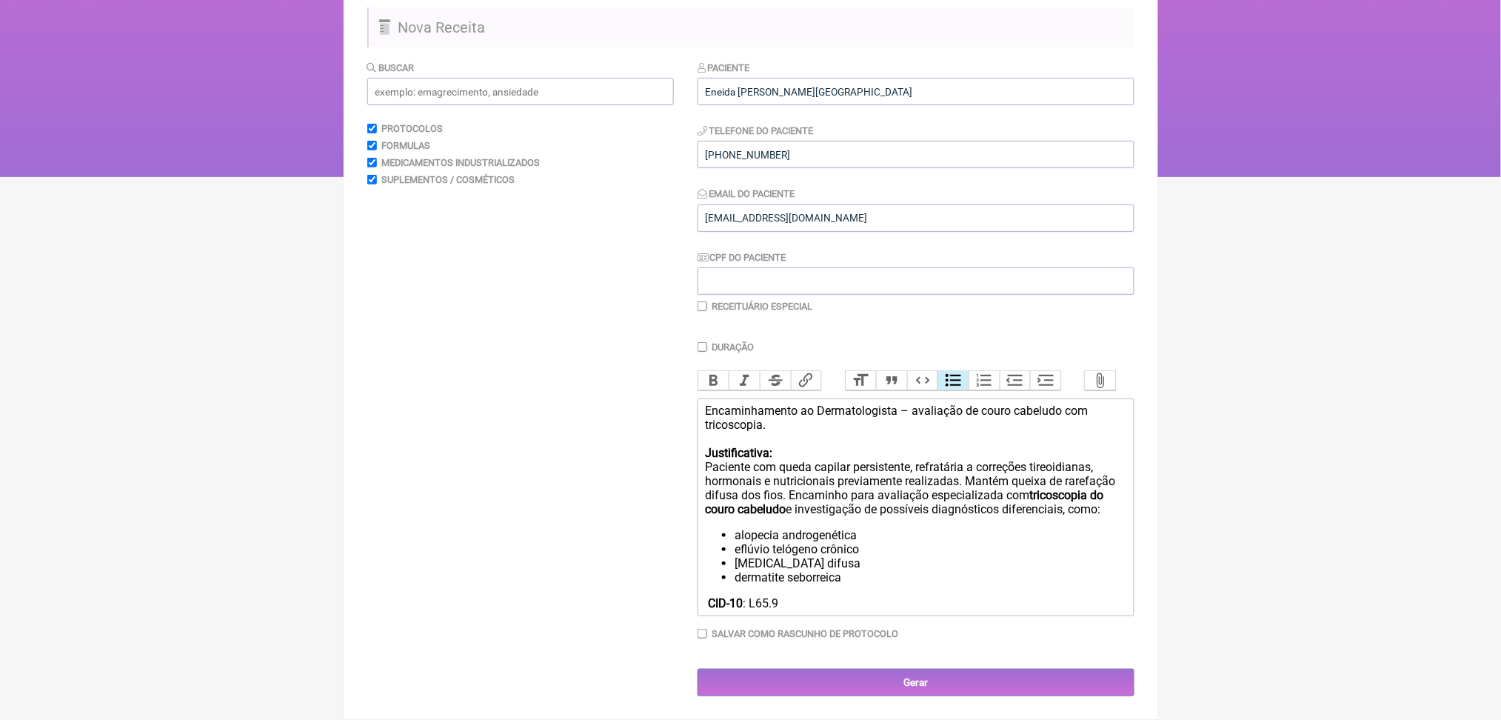
scroll to position [361, 0]
click at [934, 673] on input "Gerar" at bounding box center [915, 681] width 437 height 27
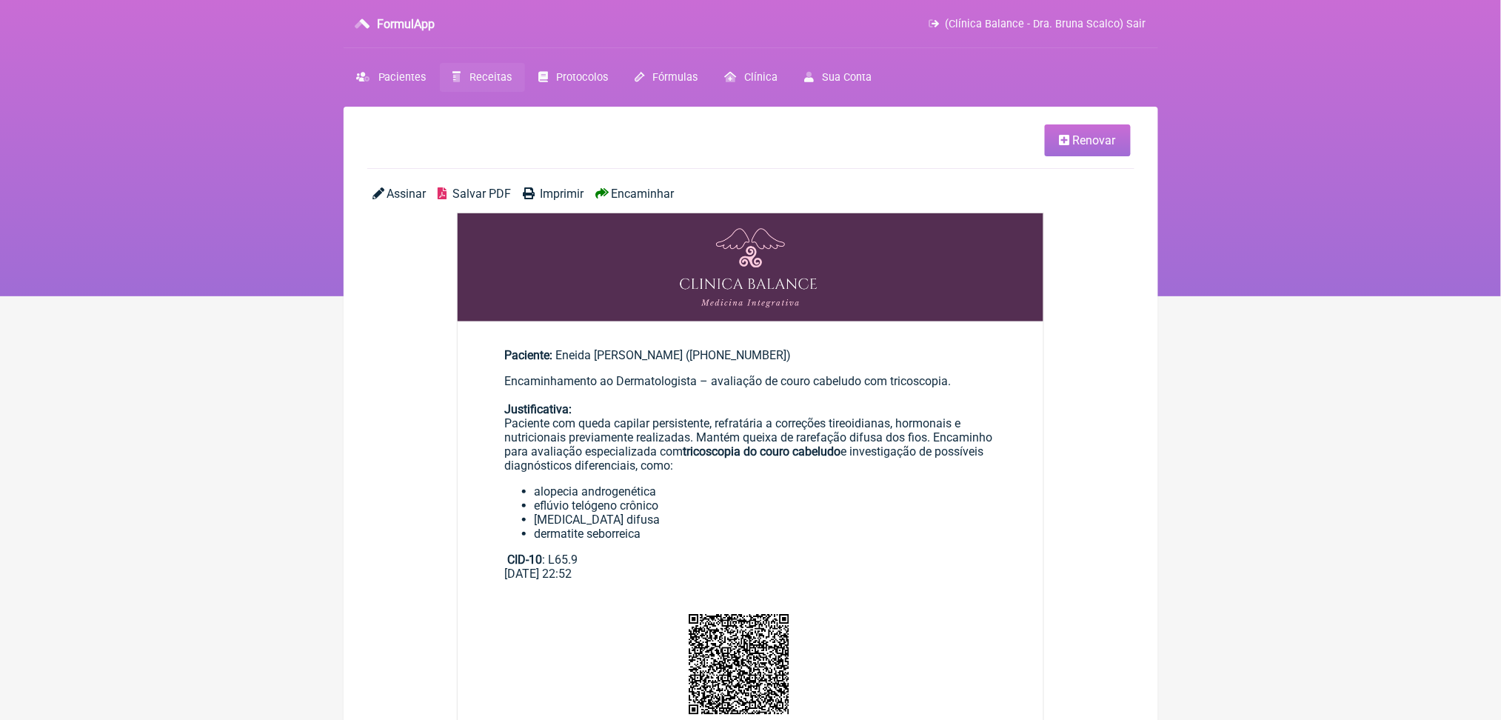
click at [511, 201] on span "Salvar PDF" at bounding box center [481, 194] width 58 height 14
click at [492, 92] on link "Receitas" at bounding box center [482, 77] width 85 height 29
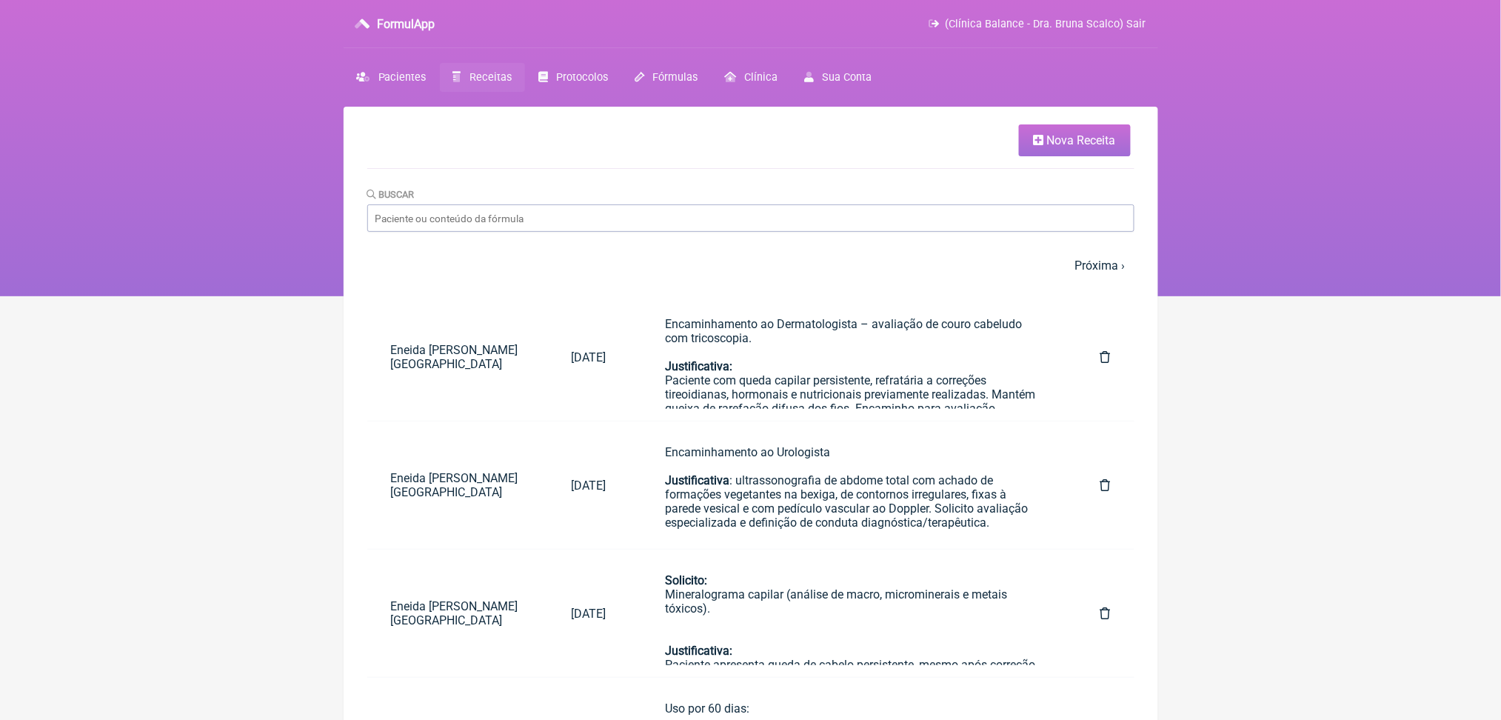
click at [1061, 141] on span "Nova Receita" at bounding box center [1081, 140] width 69 height 14
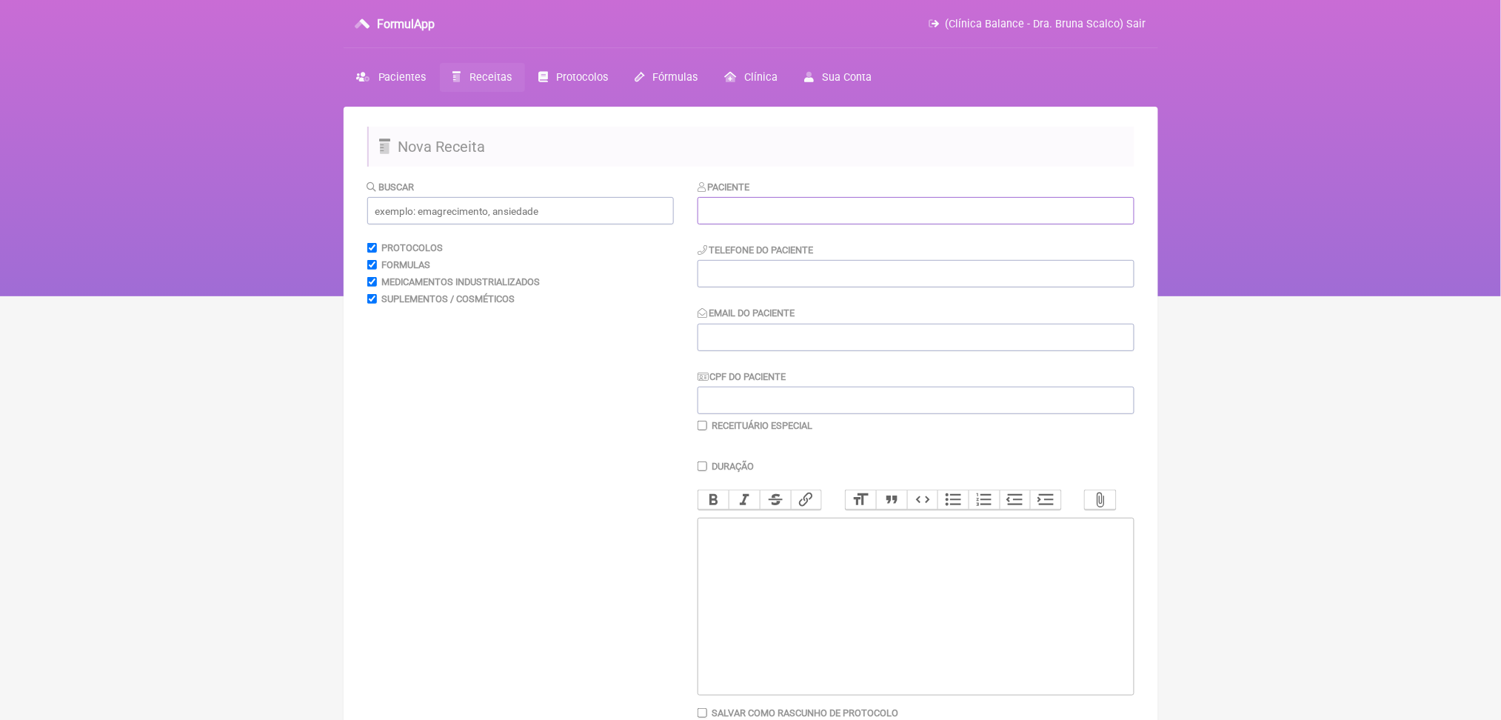
click at [748, 224] on input "text" at bounding box center [915, 210] width 437 height 27
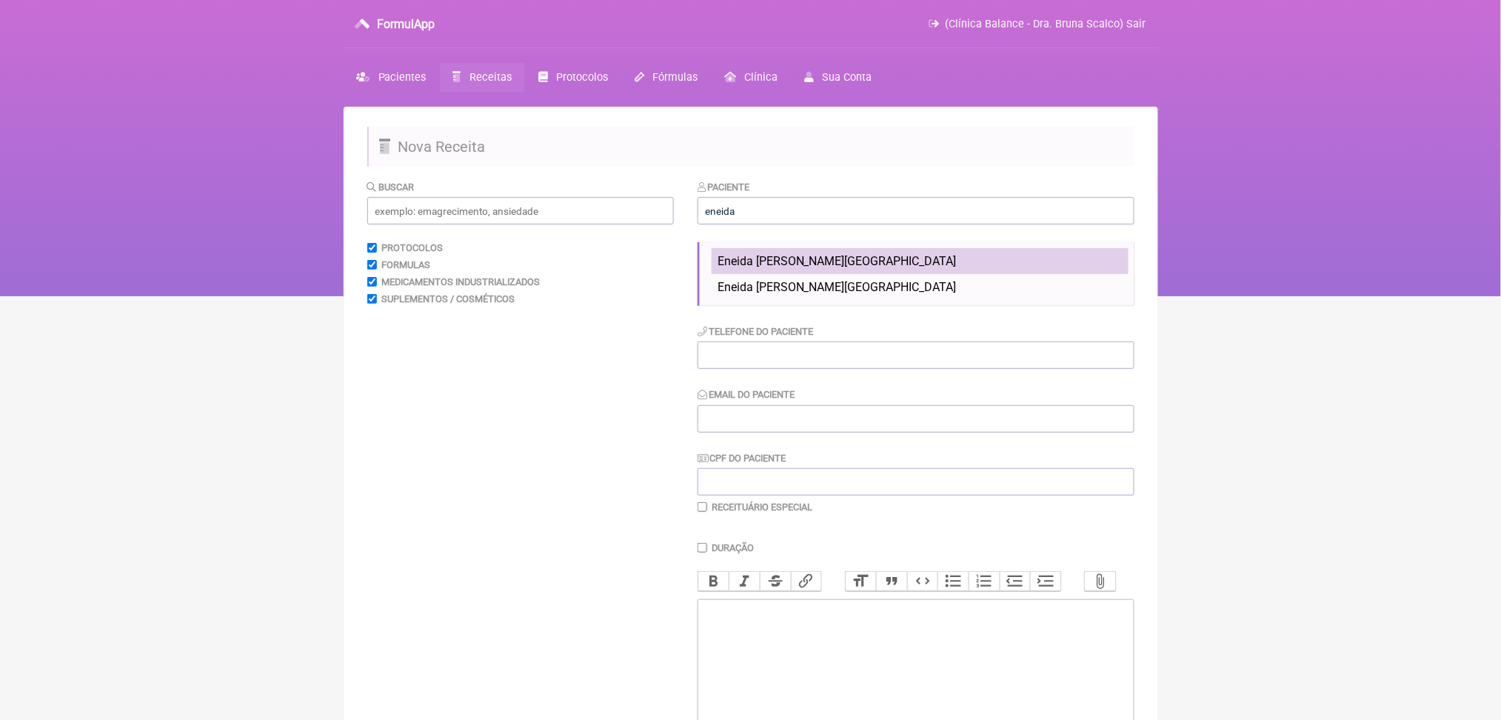
click at [851, 268] on span "Eneida [PERSON_NAME][GEOGRAPHIC_DATA]" at bounding box center [836, 261] width 239 height 14
type input "Eneida [PERSON_NAME][GEOGRAPHIC_DATA]"
type input "(21) 99151-6016"
type input "eneidafranca2018@gmail.com"
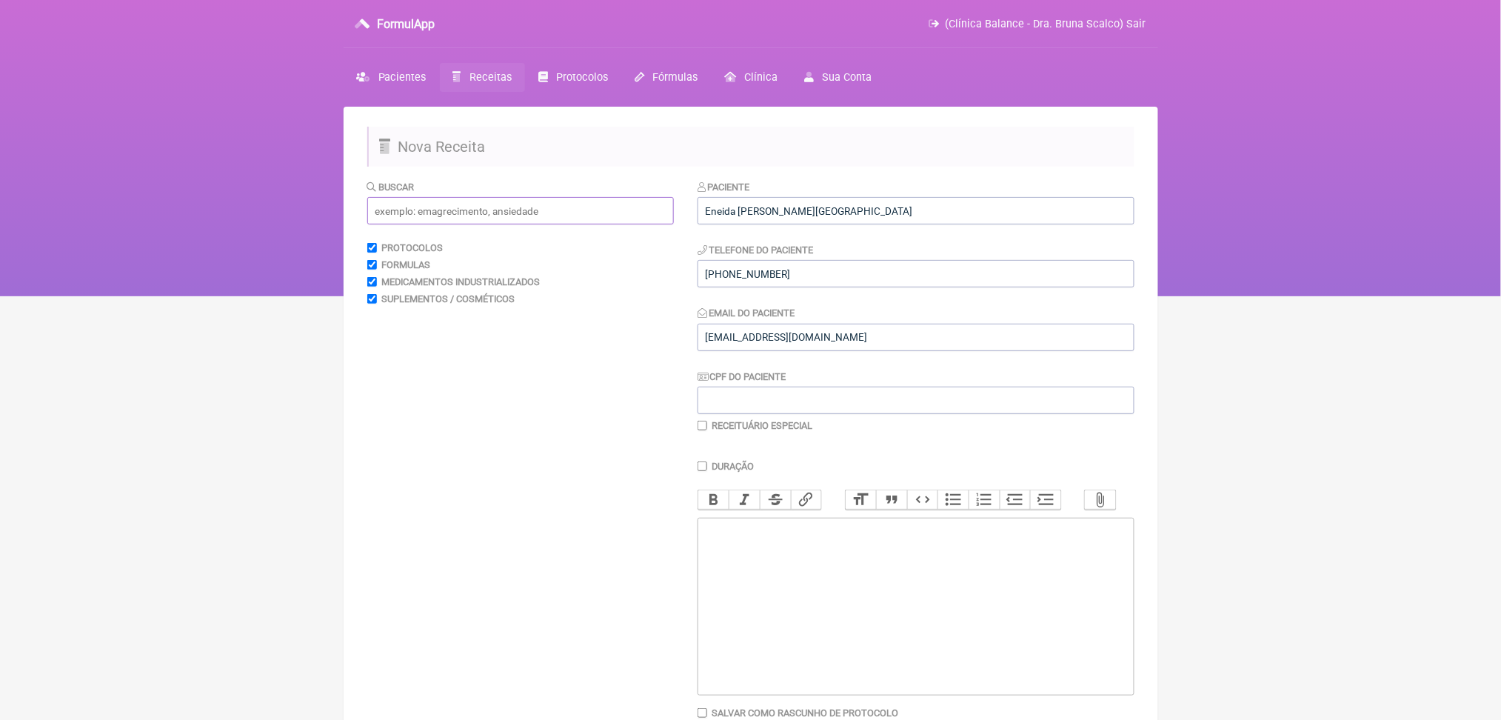
click at [545, 224] on input "text" at bounding box center [520, 210] width 306 height 27
type input "glicose meta"
click at [545, 224] on input "glicose meta" at bounding box center [520, 210] width 306 height 27
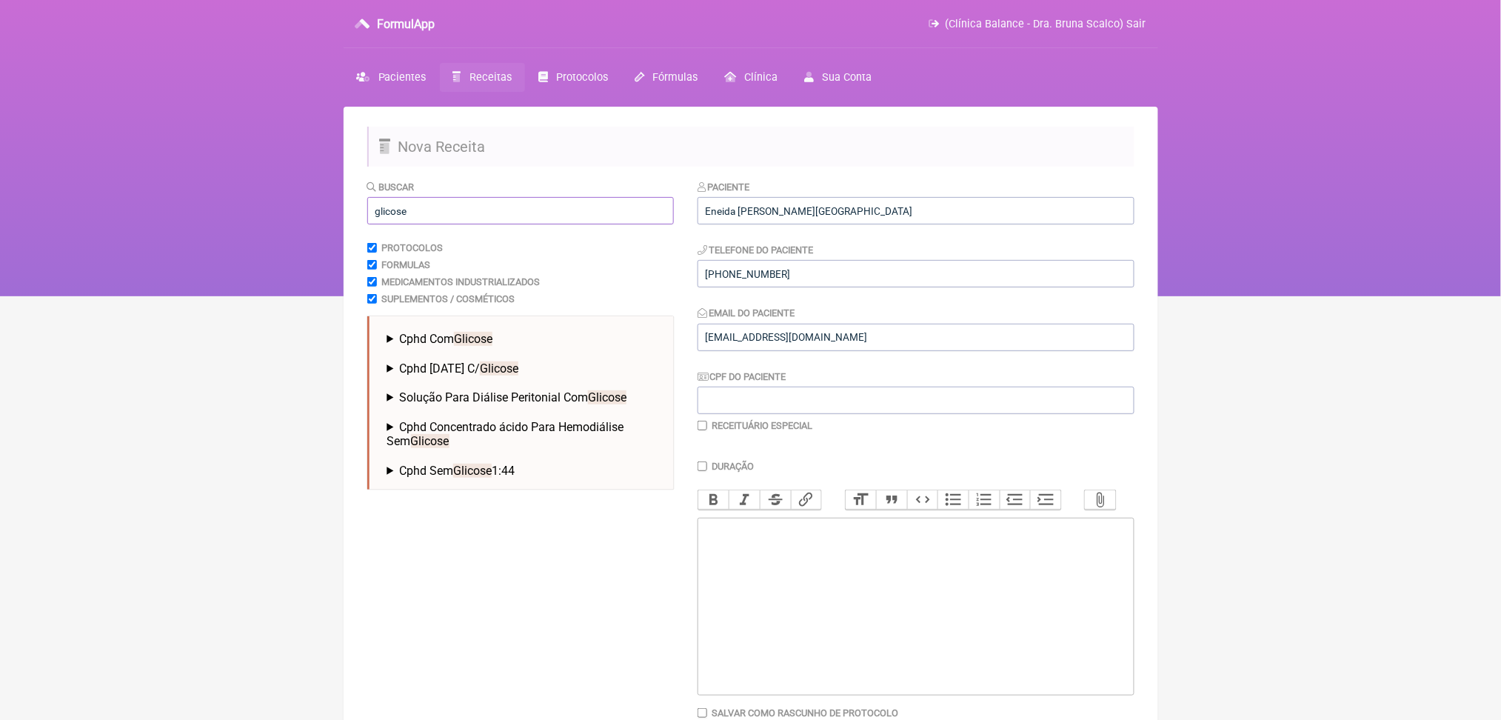
click at [409, 224] on input "glicose" at bounding box center [520, 210] width 306 height 27
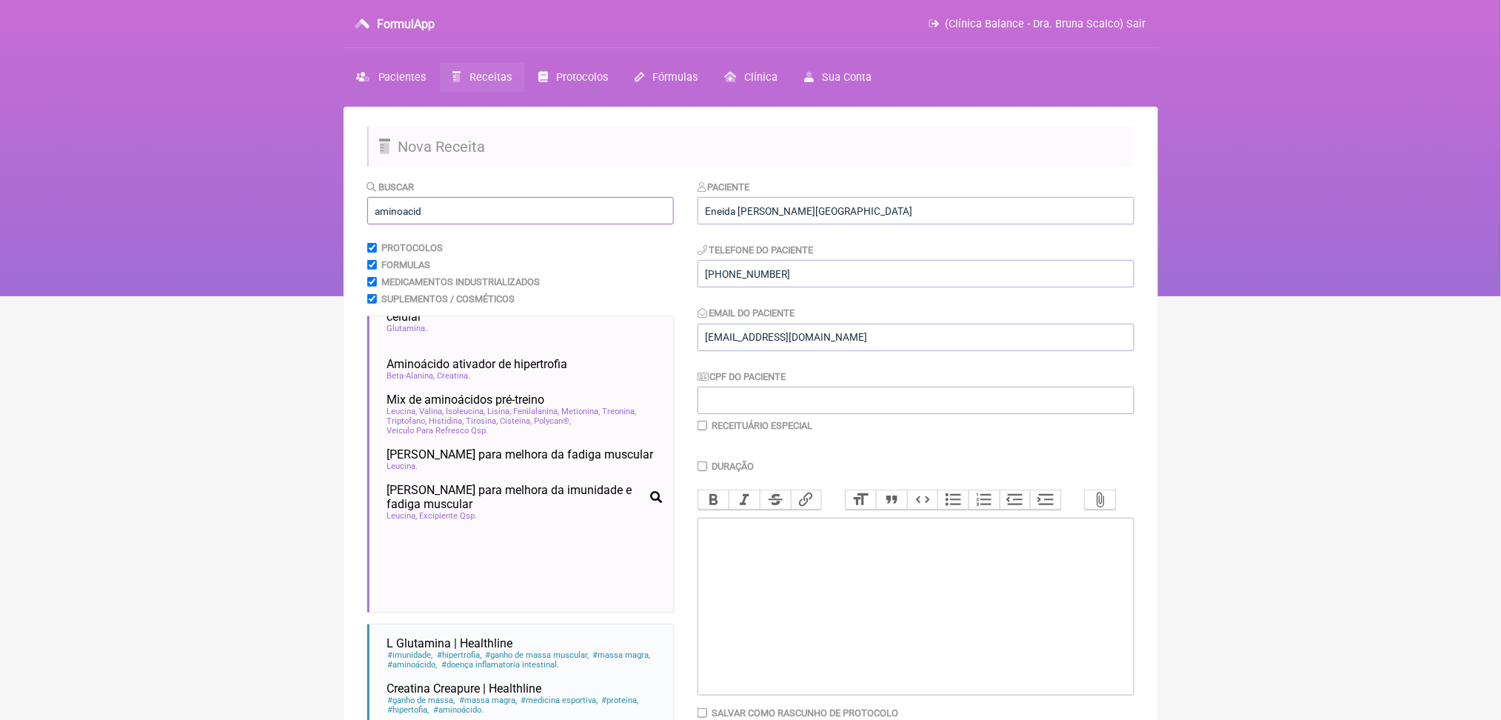
scroll to position [552, 0]
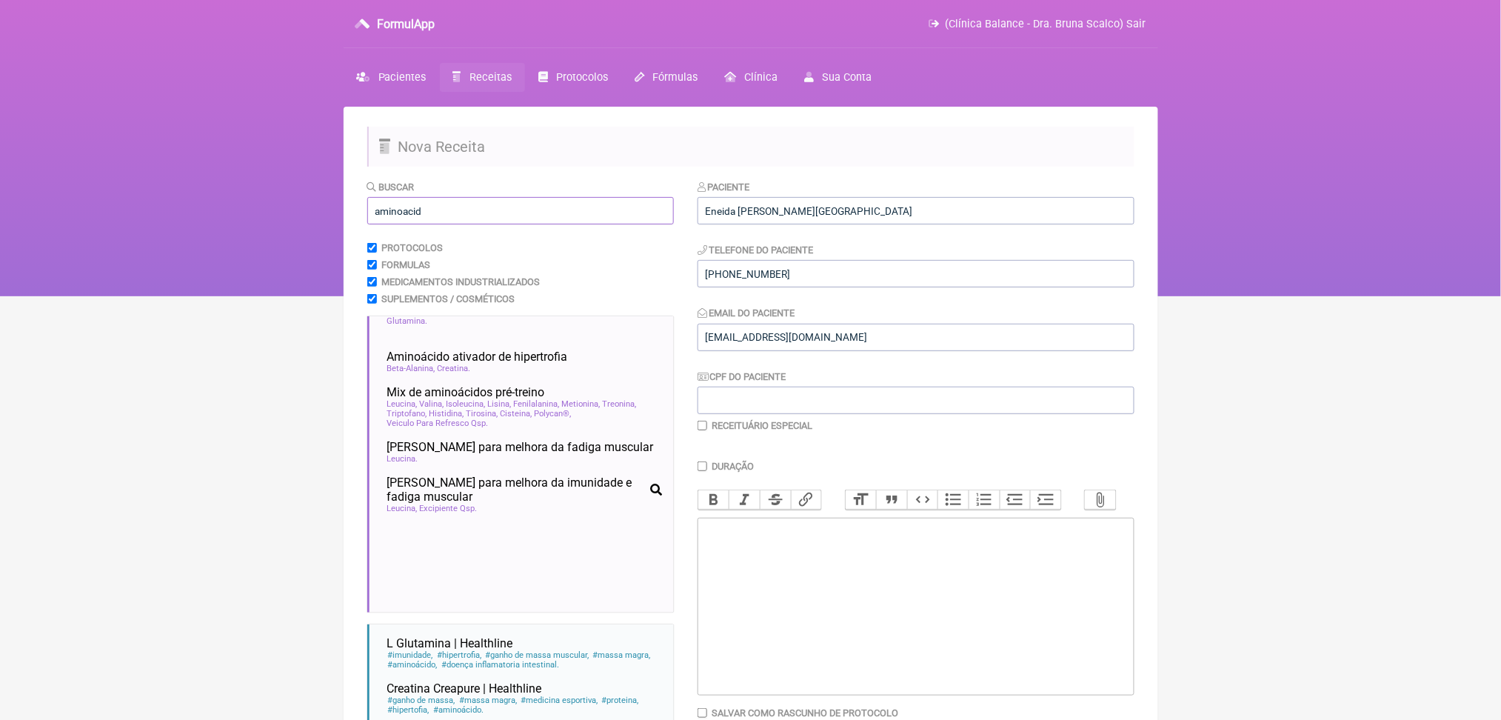
type input "aminoacid"
click at [512, 205] on span "Lisina" at bounding box center [500, 200] width 24 height 10
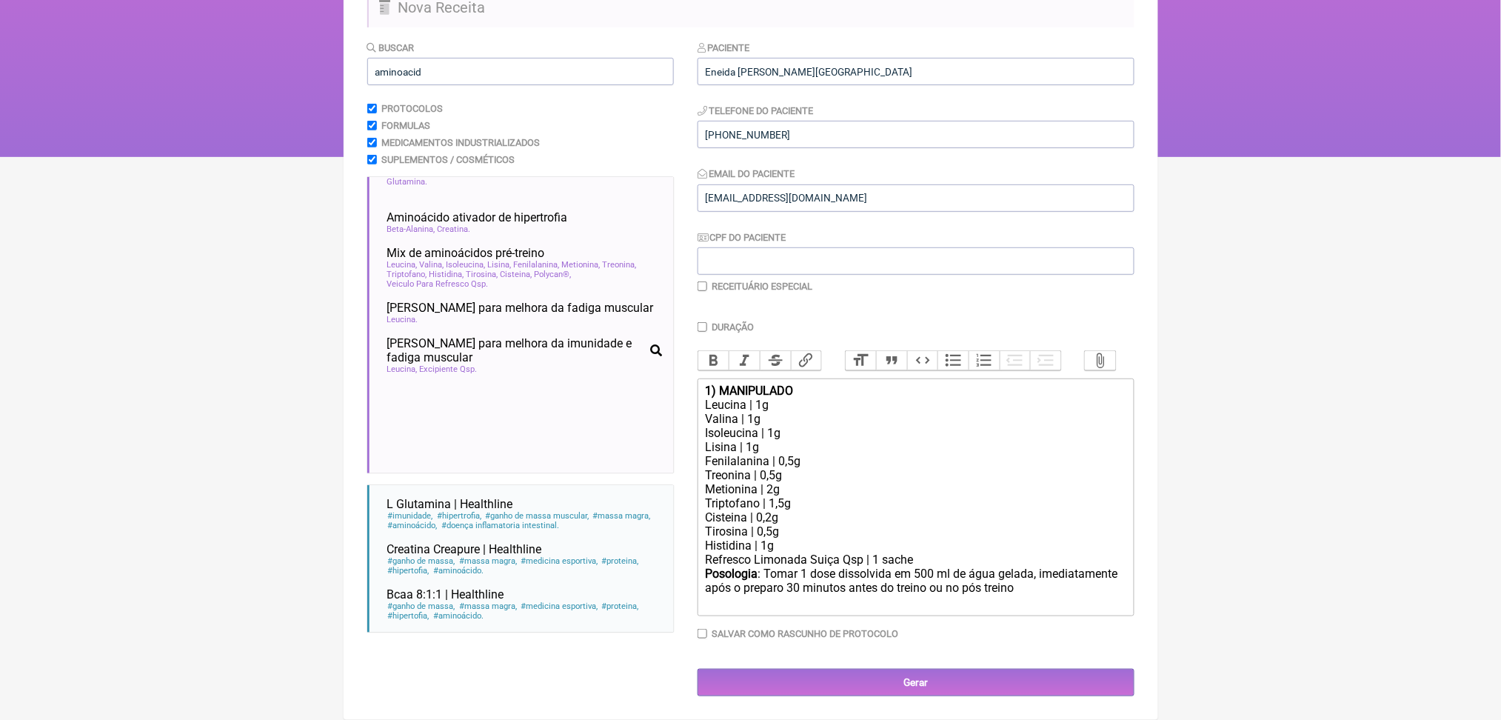
scroll to position [298, 0]
click at [868, 566] on div "Refresco Limonada Suiça Qsp | 1 sache" at bounding box center [915, 559] width 420 height 14
click at [850, 383] on div "1) MANIPULADO" at bounding box center [915, 390] width 420 height 14
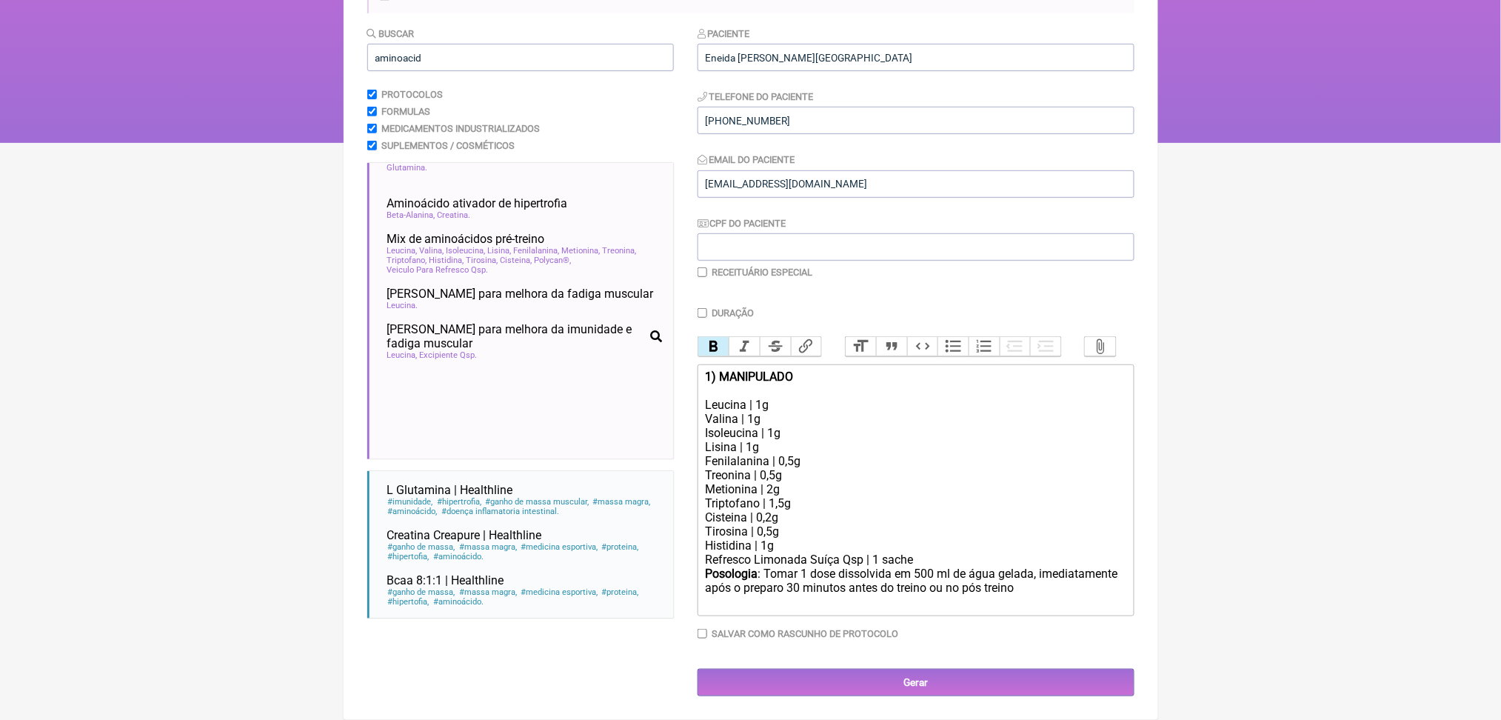
paste trix-editor "Leucina 1,964 g / Valina 1,657g / Isoleucina 1,483 g / Lisina 1,429 g / Fenilal…"
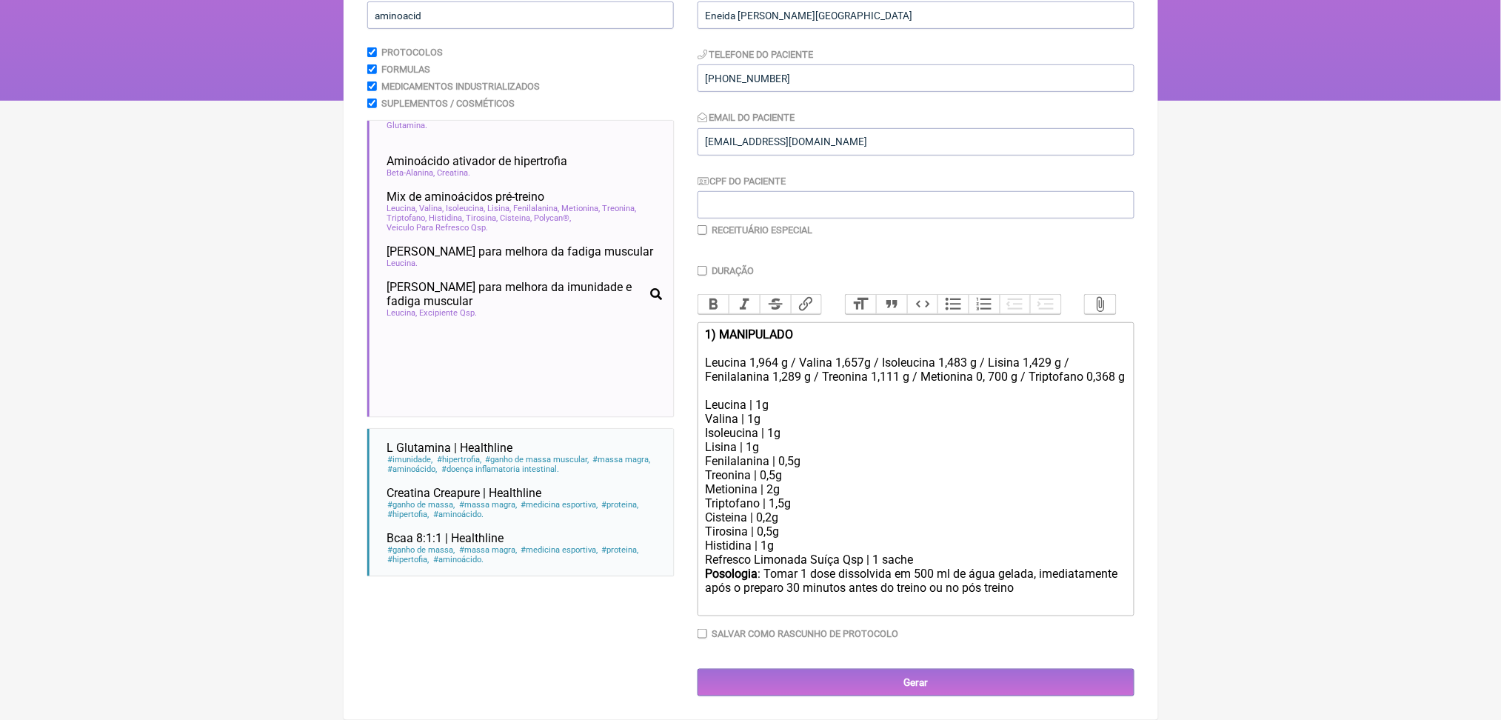
click at [834, 384] on div "1) MANIPULADO Leucina 1,964 g / Valina 1,657g / Isoleucina 1,483 g / Lisina 1,4…" at bounding box center [915, 362] width 420 height 70
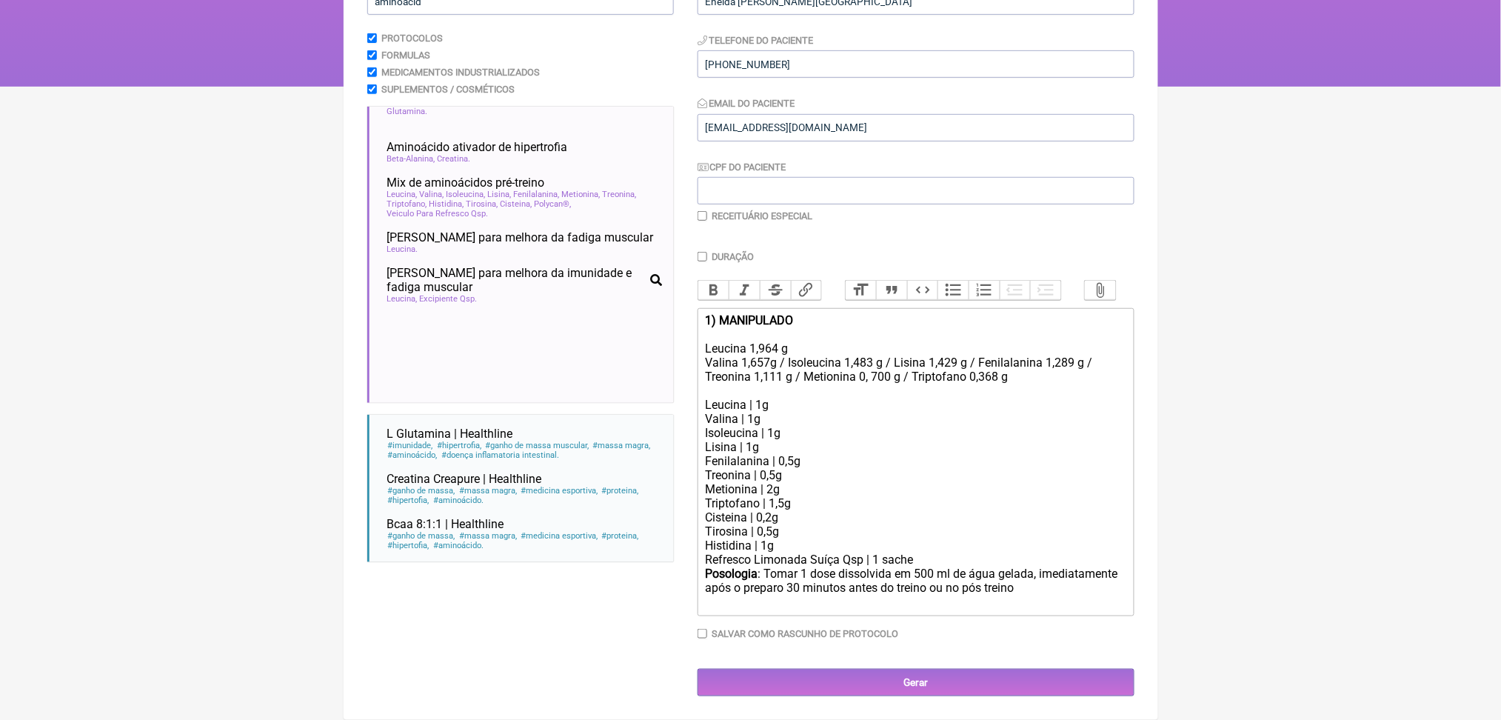
click at [820, 398] on div "1) MANIPULADO Leucina 1,964 g Valina 1,657g / Isoleucina 1,483 g / Lisina 1,429…" at bounding box center [915, 355] width 420 height 84
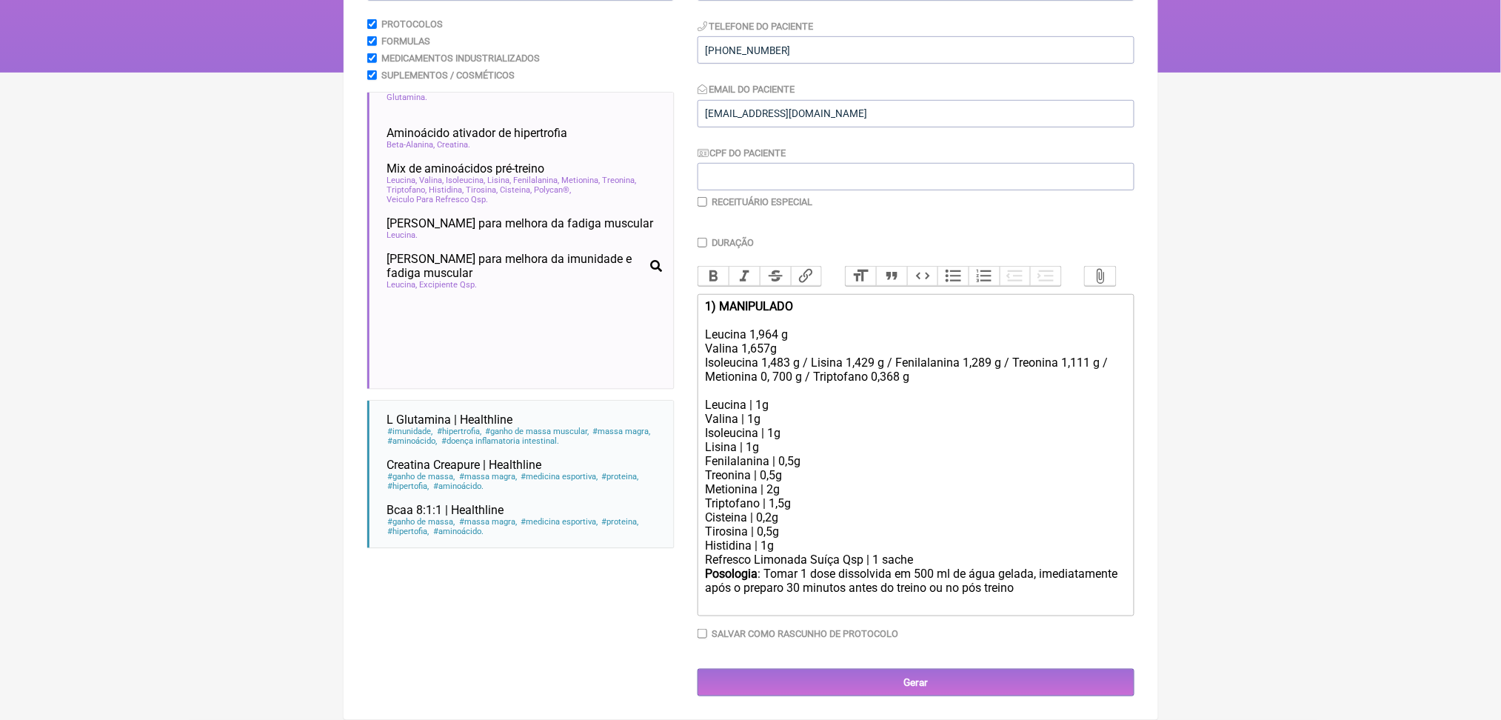
click at [856, 398] on div "1) MANIPULADO Leucina 1,964 g Valina 1,657g Isoleucina 1,483 g / Lisina 1,429 g…" at bounding box center [915, 348] width 420 height 98
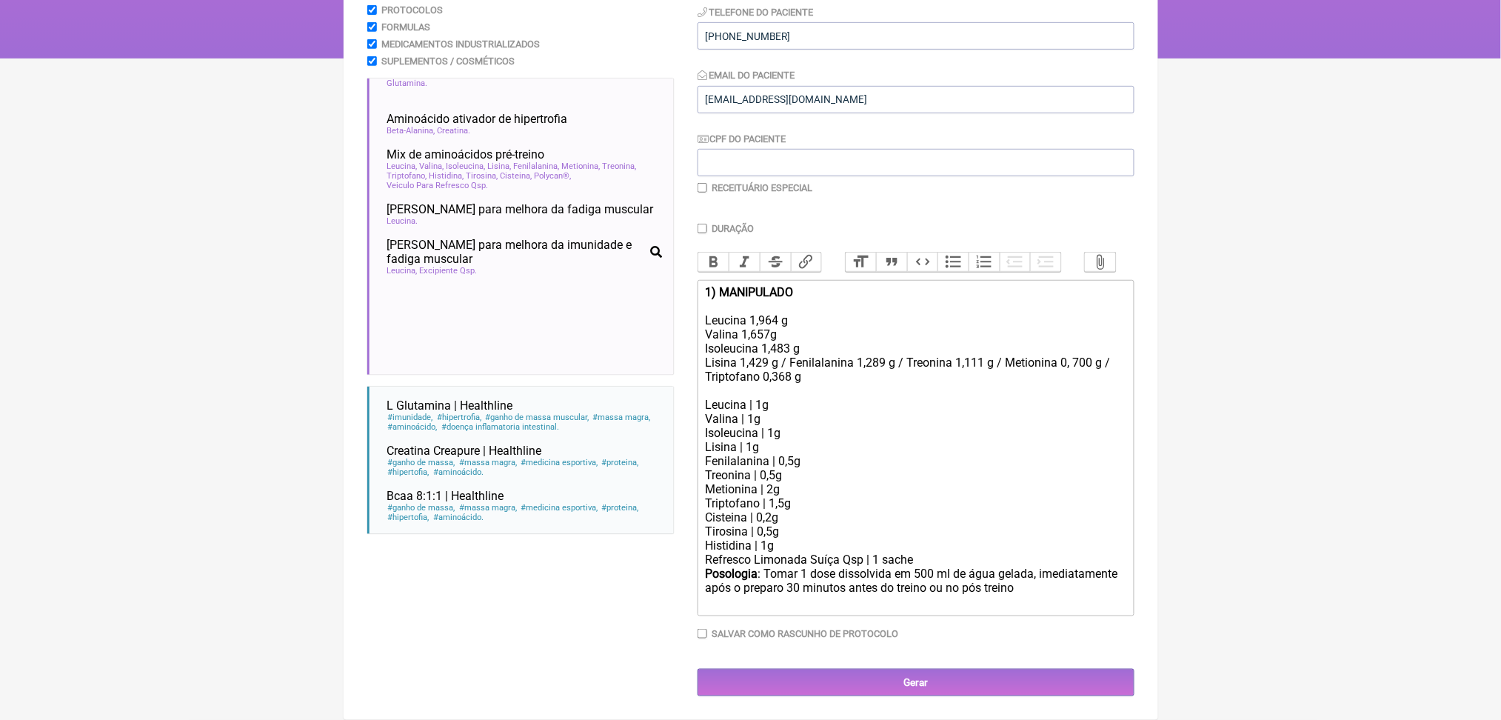
click at [821, 398] on div "1) MANIPULADO Leucina 1,964 g Valina 1,657g Isoleucina 1,483 g Lisina 1,429 g /…" at bounding box center [915, 341] width 420 height 113
click at [868, 398] on div "1) MANIPULADO Leucina 1,964 g Valina 1,657g Isoleucina 1,483 g Lisina 1,429 g F…" at bounding box center [915, 341] width 420 height 113
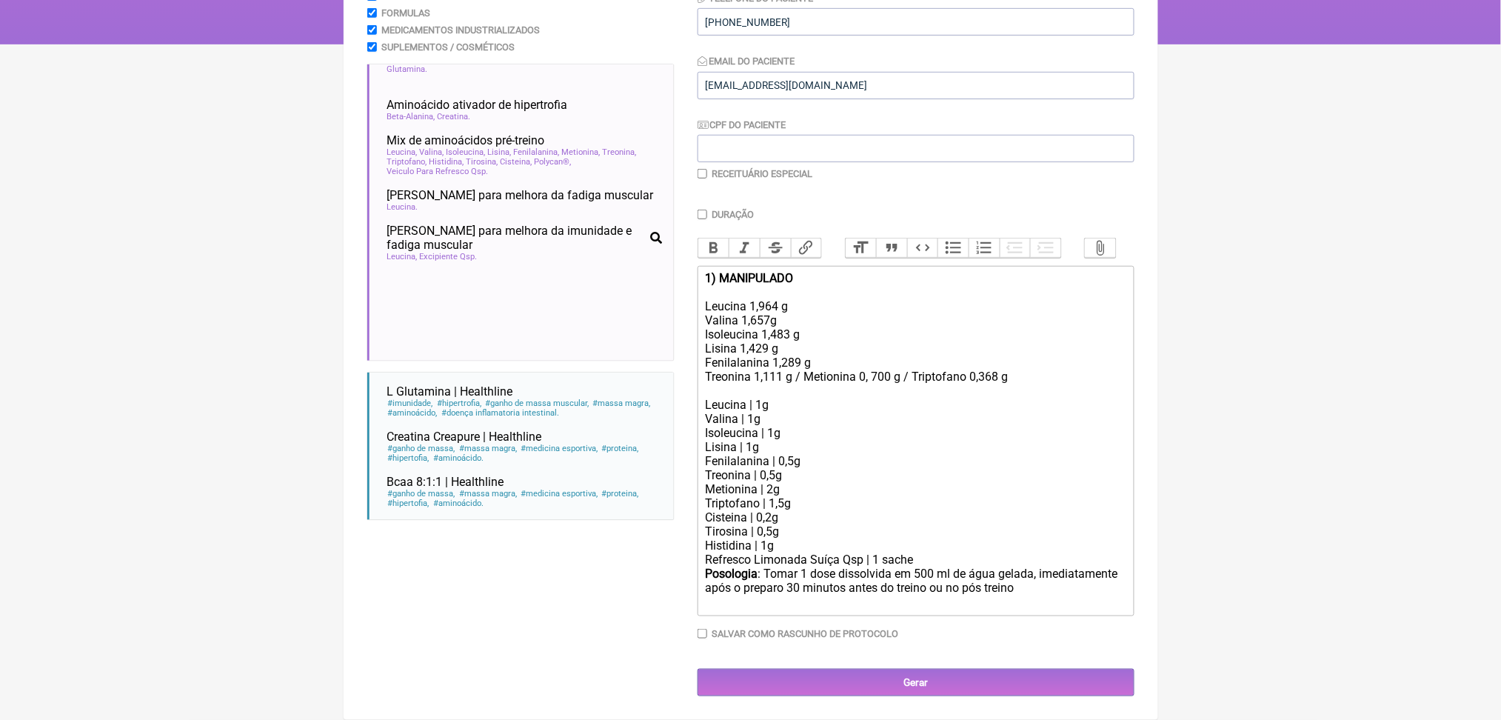
click at [831, 398] on div "1) MANIPULADO Leucina 1,964 g Valina 1,657g Isoleucina 1,483 g Lisina 1,429 g F…" at bounding box center [915, 334] width 420 height 127
click at [834, 398] on div "1) MANIPULADO Leucina 1,964 g Valina 1,657g Isoleucina 1,483 g Lisina 1,429 g F…" at bounding box center [915, 334] width 420 height 127
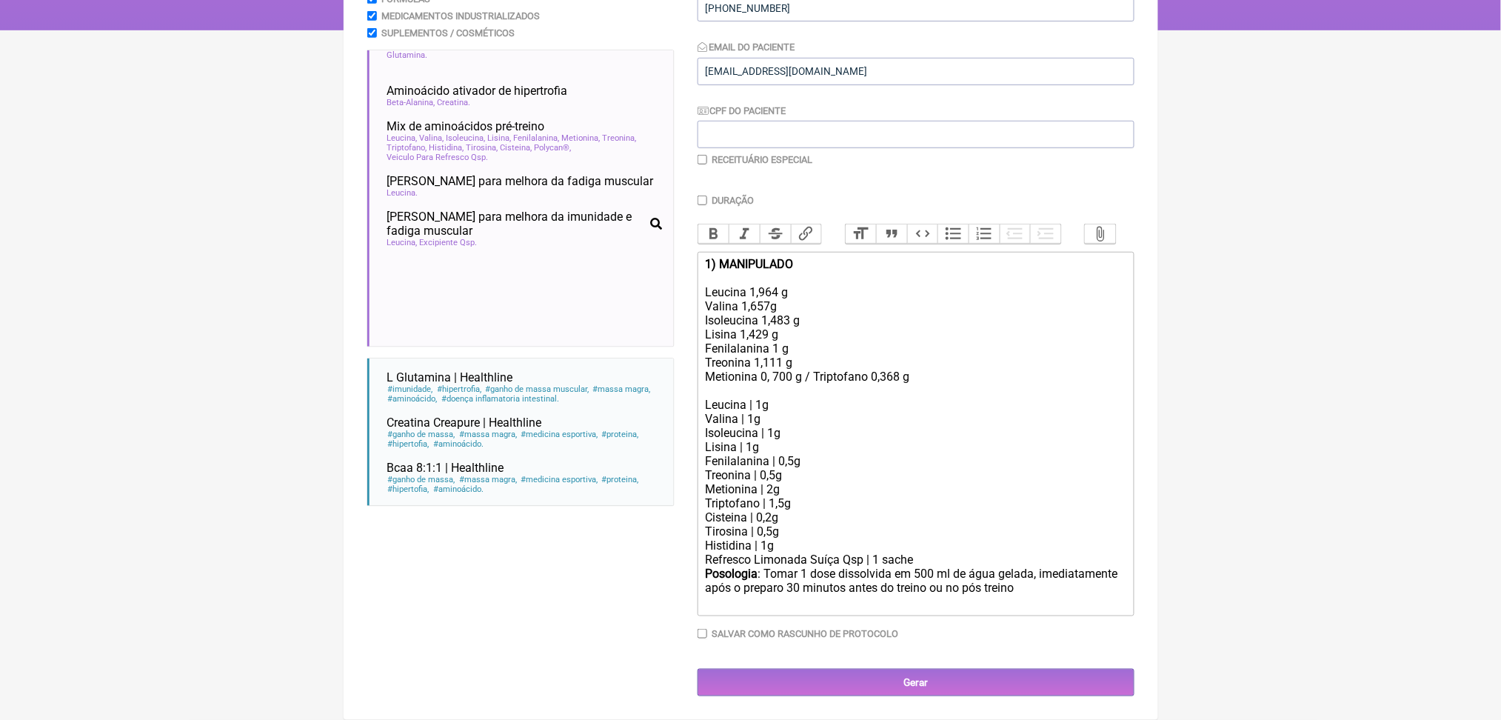
click at [859, 398] on div "1) MANIPULADO Leucina 1,964 g Valina 1,657g Isoleucina 1,483 g Lisina 1,429 g F…" at bounding box center [915, 327] width 420 height 141
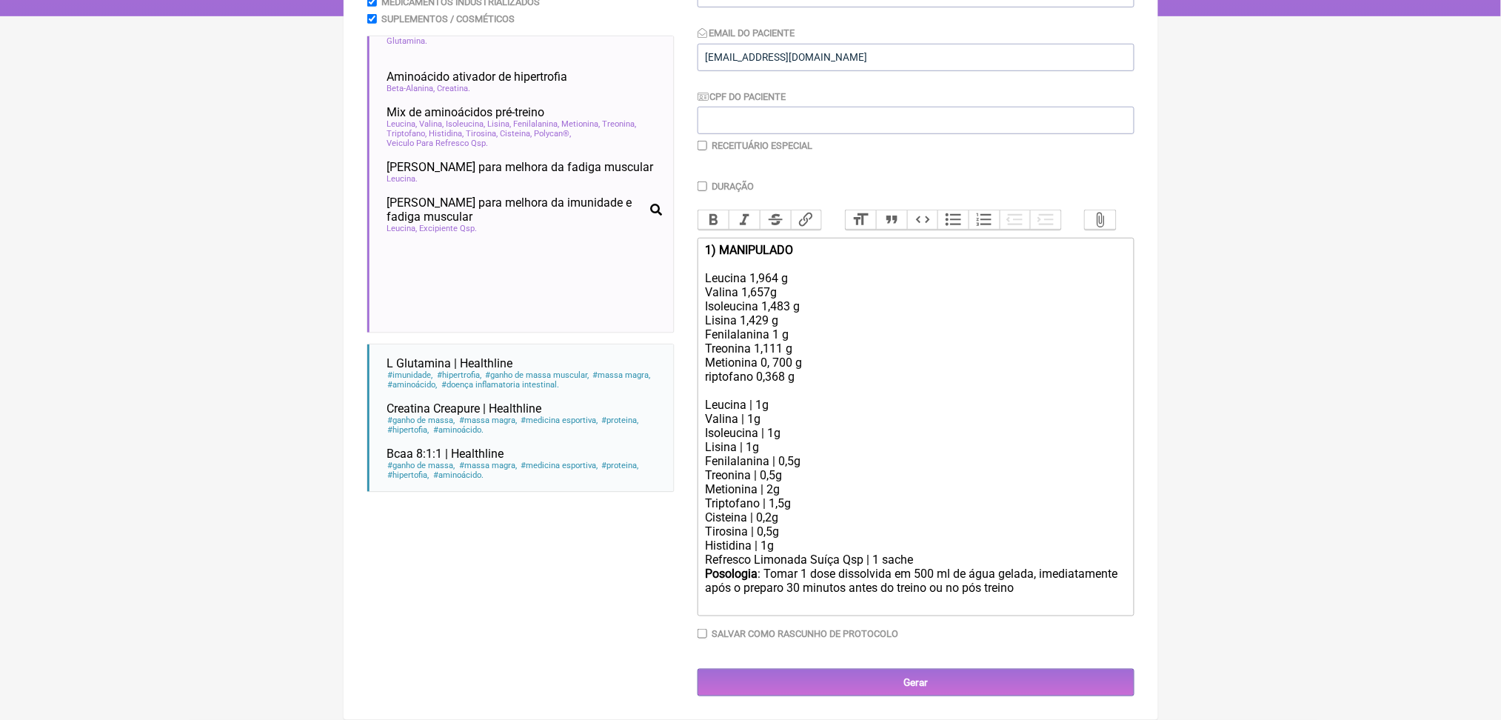
click at [807, 398] on div "1) MANIPULADO Leucina 1,964 g Valina 1,657g Isoleucina 1,483 g Lisina 1,429 g F…" at bounding box center [915, 320] width 420 height 155
click at [716, 369] on div "1) MANIPULADO Leucina 1,964 g Valina 1,657g Isoleucina 1,483 g Lisina 1,429 g F…" at bounding box center [915, 320] width 420 height 155
click at [821, 371] on div "1) MANIPULADO Leucina 1,964 g Valina 1,657g Isoleucina 1,483 g Lisina 1,429 g F…" at bounding box center [915, 320] width 420 height 155
drag, startPoint x: 825, startPoint y: 537, endPoint x: 691, endPoint y: 395, distance: 195.3
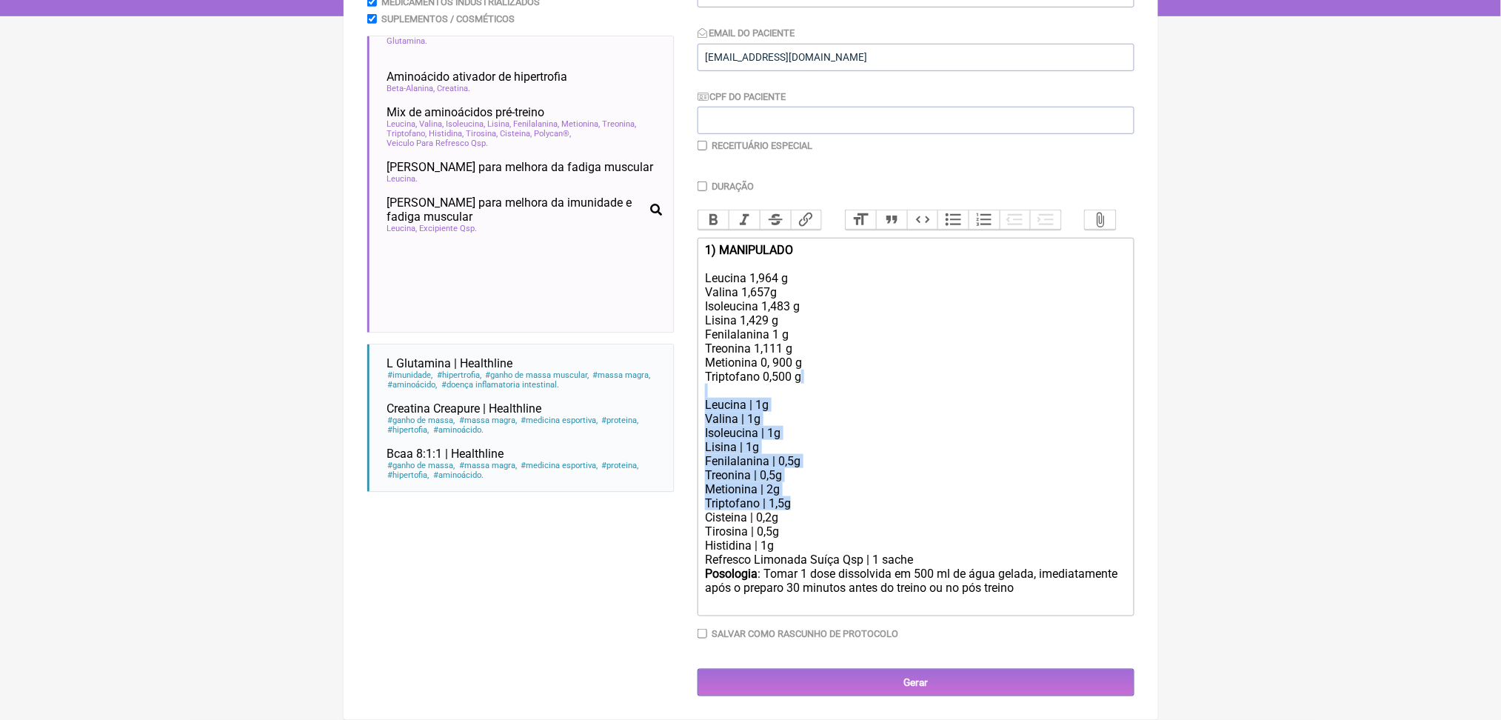
click at [691, 395] on form "Buscar aminoacid Protocolos Formulas Medicamentos Industrializados Suplementos …" at bounding box center [750, 297] width 767 height 797
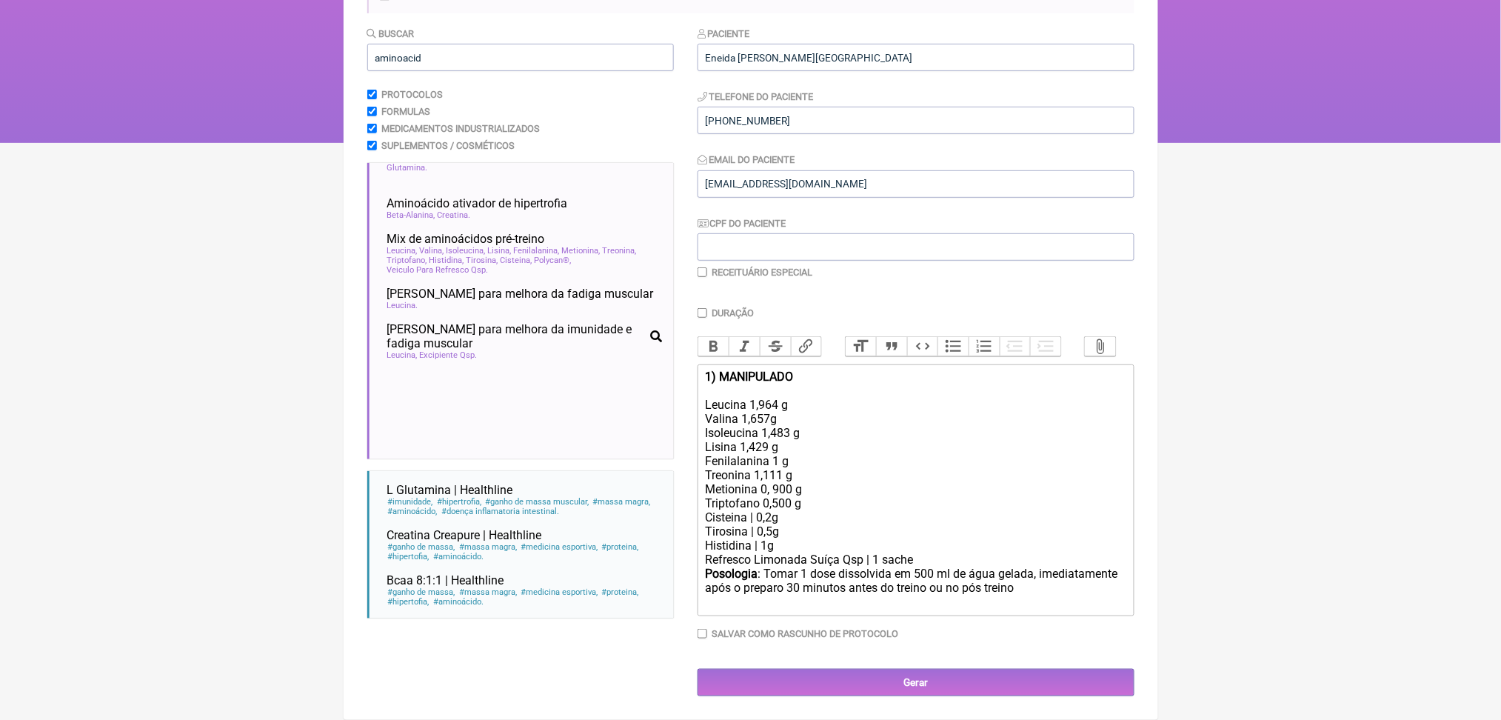
scroll to position [387, 0]
click at [985, 566] on div "Posologia : Tomar 1 dose dissolvida em 500 ml de água gelada, imediatamente apó…" at bounding box center [915, 588] width 420 height 44
click at [882, 566] on div "Posologia : Tomar 1 dose dissolvida em 300 ml de água gelada, imediatamente apó…" at bounding box center [915, 588] width 420 height 44
click at [857, 566] on div "Posologia : Tomar 1 dose dissolvida em 300 ml de água gelada, imediatamente apó…" at bounding box center [915, 588] width 420 height 44
click at [865, 566] on div "Posologia : Tomar 1 dose dissolvida em 300 ml de água gelada, imediatamente apó…" at bounding box center [915, 588] width 420 height 44
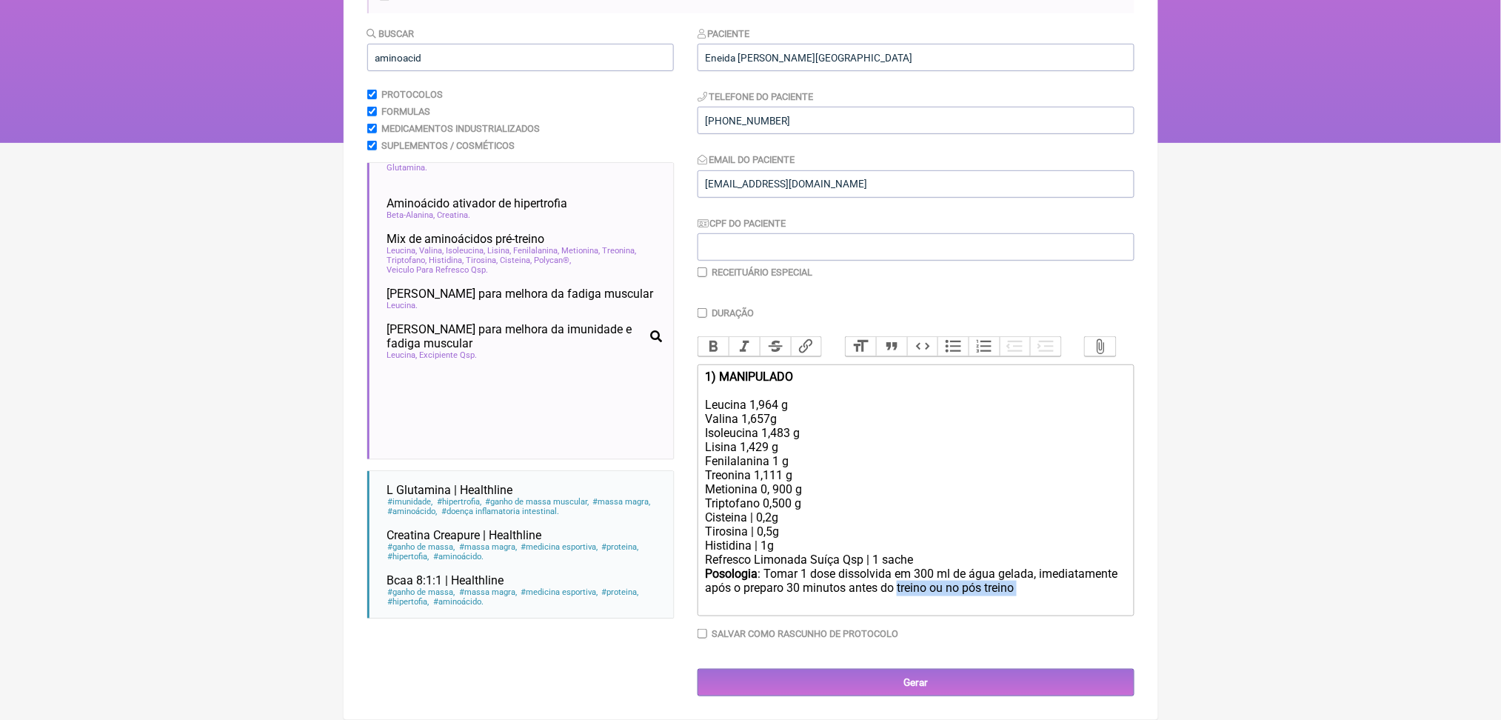
drag, startPoint x: 865, startPoint y: 559, endPoint x: 714, endPoint y: 558, distance: 150.3
click at [714, 566] on div "Posologia : Tomar 1 dose dissolvida em 300 ml de água gelada, imediatamente apó…" at bounding box center [915, 588] width 420 height 44
click at [862, 566] on div "Posologia : Tomar 1 dose dissolvida em 300 ml de água gelada, imediatamente apó…" at bounding box center [915, 588] width 420 height 44
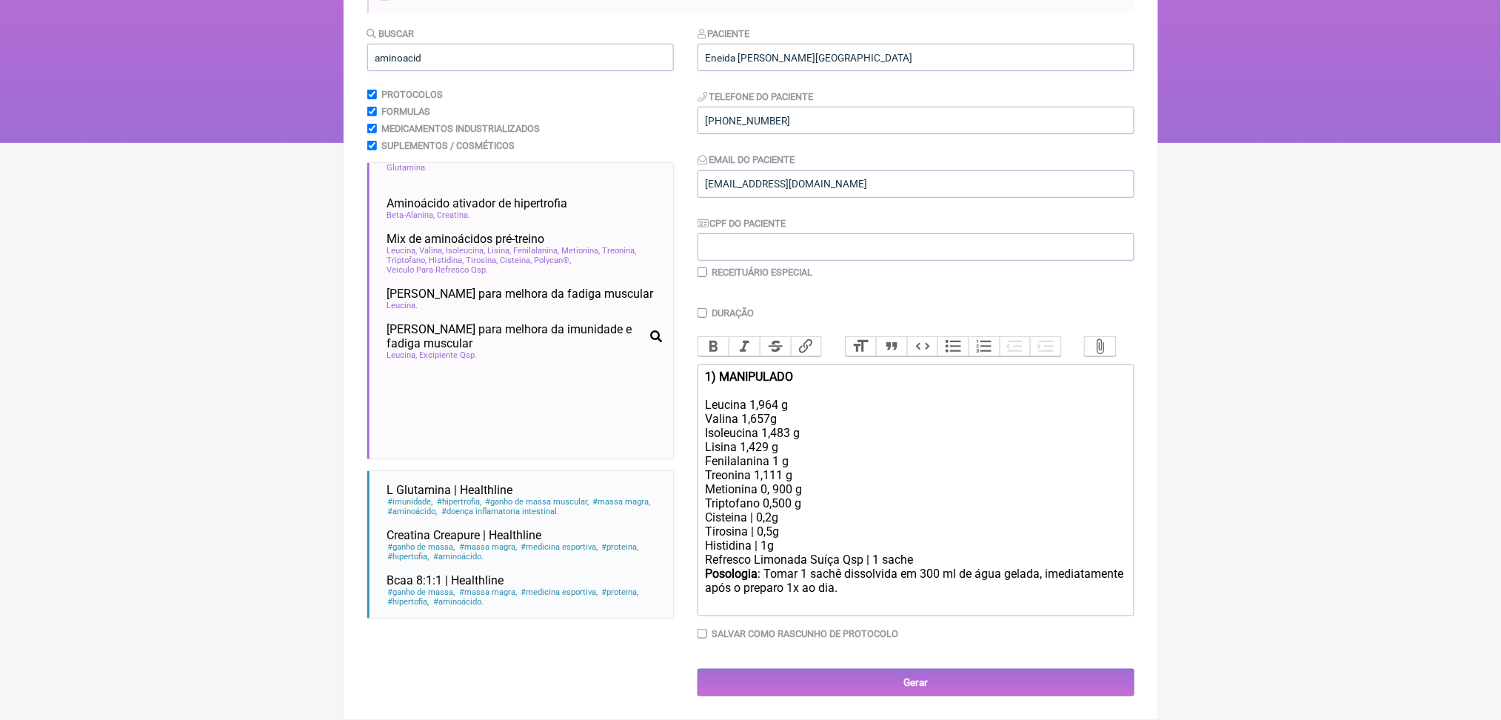
click at [952, 566] on div "Posologia : Tomar 1 sachê dissolvida em 300 ml de água gelada, imediatamente ap…" at bounding box center [915, 588] width 420 height 44
click at [801, 581] on div "Posologia : Tomar 1 sachê dissolvido em 300 ml de água gelada, imediatamente ap…" at bounding box center [915, 588] width 420 height 44
click at [724, 369] on div "1) MANIPULADO Leucina 1,964 g Valina 1,657g Isoleucina 1,483 g Lisina 1,429 g F…" at bounding box center [915, 446] width 420 height 155
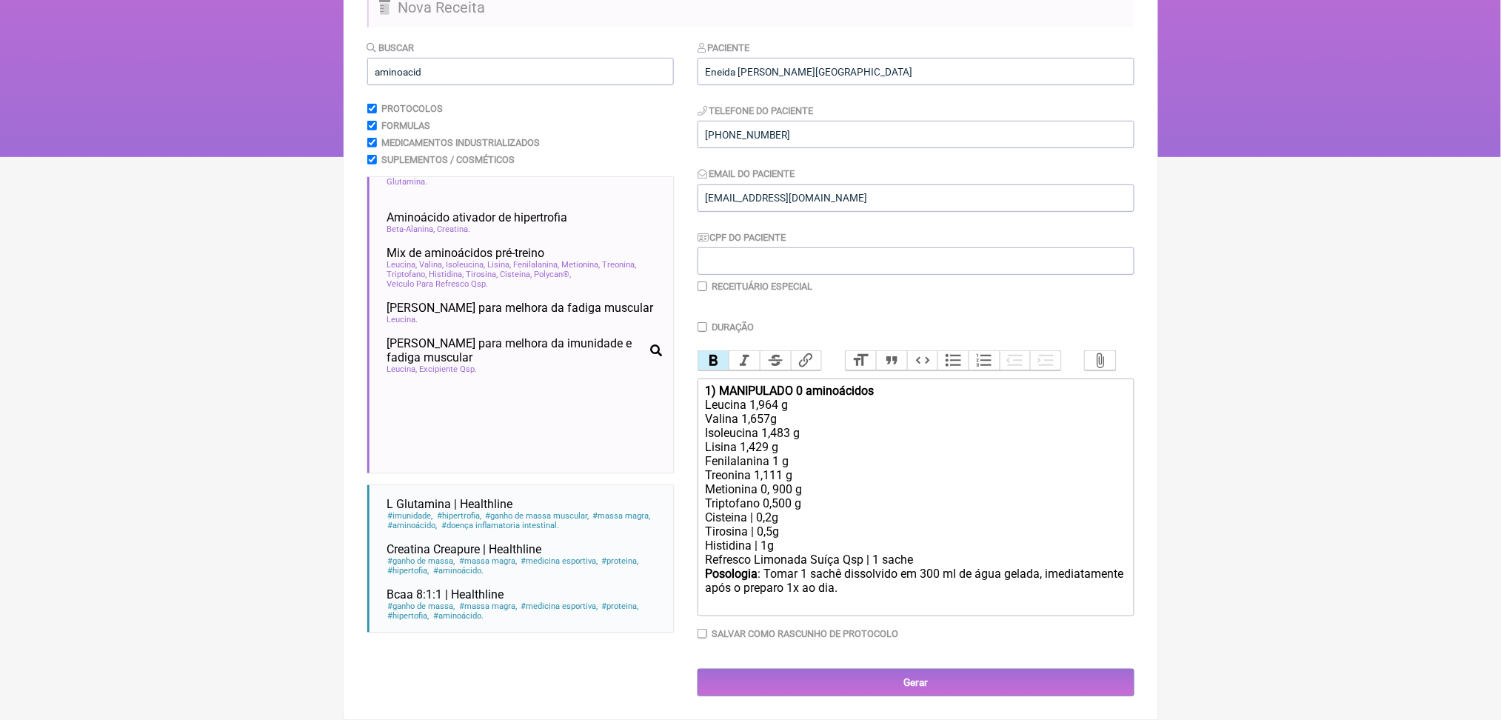
click at [842, 383] on strong "1) MANIPULADO 0 aminoácidos" at bounding box center [789, 390] width 169 height 14
click at [946, 552] on div "Refresco Limonada Suíça Qsp | 1 sache" at bounding box center [915, 559] width 420 height 14
click at [979, 552] on div "Refresco Limonada Suíça Qsp | 1 sache" at bounding box center [915, 559] width 420 height 14
click at [1059, 566] on div "Posologia : Tomar 1 sachê dissolvido em 300 ml de água gelada, imediatamente ap…" at bounding box center [915, 588] width 420 height 44
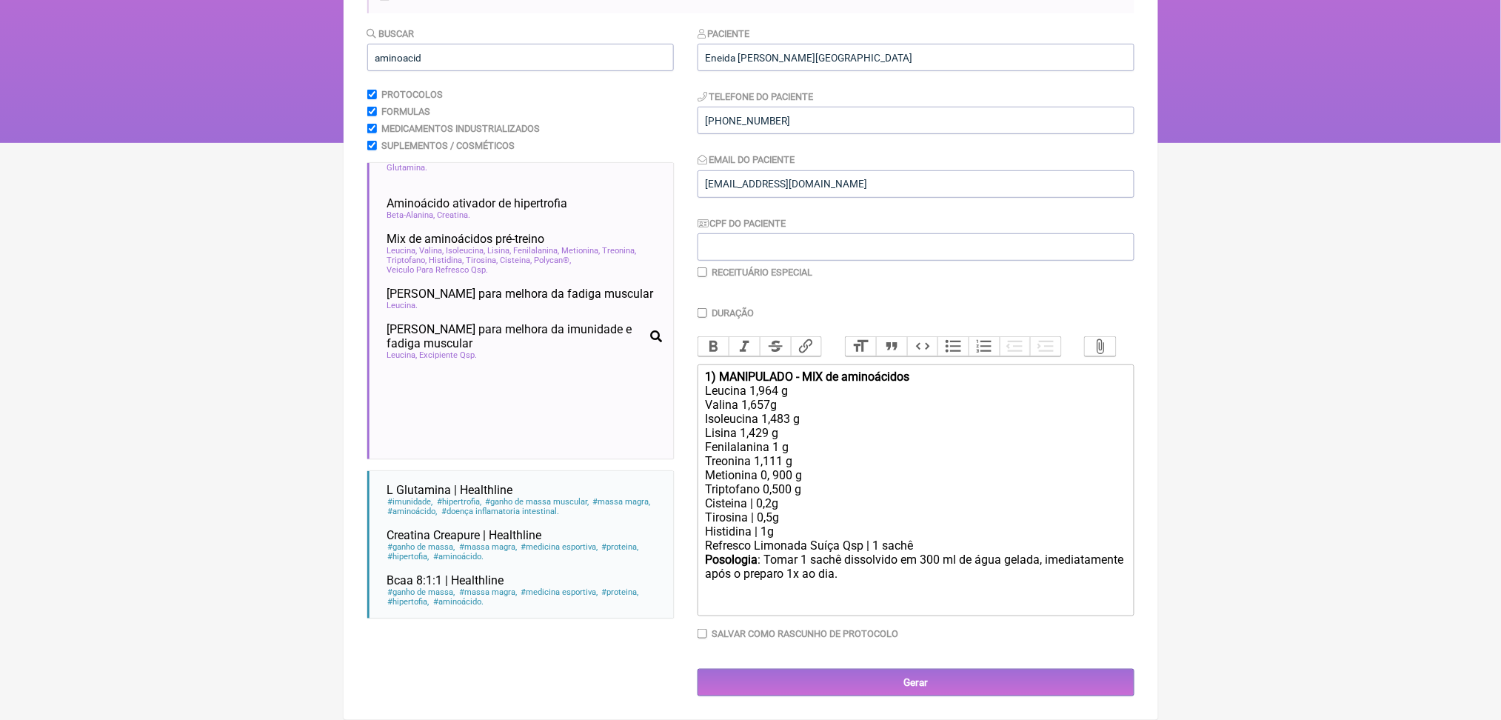
scroll to position [387, 0]
type trix-editor "<div><strong>1) MANIPULADO - MIX de aminoácidos</strong><br>Leucina 1,964 g&nbs…"
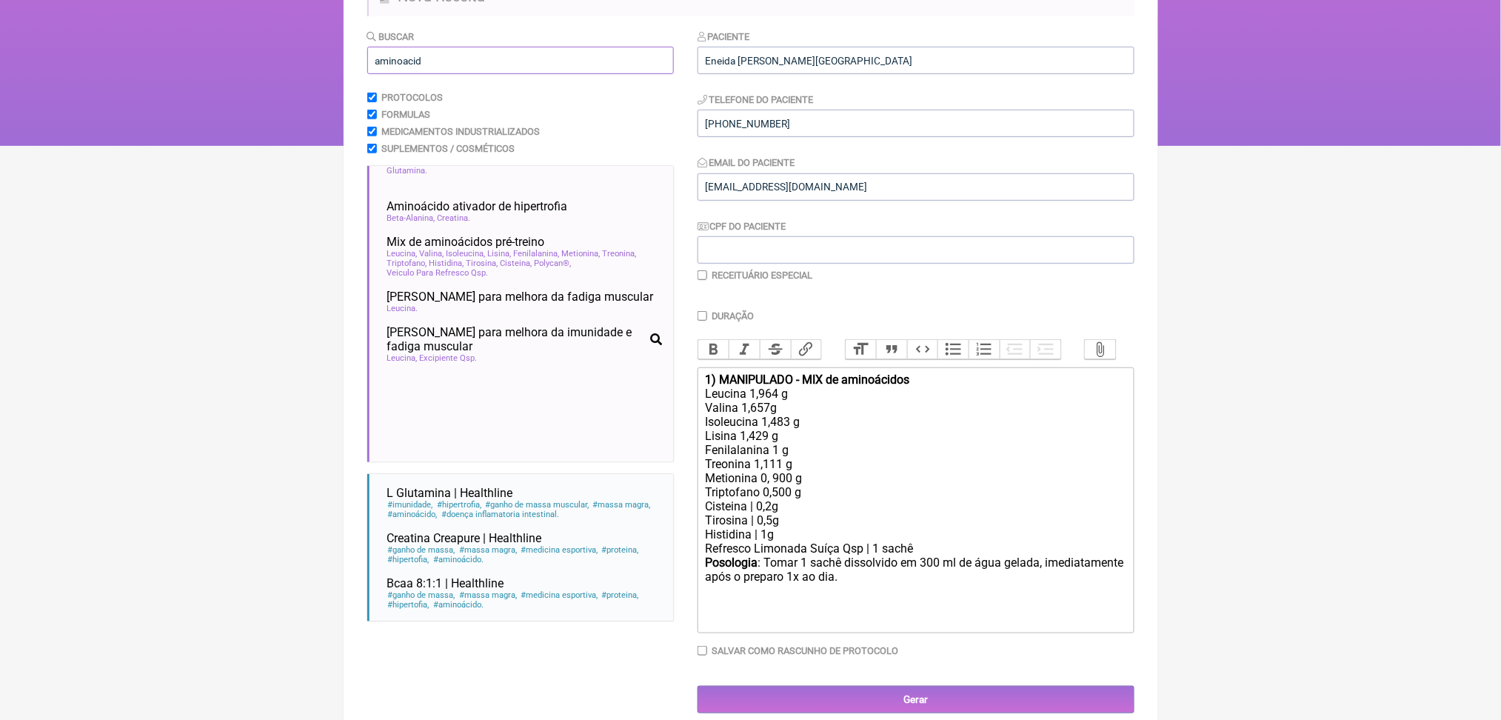
click at [436, 74] on input "aminoacid" at bounding box center [520, 60] width 306 height 27
type input "g"
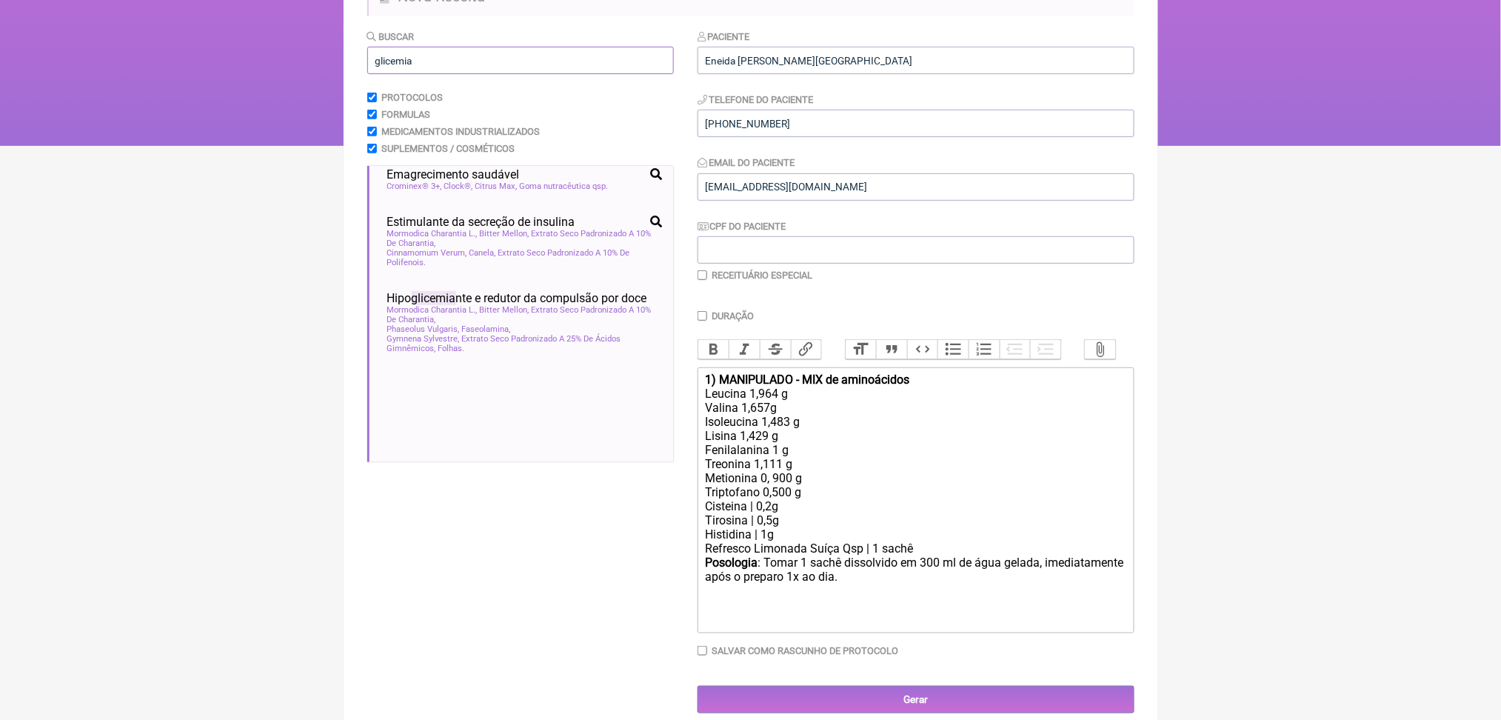
scroll to position [440, 0]
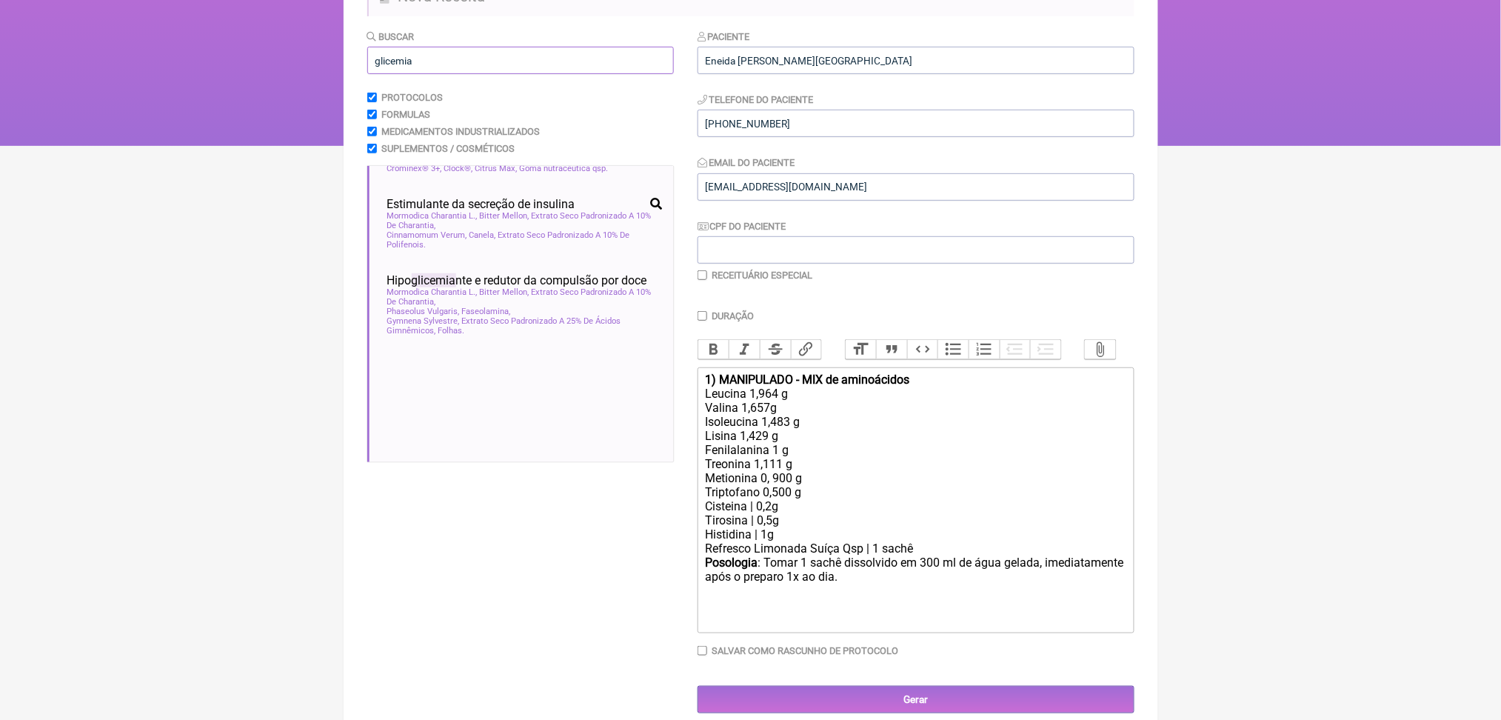
type input "glicemia"
click at [532, 97] on span "Hipo glicemia nte e antidiabético" at bounding box center [469, 90] width 165 height 14
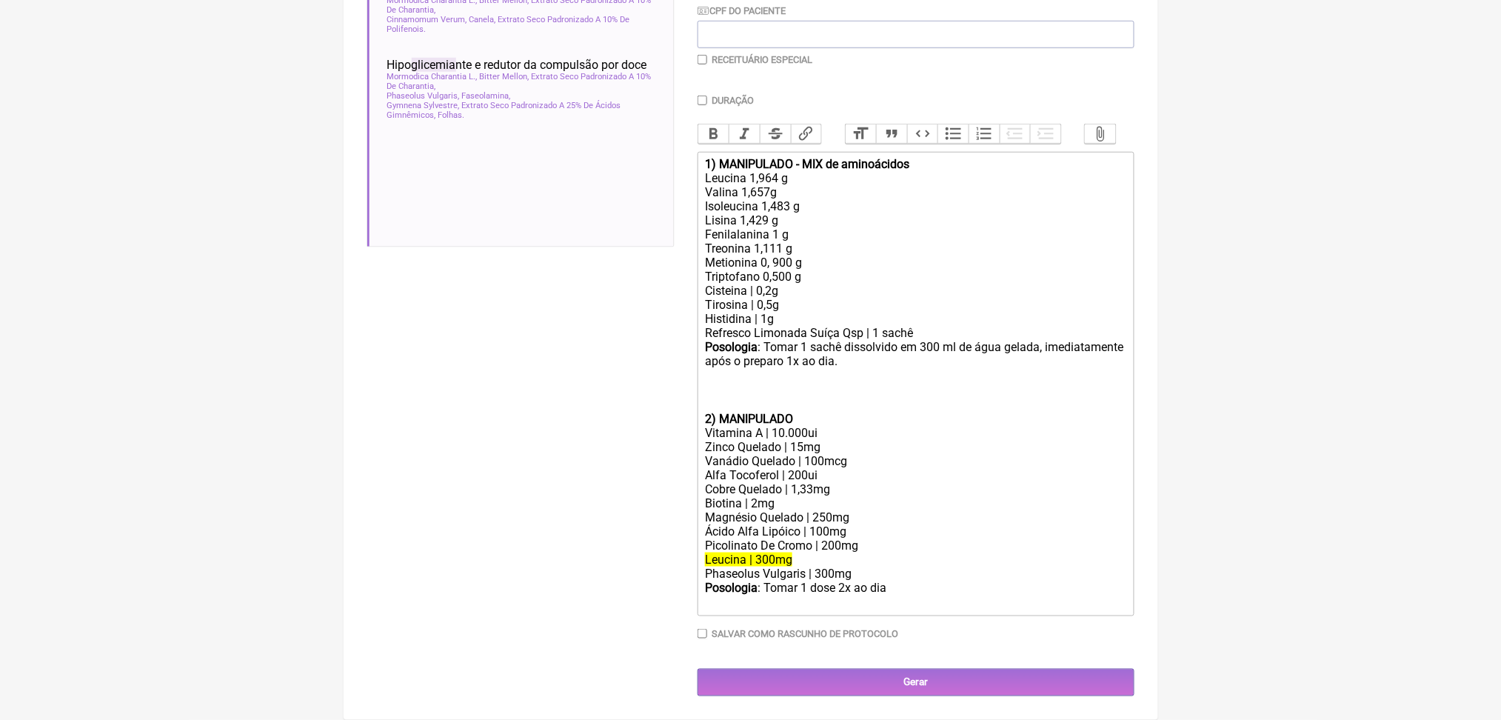
scroll to position [643, 0]
click at [786, 426] on div "Vitamina A | 10.000ui" at bounding box center [915, 433] width 420 height 14
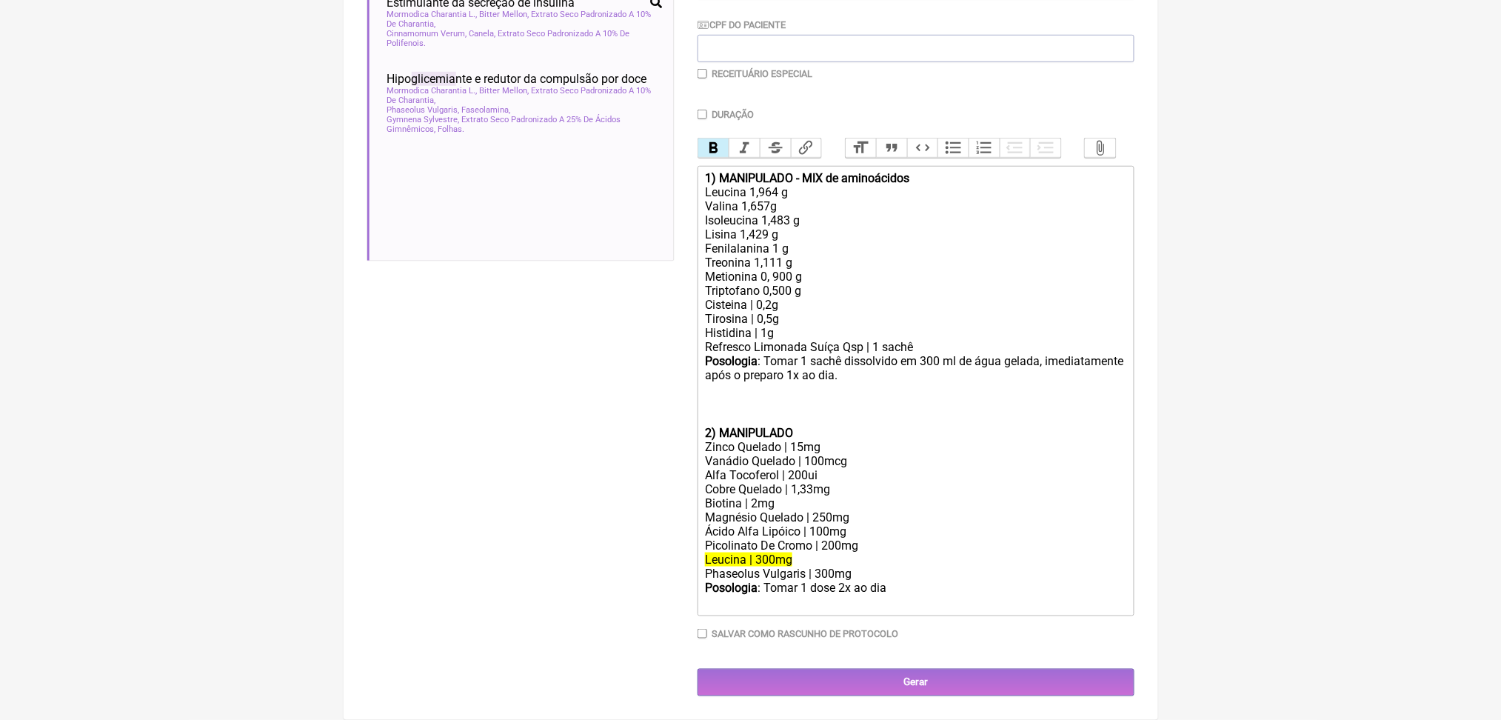
click at [771, 468] on div "Alfa Tocoferol | 200ui" at bounding box center [915, 475] width 420 height 14
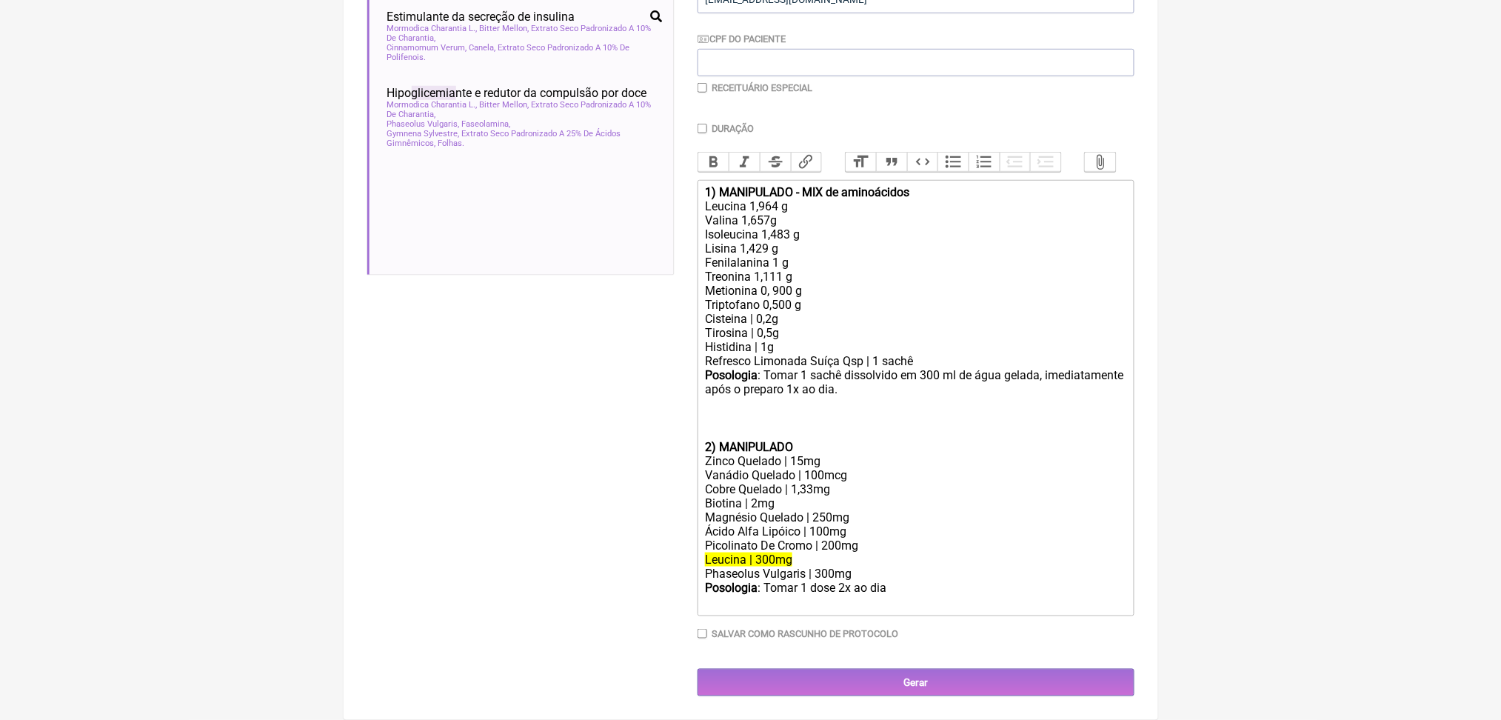
scroll to position [607, 0]
click at [843, 482] on div "Cobre Quelado | 1,33mg" at bounding box center [915, 489] width 420 height 14
click at [777, 496] on div "Biotina | 2mg" at bounding box center [915, 503] width 420 height 14
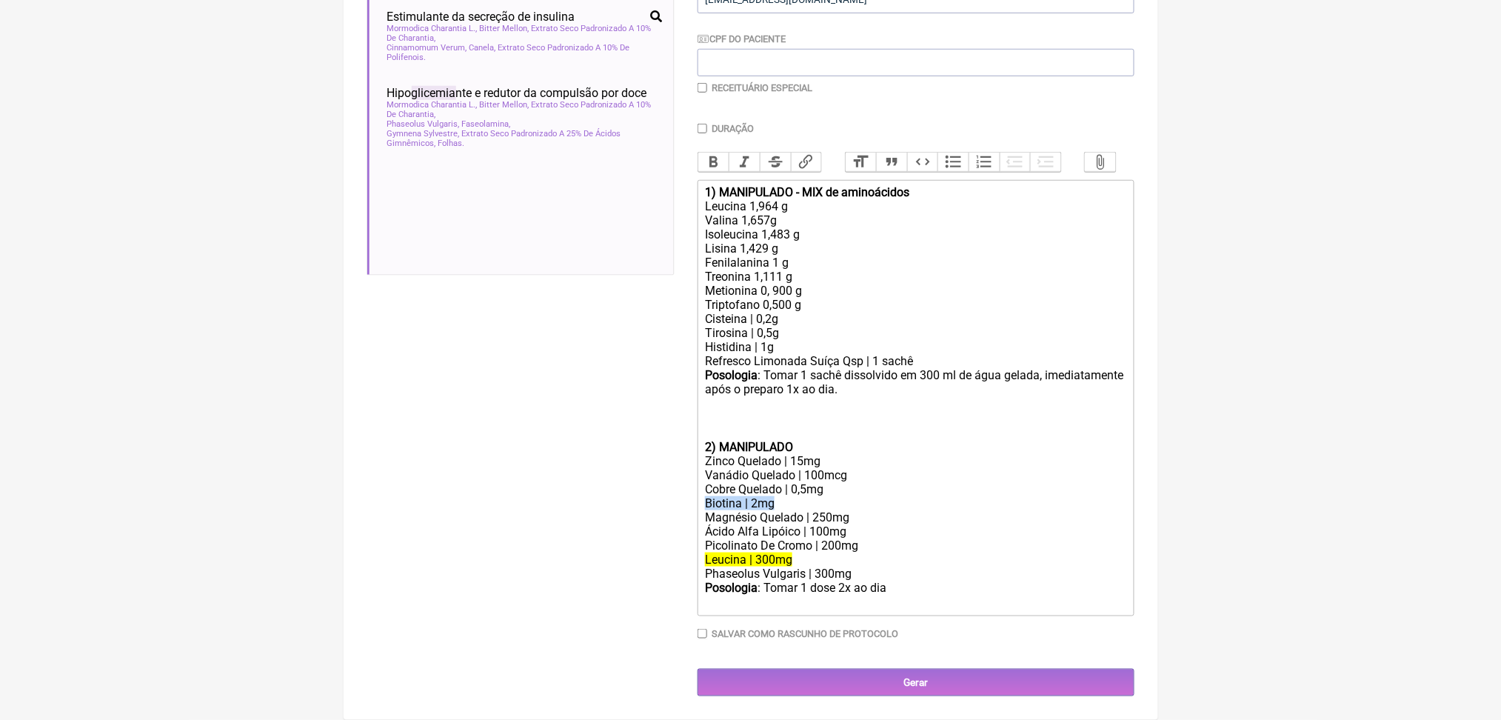
click at [777, 496] on div "Biotina | 2mg" at bounding box center [915, 503] width 420 height 14
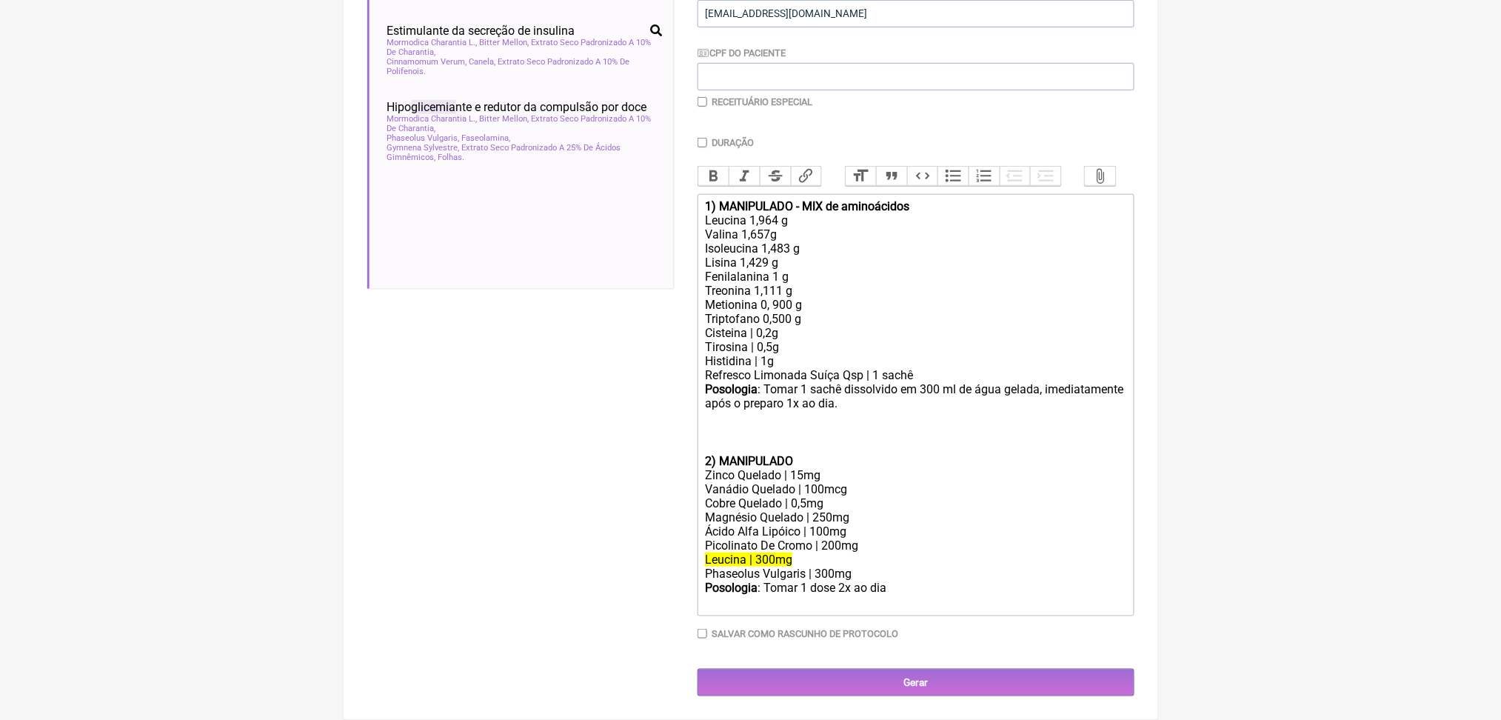
scroll to position [589, 0]
click at [792, 552] on del "Leucina | 300mg" at bounding box center [748, 559] width 87 height 14
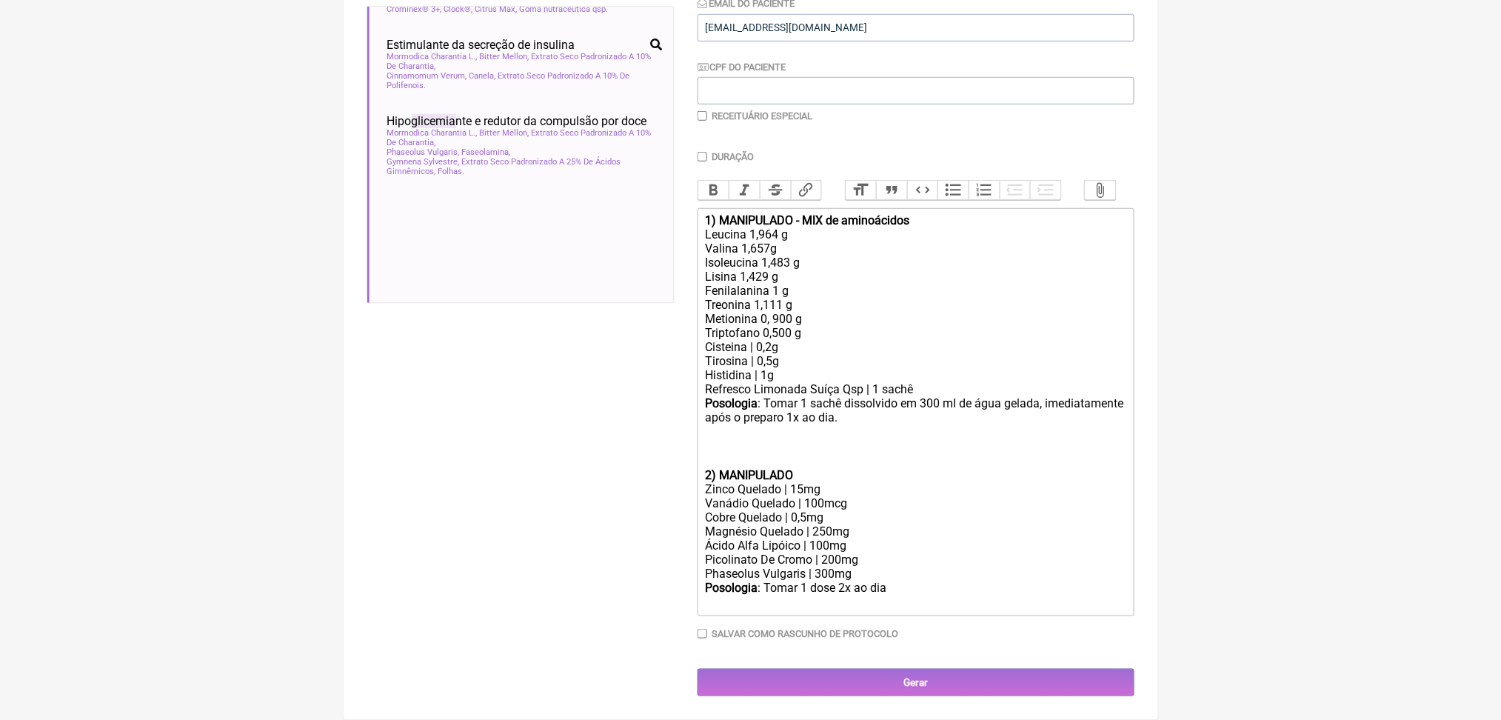
click at [755, 396] on div "Posologia : Tomar 1 sachê dissolvido em 300 ml de água gelada, imediatamente ap…" at bounding box center [915, 432] width 420 height 72
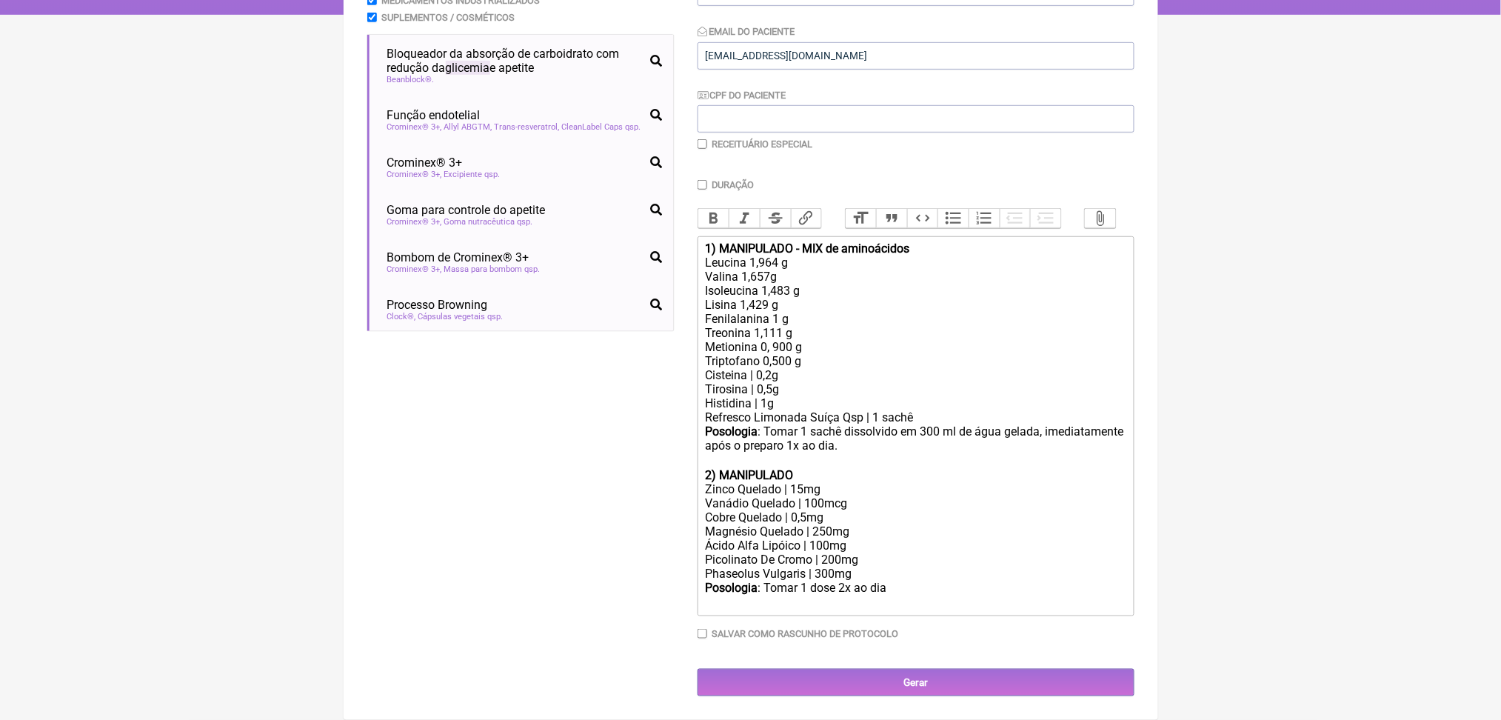
scroll to position [535, 0]
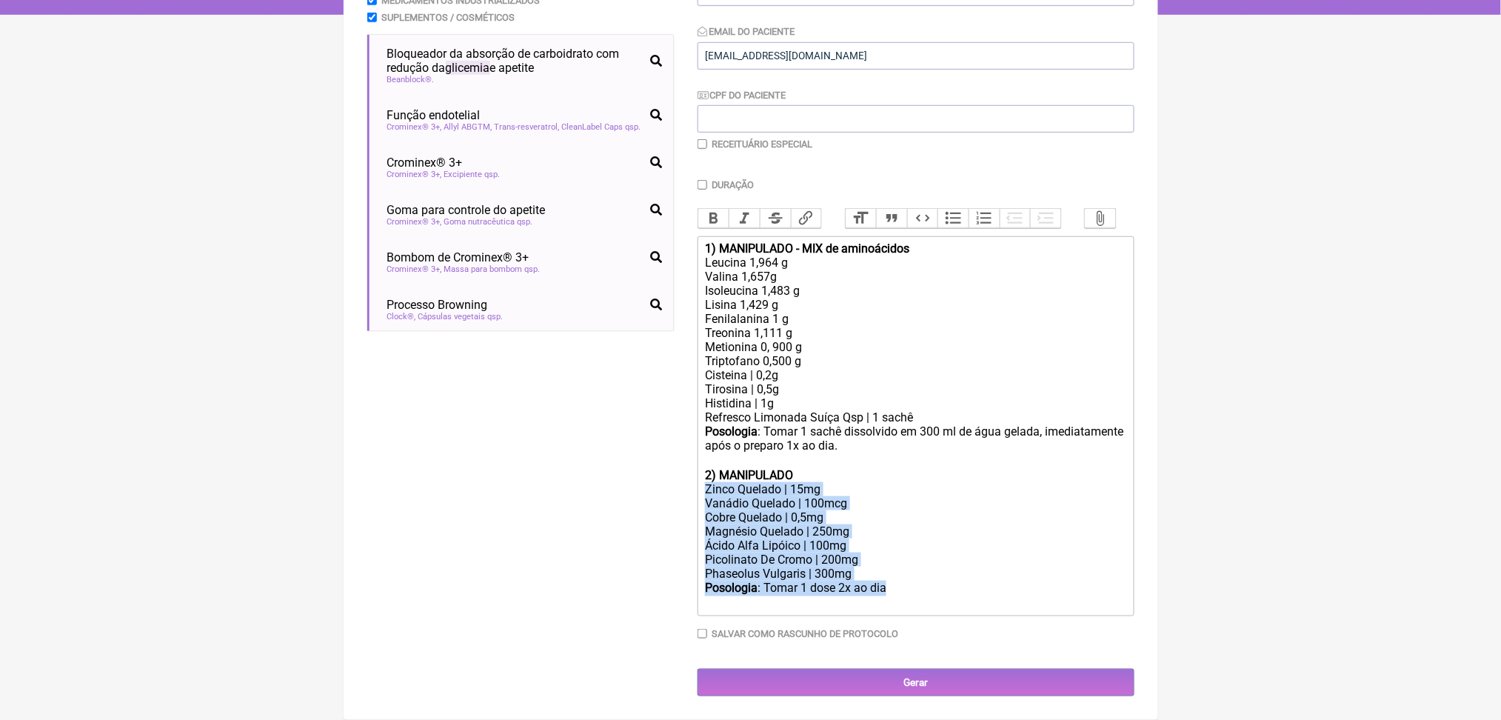
drag, startPoint x: 937, startPoint y: 552, endPoint x: 706, endPoint y: 432, distance: 260.6
click at [706, 432] on trix-editor "1) MANIPULADO - MIX de aminoácidos Leucina 1,964 g Valina 1,657g Isoleucina 1,4…" at bounding box center [915, 426] width 437 height 380
copy trix-editor "Zinco Quelado | 15mg Vanádio Quelado | 100mcg Cobre Quelado | 0,5mg Magnésio Qu…"
click at [1014, 580] on div "Posologia : Tomar 1 dose 2x ao dia ㅤ" at bounding box center [915, 595] width 420 height 30
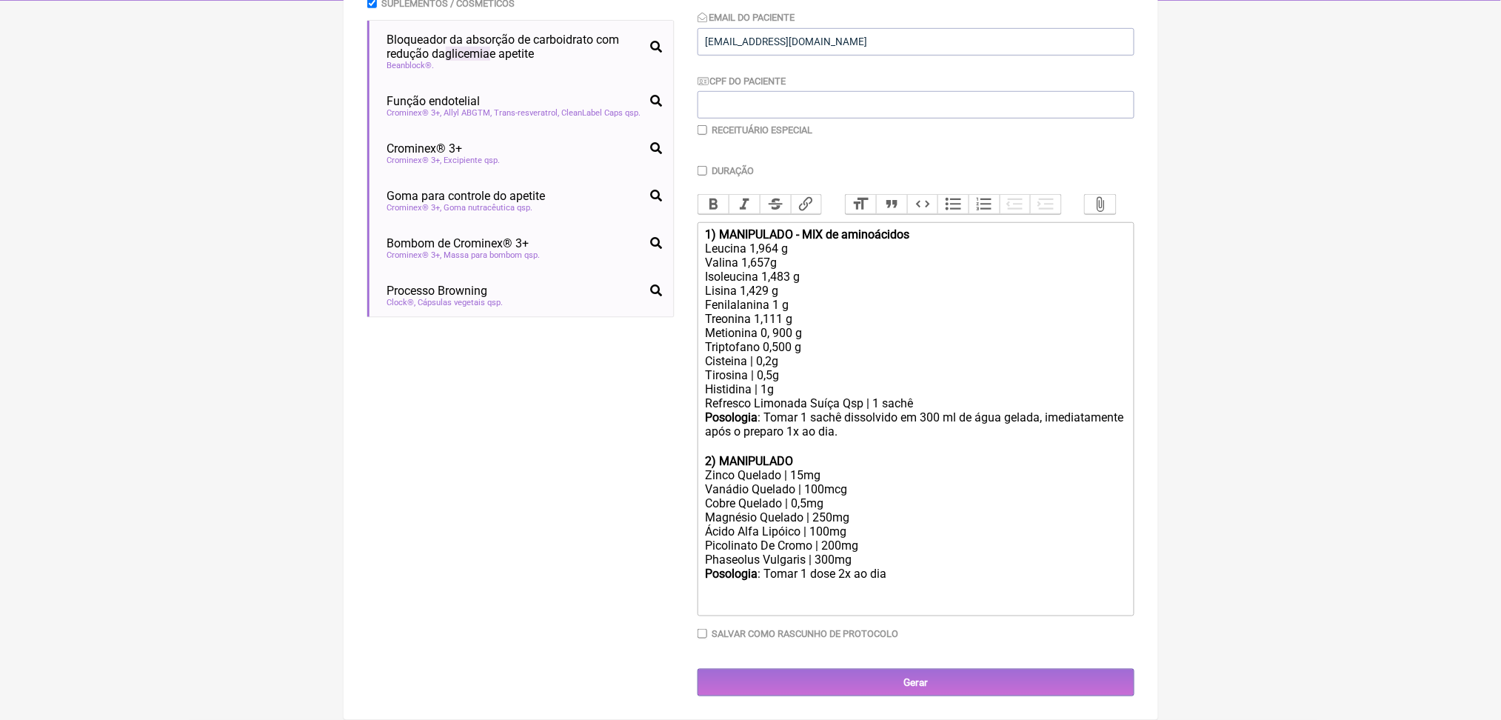
paste trix-editor "<ul><li><strong><br>Zinco Quelado</strong> | 15 mg<br><br></li><li><strong><br>…"
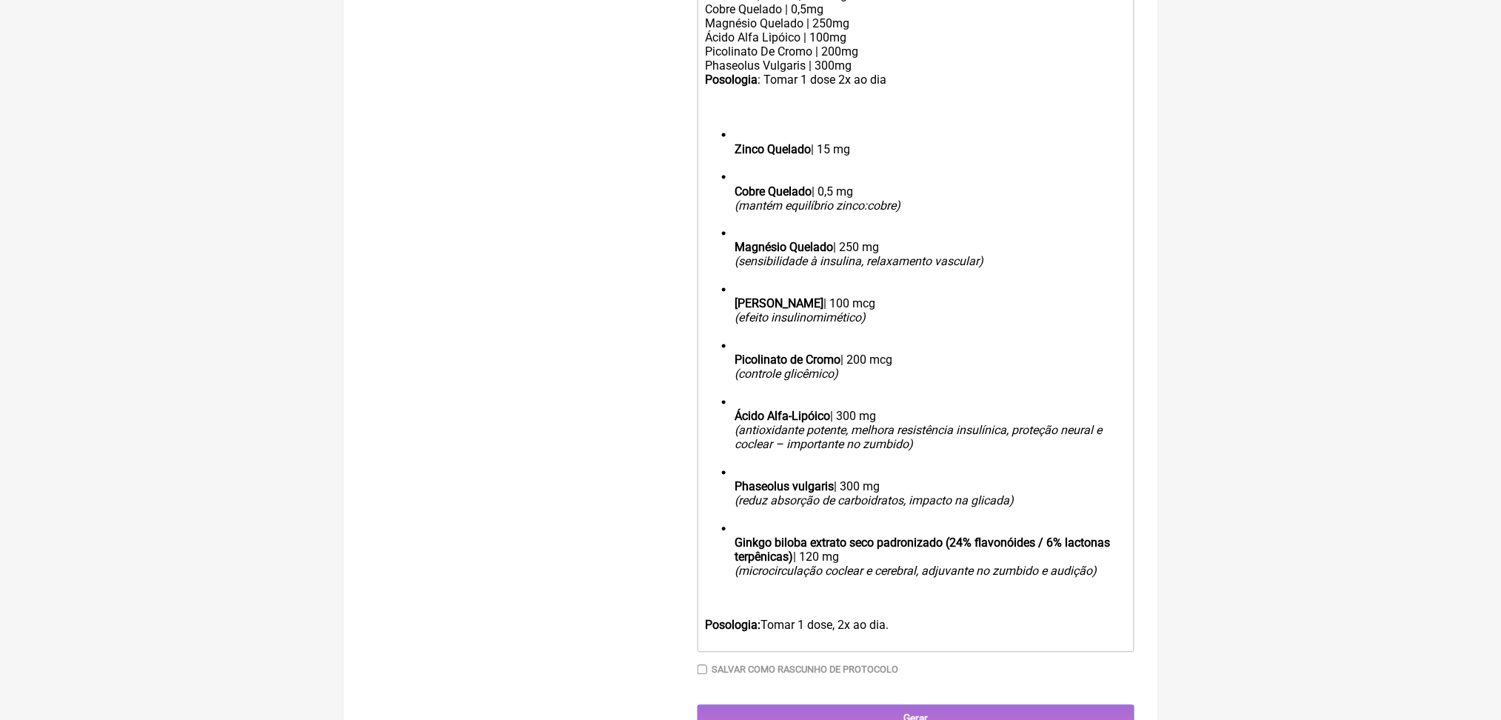
scroll to position [787, 0]
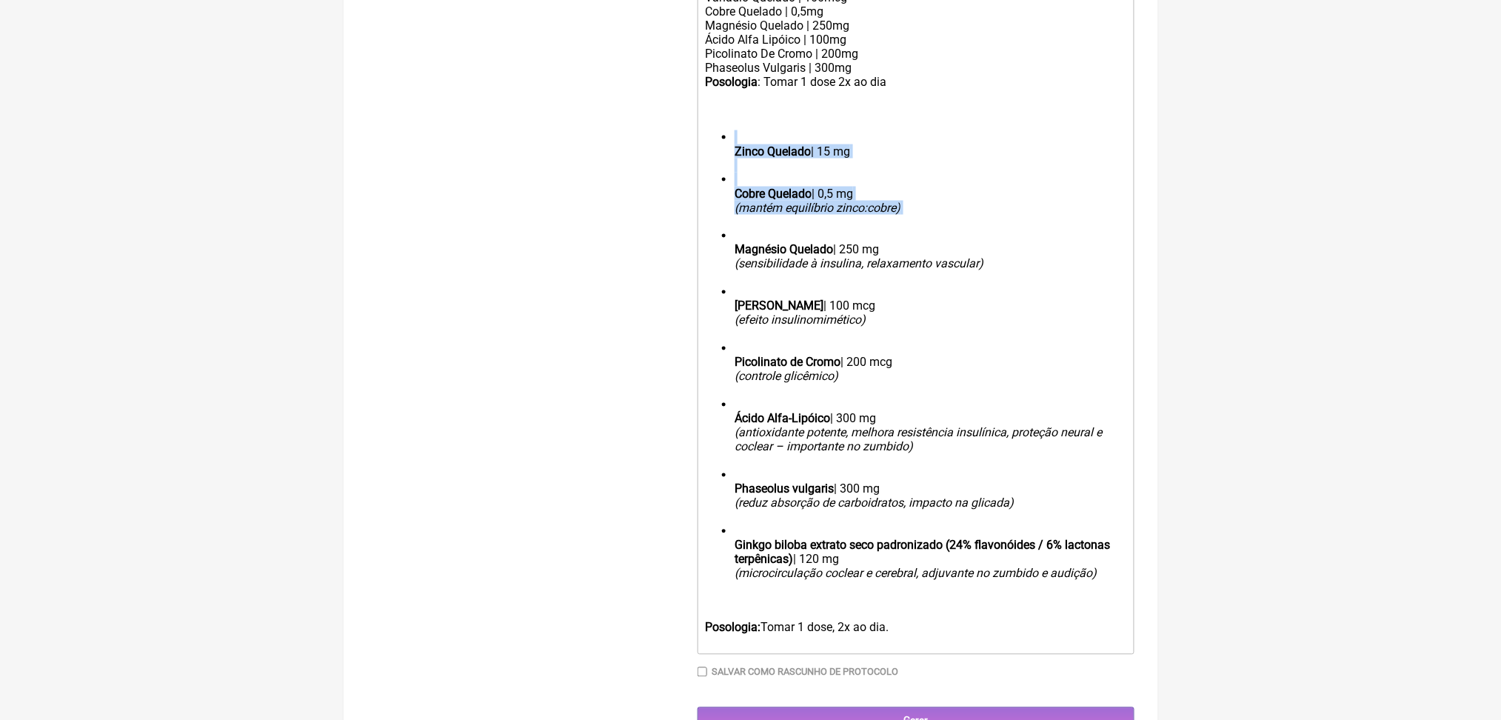
drag, startPoint x: 965, startPoint y: 474, endPoint x: 712, endPoint y: 361, distance: 277.1
click at [712, 361] on trix-editor "1) MANIPULADO - MIX de aminoácidos Leucina 1,964 g Valina 1,657g Isoleucina 1,4…" at bounding box center [915, 193] width 437 height 924
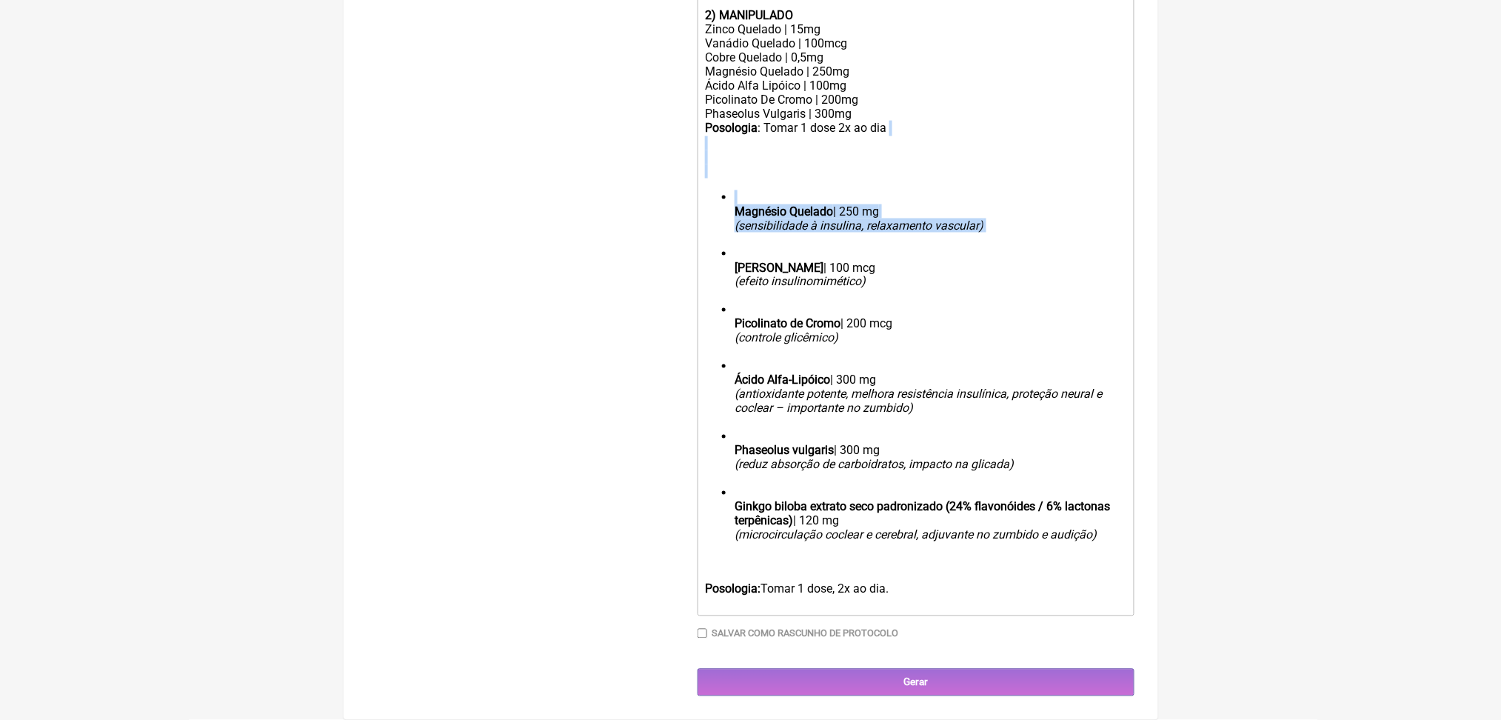
drag, startPoint x: 1082, startPoint y: 438, endPoint x: 697, endPoint y: 315, distance: 404.1
click at [697, 315] on form "Buscar glicemia Protocolos Formulas Medicamentos Industrializados Suplementos /…" at bounding box center [750, 67] width 767 height 1258
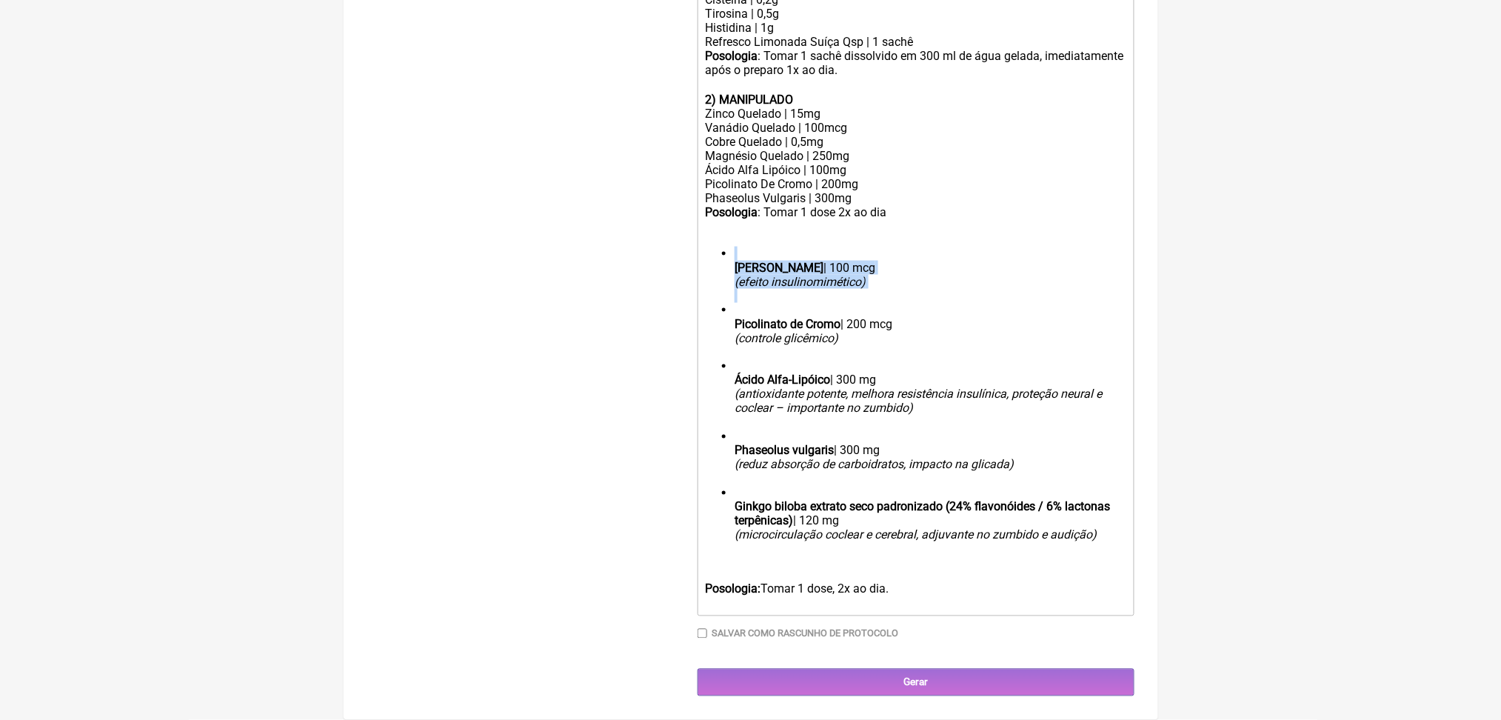
drag, startPoint x: 933, startPoint y: 420, endPoint x: 701, endPoint y: 332, distance: 248.2
click at [701, 332] on form "Buscar glicemia Protocolos Formulas Medicamentos Industrializados Suplementos /…" at bounding box center [750, 109] width 767 height 1173
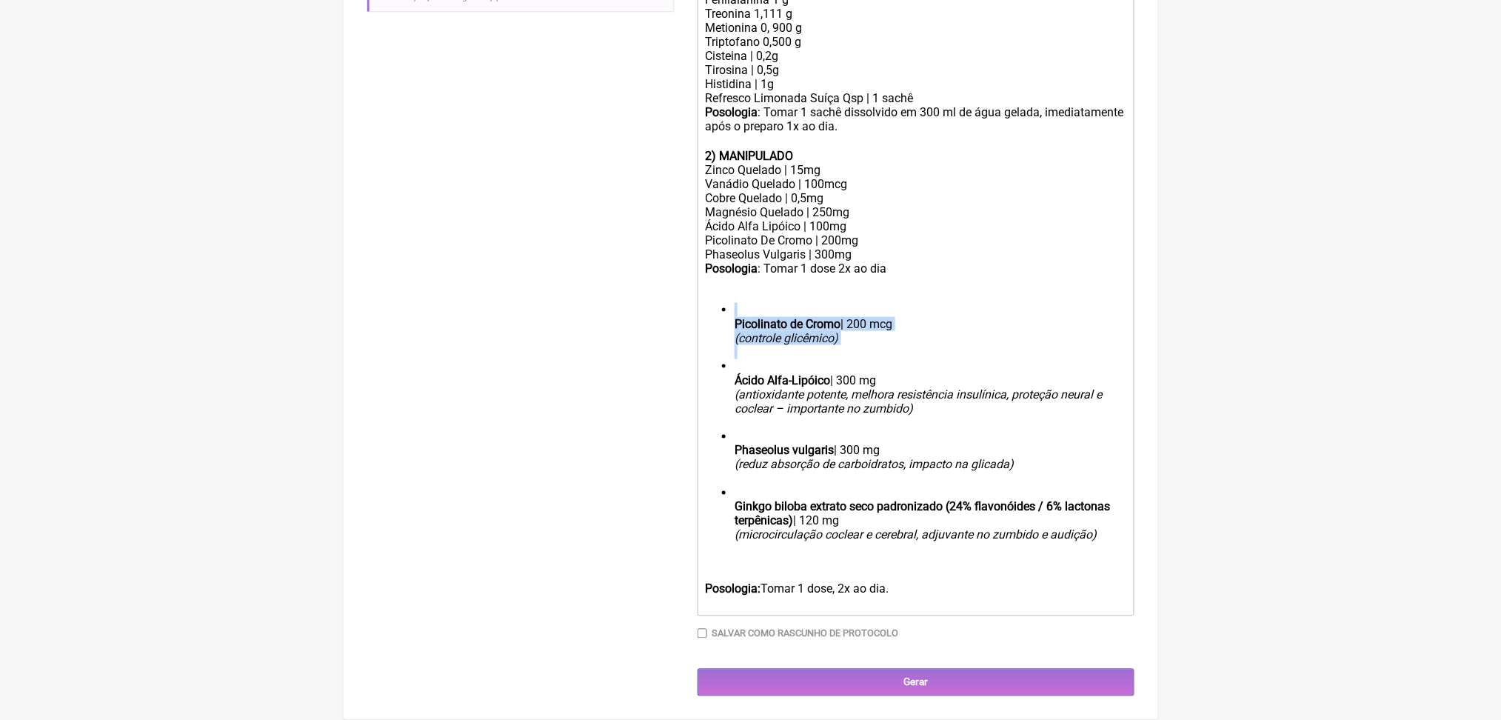
drag, startPoint x: 888, startPoint y: 422, endPoint x: 704, endPoint y: 332, distance: 204.9
click at [704, 332] on trix-editor "1) MANIPULADO - MIX de aminoácidos Leucina 1,964 g Valina 1,657g Isoleucina 1,4…" at bounding box center [915, 266] width 437 height 699
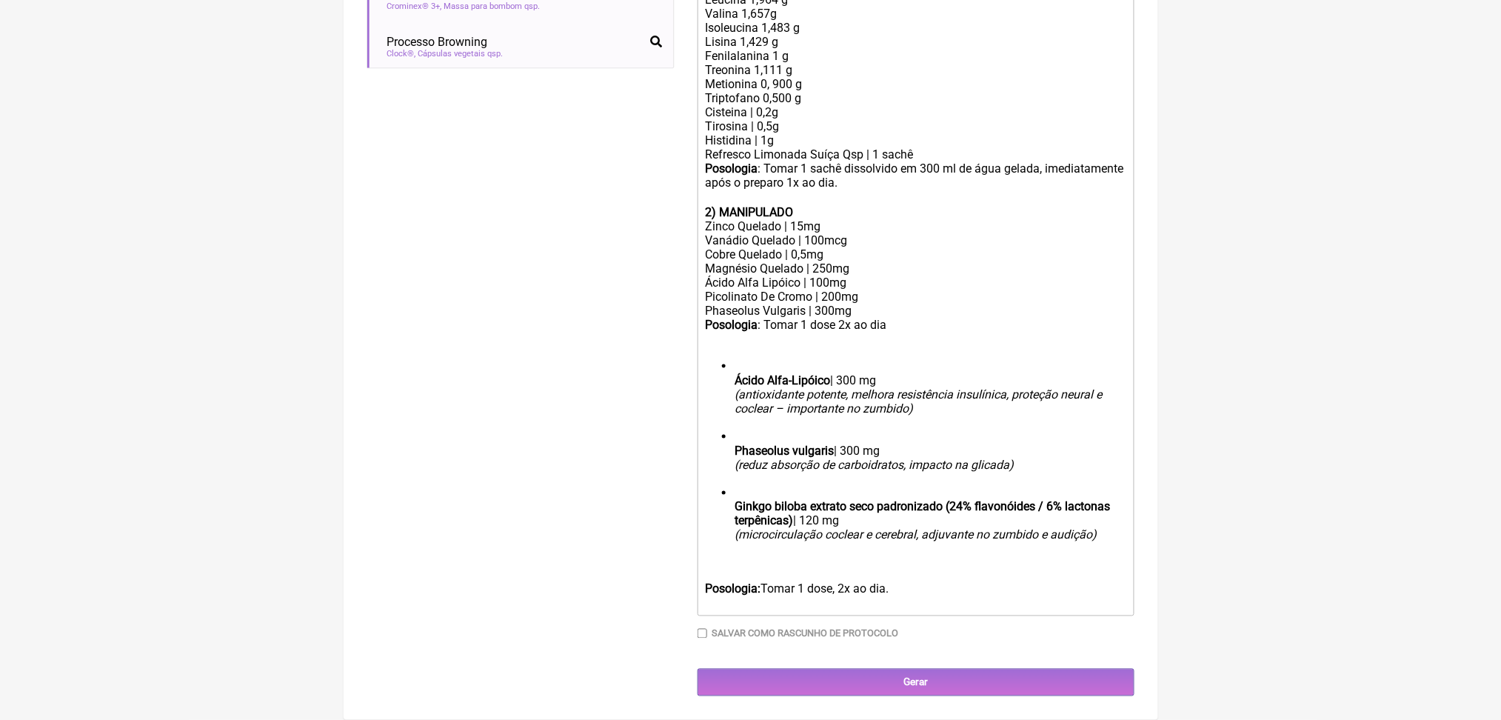
click at [847, 275] on div "Ácido Alfa Lipóico | 100mg" at bounding box center [915, 282] width 420 height 14
click at [956, 275] on div "Ácido Alfa Lipóico | 100mg" at bounding box center [915, 282] width 420 height 14
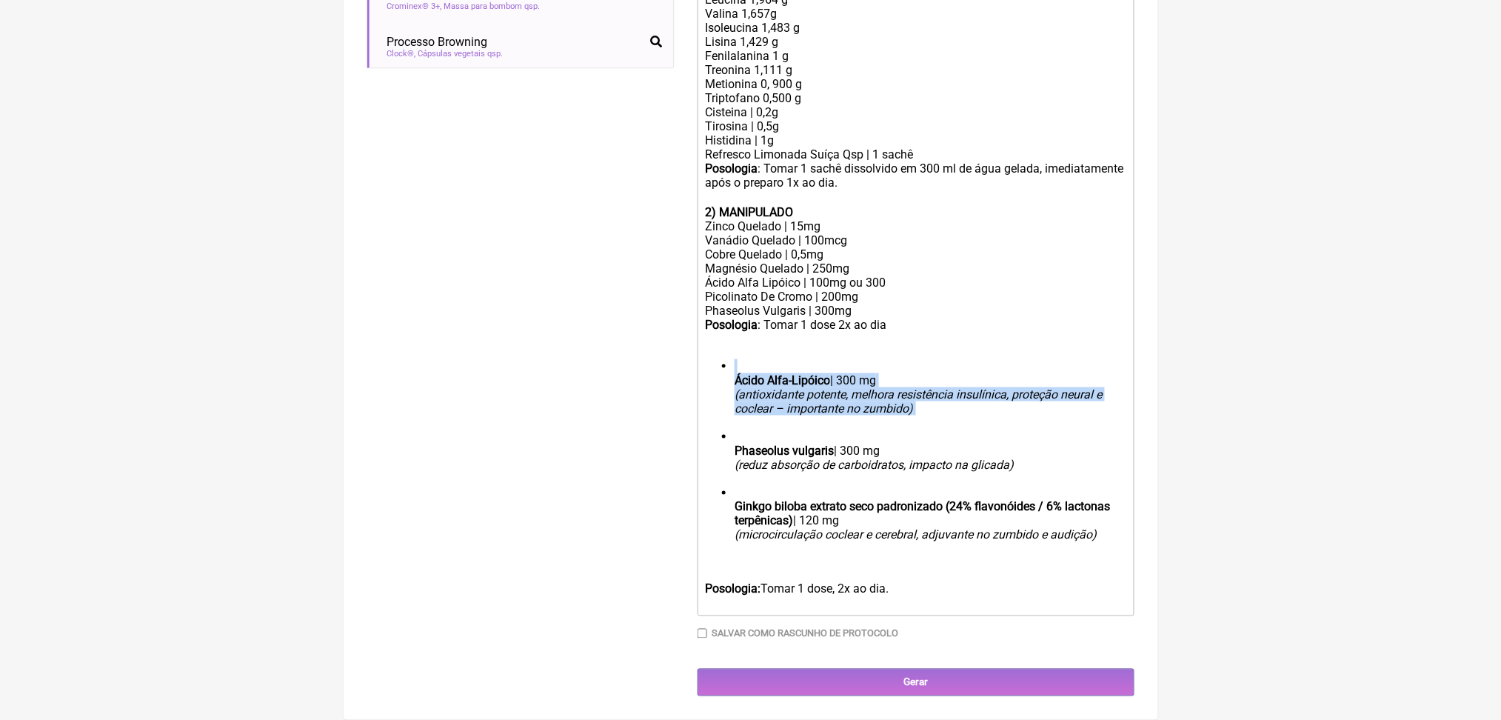
drag, startPoint x: 1090, startPoint y: 420, endPoint x: 688, endPoint y: 349, distance: 408.2
click at [688, 349] on form "Buscar glicemia Protocolos Formulas Medicamentos Industrializados Suplementos /…" at bounding box center [750, 165] width 767 height 1061
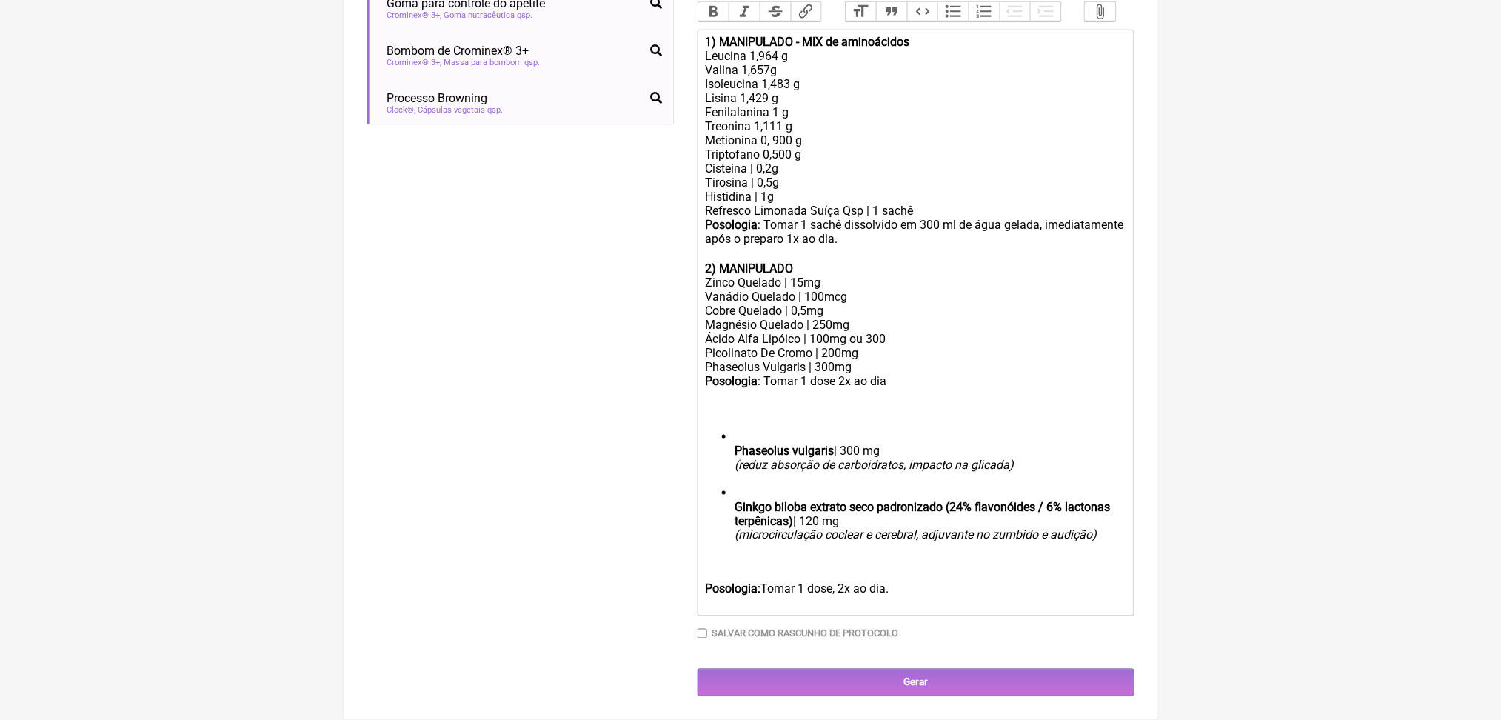
click at [863, 360] on div "Phaseolus Vulgaris | 300mg" at bounding box center [915, 367] width 420 height 14
drag, startPoint x: 1114, startPoint y: 407, endPoint x: 794, endPoint y: 318, distance: 332.1
click at [794, 318] on trix-editor "1) MANIPULADO - MIX de aminoácidos Leucina 1,964 g Valina 1,657g Isoleucina 1,4…" at bounding box center [915, 323] width 437 height 586
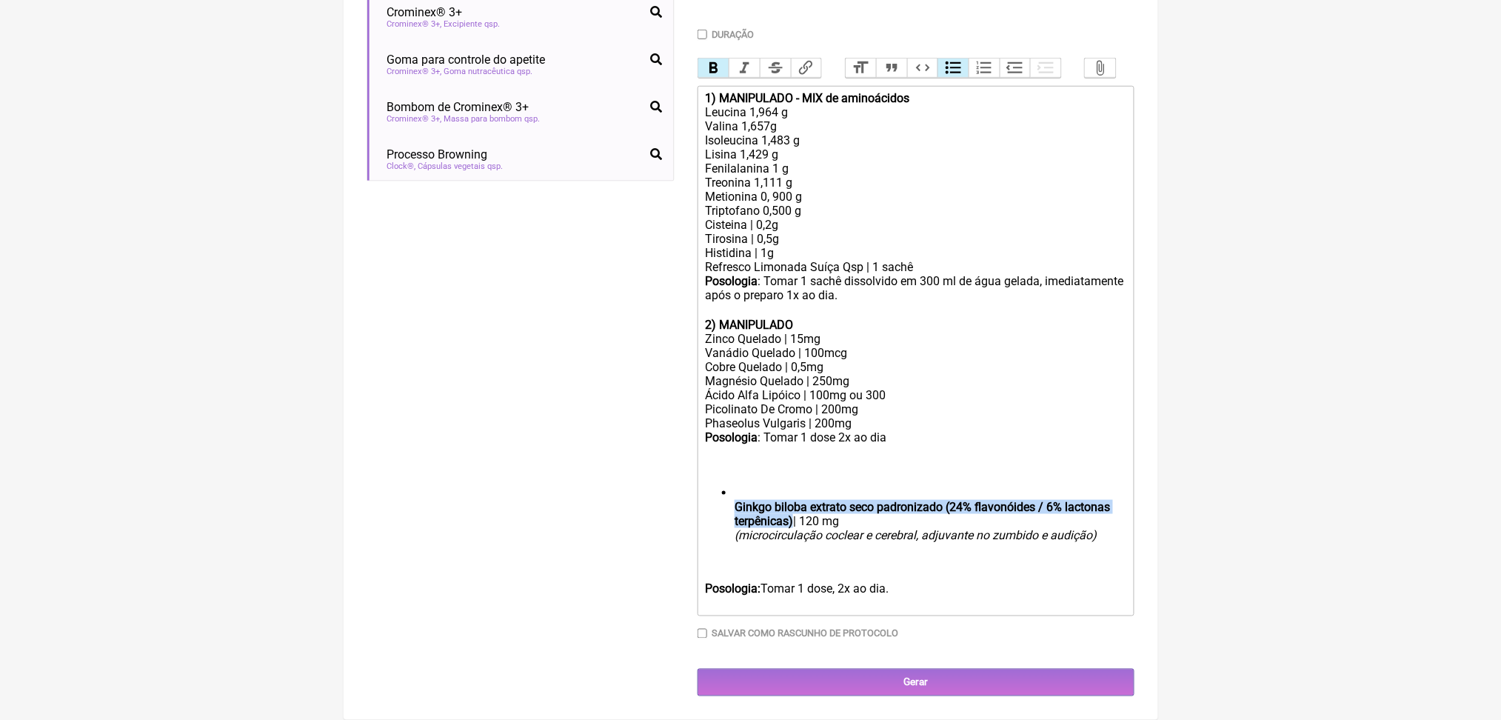
drag, startPoint x: 741, startPoint y: 429, endPoint x: 991, endPoint y: 450, distance: 250.3
click at [991, 486] on ul "Ginkgo biloba extrato seco padronizado (24% flavonóides / 6% lactonas terpênica…" at bounding box center [915, 521] width 420 height 70
copy strong "Ginkgo biloba extrato seco padronizado (24% flavonóides / 6% lactonas terpênica…"
click at [934, 416] on div "Phaseolus Vulgaris | 200mg" at bounding box center [915, 423] width 420 height 14
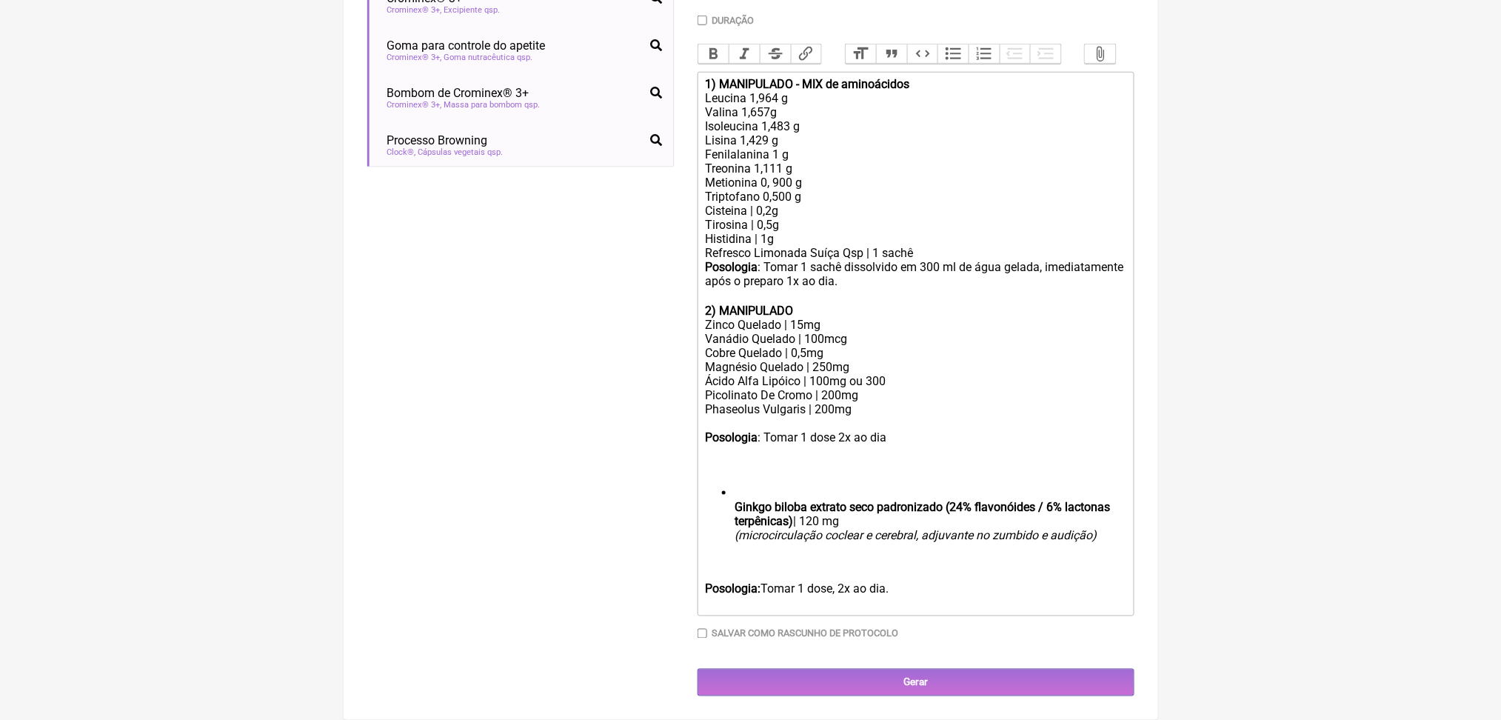
paste trix-editor "strong>Ginkgo biloba extrato seco padronizado (24% flavonóides / 6% lactonas te…"
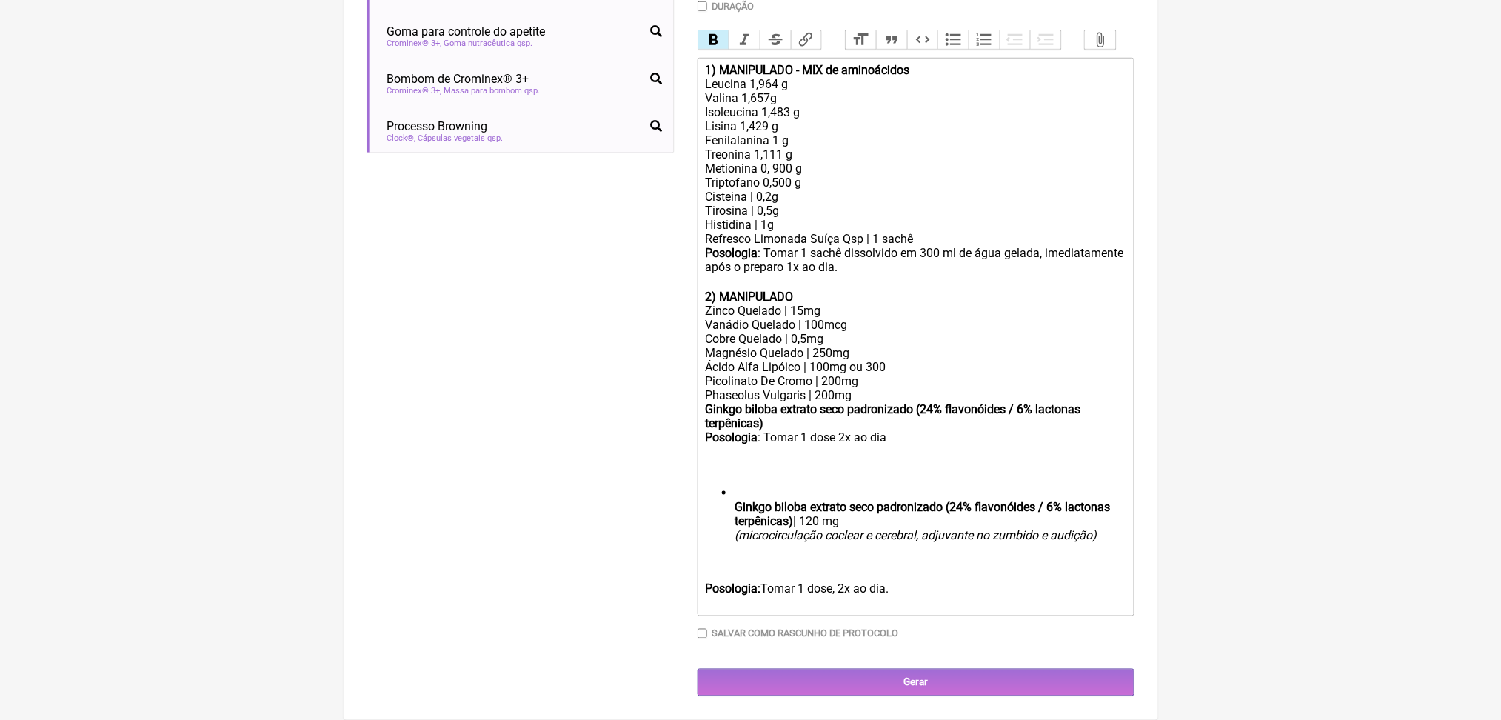
scroll to position [669, 0]
drag, startPoint x: 977, startPoint y: 420, endPoint x: 963, endPoint y: 440, distance: 25.1
click at [963, 430] on div "Phaseolus Vulgaris | 200mg Ginkgo biloba extrato seco padronizado (24% flavonói…" at bounding box center [915, 409] width 420 height 42
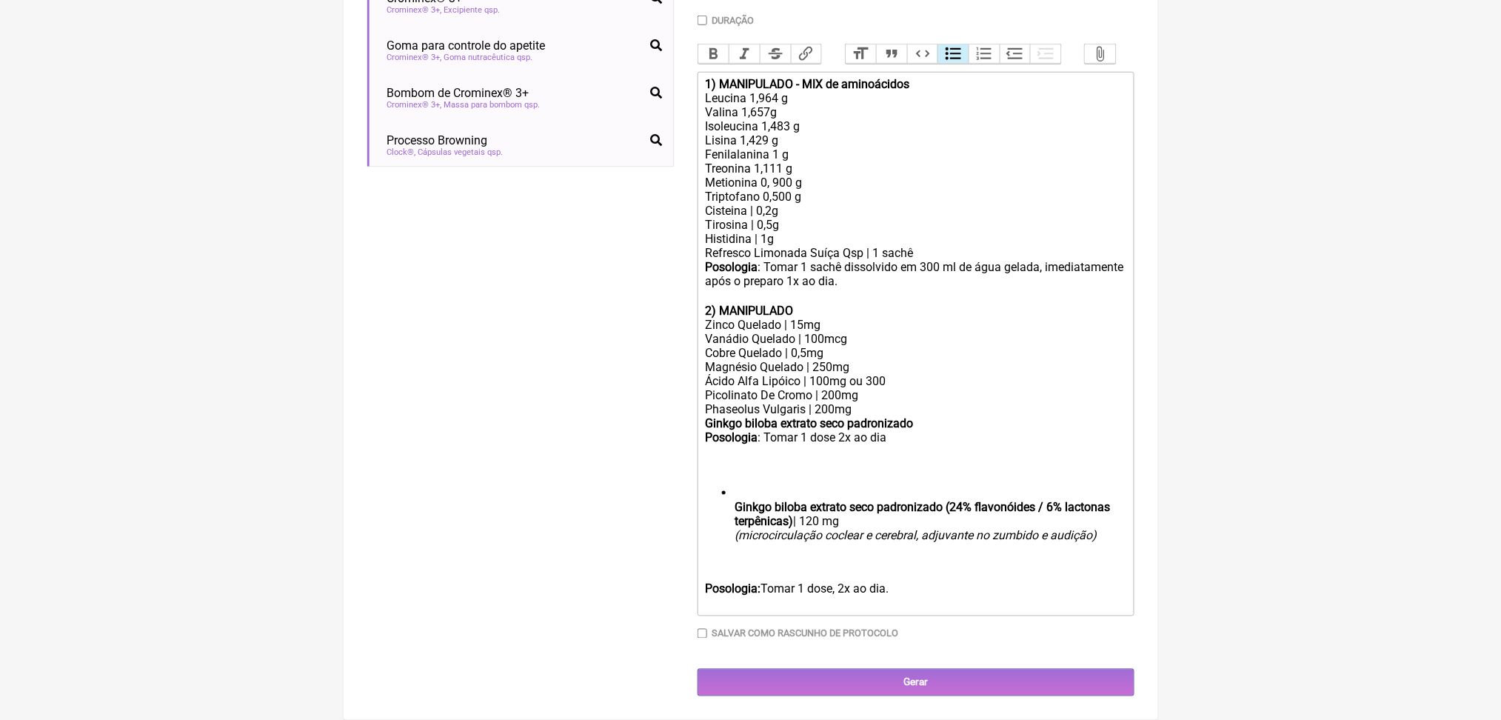
drag, startPoint x: 991, startPoint y: 546, endPoint x: 1111, endPoint y: 549, distance: 120.0
click at [1111, 549] on li "Ginkgo biloba extrato seco padronizado (24% flavonóides / 6% lactonas terpênica…" at bounding box center [929, 521] width 391 height 70
copy li "| 120 mg"
click at [992, 418] on div "Phaseolus Vulgaris | 200mg Ginkgo biloba extrato seco padronizado" at bounding box center [915, 416] width 420 height 28
paste trix-editor "&nbsp;| 120 mg"
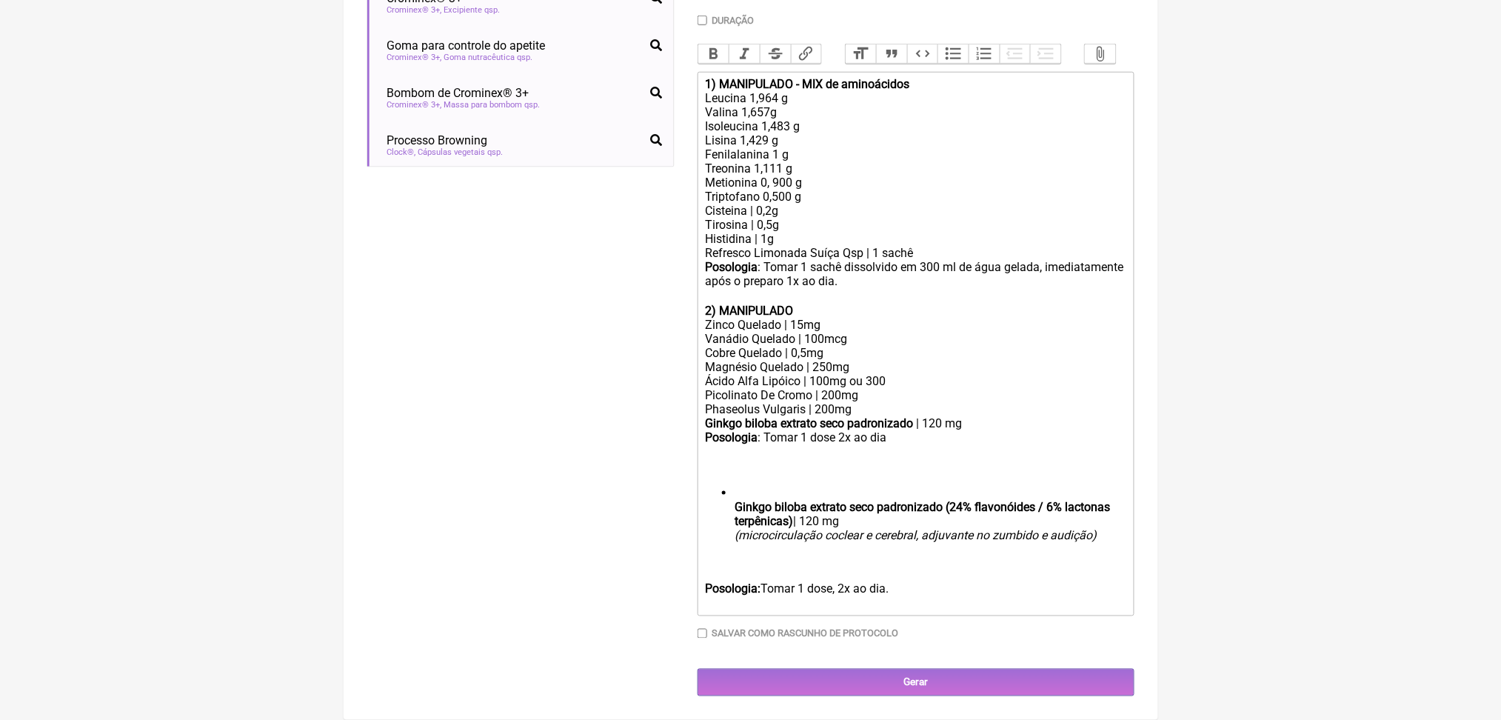
scroll to position [552, 0]
drag, startPoint x: 714, startPoint y: 540, endPoint x: 977, endPoint y: 540, distance: 262.8
click at [913, 430] on strong "Ginkgo biloba extrato seco padronizado" at bounding box center [809, 423] width 208 height 14
click at [729, 44] on button "Bold" at bounding box center [713, 53] width 31 height 19
click at [844, 374] on div "Magnésio Quelado | 250mg" at bounding box center [915, 367] width 420 height 14
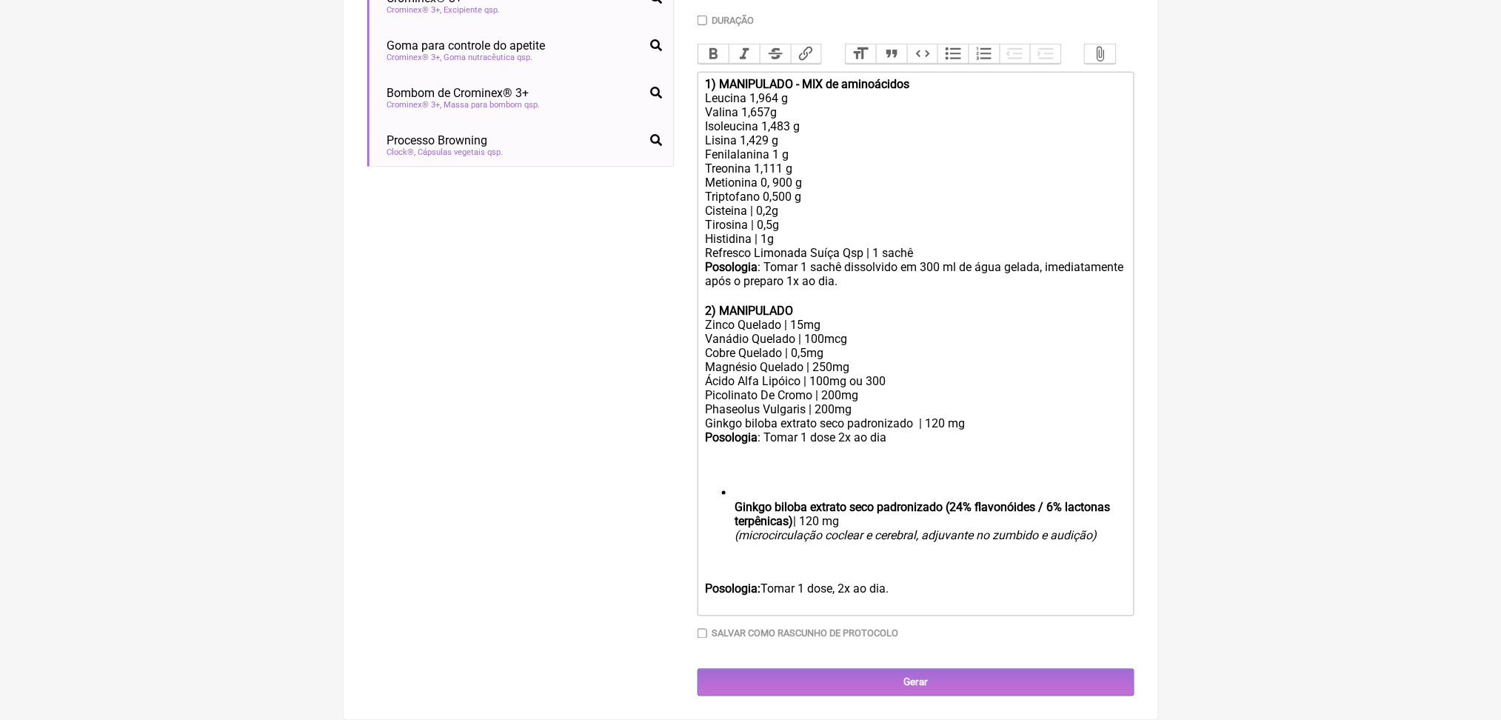
scroll to position [688, 0]
click at [975, 403] on div "Phaseolus Vulgaris | 200mg Ginkgo biloba extrato seco padronizado | 120 mg" at bounding box center [915, 416] width 420 height 28
drag, startPoint x: 954, startPoint y: 628, endPoint x: 714, endPoint y: 449, distance: 298.8
click at [714, 449] on trix-editor "1) MANIPULADO - MIX de aminoácidos Leucina 1,964 g Valina 1,657g Isoleucina 1,4…" at bounding box center [915, 344] width 437 height 544
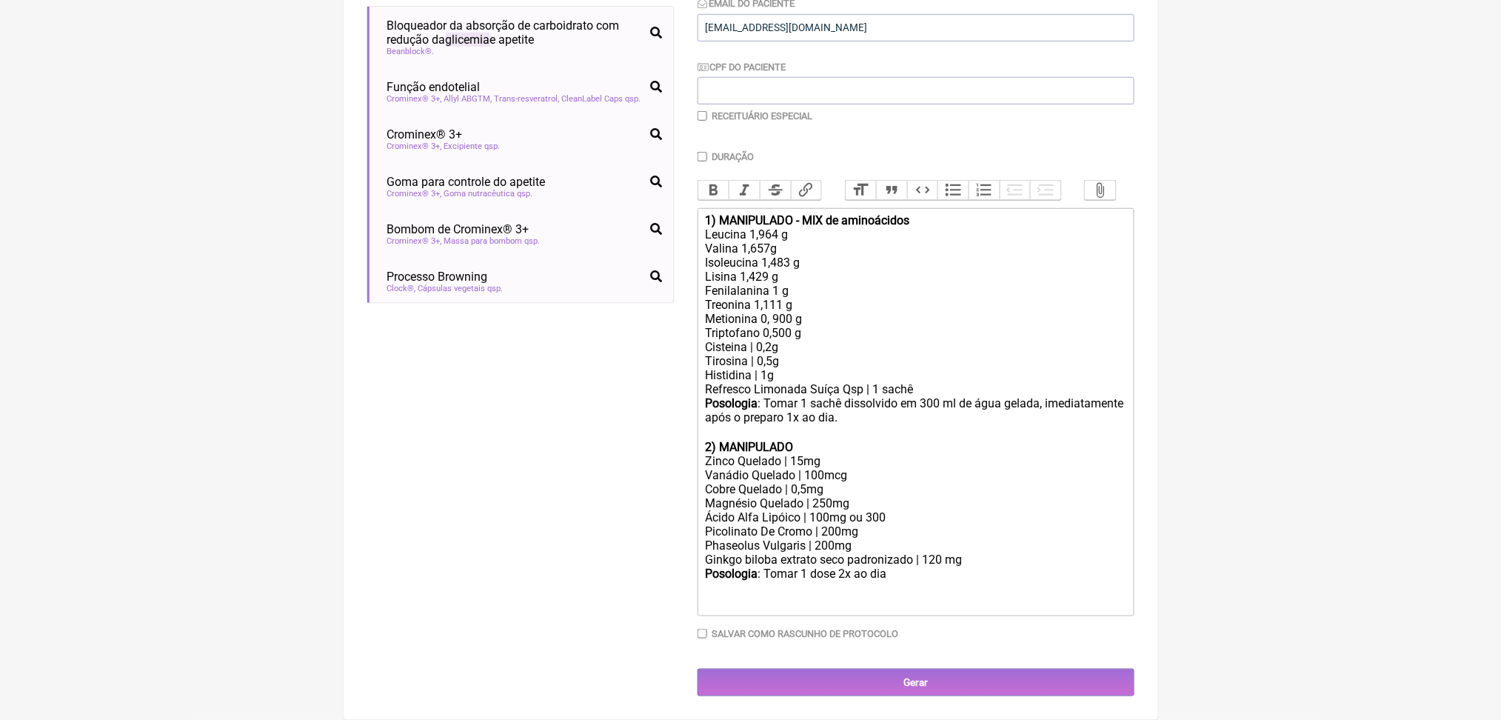
click at [956, 566] on div "Posologia : Tomar 1 dose 2x ao dia ㅤ" at bounding box center [915, 588] width 420 height 44
paste trix-editor "antes do almoço e antes do jantar)&nbsp;"
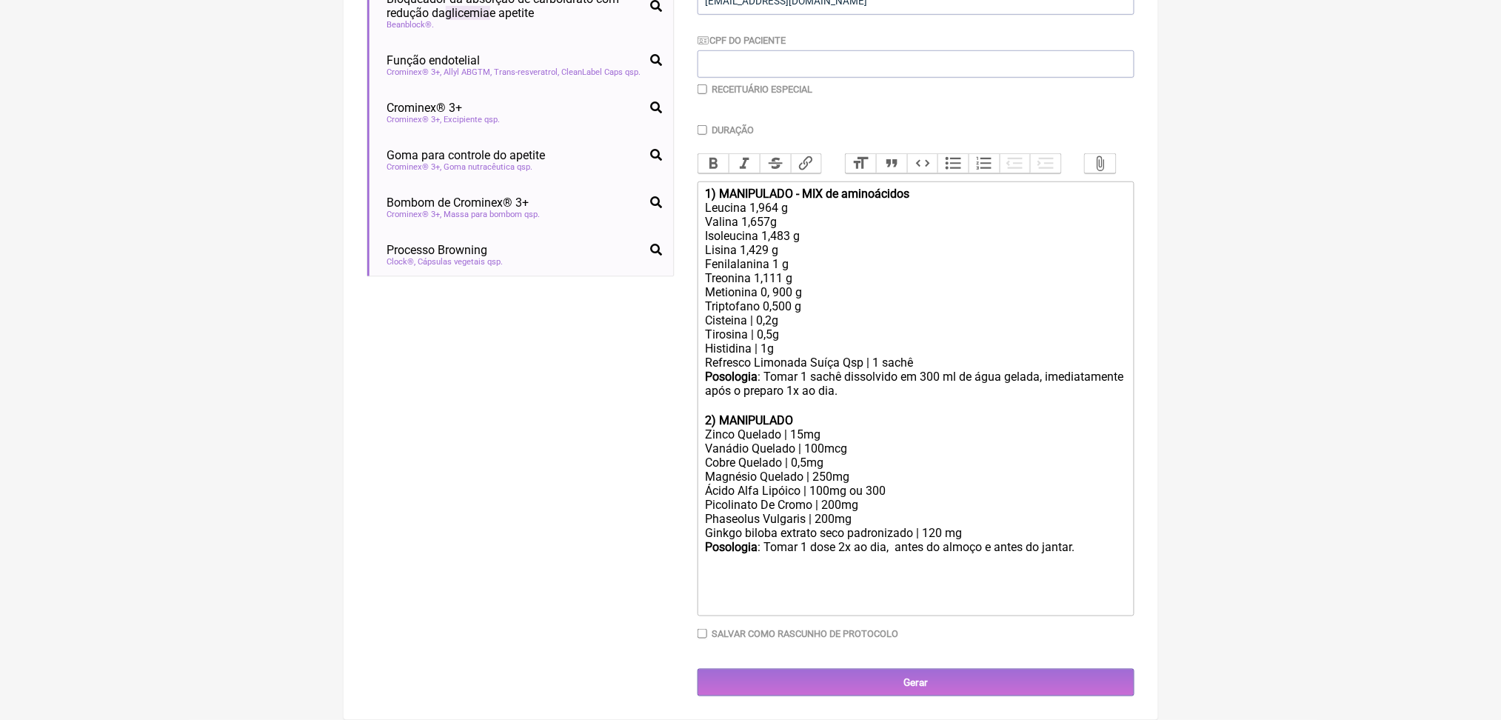
scroll to position [534, 0]
click at [714, 187] on strong "1) MANIPULADO - MIX de aminoácidos" at bounding box center [807, 194] width 204 height 14
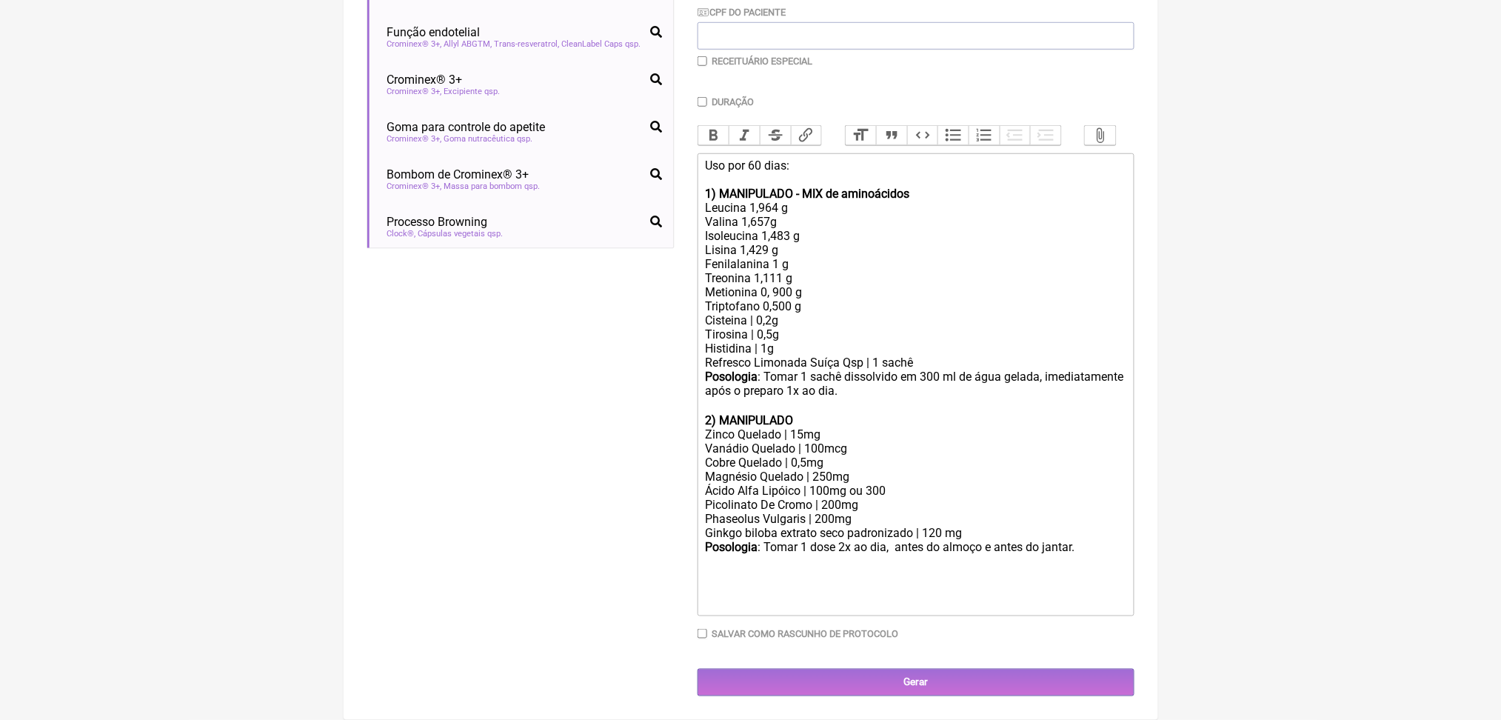
click at [827, 610] on div "Posologia : Tomar 1 dose 2x ao dia, antes do almoço e antes do jantar." at bounding box center [915, 575] width 420 height 70
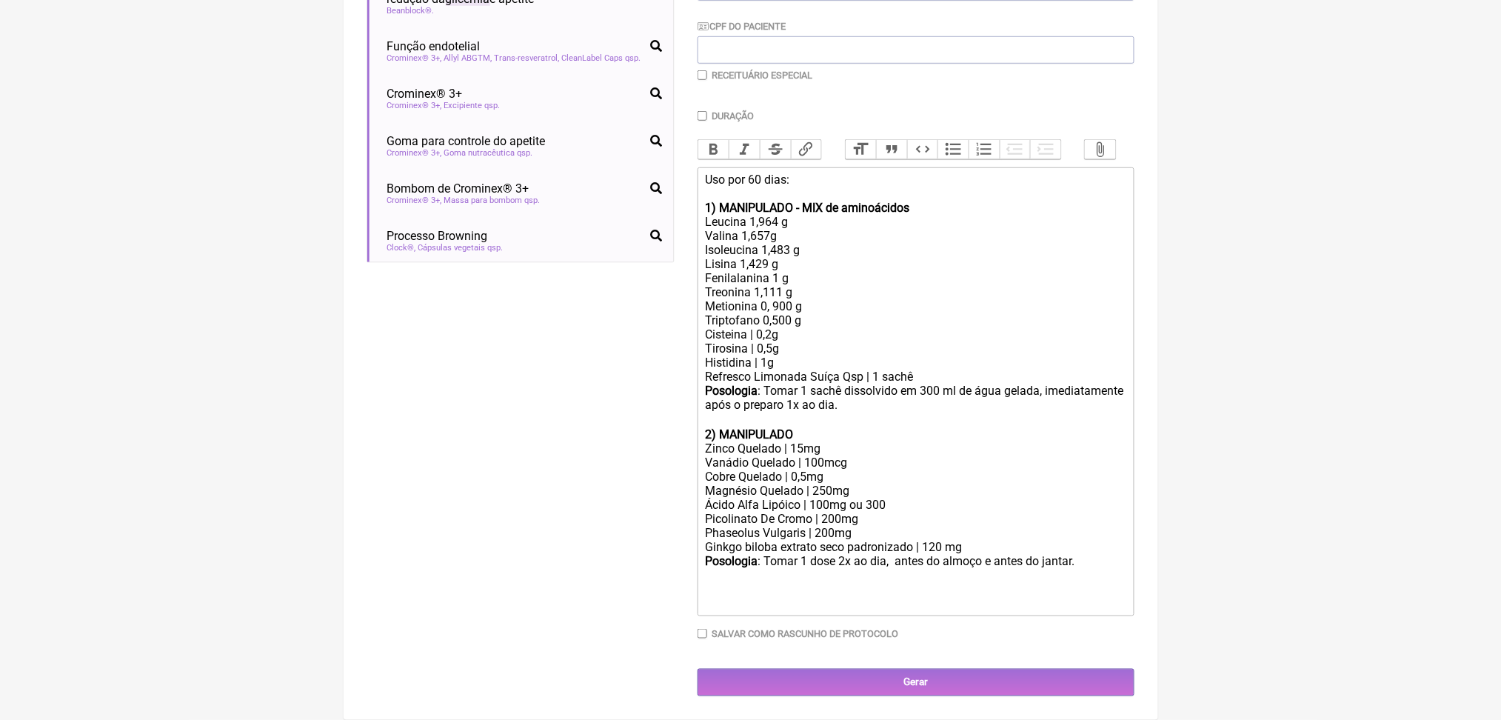
type trix-editor "<div>Uso por 60 dias:<br><br><strong>1) MANIPULADO - MIX de aminoácidos</strong…"
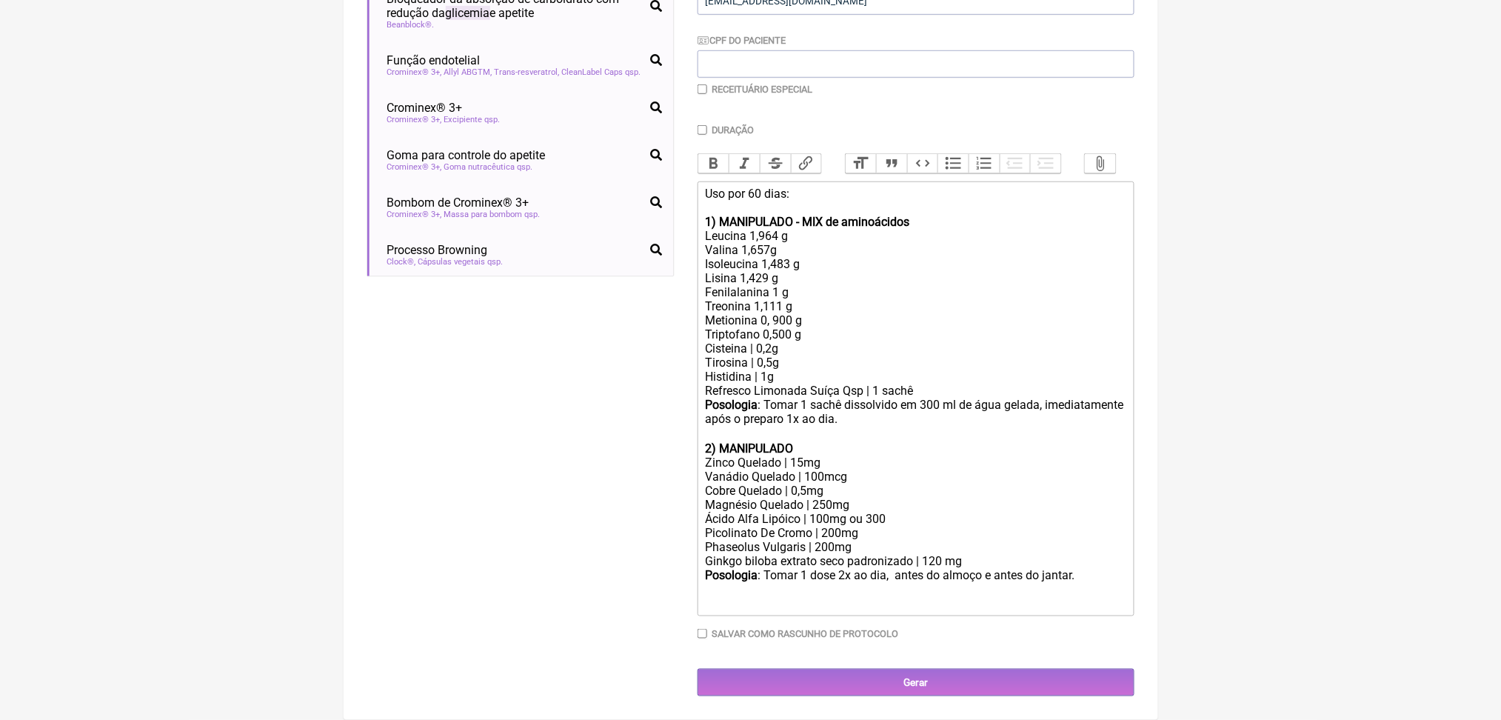
click at [595, 355] on div "Buscar glicemia Protocolos Formulas Medicamentos Industrializados Suplementos /…" at bounding box center [520, 269] width 306 height 853
click at [576, 385] on div "Buscar glicemia Protocolos Formulas Medicamentos Industrializados Suplementos /…" at bounding box center [520, 269] width 306 height 853
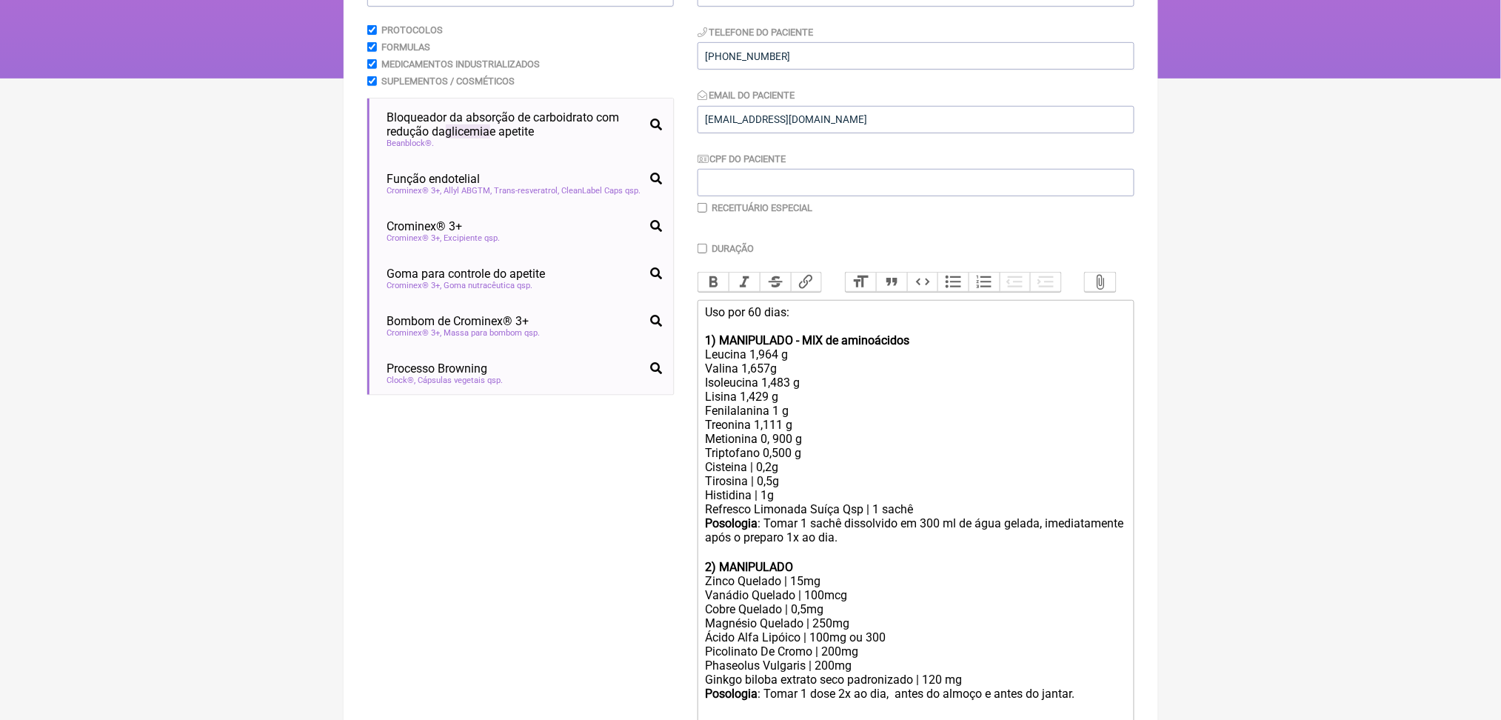
scroll to position [0, 0]
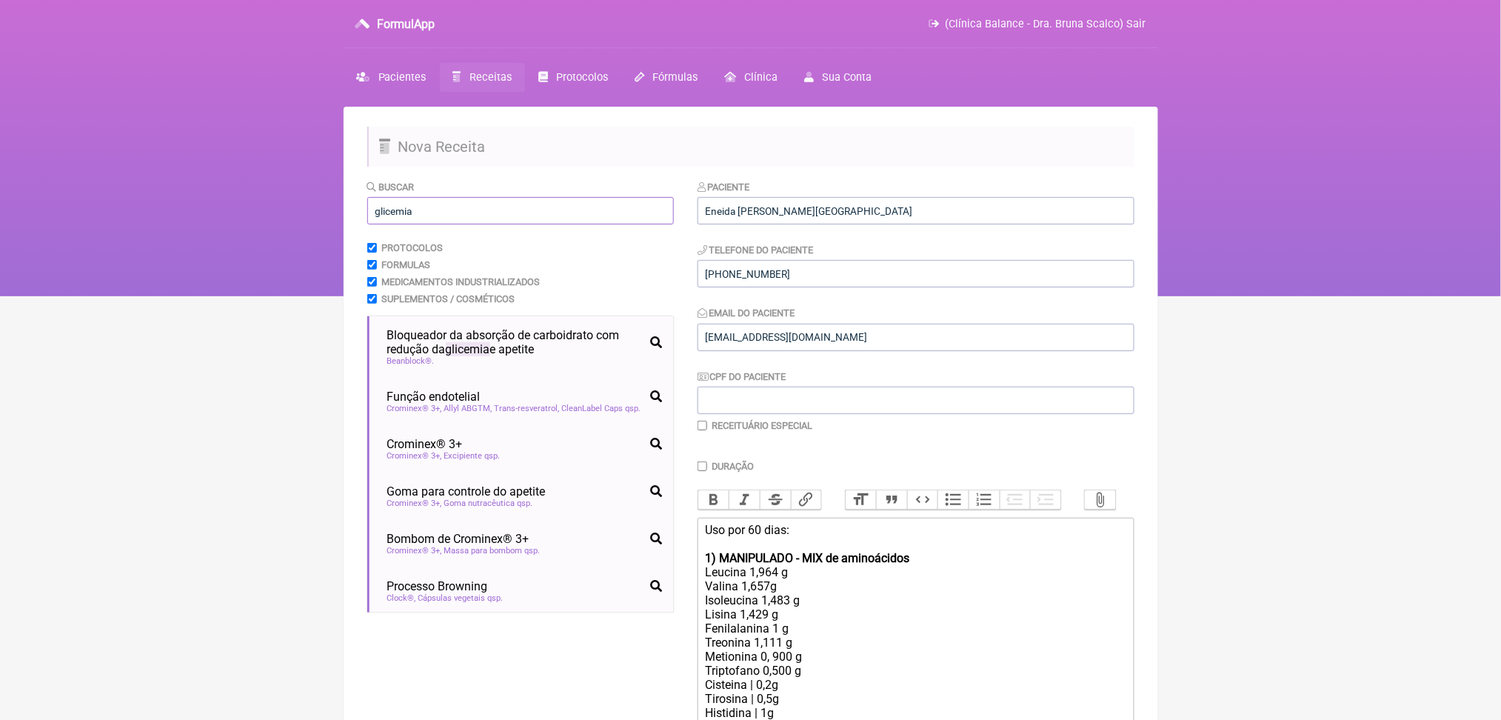
click at [420, 224] on input "glicemia" at bounding box center [520, 210] width 306 height 27
click at [420, 224] on input "ca" at bounding box center [520, 210] width 306 height 27
click at [309, 263] on nav "FormulApp (Clínica Balance - Dra. Bruna Scalco) Sair Pacientes Receitas Protoco…" at bounding box center [750, 148] width 1501 height 296
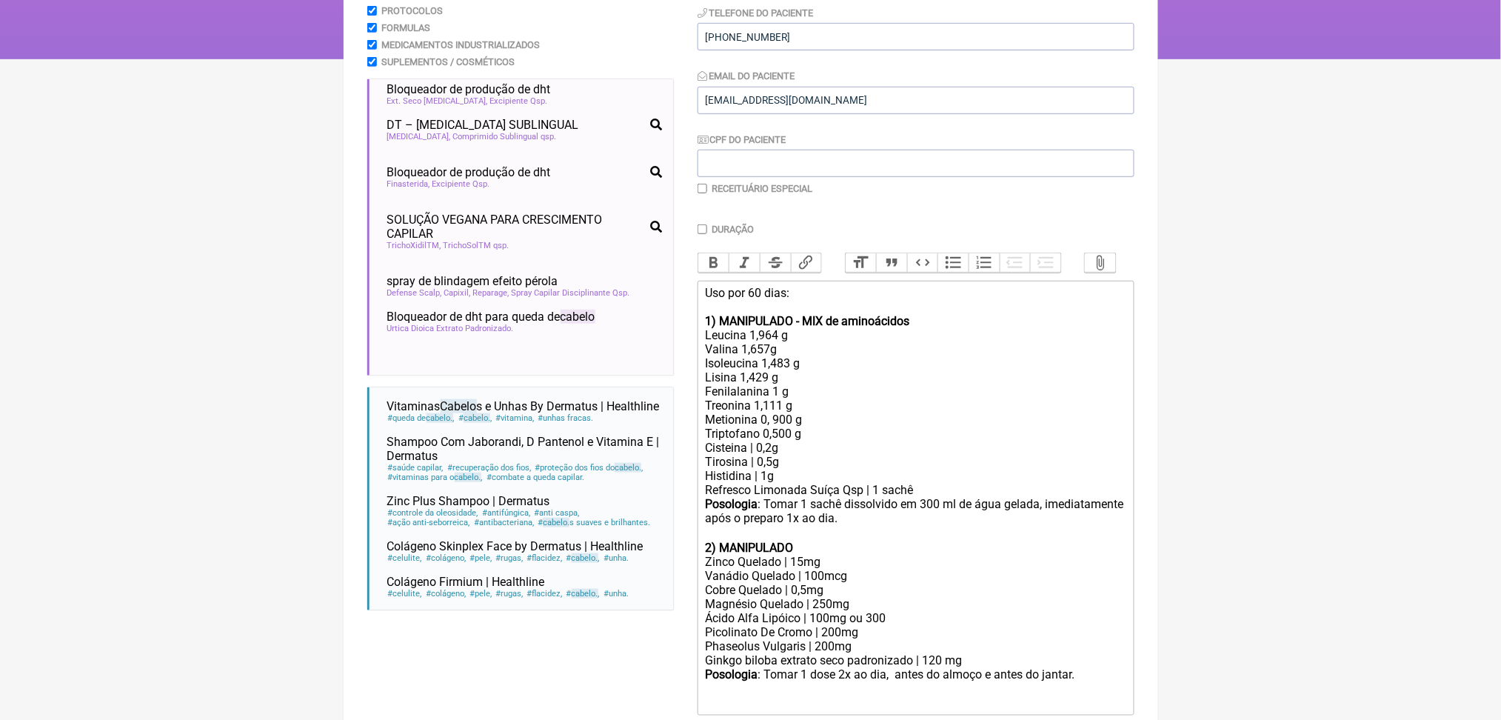
scroll to position [1216, 0]
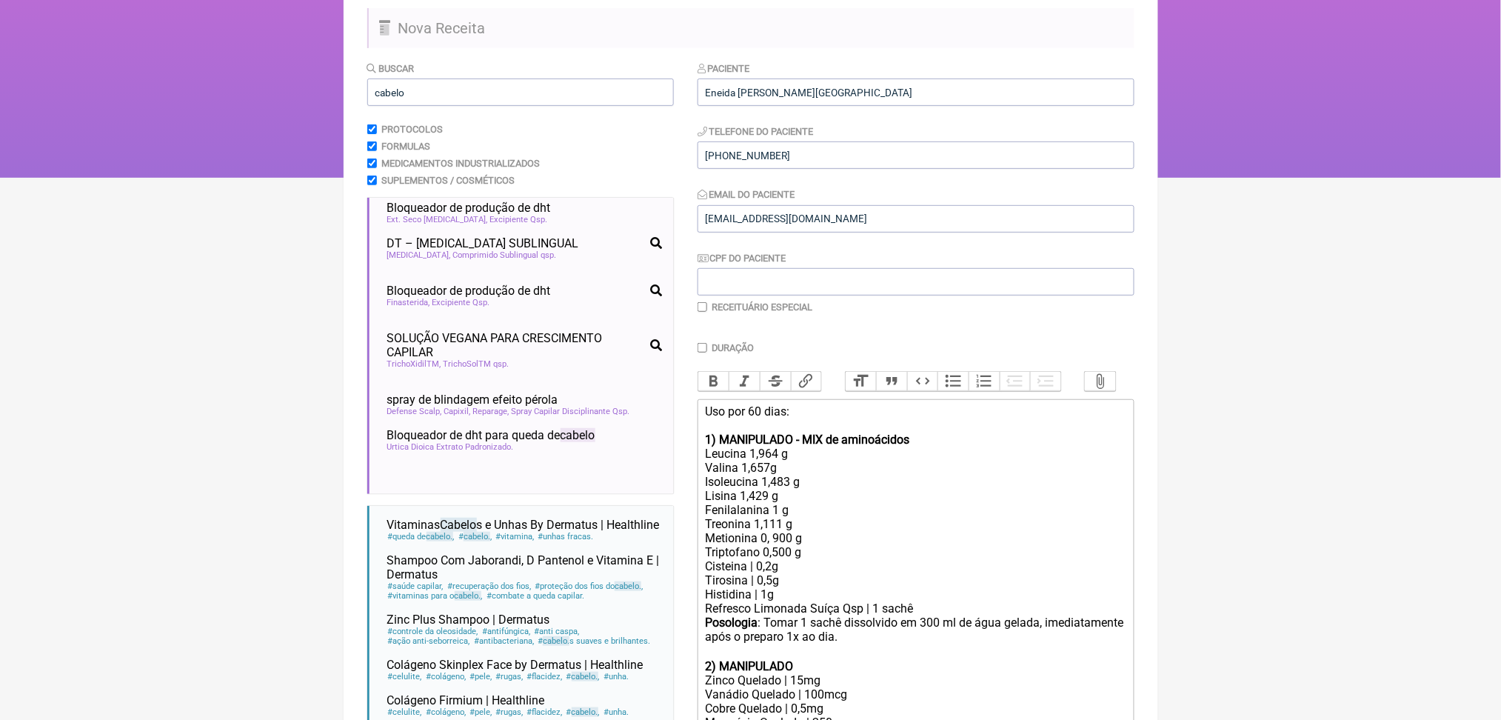
scroll to position [78, 0]
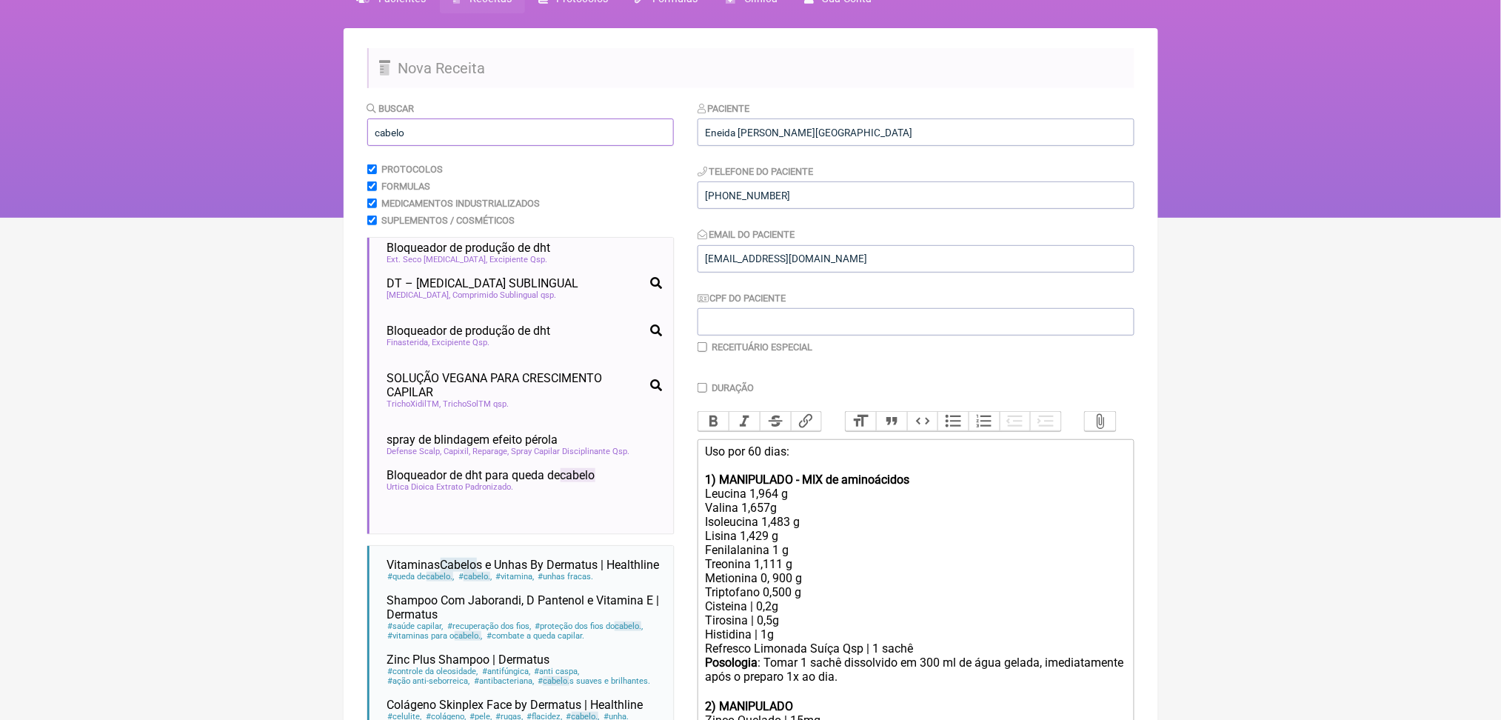
click at [436, 146] on input "cabelo" at bounding box center [520, 131] width 306 height 27
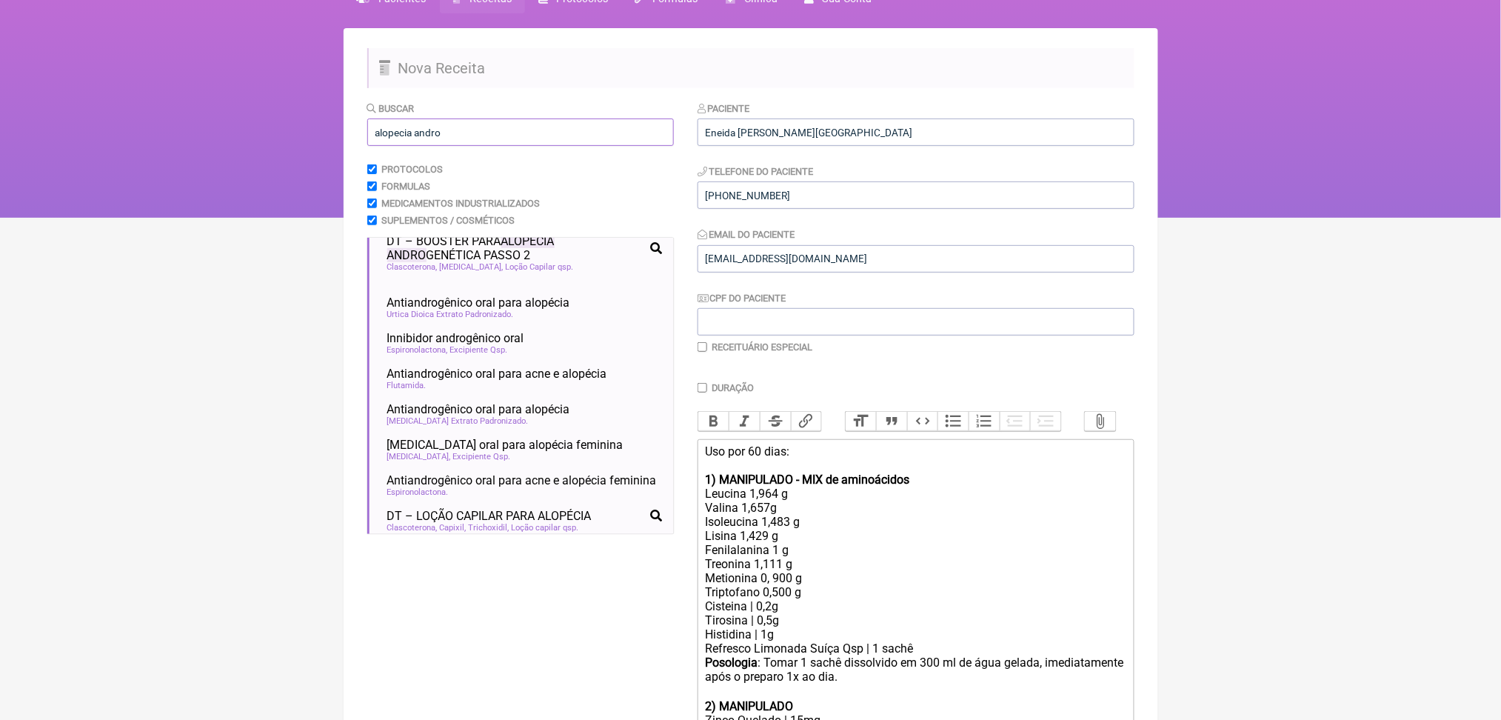
scroll to position [124, 0]
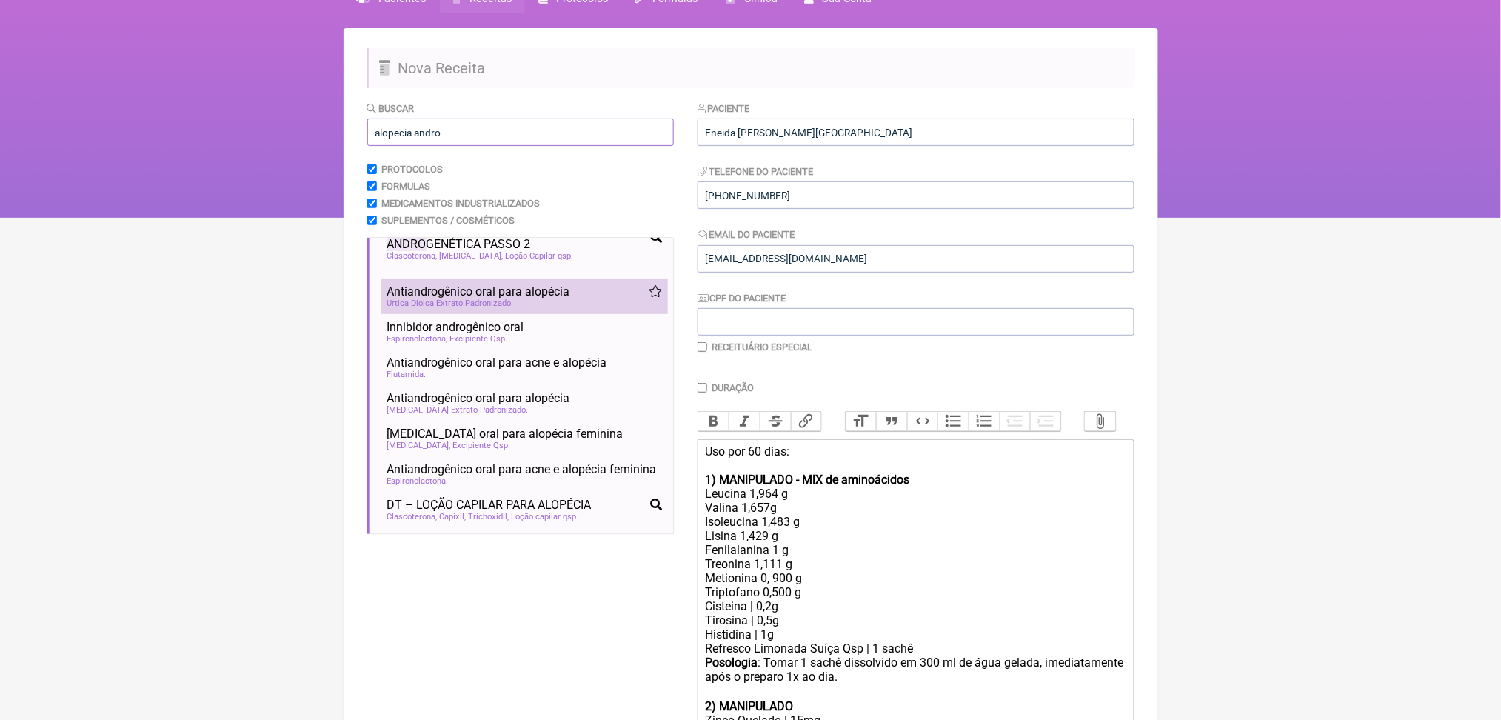
type input "alopecia andro"
click at [570, 298] on span "Antiandrogênico oral para alopécia" at bounding box center [478, 291] width 183 height 14
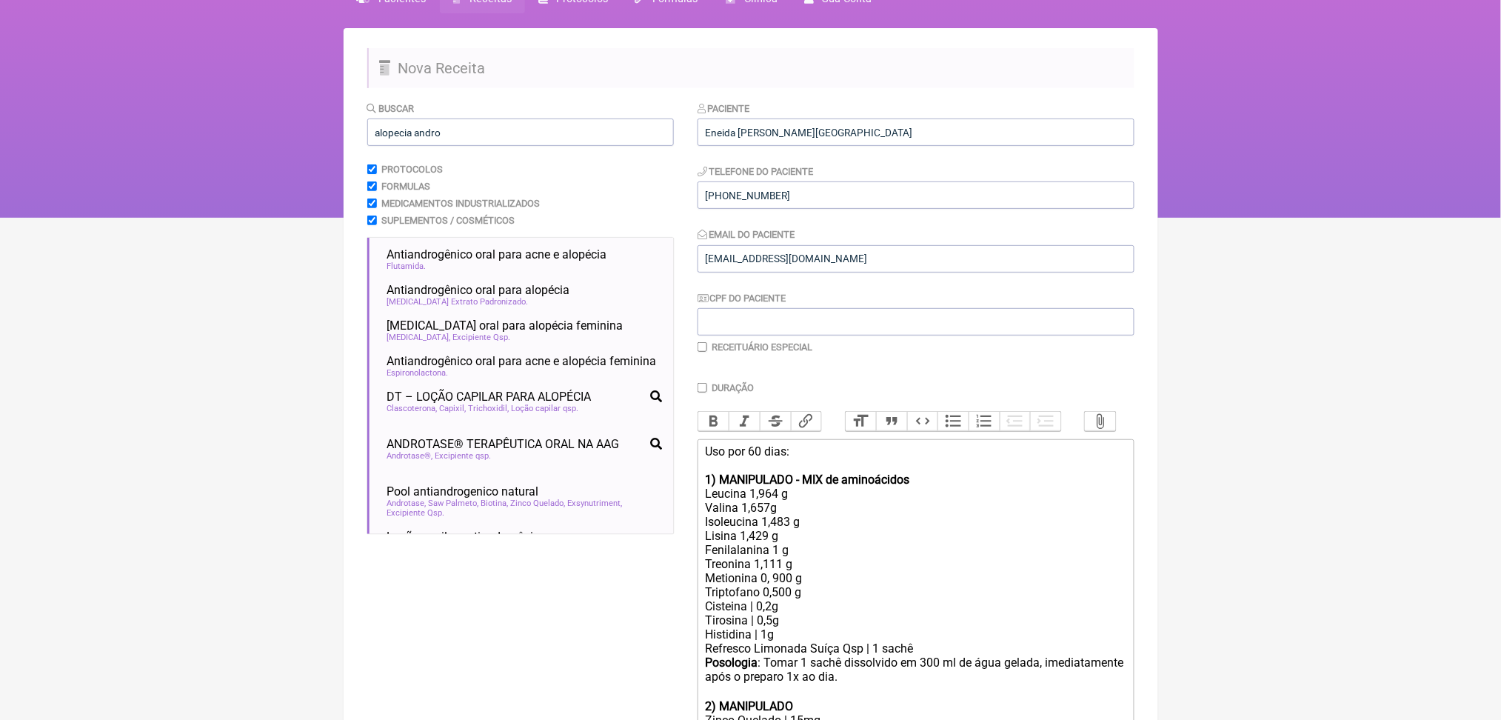
scroll to position [242, 0]
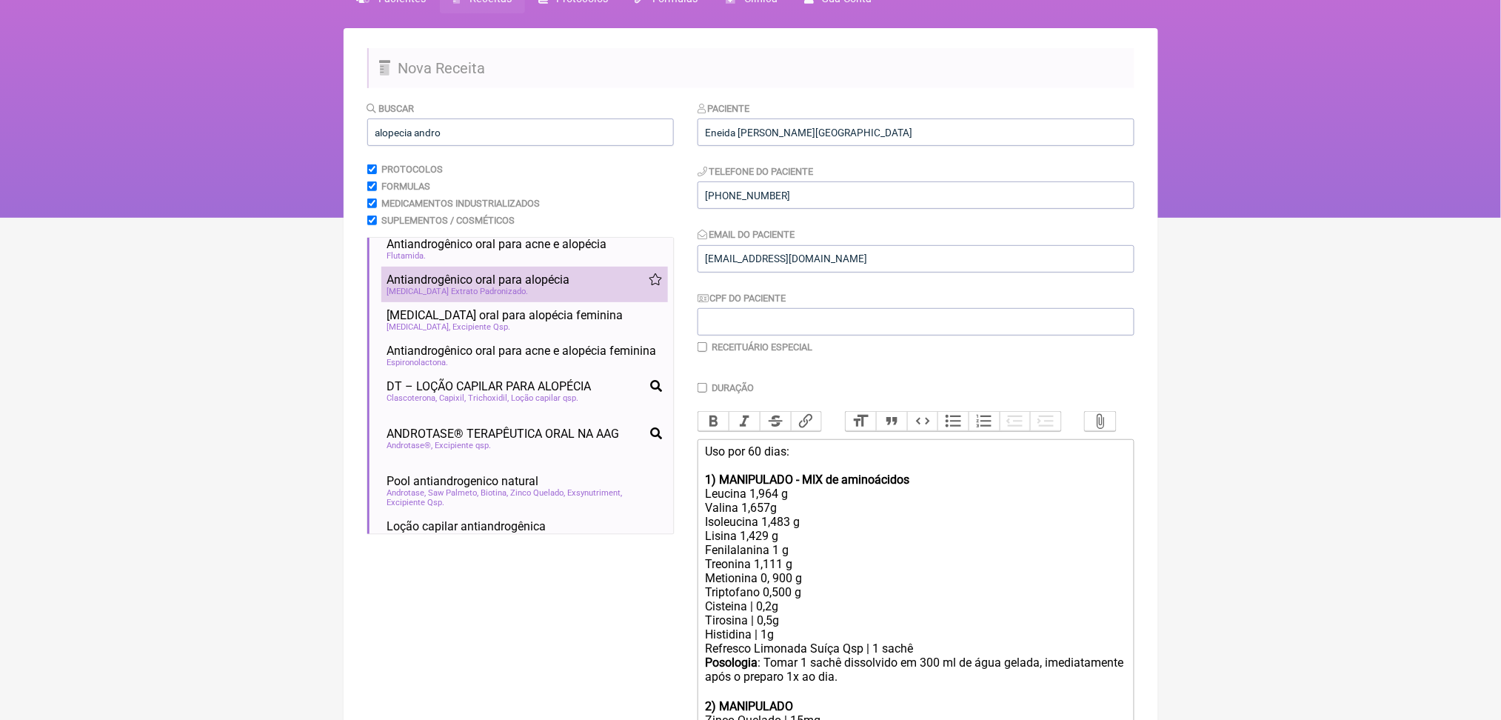
click at [529, 296] on span "Saw Palmetto Extrato Padronizado" at bounding box center [457, 291] width 141 height 10
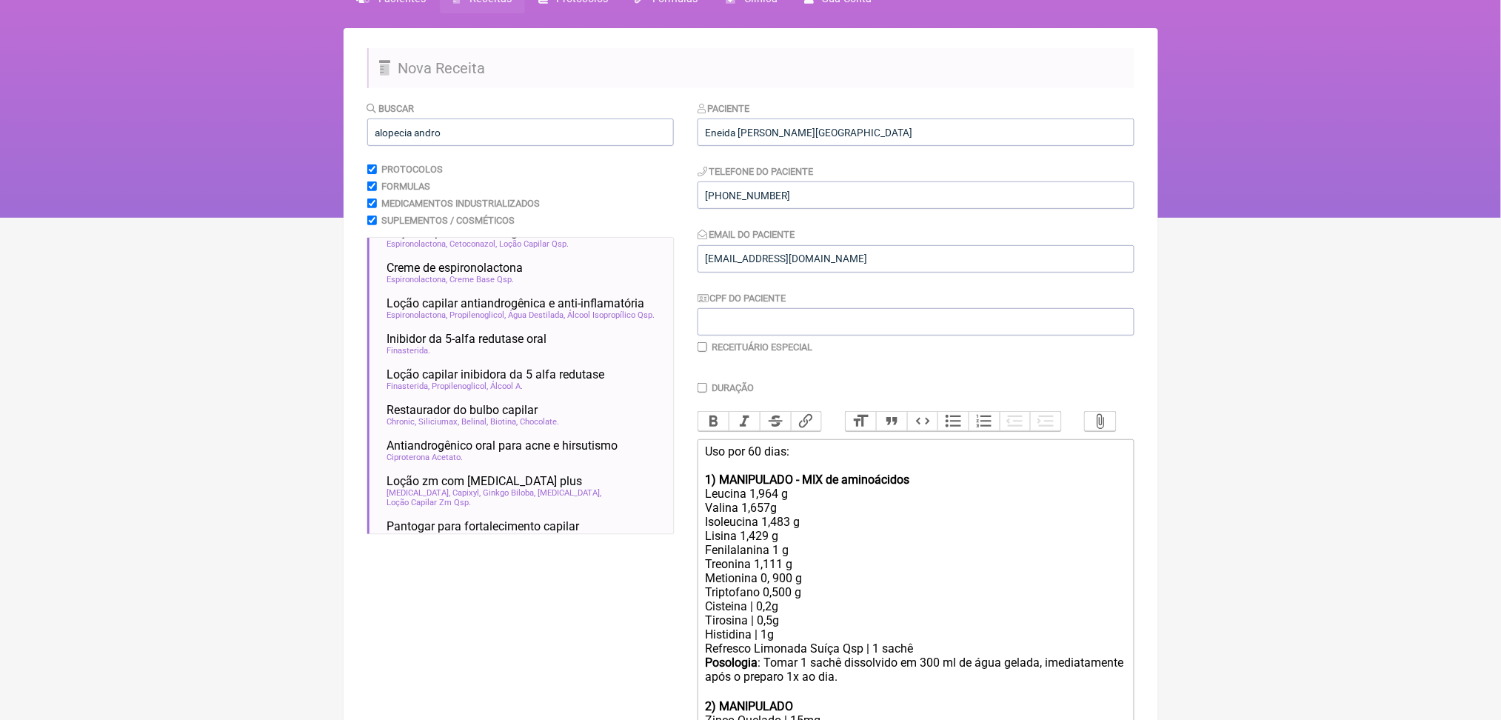
scroll to position [541, 0]
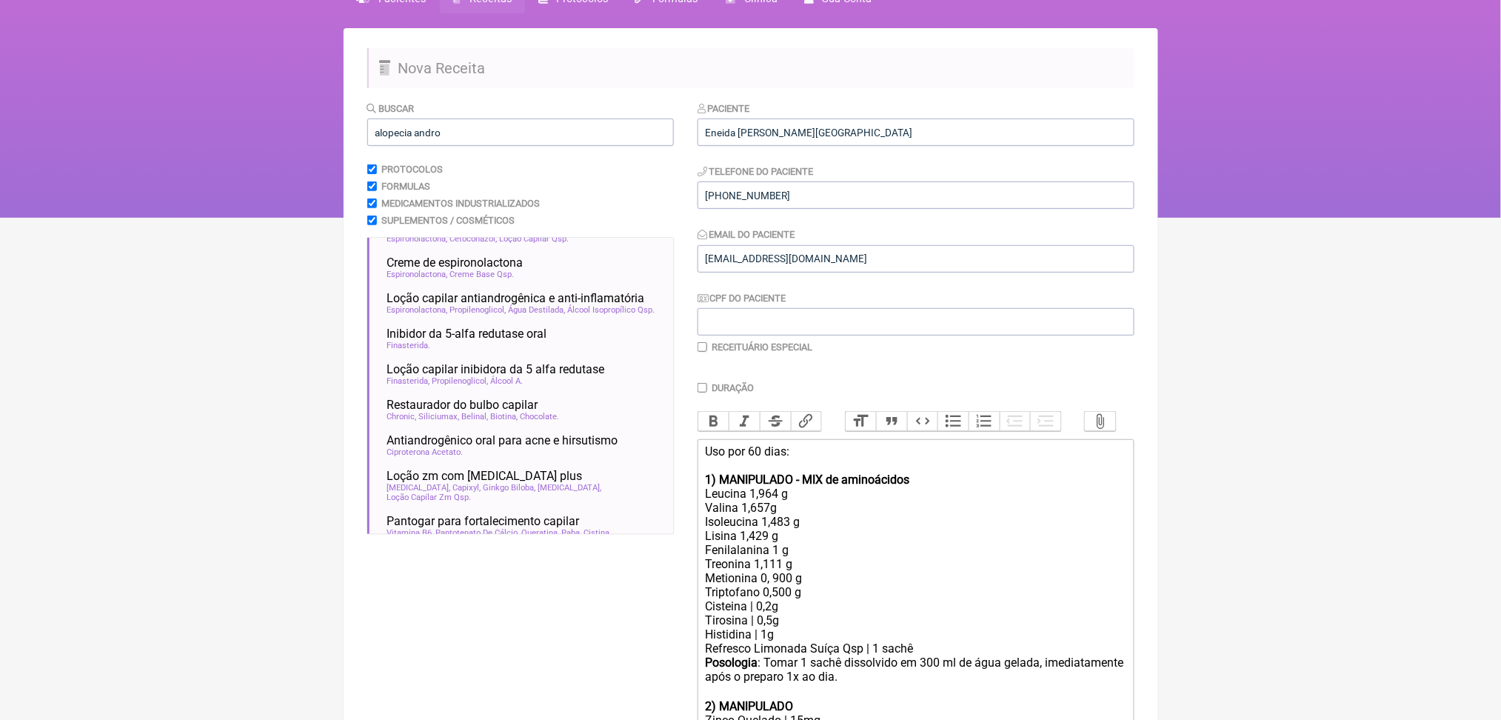
click at [476, 198] on span "Saw Palmeto" at bounding box center [454, 194] width 50 height 10
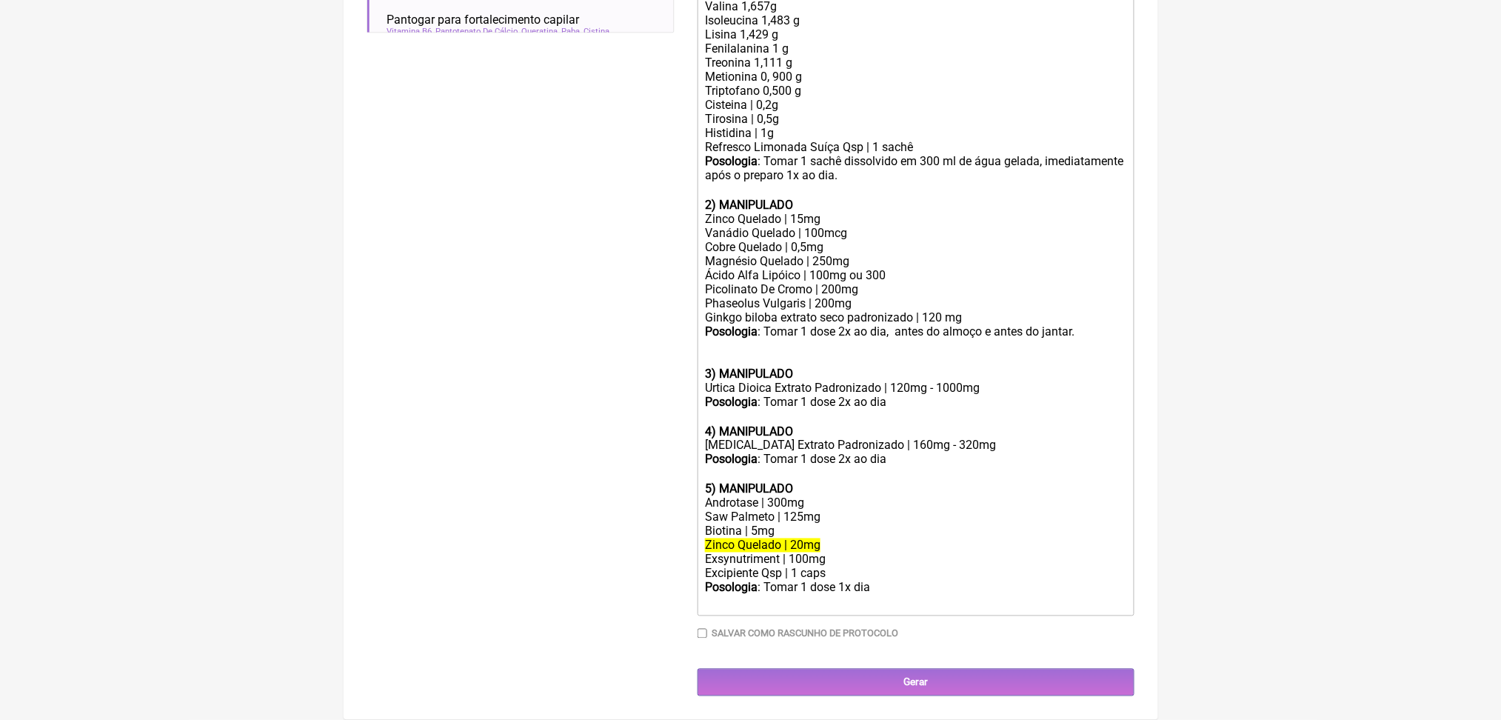
scroll to position [916, 0]
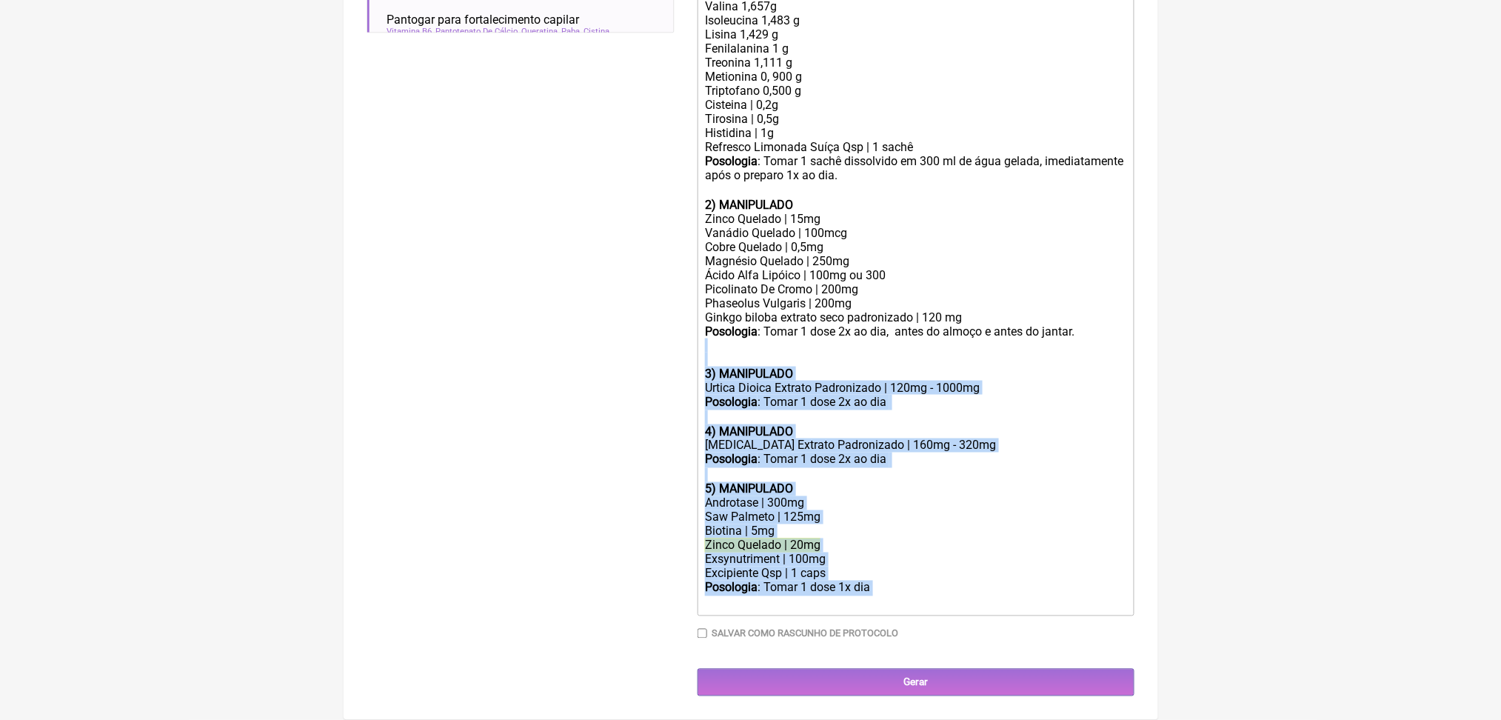
drag, startPoint x: 943, startPoint y: 584, endPoint x: 717, endPoint y: 290, distance: 371.1
click at [717, 290] on trix-editor "Uso por 60 dias: 1) MANIPULADO - MIX de aminoácidos Leucina 1,964 g Valina 1,65…" at bounding box center [915, 277] width 437 height 678
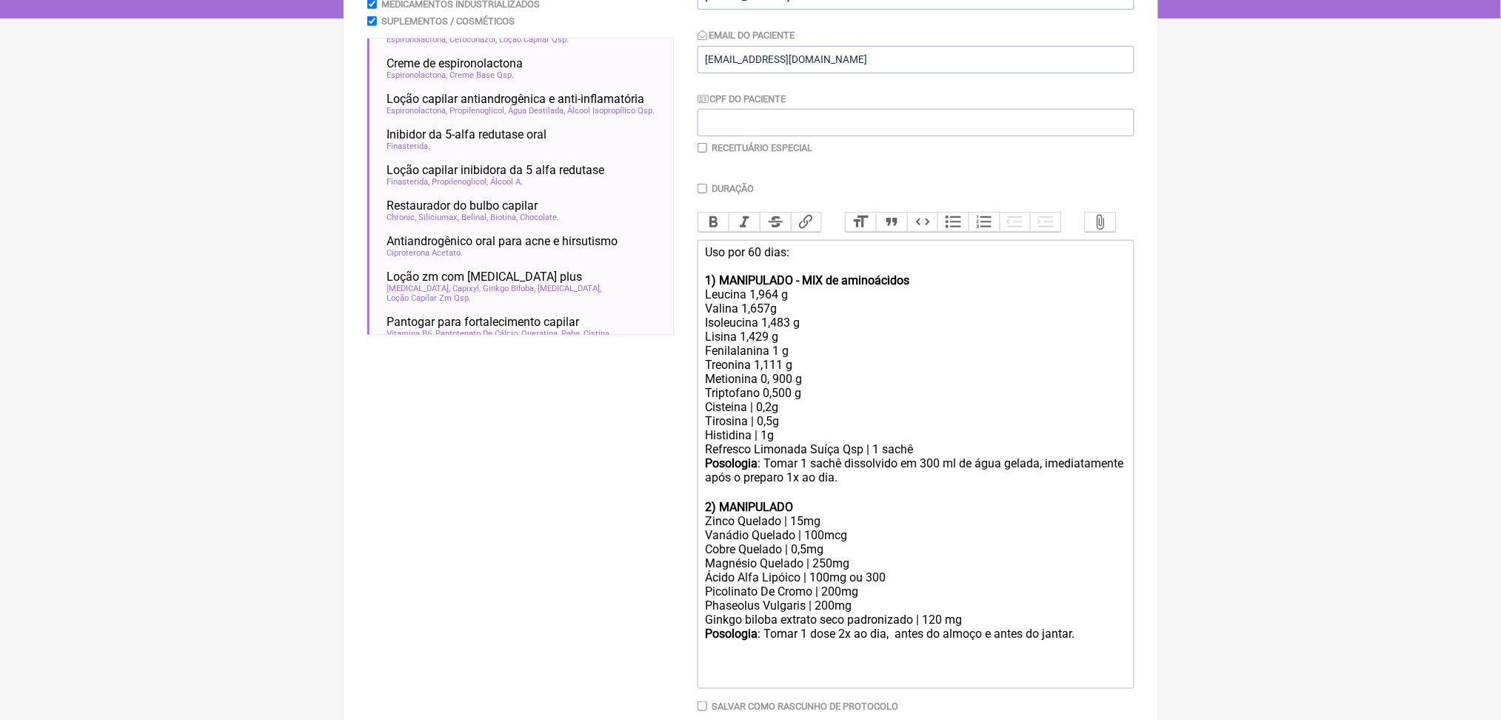
scroll to position [254, 0]
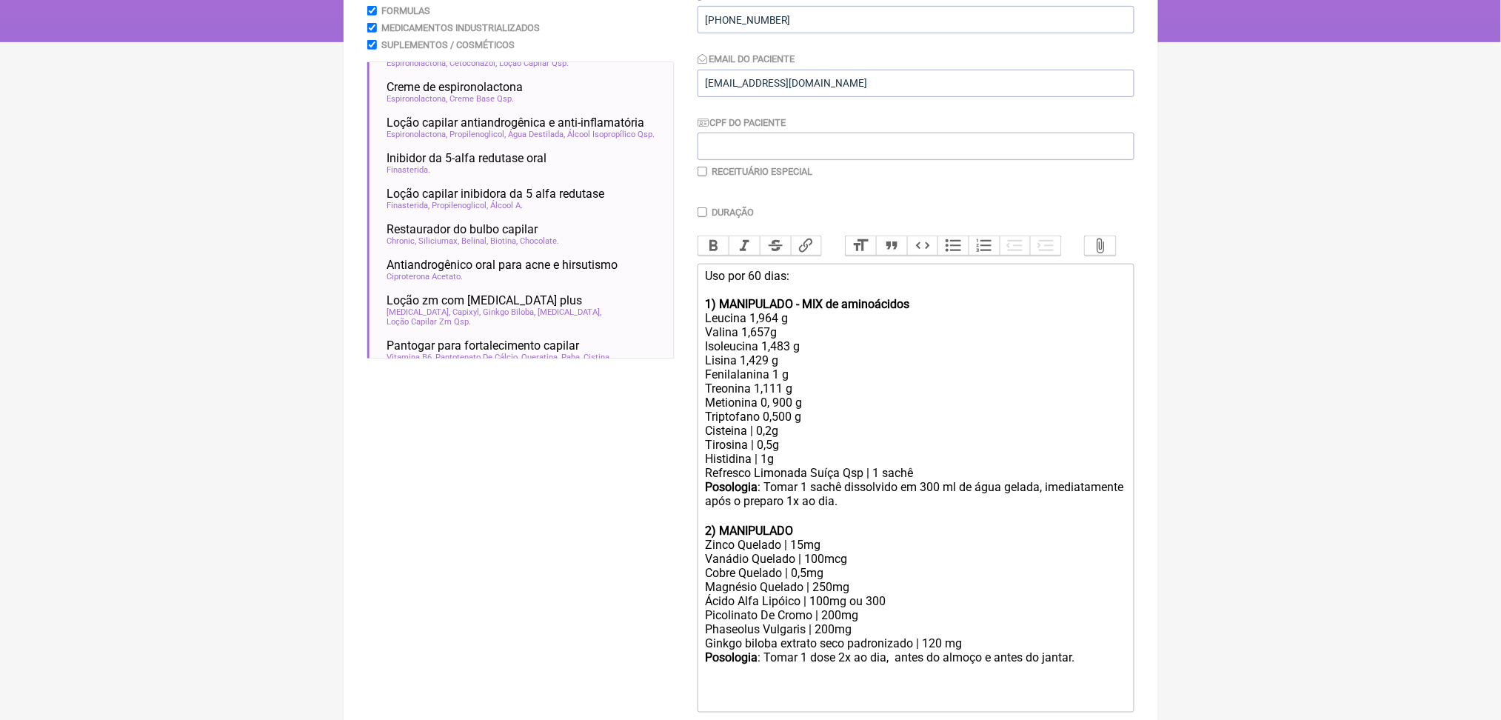
click at [479, 23] on span "Saw Palmeto" at bounding box center [454, 18] width 50 height 10
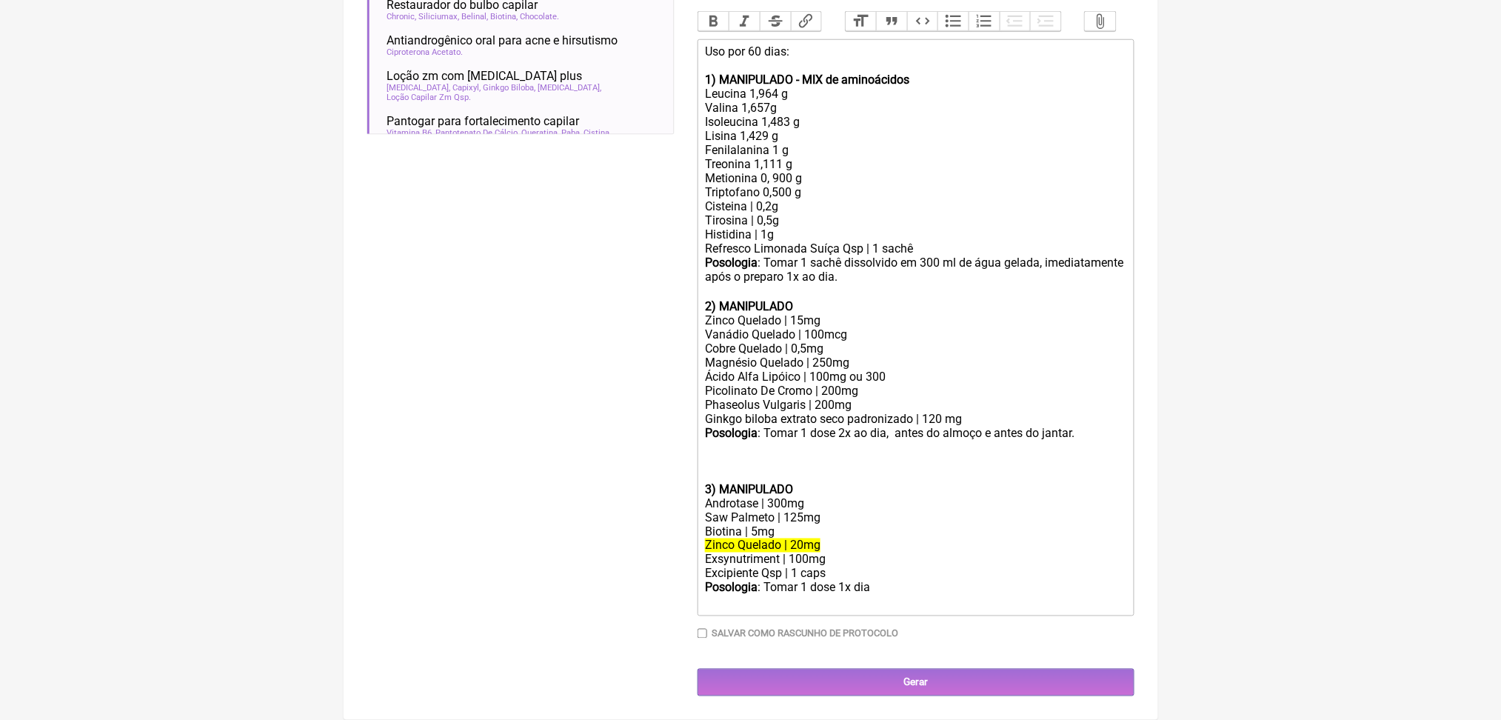
scroll to position [807, 0]
click at [718, 426] on div "Posologia : Tomar 1 dose 2x ao dia, antes do almoço e antes do jantar." at bounding box center [915, 454] width 420 height 56
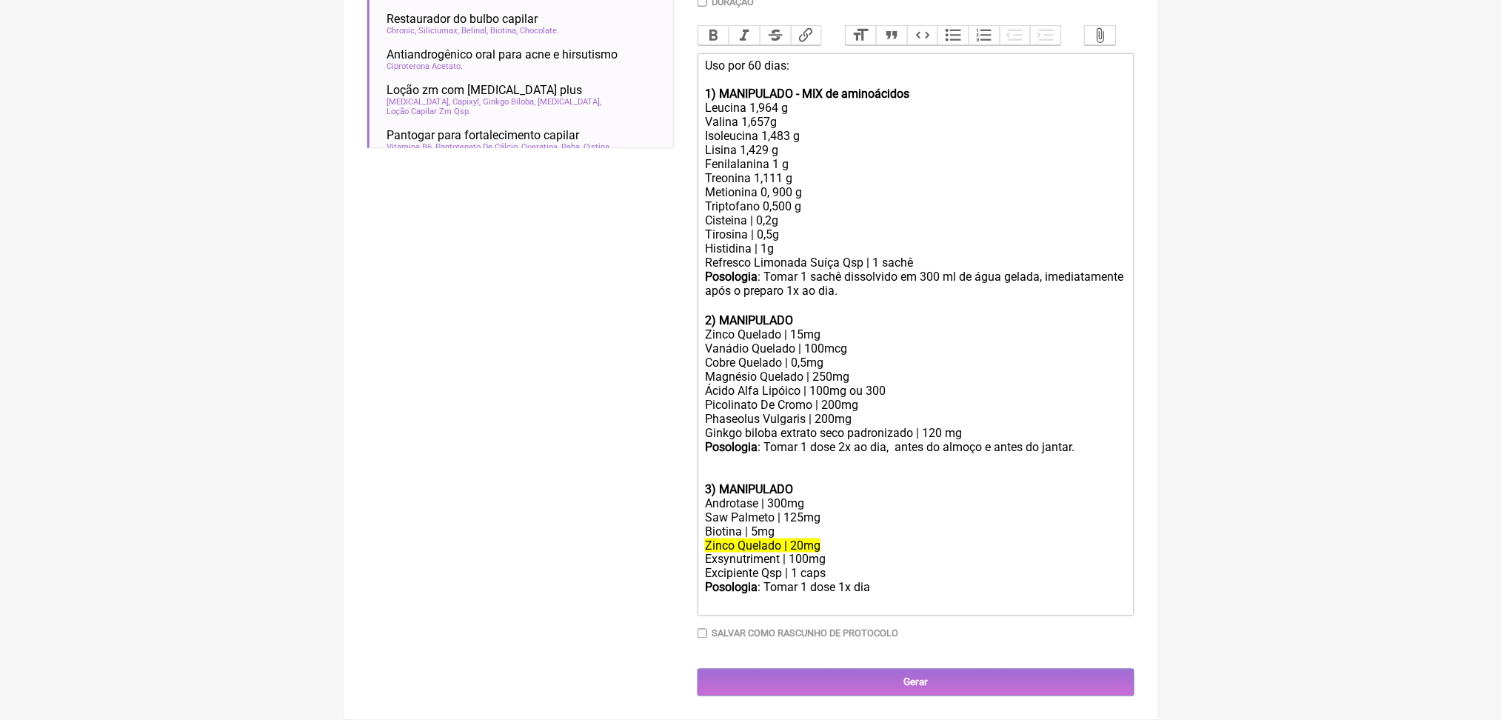
scroll to position [771, 0]
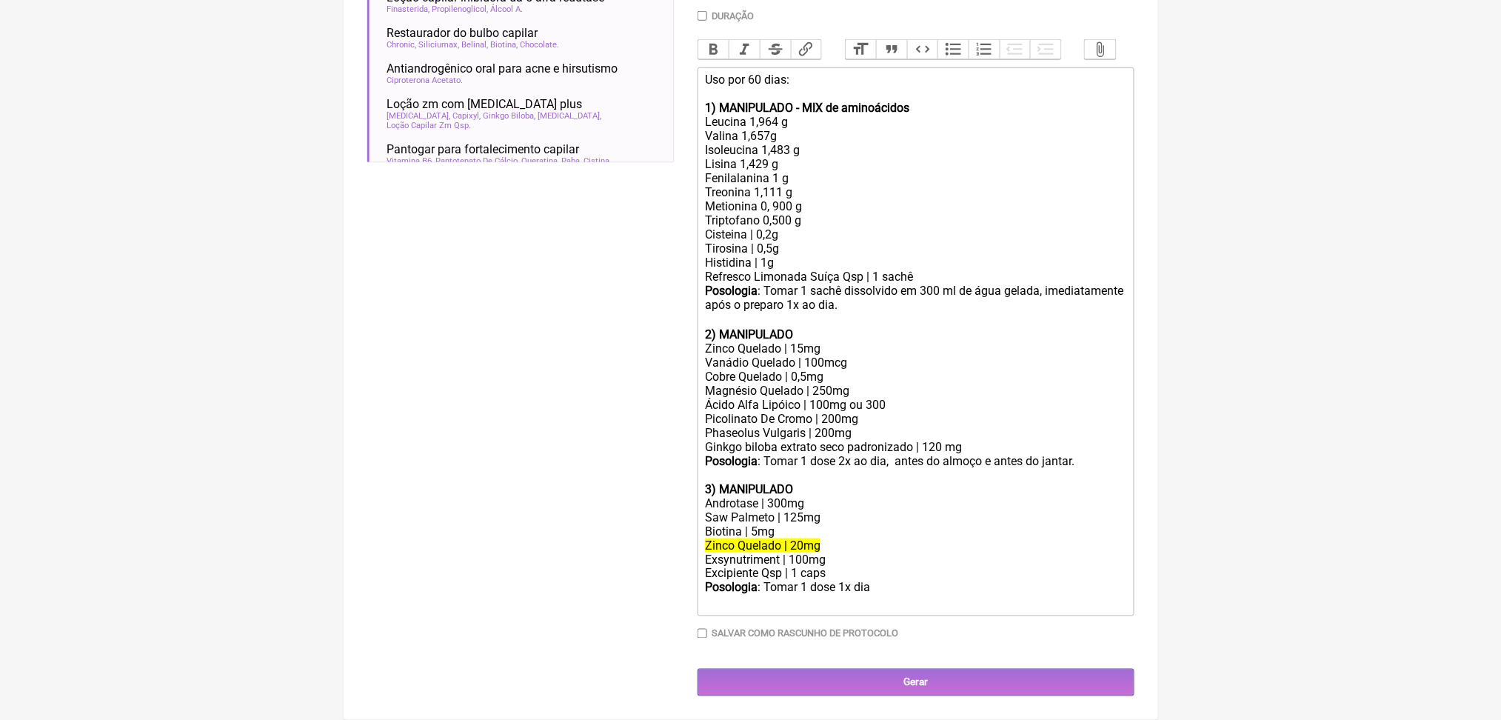
click at [791, 538] on del "Zinco Quelado | 20mg" at bounding box center [762, 545] width 115 height 14
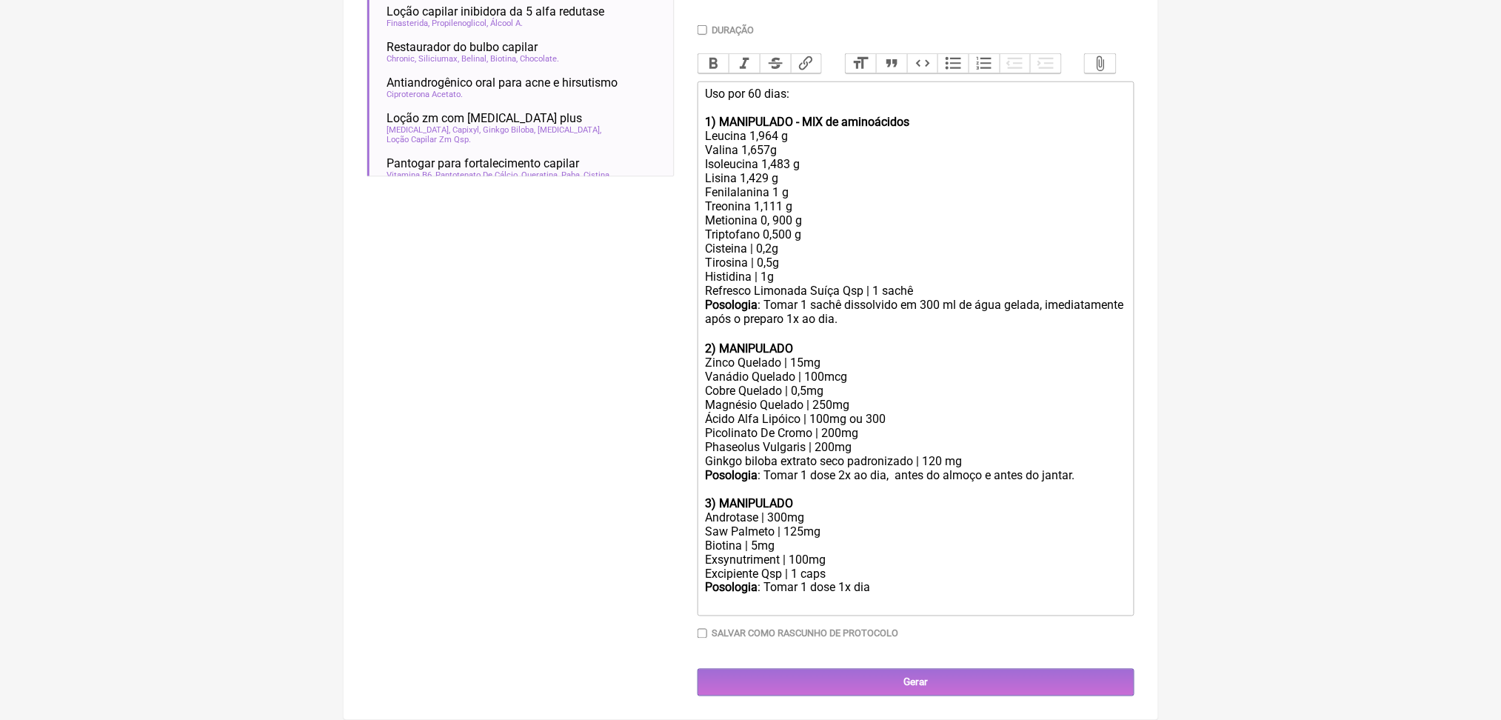
click at [771, 538] on div "Biotina | 5mg" at bounding box center [915, 545] width 420 height 14
click at [848, 412] on div "Ácido Alfa Lipóico | 100mg ou 300" at bounding box center [915, 419] width 420 height 14
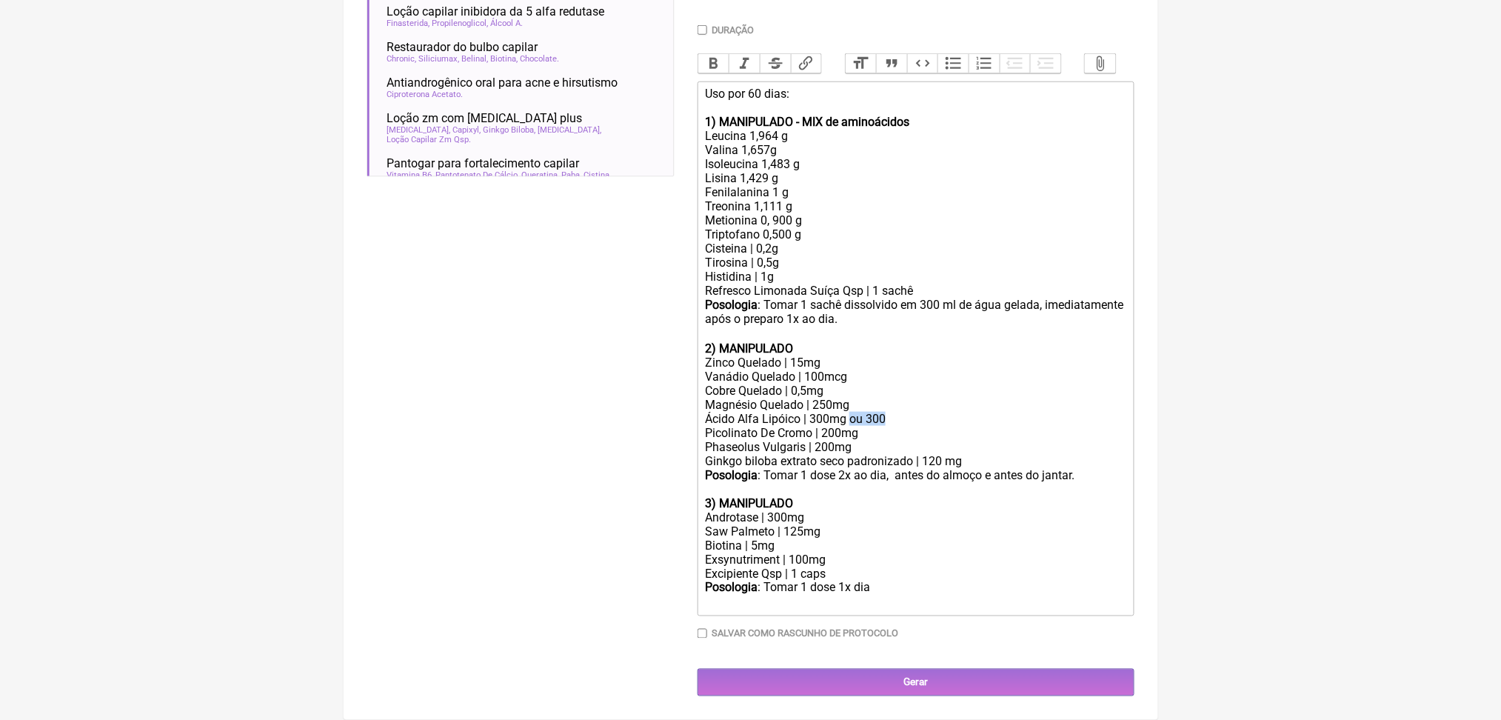
drag, startPoint x: 894, startPoint y: 318, endPoint x: 951, endPoint y: 312, distance: 58.0
click at [951, 412] on div "Ácido Alfa Lipóico | 300mg ou 300" at bounding box center [915, 419] width 420 height 14
click at [846, 412] on div "Ácido Alfa Lipóico | 300mg" at bounding box center [915, 419] width 420 height 14
click at [760, 538] on div "Biotina | 5mg" at bounding box center [915, 545] width 420 height 14
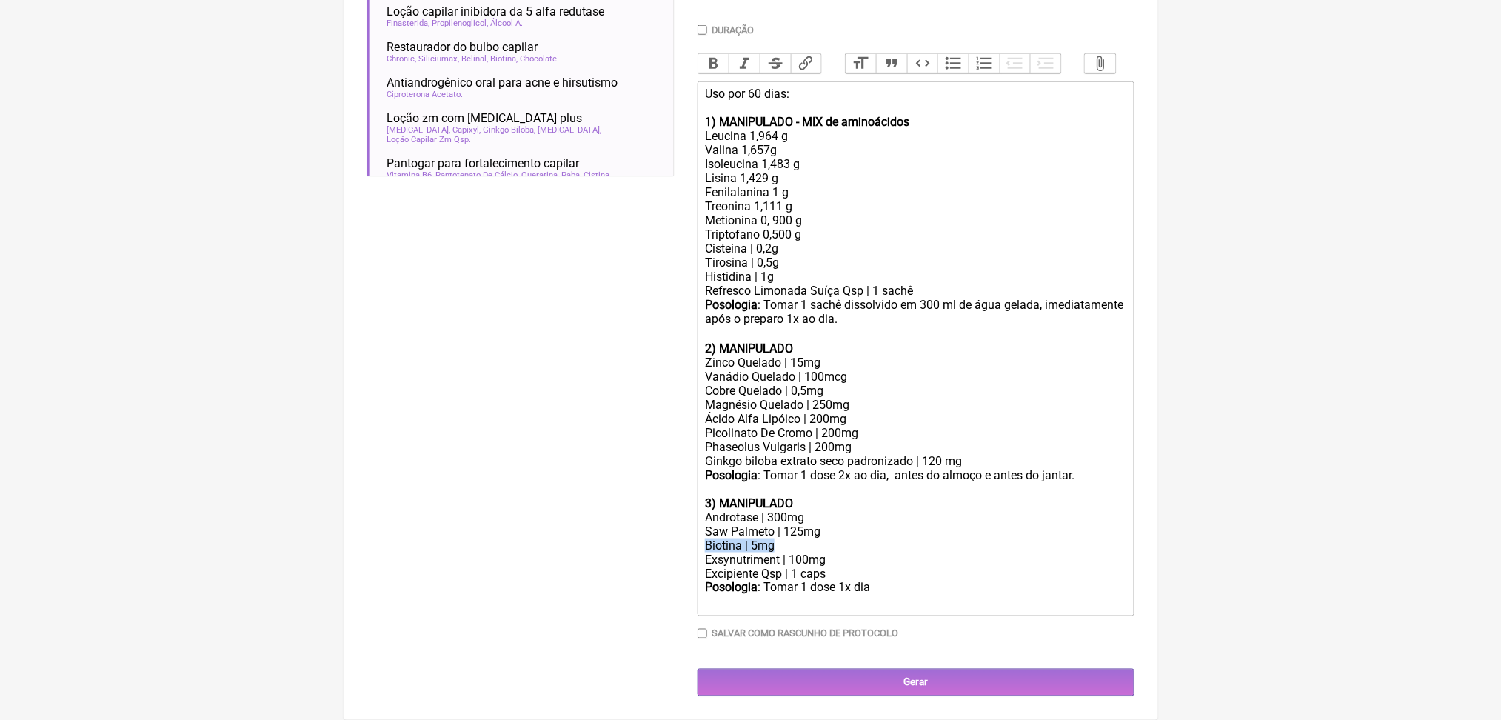
click at [760, 538] on div "Biotina | 5mg" at bounding box center [915, 545] width 420 height 14
copy div "Biotina | 5mg"
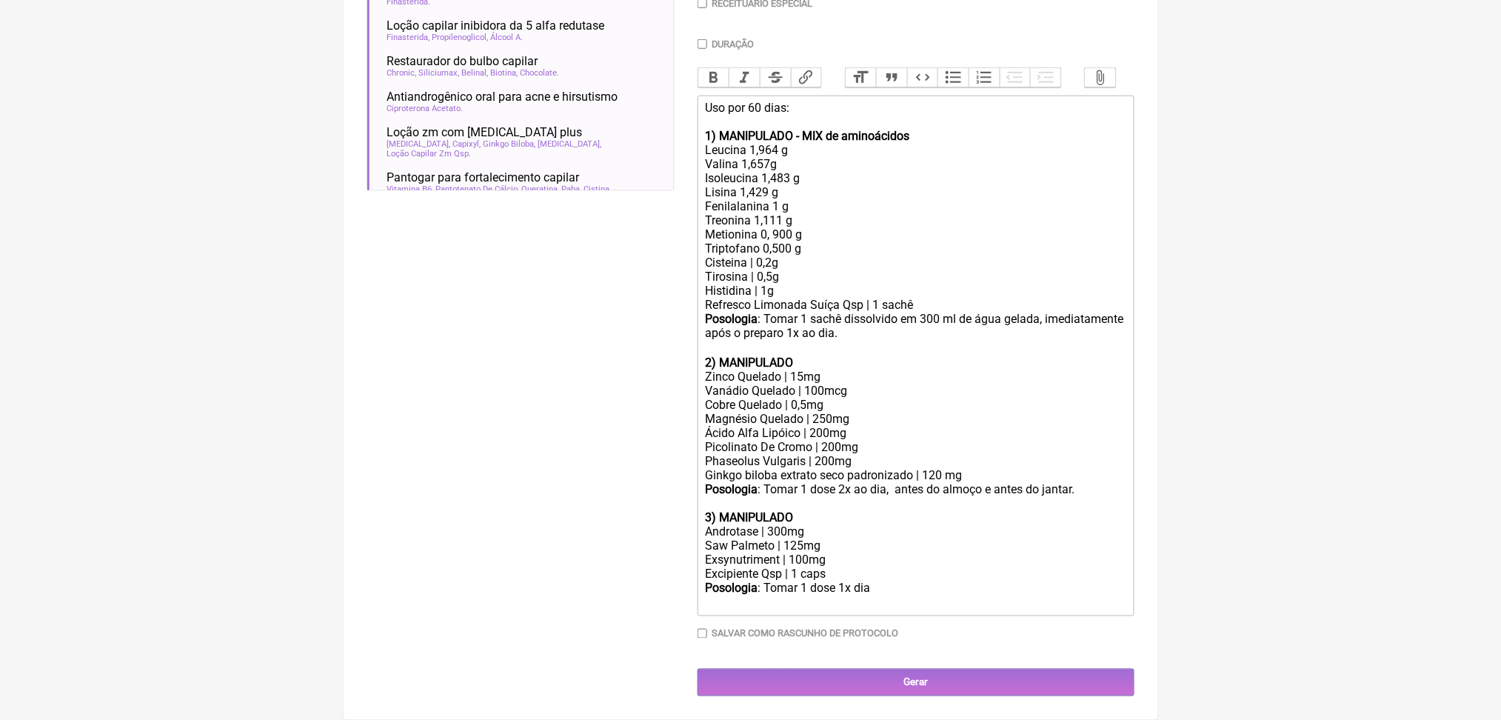
click at [922, 440] on div "Picolinato De Cromo | 200mg" at bounding box center [915, 447] width 420 height 14
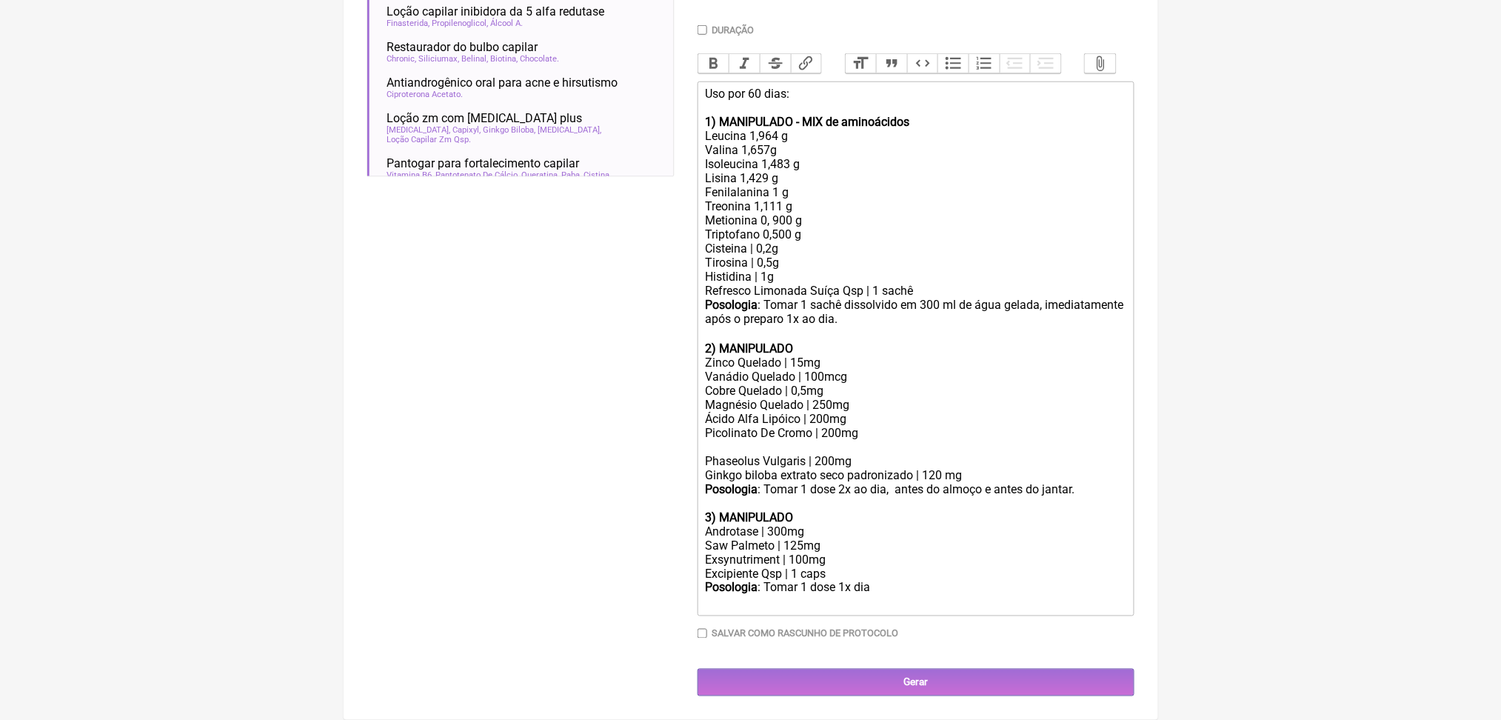
scroll to position [752, 0]
paste trix-editor "Biotina | 5mg</div><div><br>"
click at [774, 426] on div "Picolinato De Cromo | 200mg Biotina | 5mg" at bounding box center [915, 440] width 420 height 28
drag, startPoint x: 934, startPoint y: 561, endPoint x: 882, endPoint y: 552, distance: 52.0
click at [882, 580] on div "Posologia : Tomar 1 dose 1x dia ㅤ" at bounding box center [915, 595] width 420 height 30
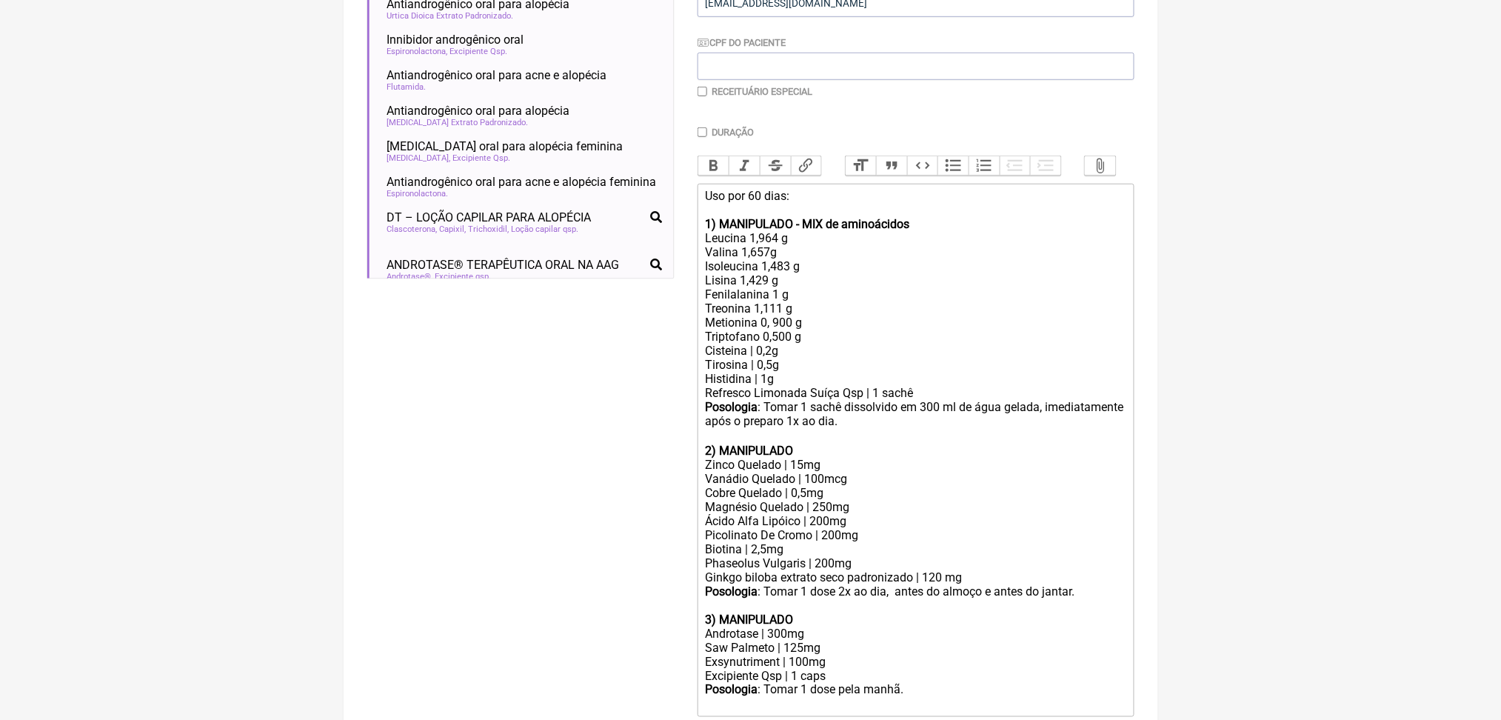
scroll to position [144, 0]
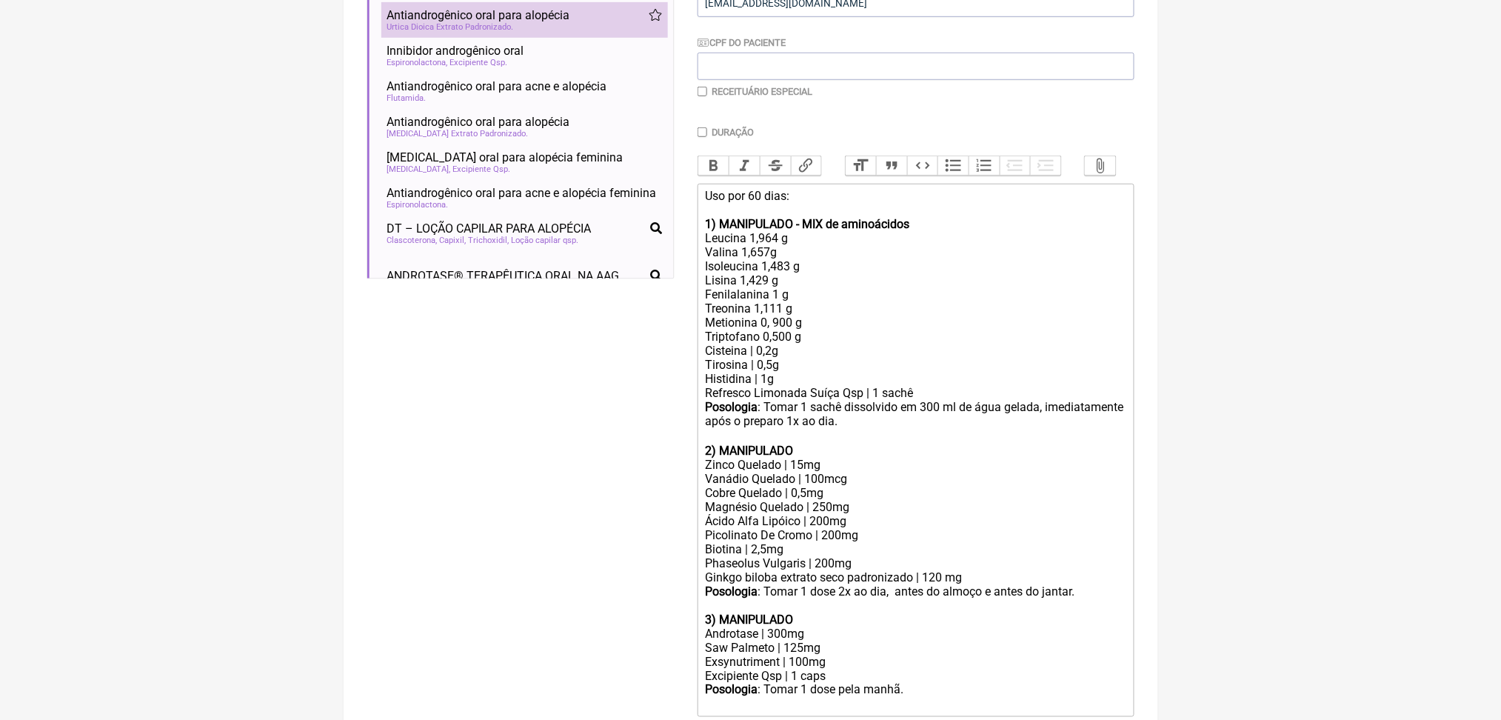
click at [560, 22] on span "Antiandrogênico oral para alopécia" at bounding box center [478, 15] width 183 height 14
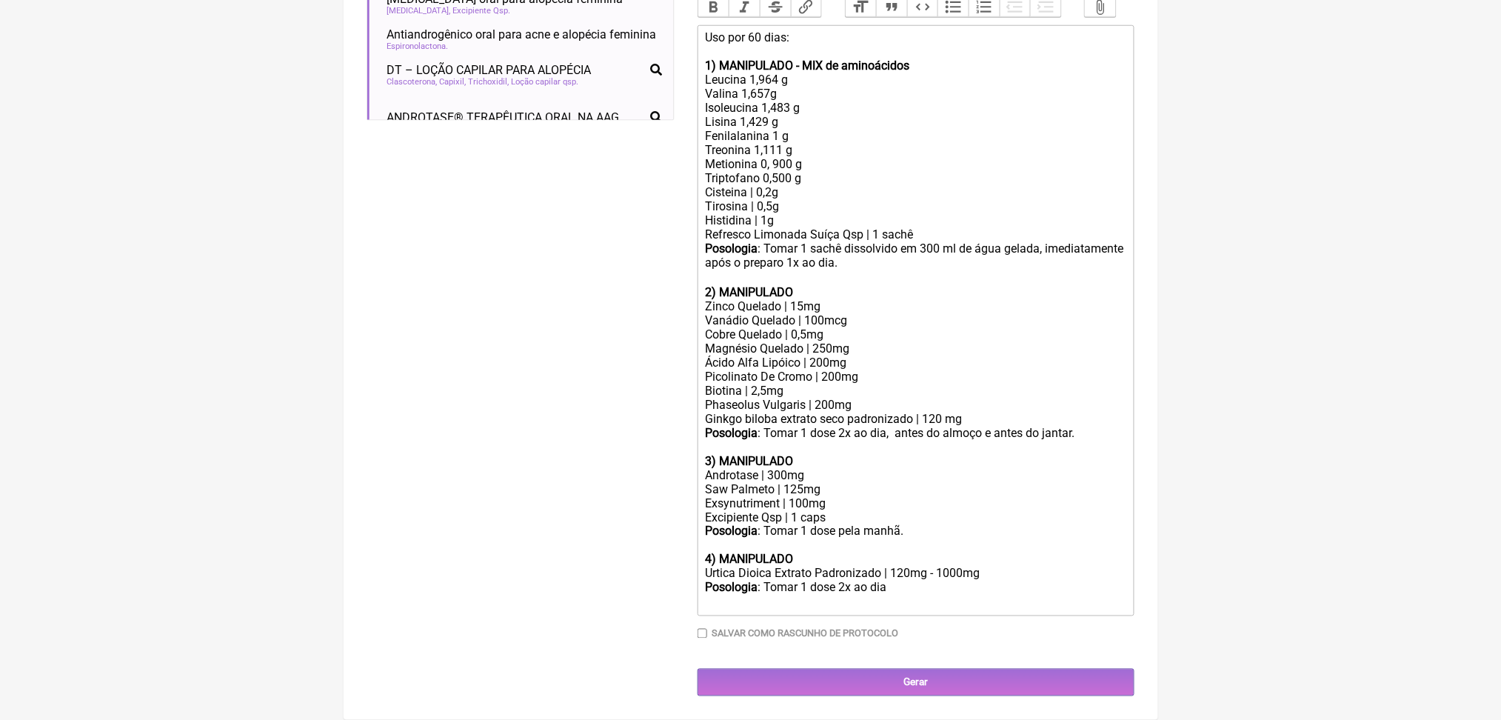
scroll to position [825, 0]
drag, startPoint x: 717, startPoint y: 537, endPoint x: 989, endPoint y: 532, distance: 272.5
click at [989, 566] on div "Urtica Dioica Extrato Padronizado | 120mg - 1000mg" at bounding box center [915, 573] width 420 height 14
copy div "Urtica Dioica Extrato Padronizado | 120mg"
click at [908, 496] on div "Exsynutriment | 100mg" at bounding box center [915, 503] width 420 height 14
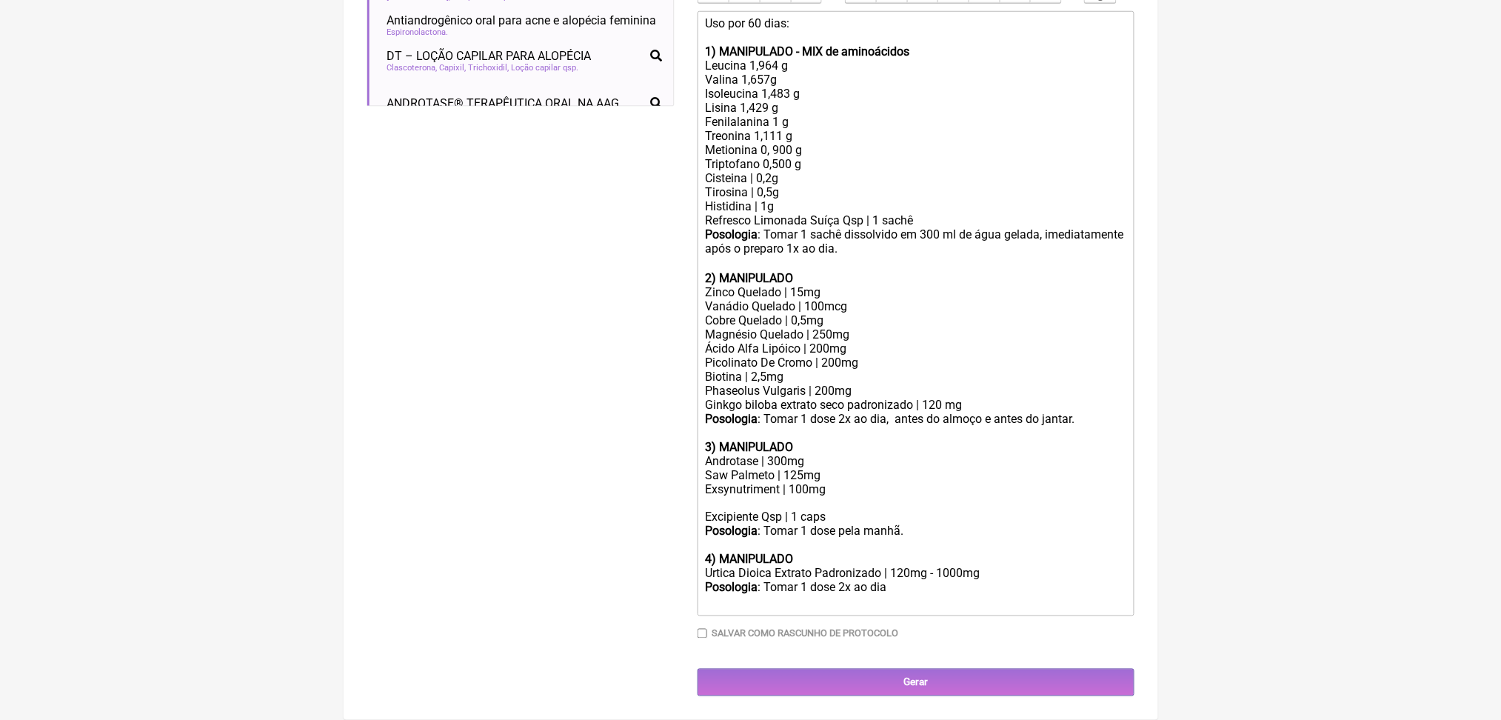
paste trix-editor "Urtica Dioica Extrato Padronizado | 120mg"
click at [931, 482] on div "Exsynutriment | 100mg Urtica Dioica Extrato Padronizado | 120mg" at bounding box center [915, 496] width 420 height 28
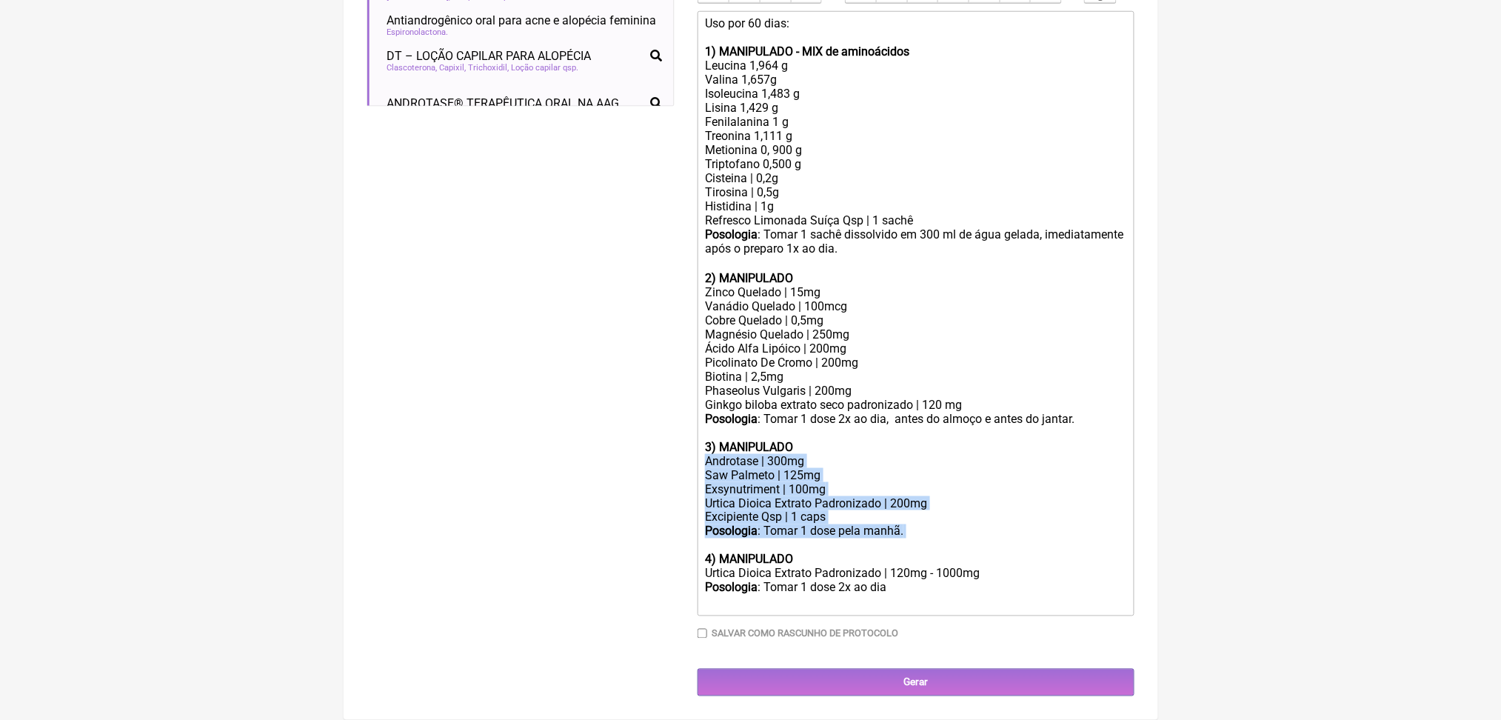
drag, startPoint x: 969, startPoint y: 510, endPoint x: 716, endPoint y: 406, distance: 273.6
click at [716, 406] on trix-editor "Uso por 60 dias: 1) MANIPULADO - MIX de aminoácidos Leucina 1,964 g Valina 1,65…" at bounding box center [915, 313] width 437 height 605
copy trix-editor "Androtase | 300mg Saw Palmeto | 125mg Exsynutriment | 100mg Urtica Dioica Extra…"
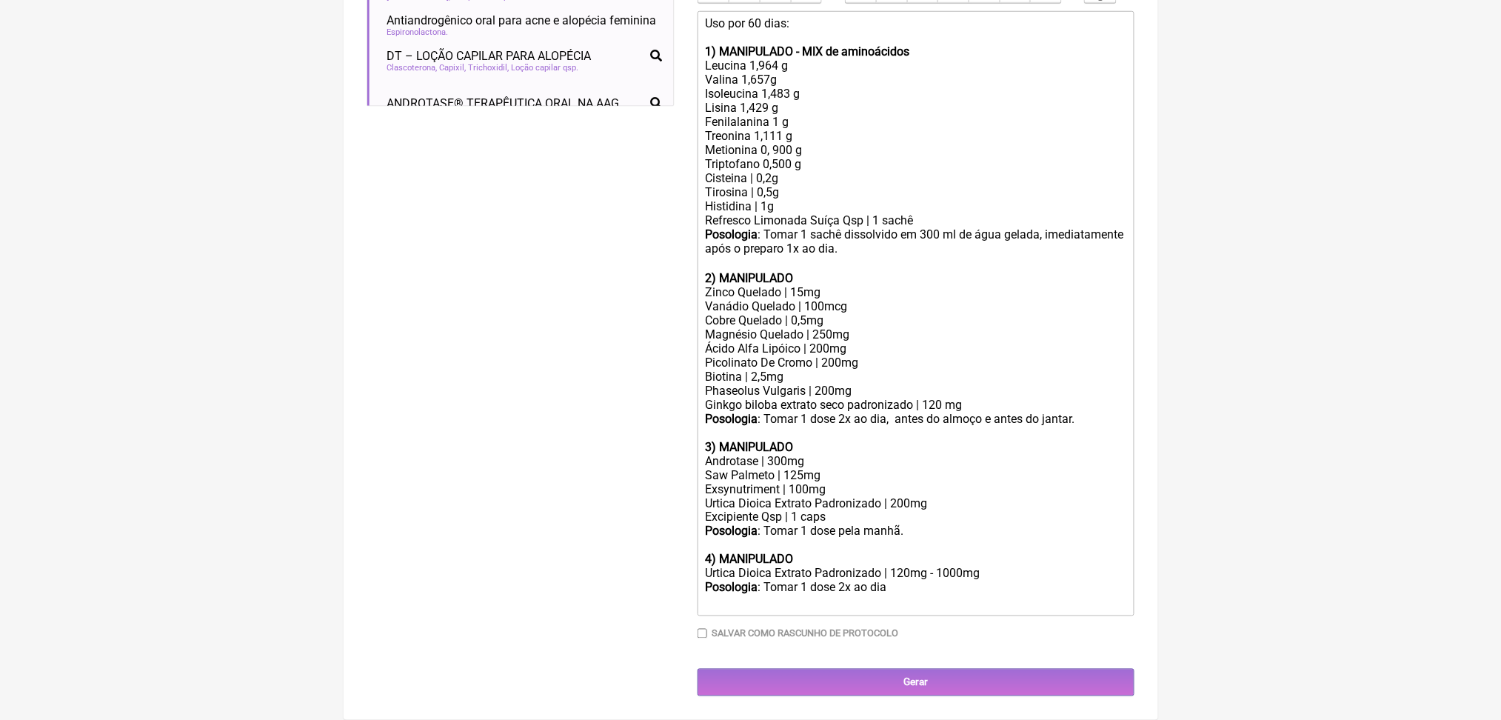
click at [844, 566] on div "Urtica Dioica Extrato Padronizado | 120mg - 1000mg" at bounding box center [915, 573] width 420 height 14
click at [822, 468] on div "Saw Palmeto | 125mg" at bounding box center [915, 475] width 420 height 14
click at [826, 468] on div "Saw Palmeto | 320mg" at bounding box center [915, 475] width 420 height 14
click at [891, 454] on div "Androtase | 300mg" at bounding box center [915, 461] width 420 height 14
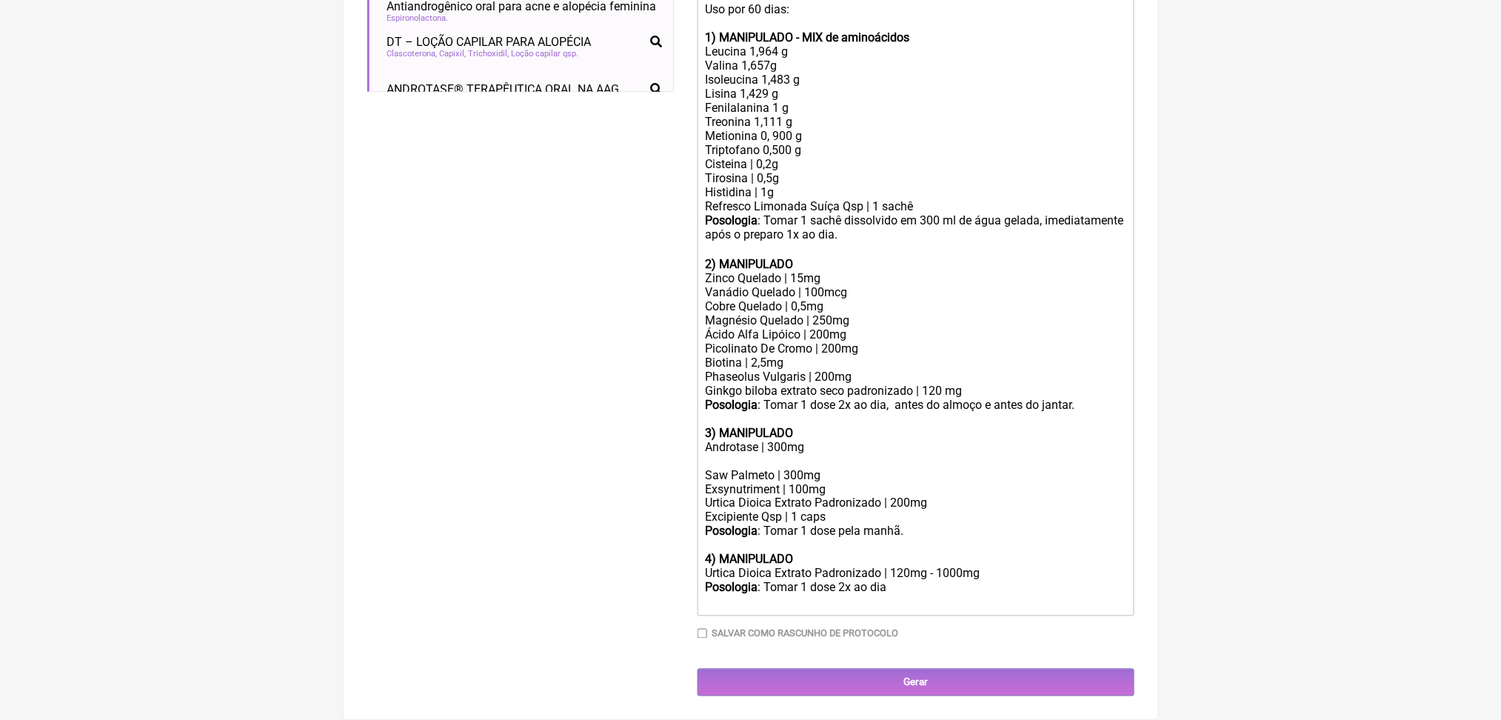
paste trix-editor "&nbsp;Astaxantina 12 mg/dia&nbsp;"
click at [718, 440] on div "Androtase | 300mg Astaxantina 12 mg/dia" at bounding box center [915, 454] width 420 height 28
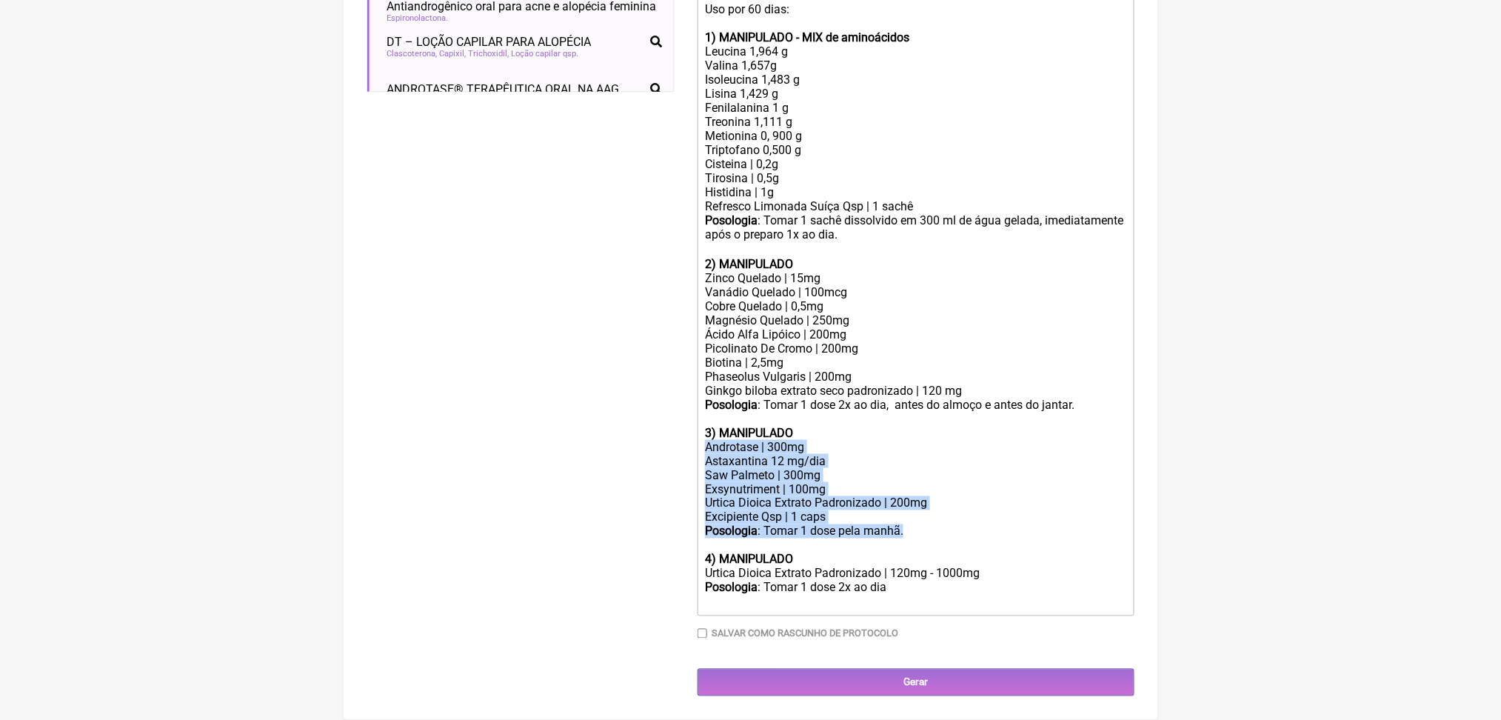
drag, startPoint x: 792, startPoint y: 475, endPoint x: 974, endPoint y: 522, distance: 188.2
click at [974, 522] on trix-editor "Uso por 60 dias: 1) MANIPULADO - MIX de aminoácidos Leucina 1,964 g Valina 1,65…" at bounding box center [915, 306] width 437 height 619
copy trix-editor "Androtase | 300mg Astaxantina 12 mg/dia Saw Palmeto | 300mg Exsynutriment | 100…"
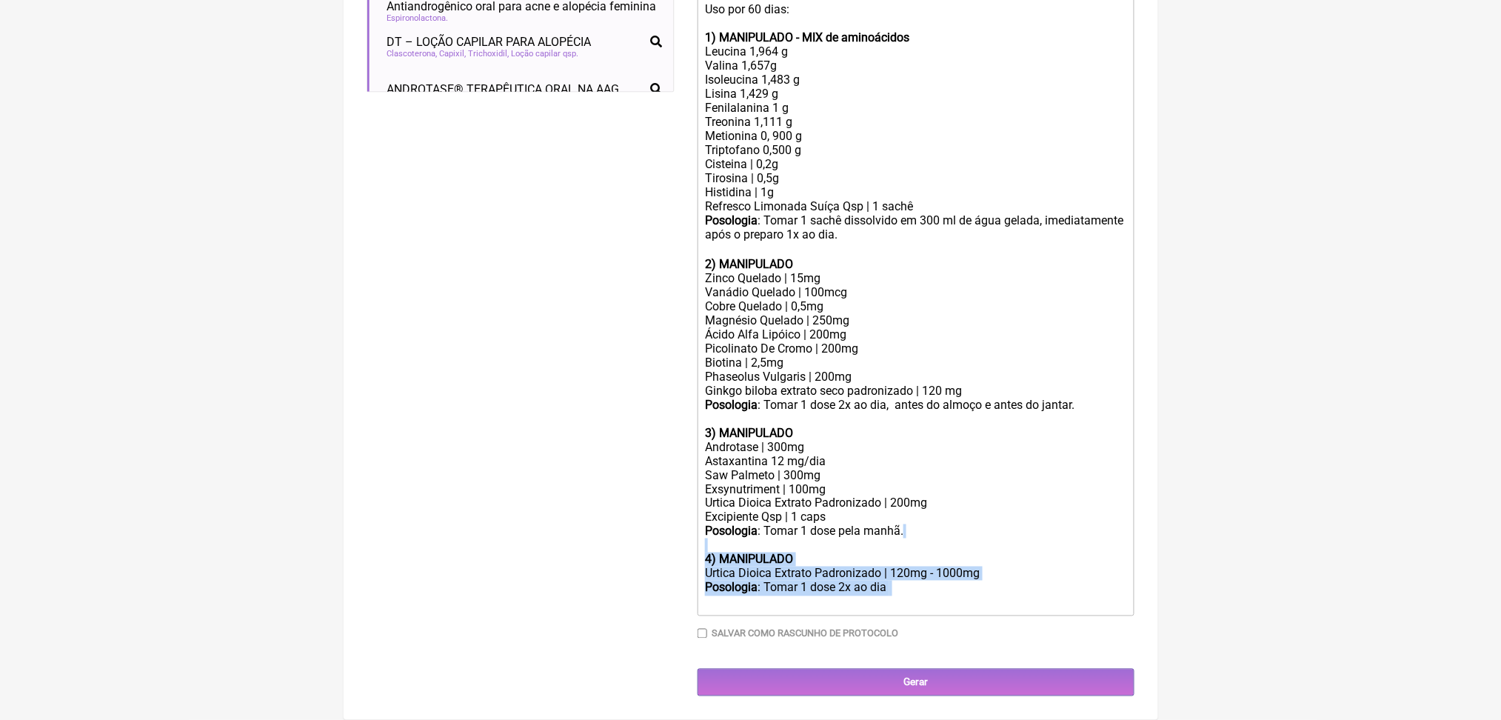
drag, startPoint x: 996, startPoint y: 616, endPoint x: 708, endPoint y: 540, distance: 297.9
click at [708, 540] on trix-editor "Uso por 60 dias: 1) MANIPULADO - MIX de aminoácidos Leucina 1,964 g Valina 1,65…" at bounding box center [915, 306] width 437 height 619
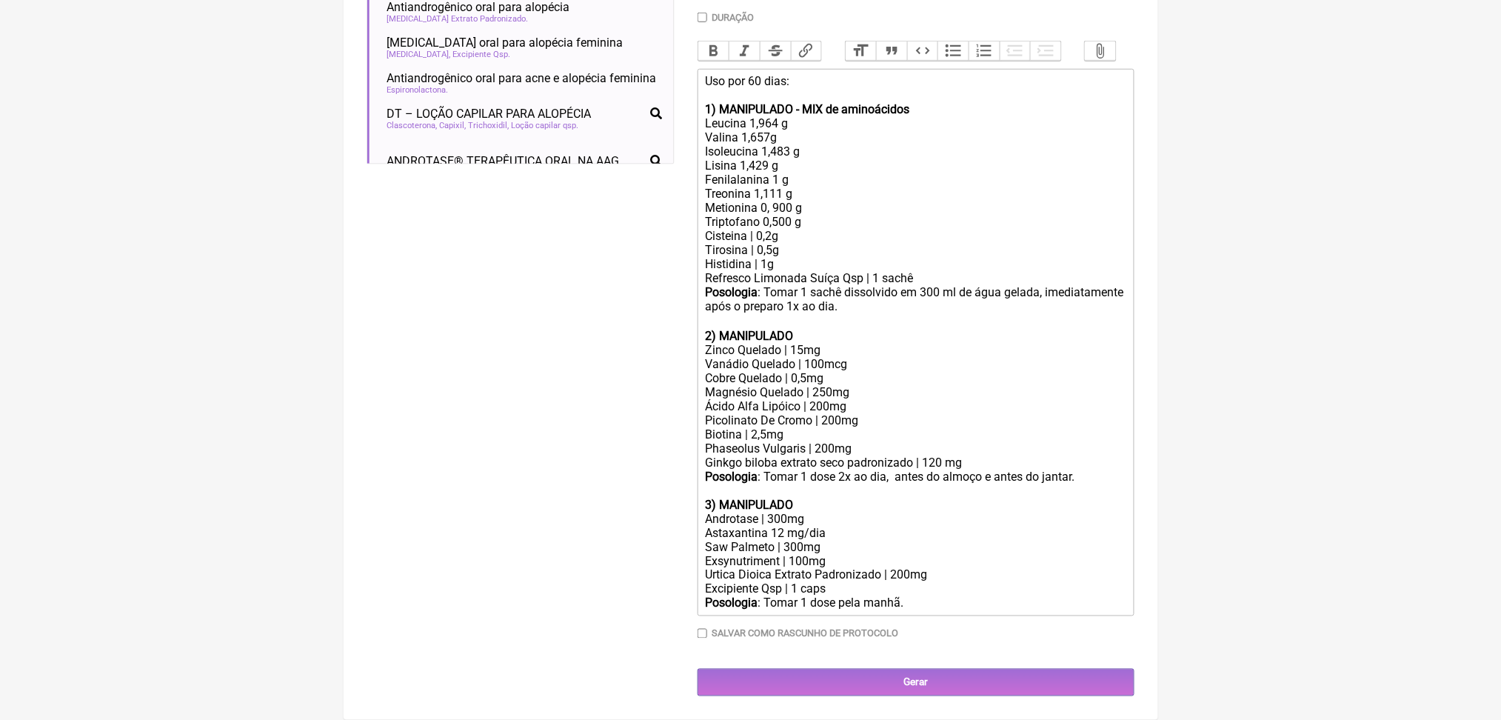
scroll to position [768, 0]
click at [843, 512] on div "Androtase | 300mg Astaxantina 12 mg/dia" at bounding box center [915, 526] width 420 height 28
click at [822, 540] on div "Saw Palmeto | 300mg" at bounding box center [915, 547] width 420 height 14
type trix-editor "<div>Uso por 60 dias:<br><br><strong>1) MANIPULADO - MIX de aminoácidos</strong…"
click at [1022, 596] on div "Posologia : Tomar 1 dose pela manhã." at bounding box center [915, 603] width 420 height 14
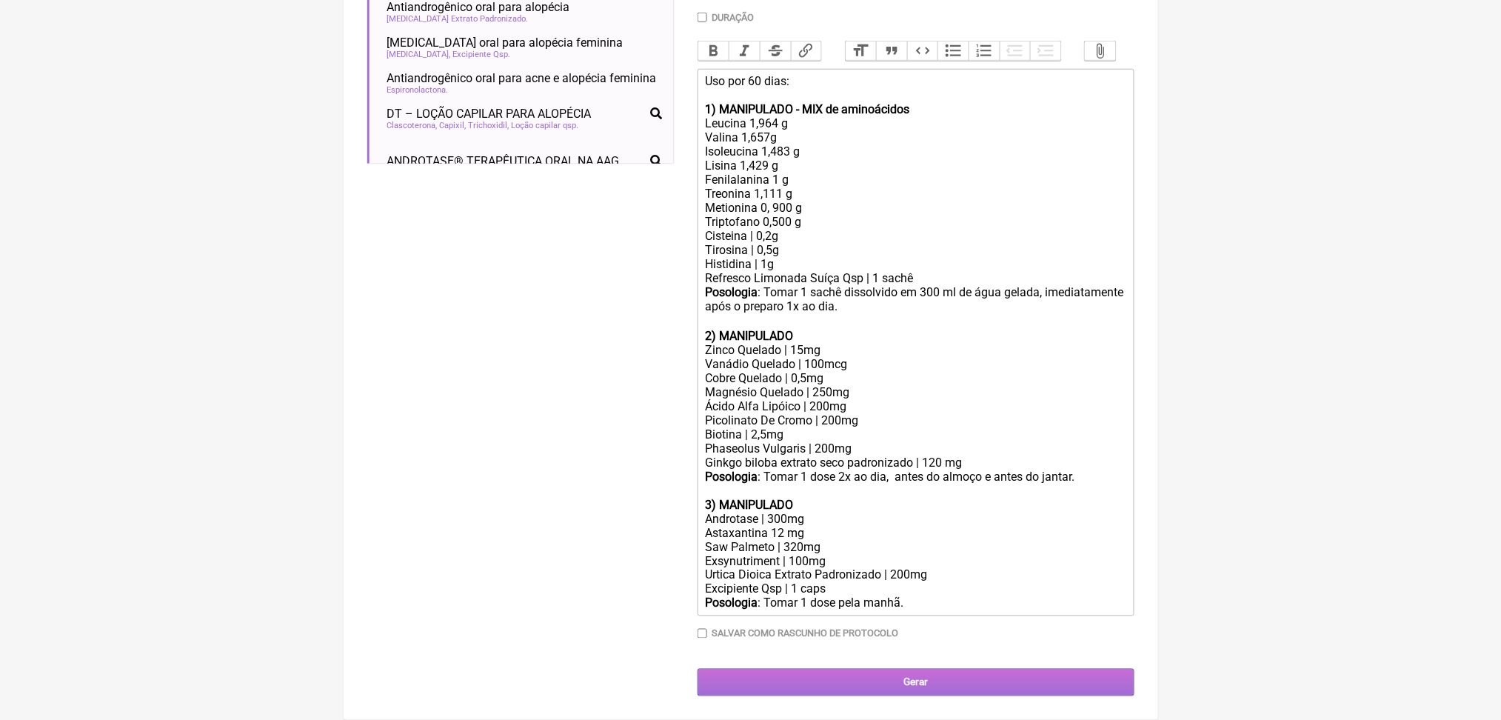
click at [996, 685] on input "Gerar" at bounding box center [915, 681] width 437 height 27
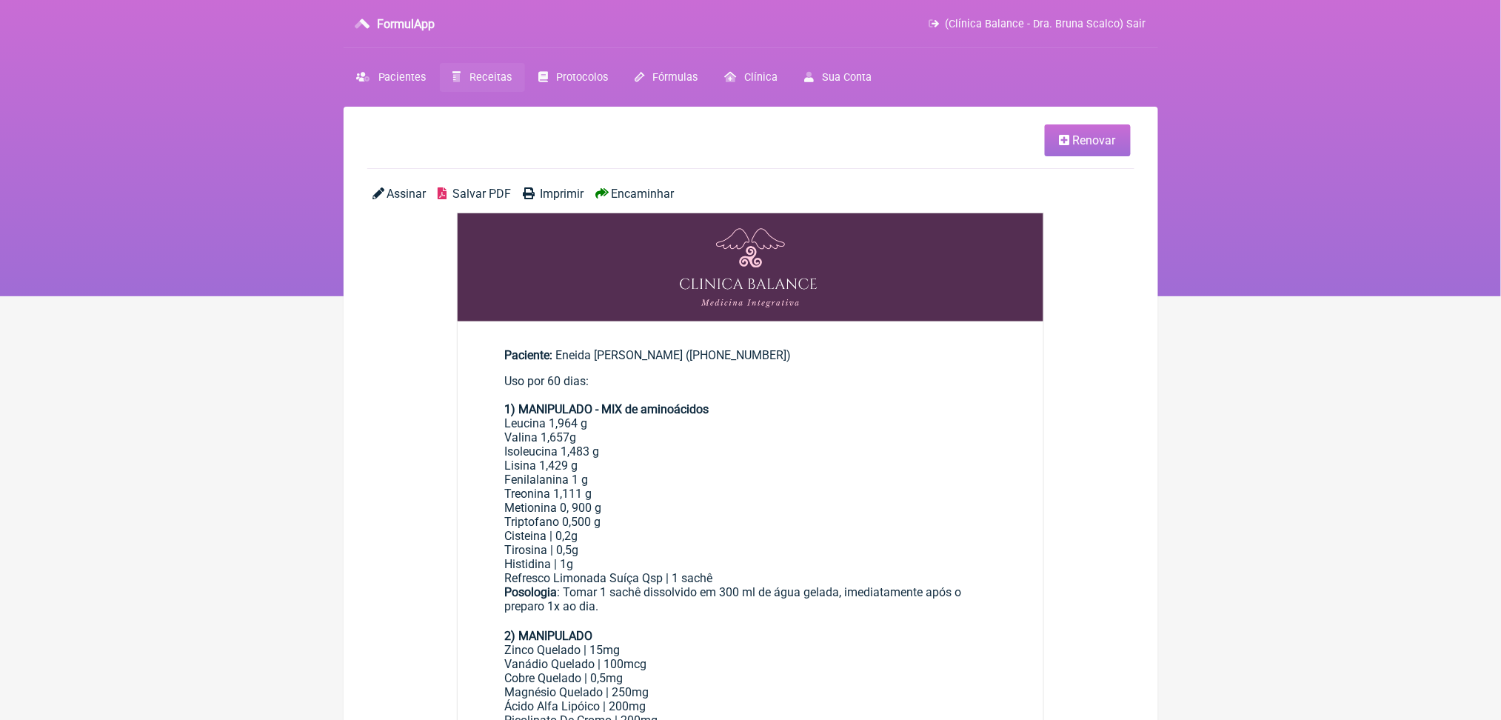
click at [618, 298] on img at bounding box center [751, 267] width 586 height 108
click at [502, 201] on span "Salvar PDF" at bounding box center [481, 194] width 58 height 14
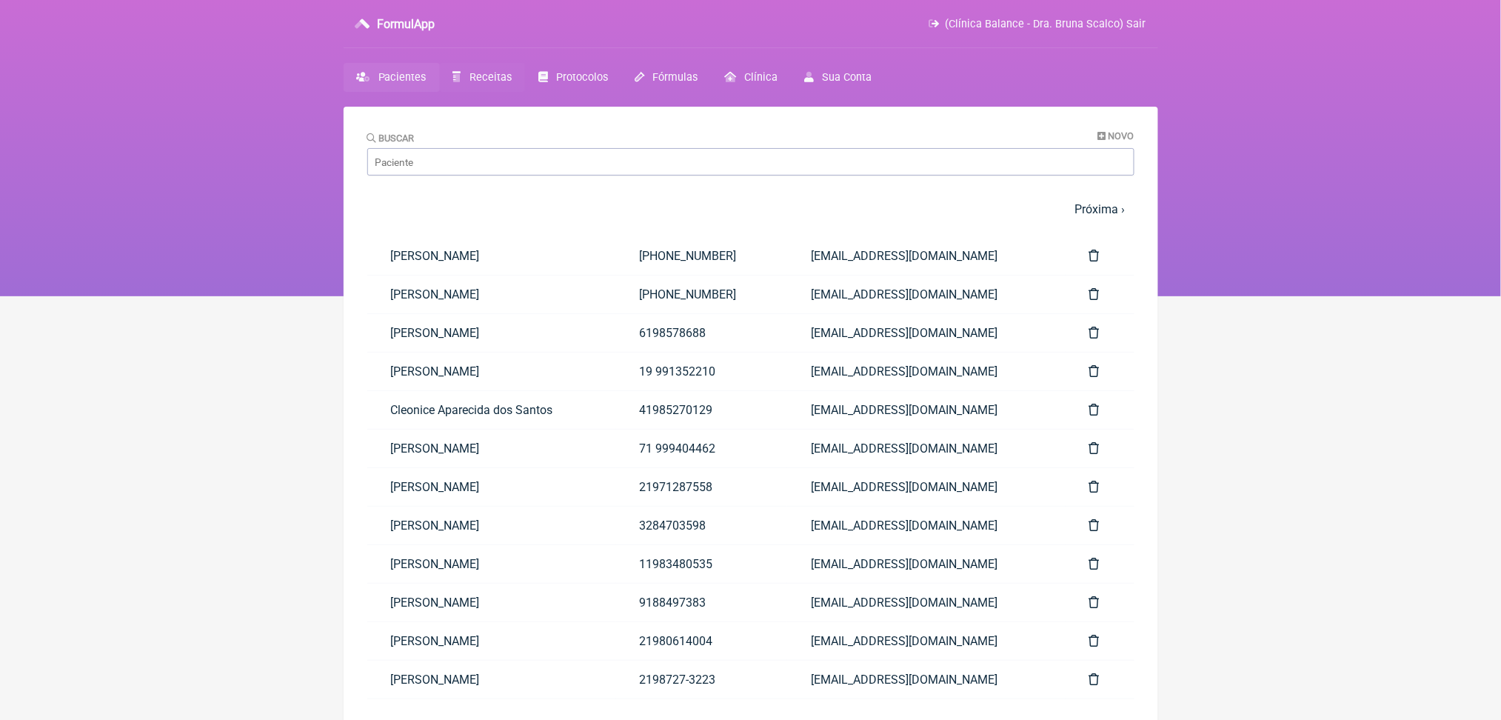
click at [512, 84] on span "Receitas" at bounding box center [490, 77] width 42 height 13
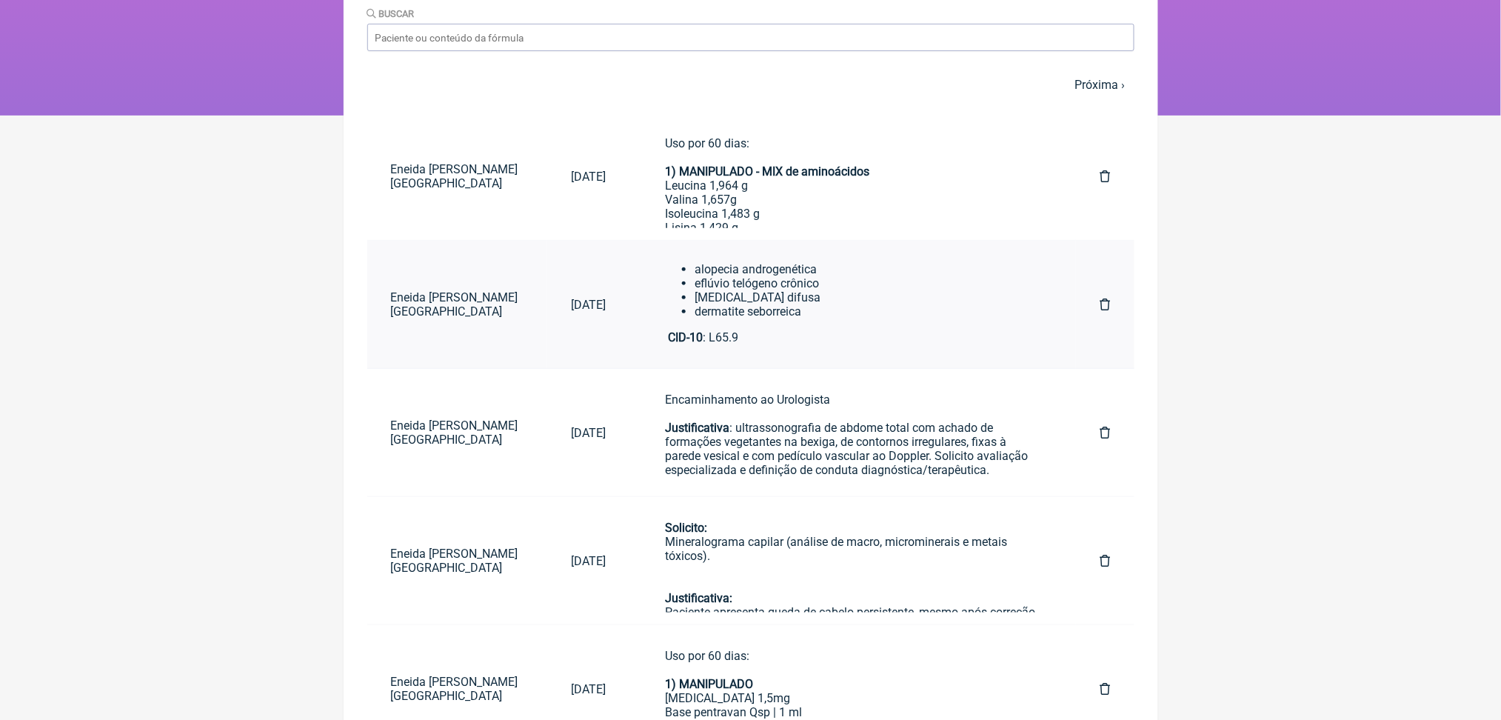
scroll to position [237, 0]
